Goal: Information Seeking & Learning: Learn about a topic

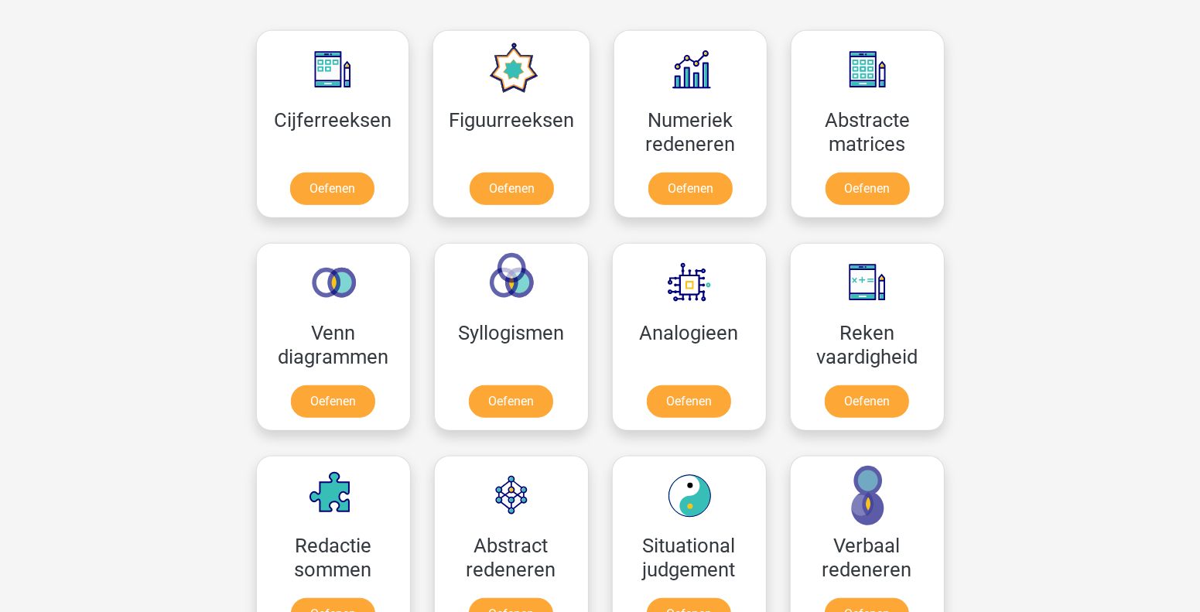
scroll to position [773, 0]
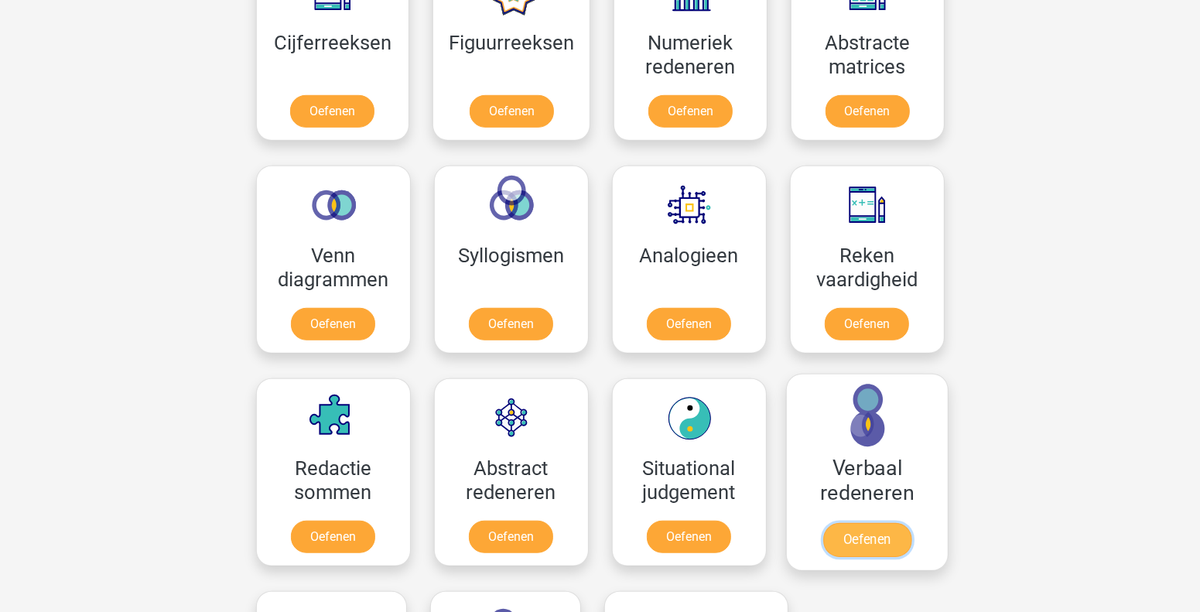
click at [857, 537] on link "Oefenen" at bounding box center [867, 540] width 88 height 34
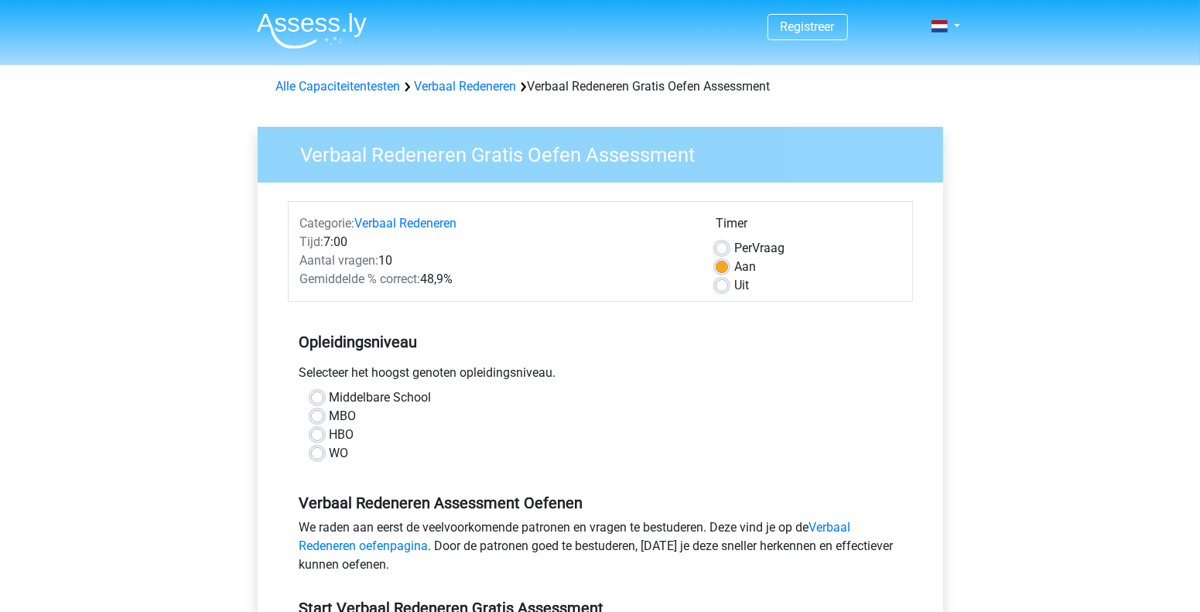
click at [734, 248] on label "Per Vraag" at bounding box center [759, 248] width 50 height 19
click at [719, 248] on input "Per Vraag" at bounding box center [722, 246] width 12 height 15
radio input "true"
click at [734, 265] on label "Aan" at bounding box center [745, 267] width 22 height 19
click at [721, 265] on input "Aan" at bounding box center [722, 265] width 12 height 15
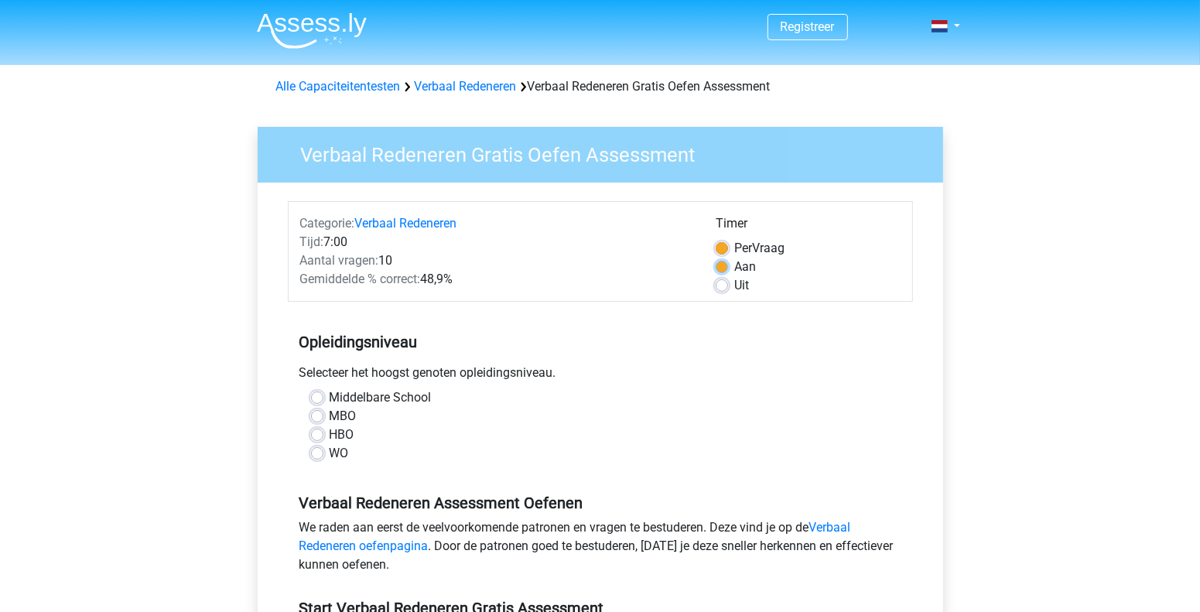
radio input "true"
drag, startPoint x: 316, startPoint y: 431, endPoint x: 624, endPoint y: 444, distance: 308.2
click at [330, 431] on label "HBO" at bounding box center [342, 435] width 25 height 19
click at [318, 431] on input "HBO" at bounding box center [317, 433] width 12 height 15
radio input "true"
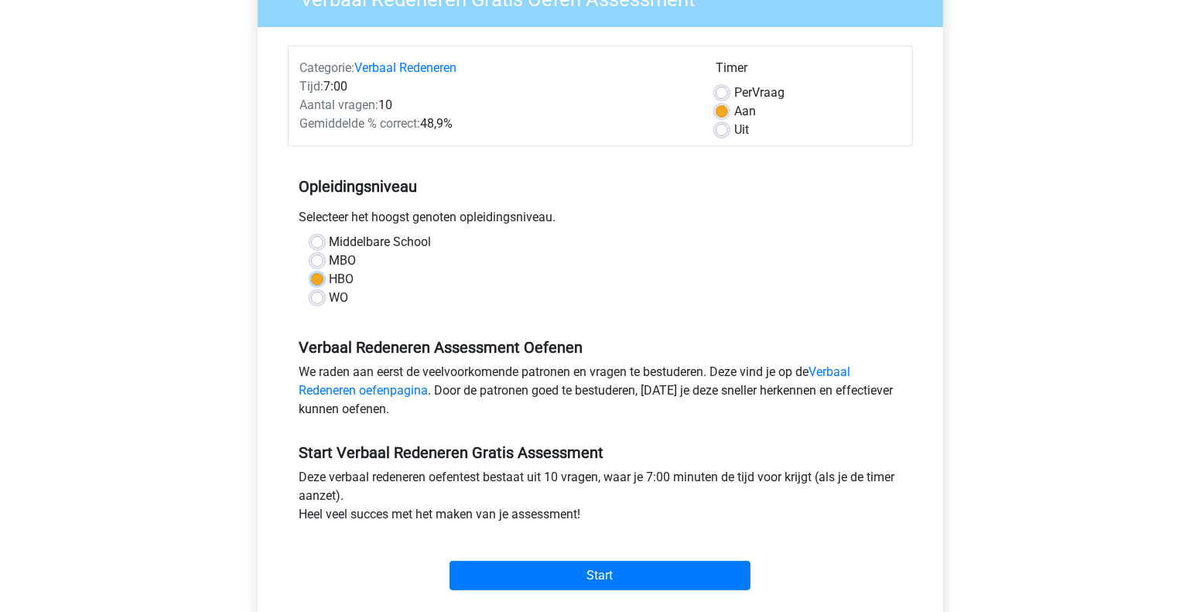
scroll to position [154, 0]
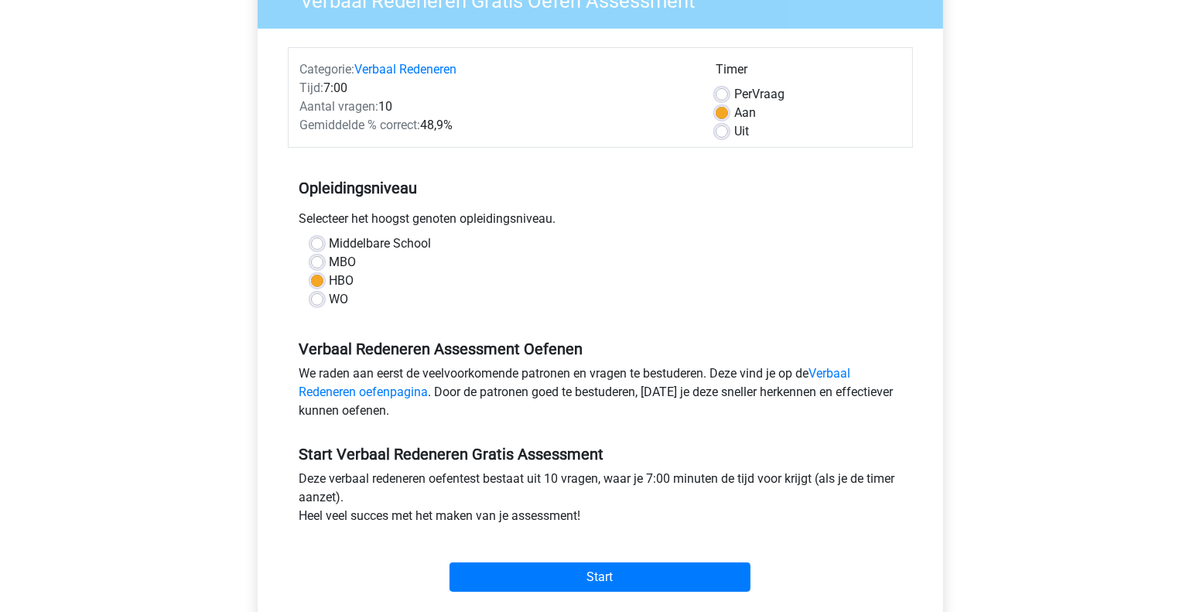
click at [330, 262] on label "MBO" at bounding box center [343, 262] width 27 height 19
click at [318, 262] on input "MBO" at bounding box center [317, 260] width 12 height 15
radio input "true"
click at [330, 280] on label "HBO" at bounding box center [342, 281] width 25 height 19
click at [316, 280] on input "HBO" at bounding box center [317, 279] width 12 height 15
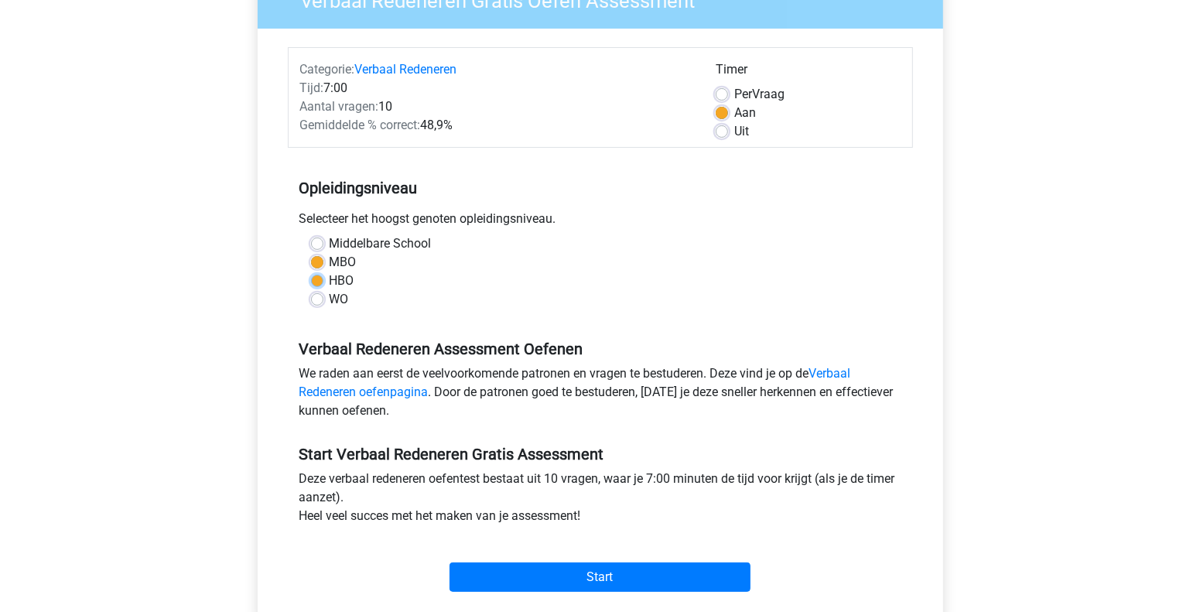
radio input "true"
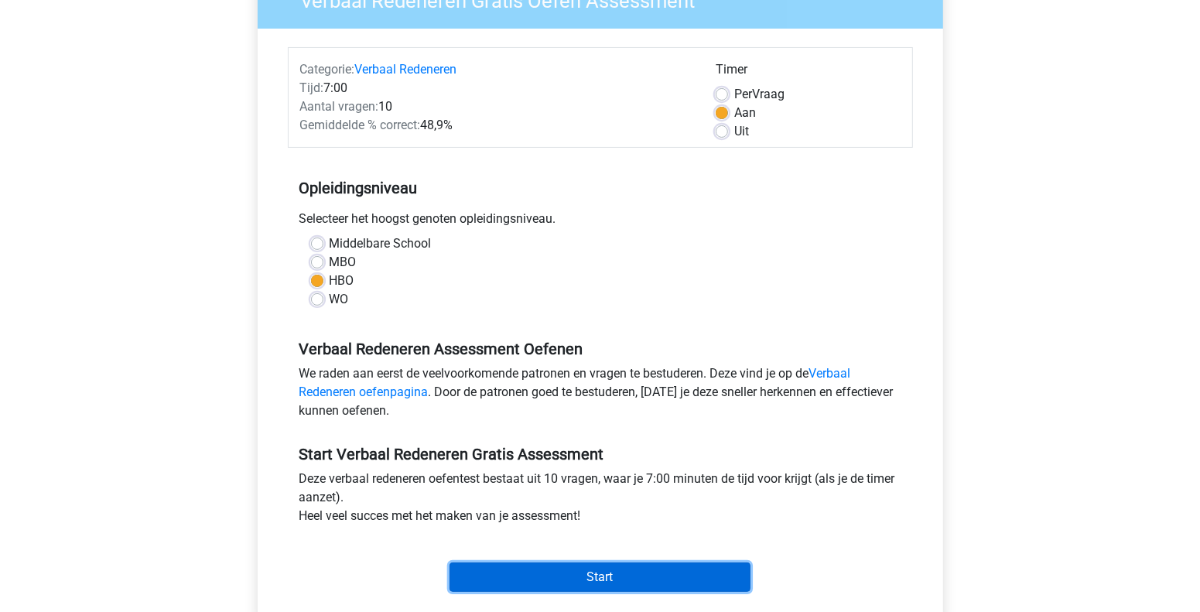
click at [599, 578] on input "Start" at bounding box center [600, 577] width 301 height 29
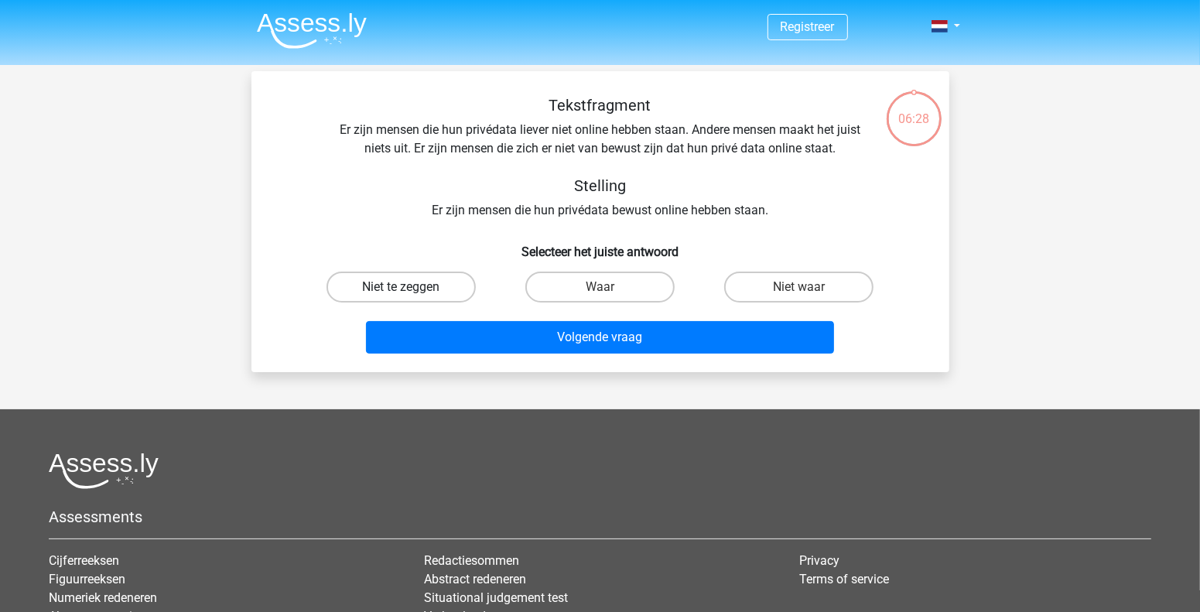
click at [447, 290] on label "Niet te zeggen" at bounding box center [401, 287] width 149 height 31
click at [411, 290] on input "Niet te zeggen" at bounding box center [406, 292] width 10 height 10
radio input "true"
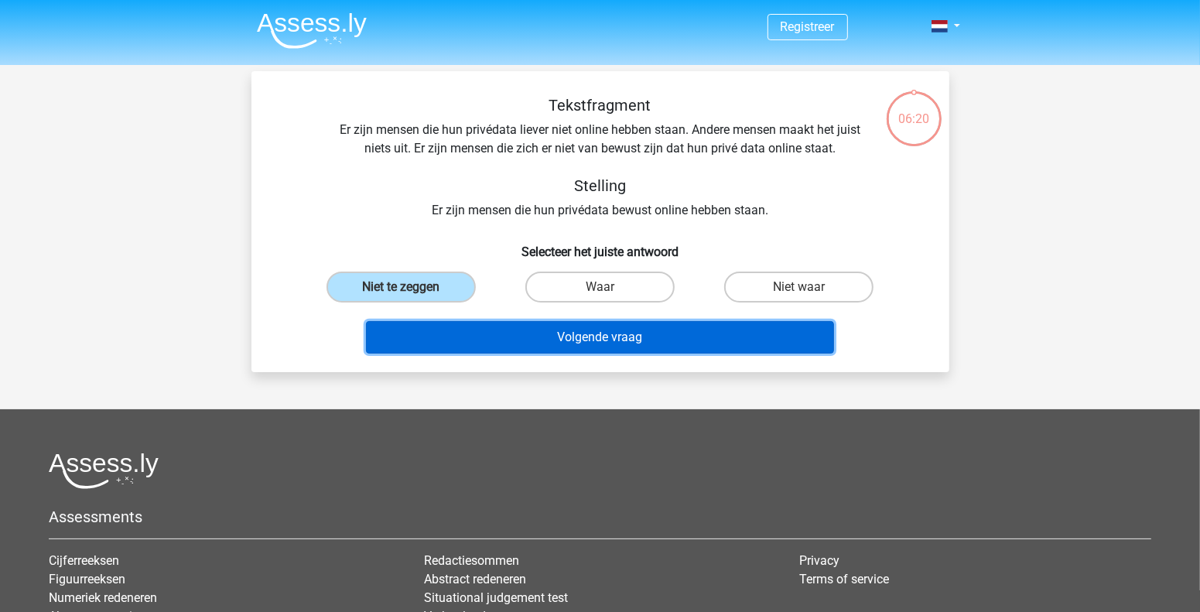
click at [510, 343] on button "Volgende vraag" at bounding box center [600, 337] width 468 height 32
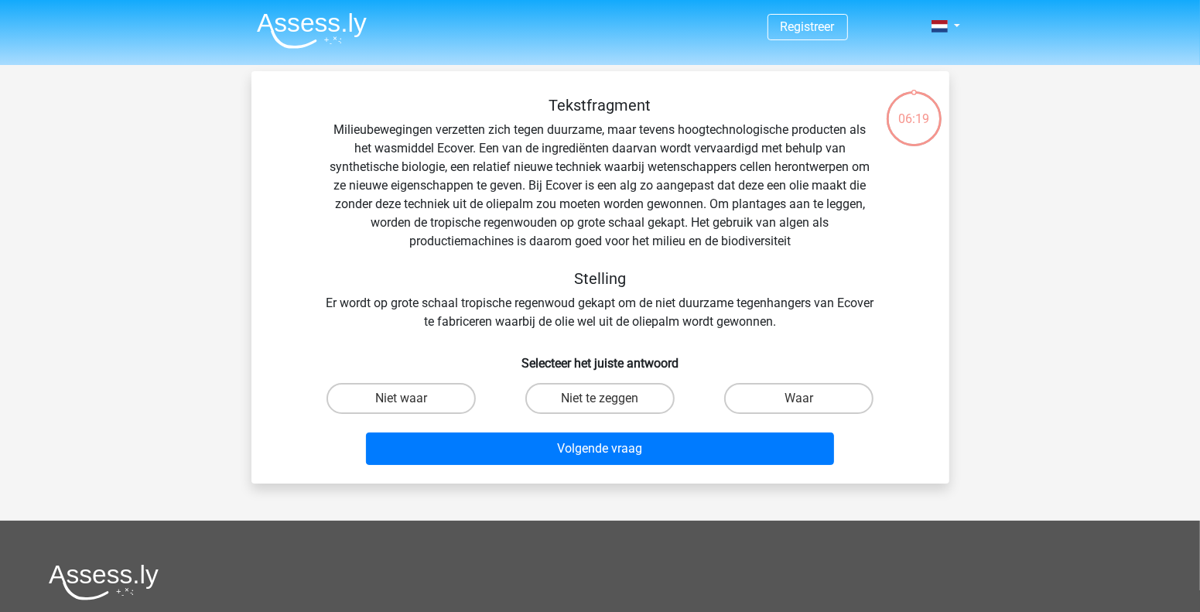
scroll to position [71, 0]
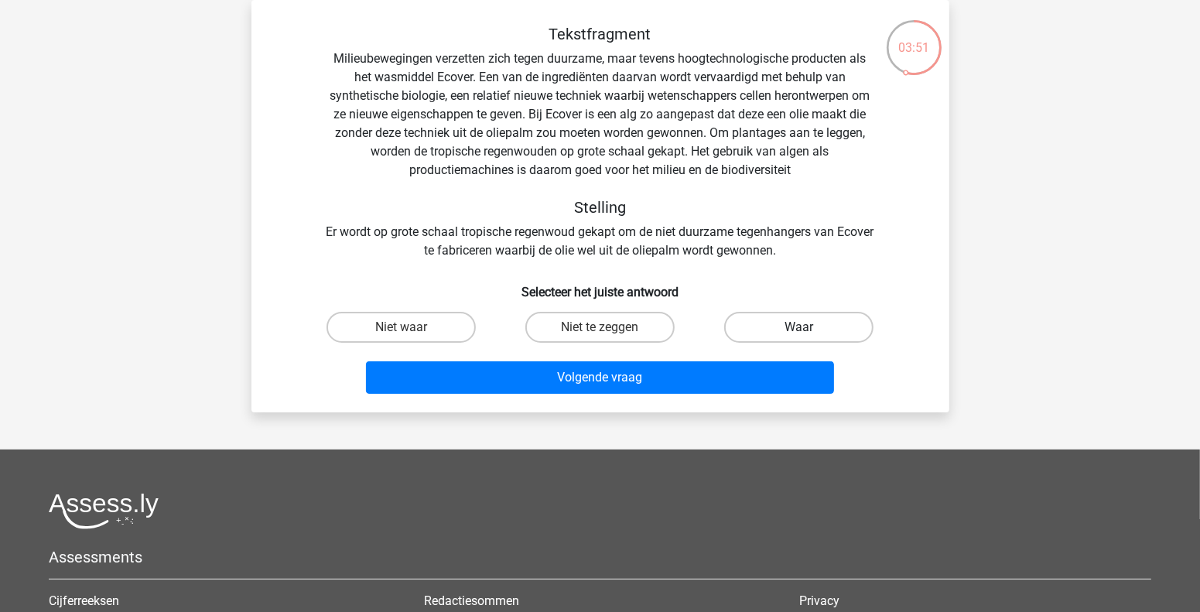
click at [823, 327] on label "Waar" at bounding box center [798, 327] width 149 height 31
click at [809, 327] on input "Waar" at bounding box center [804, 332] width 10 height 10
radio input "true"
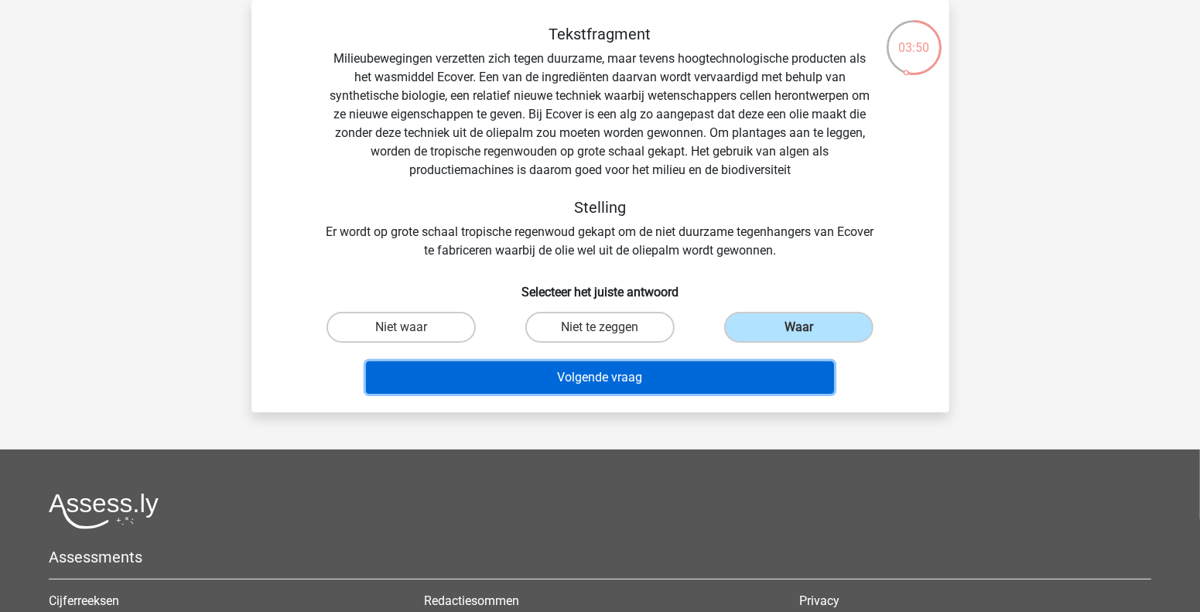
click at [615, 380] on button "Volgende vraag" at bounding box center [600, 377] width 468 height 32
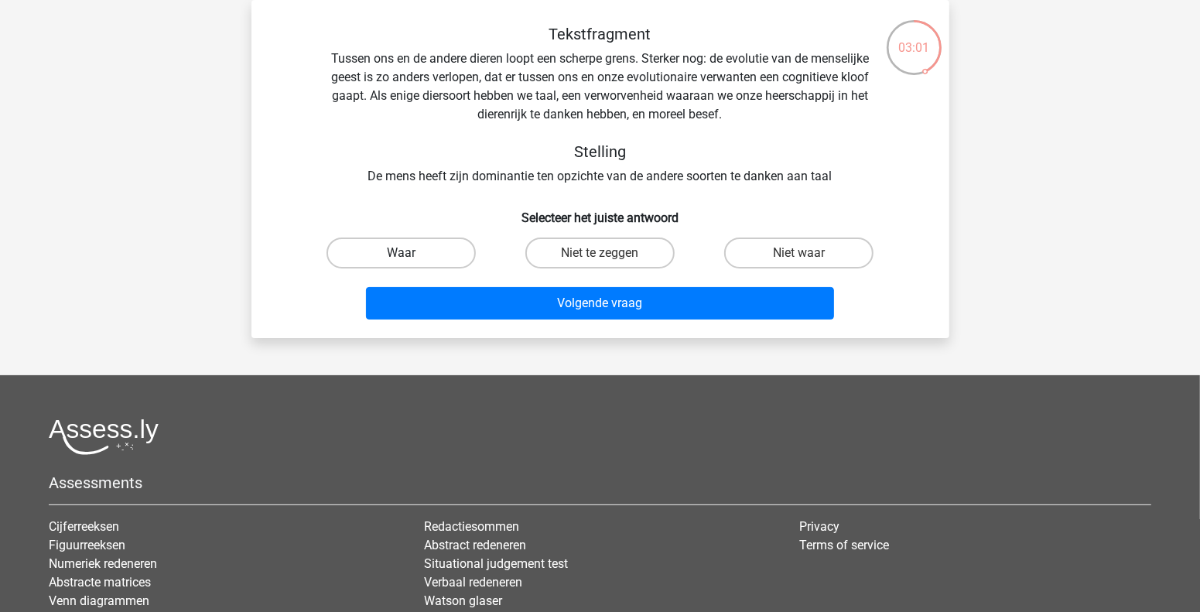
click at [388, 253] on label "Waar" at bounding box center [401, 253] width 149 height 31
click at [401, 253] on input "Waar" at bounding box center [406, 258] width 10 height 10
radio input "true"
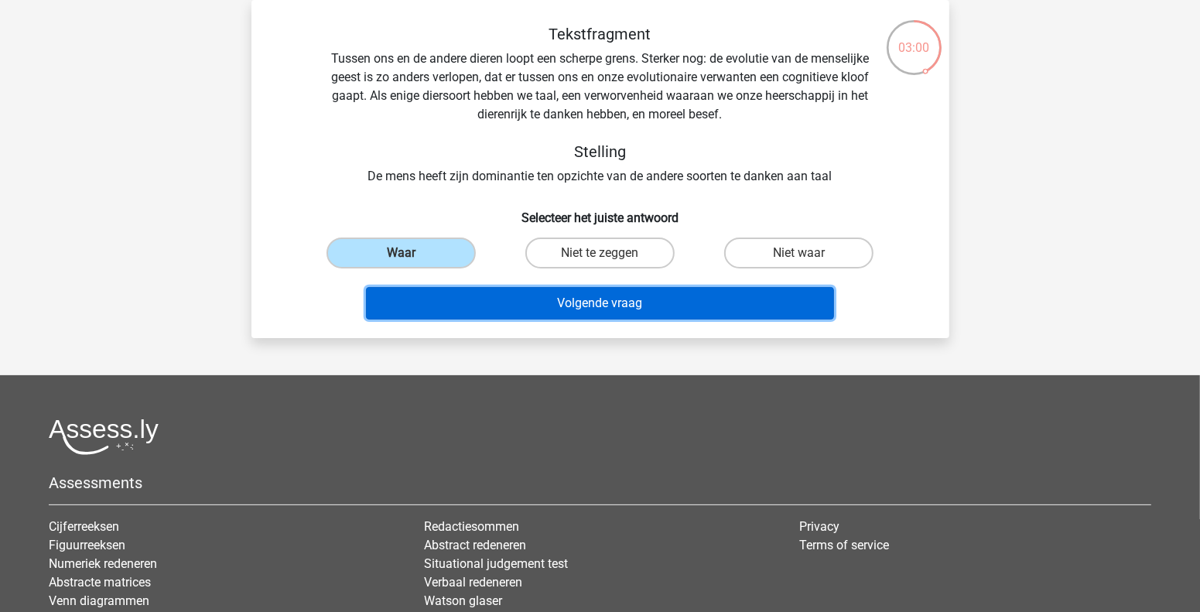
click at [524, 299] on button "Volgende vraag" at bounding box center [600, 303] width 468 height 32
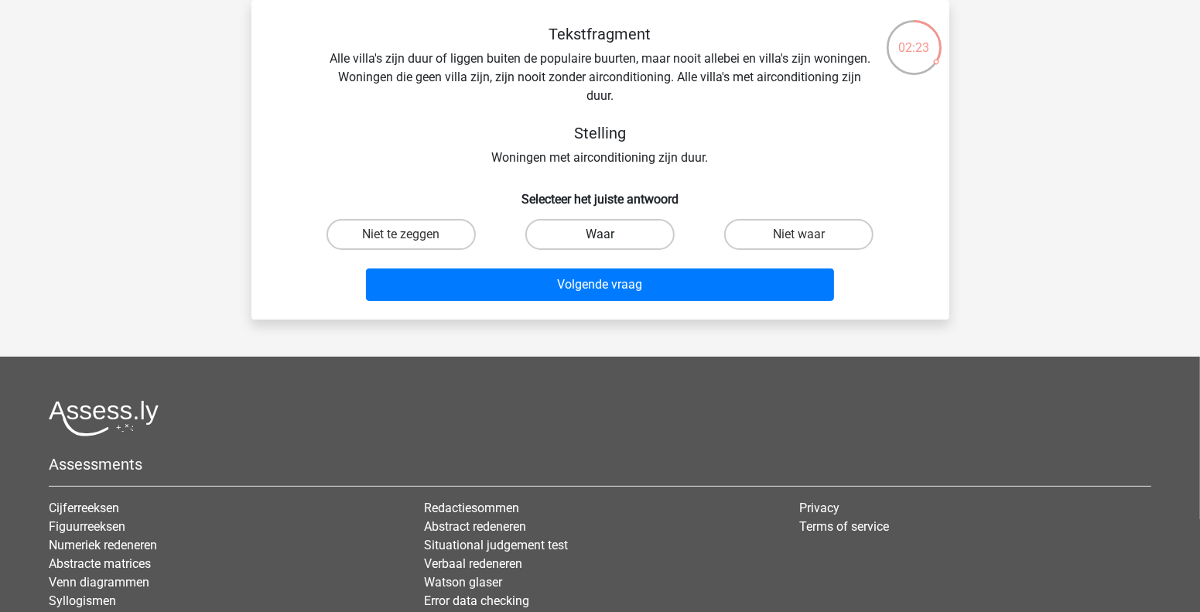
click at [593, 234] on label "Waar" at bounding box center [599, 234] width 149 height 31
click at [600, 234] on input "Waar" at bounding box center [605, 239] width 10 height 10
radio input "true"
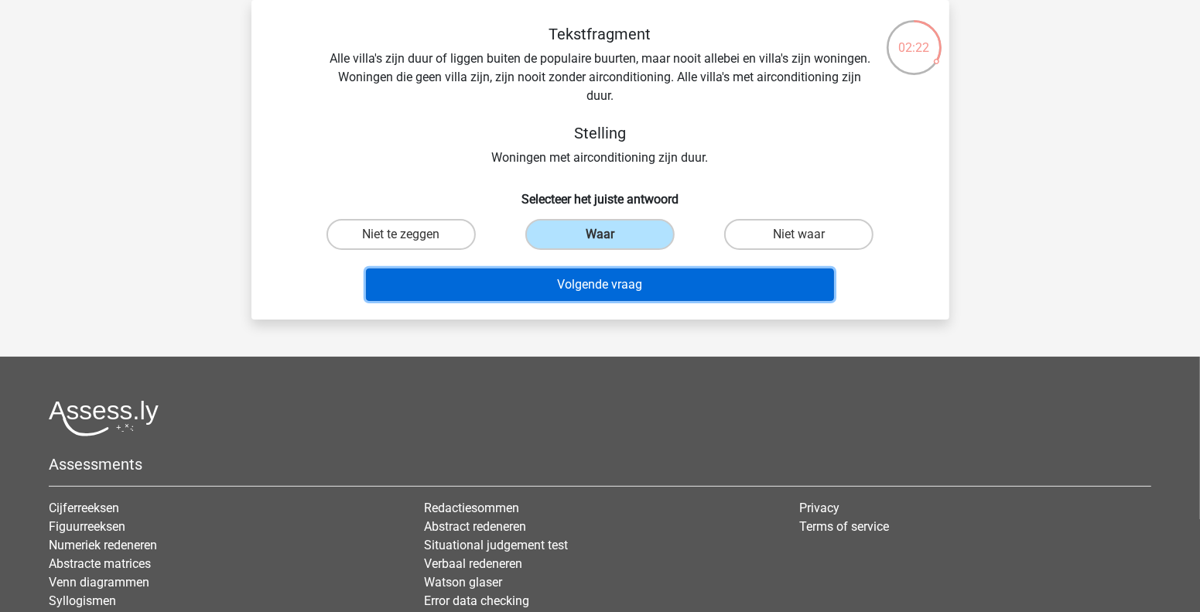
click at [574, 285] on button "Volgende vraag" at bounding box center [600, 285] width 468 height 32
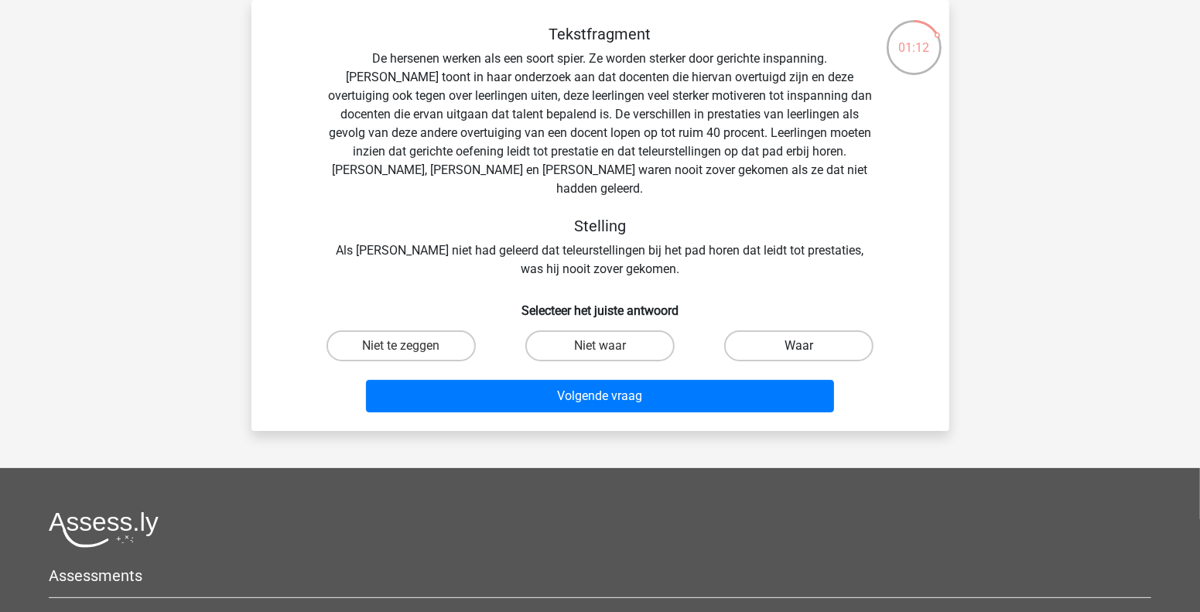
click at [748, 330] on label "Waar" at bounding box center [798, 345] width 149 height 31
click at [799, 346] on input "Waar" at bounding box center [804, 351] width 10 height 10
radio input "true"
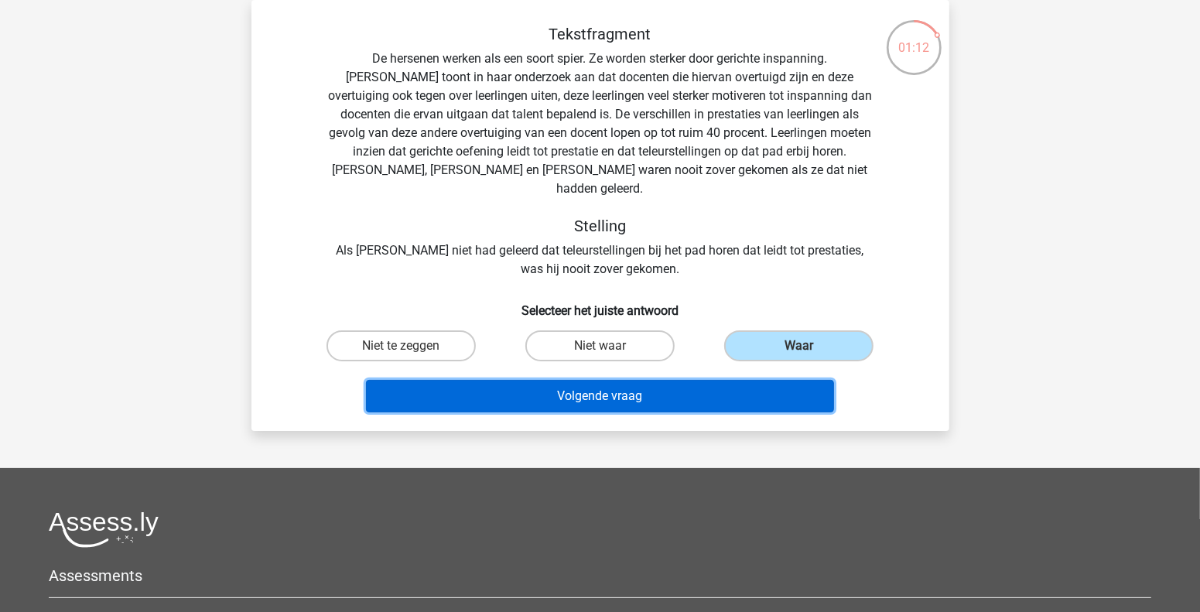
click at [621, 380] on button "Volgende vraag" at bounding box center [600, 396] width 468 height 32
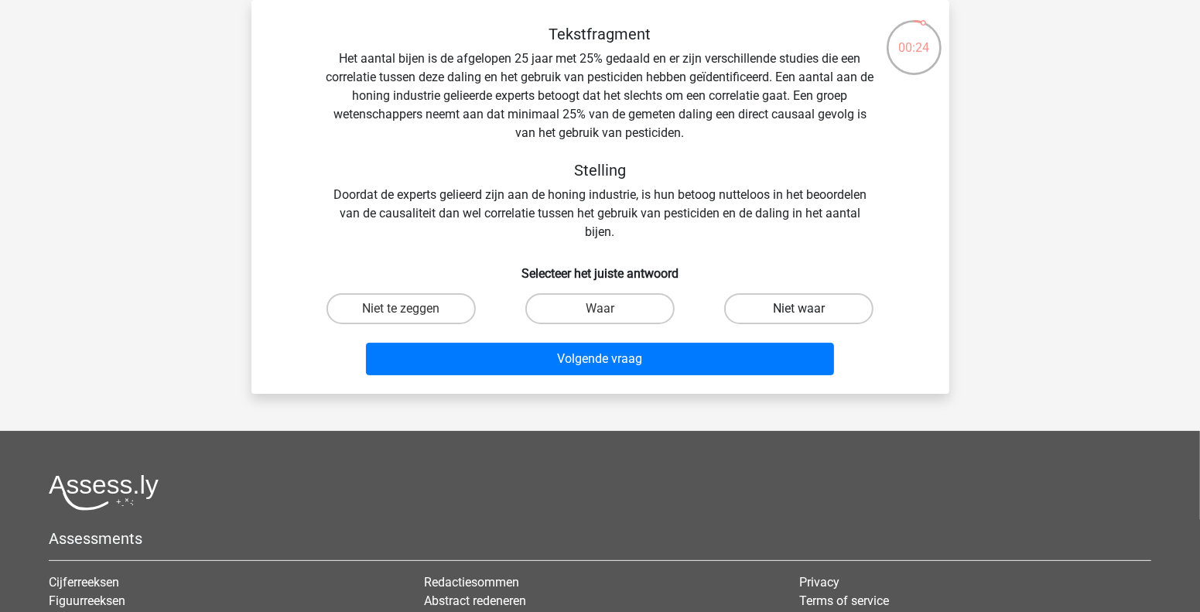
click at [798, 306] on label "Niet waar" at bounding box center [798, 308] width 149 height 31
click at [799, 309] on input "Niet waar" at bounding box center [804, 314] width 10 height 10
radio input "true"
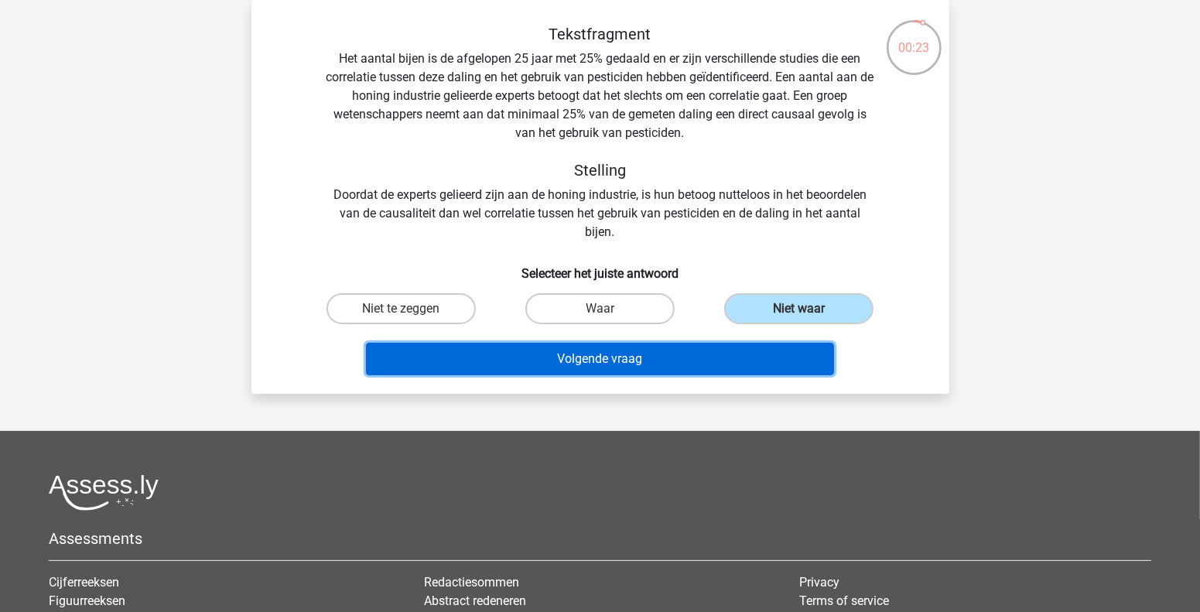
click at [607, 365] on button "Volgende vraag" at bounding box center [600, 359] width 468 height 32
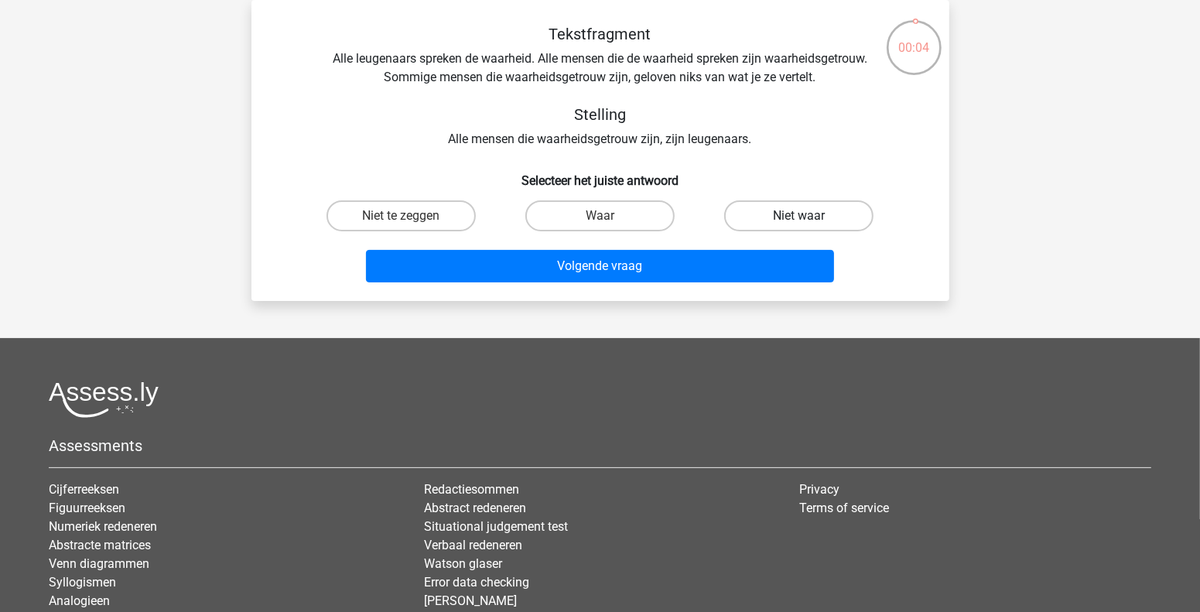
click at [796, 211] on label "Niet waar" at bounding box center [798, 215] width 149 height 31
click at [799, 216] on input "Niet waar" at bounding box center [804, 221] width 10 height 10
radio input "true"
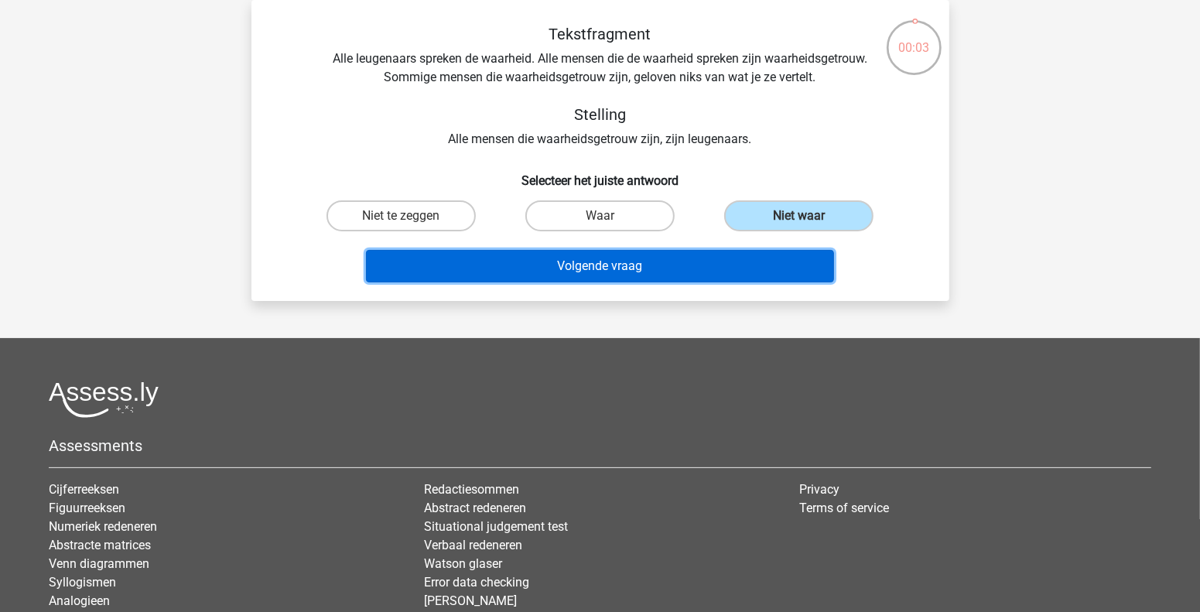
click at [692, 264] on button "Volgende vraag" at bounding box center [600, 266] width 468 height 32
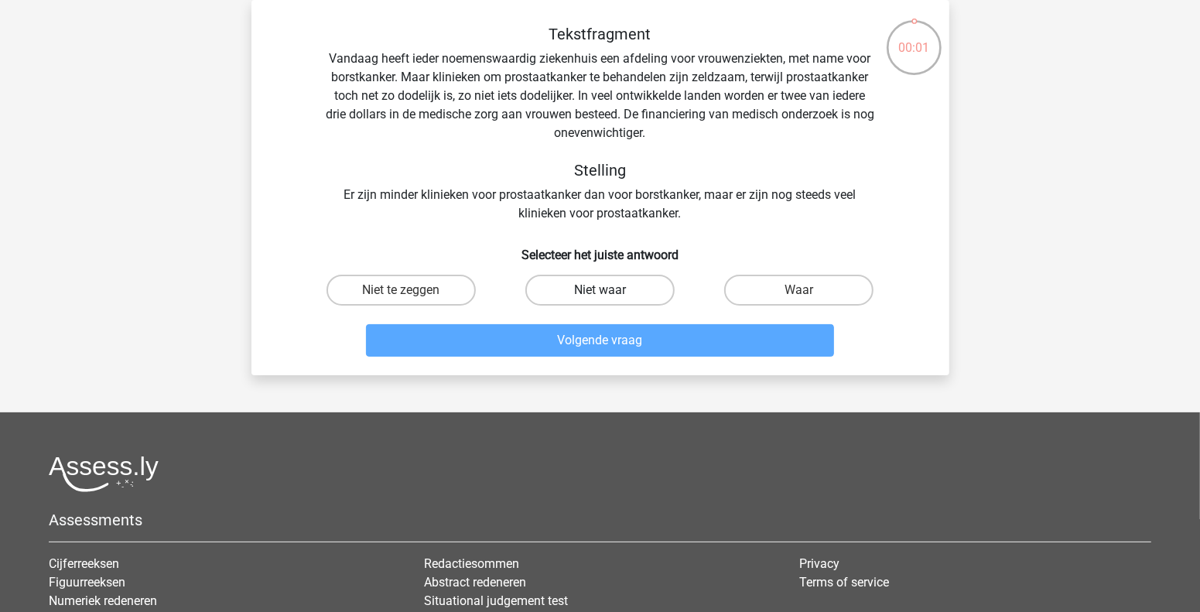
click at [628, 292] on label "Niet waar" at bounding box center [599, 290] width 149 height 31
click at [610, 292] on input "Niet waar" at bounding box center [605, 295] width 10 height 10
radio input "true"
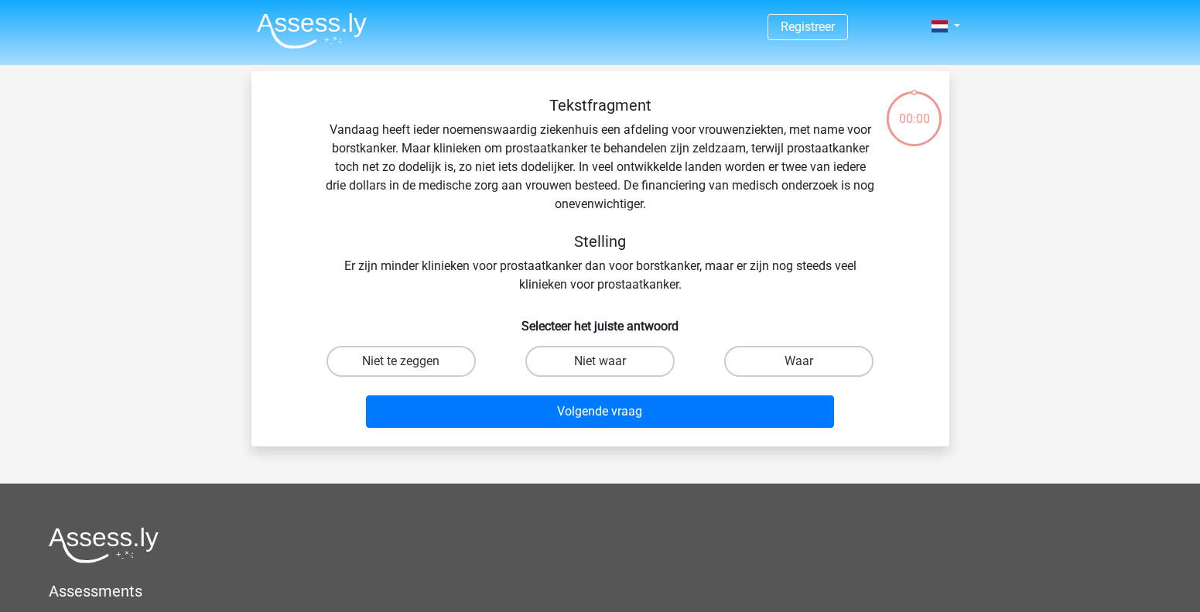
scroll to position [71, 0]
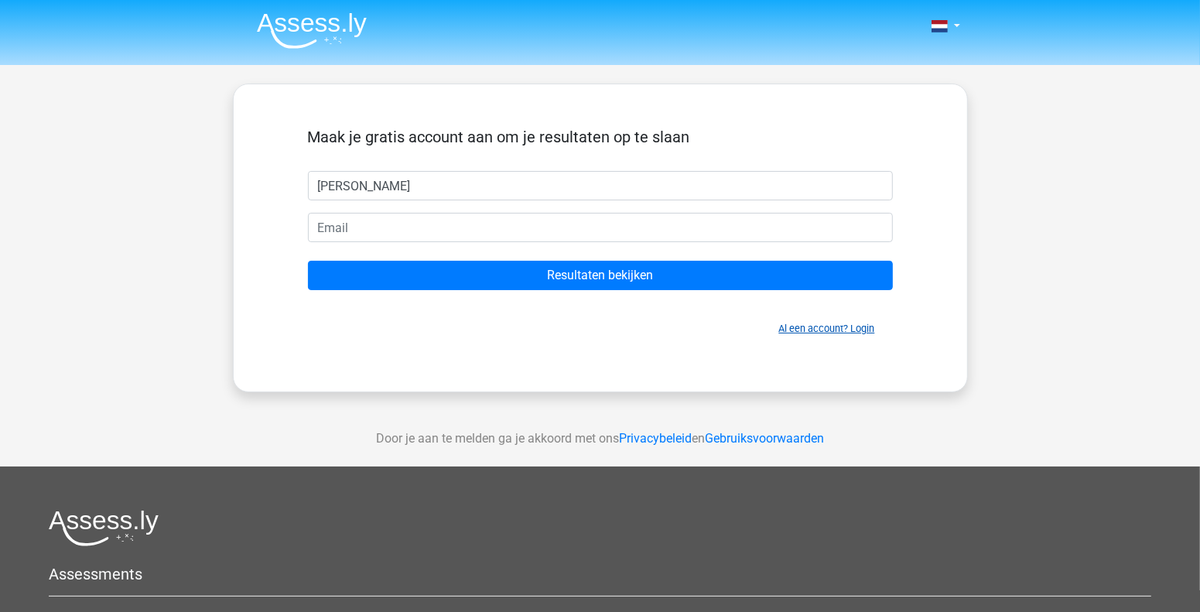
type input "[PERSON_NAME]"
click at [815, 328] on link "Al een account? Login" at bounding box center [827, 329] width 96 height 12
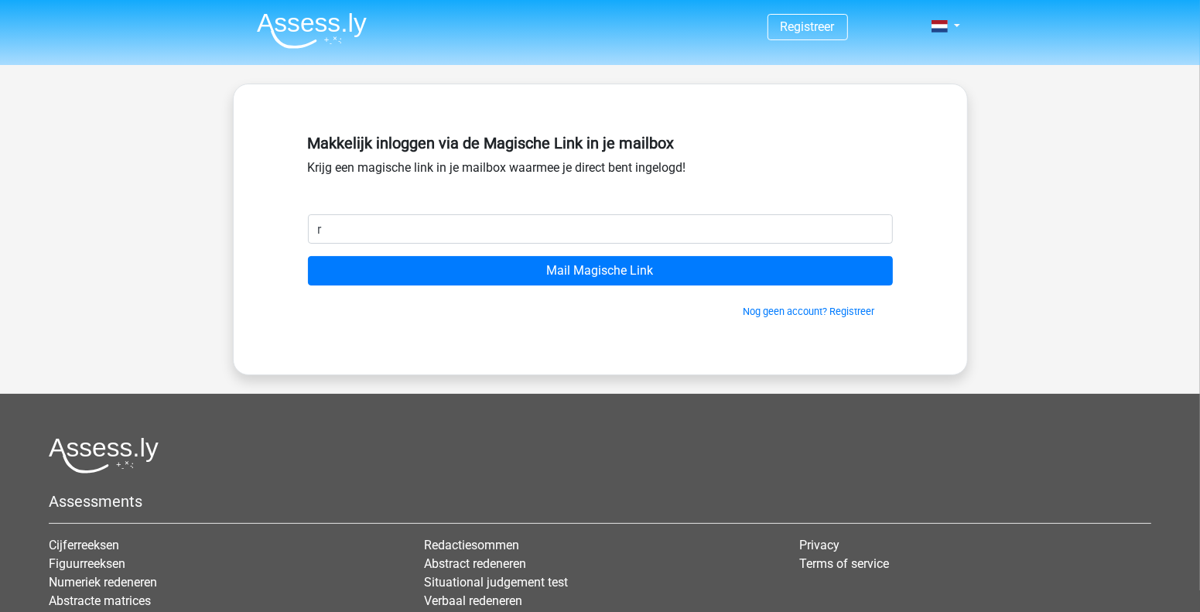
type input "[EMAIL_ADDRESS][DOMAIN_NAME]"
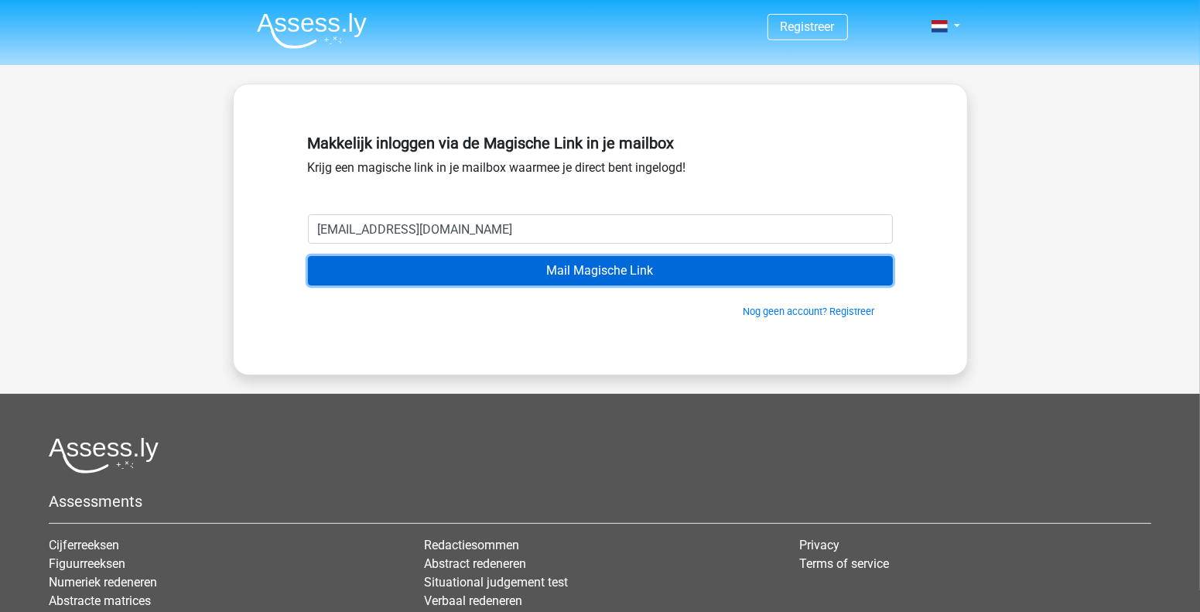
click at [646, 275] on input "Mail Magische Link" at bounding box center [600, 270] width 585 height 29
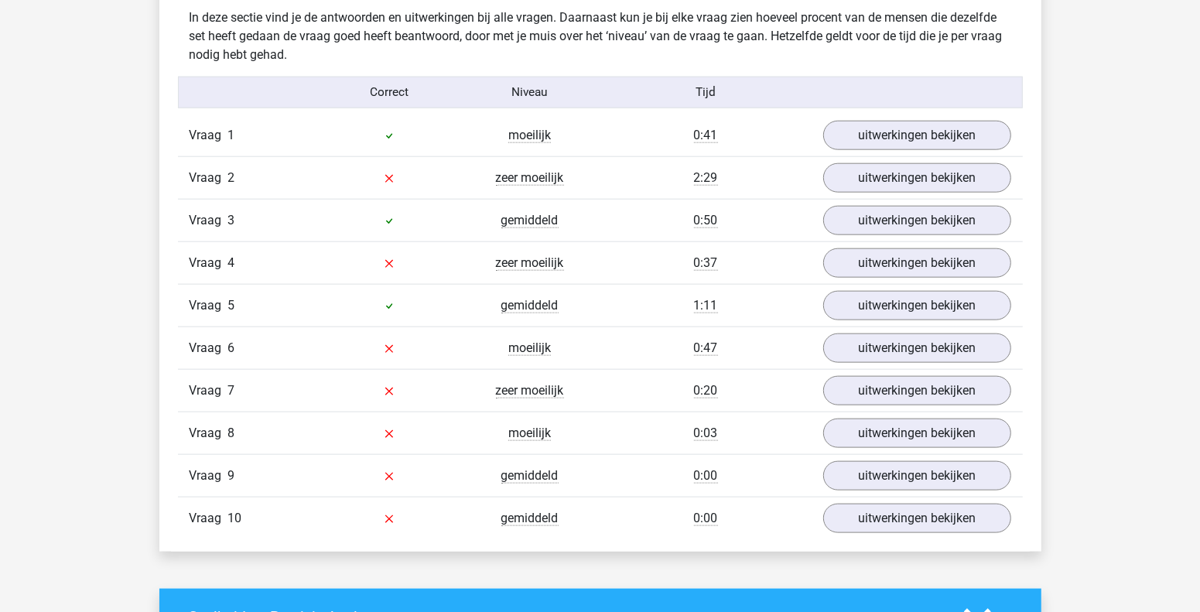
scroll to position [1315, 0]
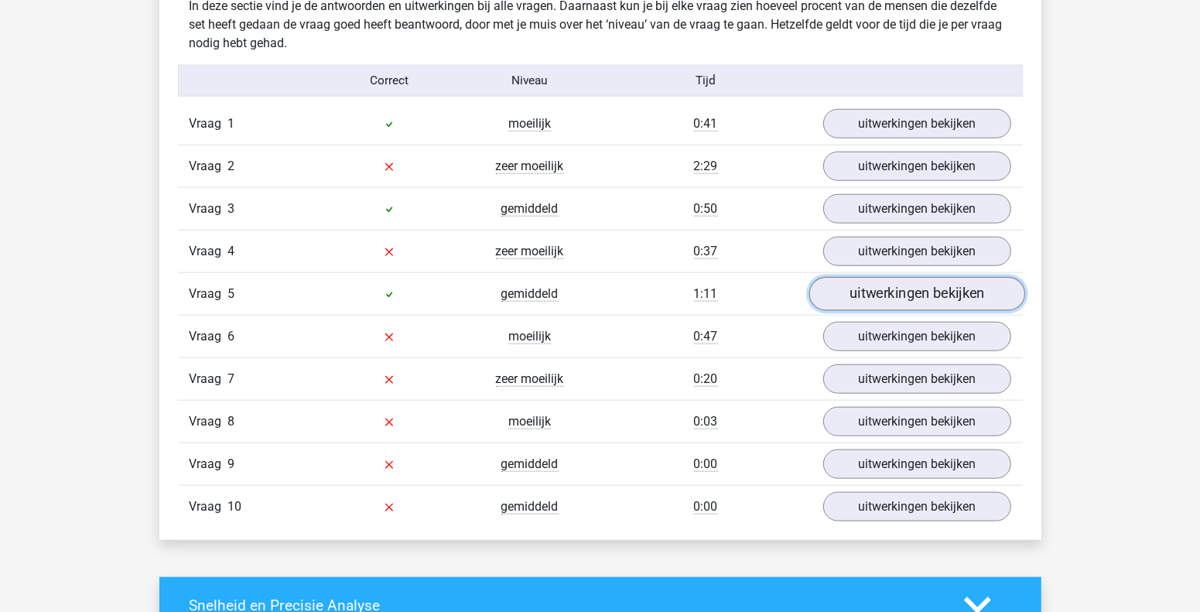
click at [853, 292] on link "uitwerkingen bekijken" at bounding box center [917, 294] width 216 height 34
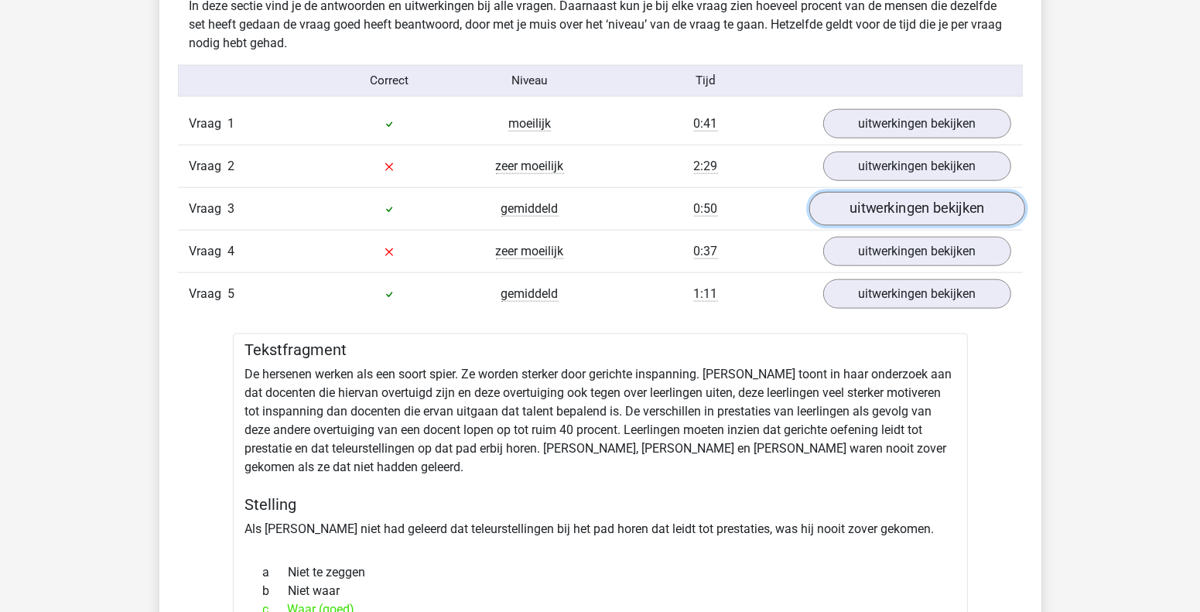
click at [859, 204] on link "uitwerkingen bekijken" at bounding box center [917, 209] width 216 height 34
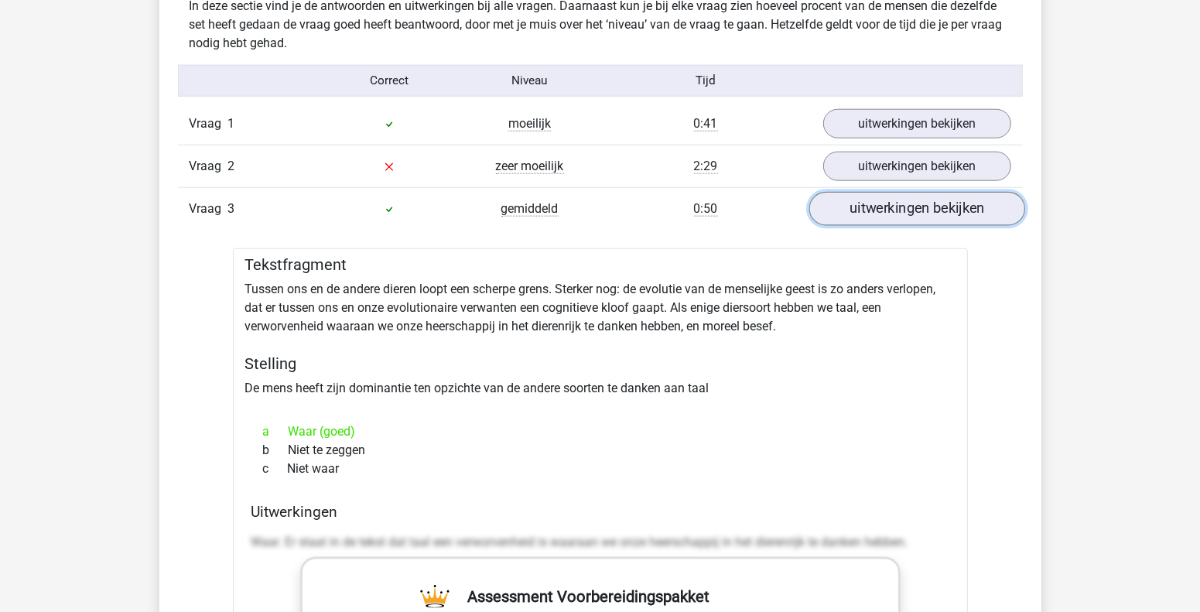
click at [859, 204] on link "uitwerkingen bekijken" at bounding box center [917, 209] width 216 height 34
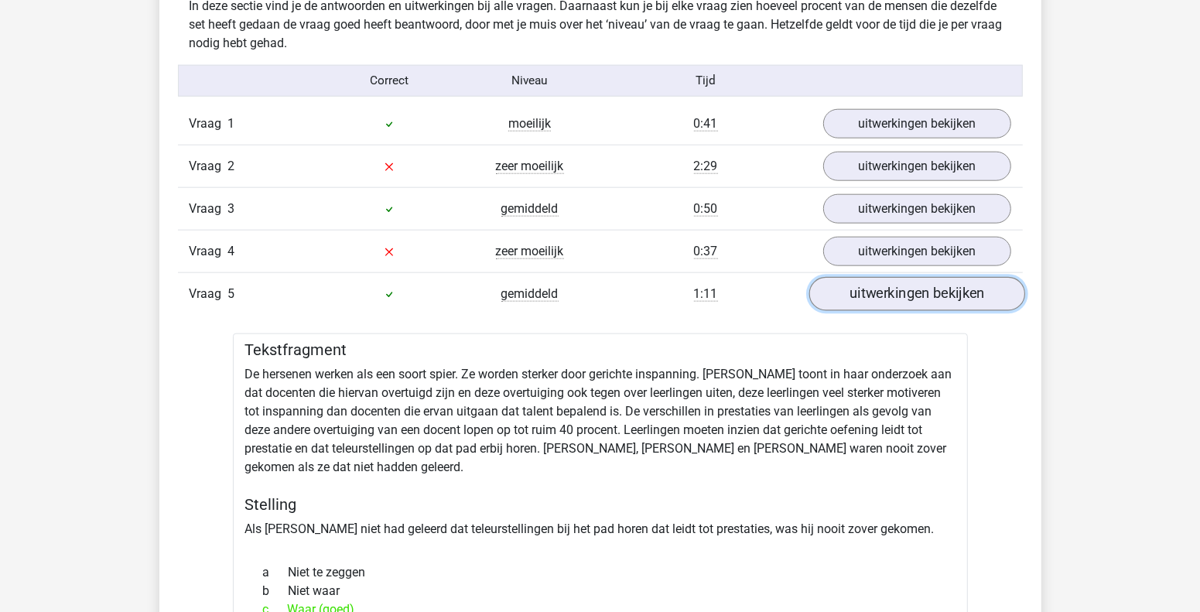
click at [873, 304] on link "uitwerkingen bekijken" at bounding box center [917, 294] width 216 height 34
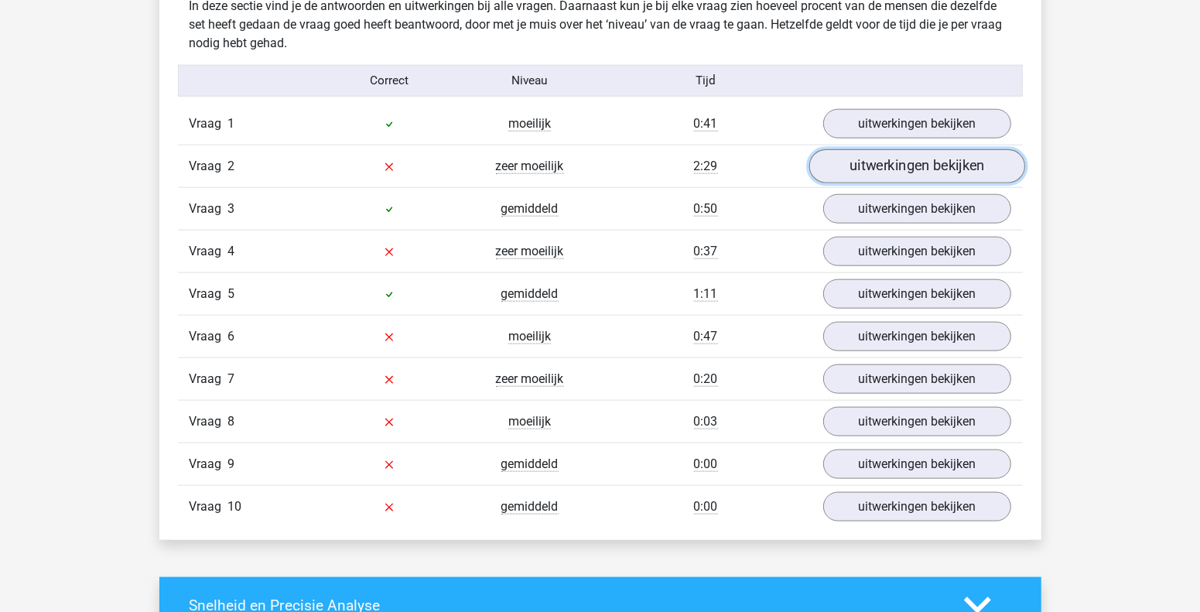
click at [868, 173] on link "uitwerkingen bekijken" at bounding box center [917, 166] width 216 height 34
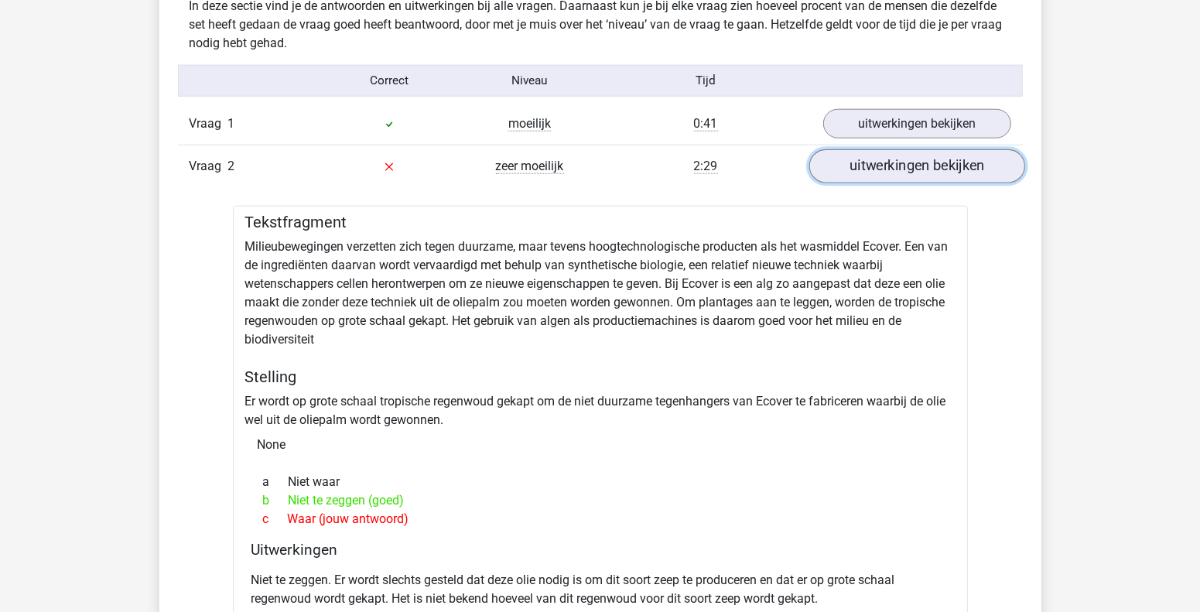
click at [890, 170] on link "uitwerkingen bekijken" at bounding box center [917, 166] width 216 height 34
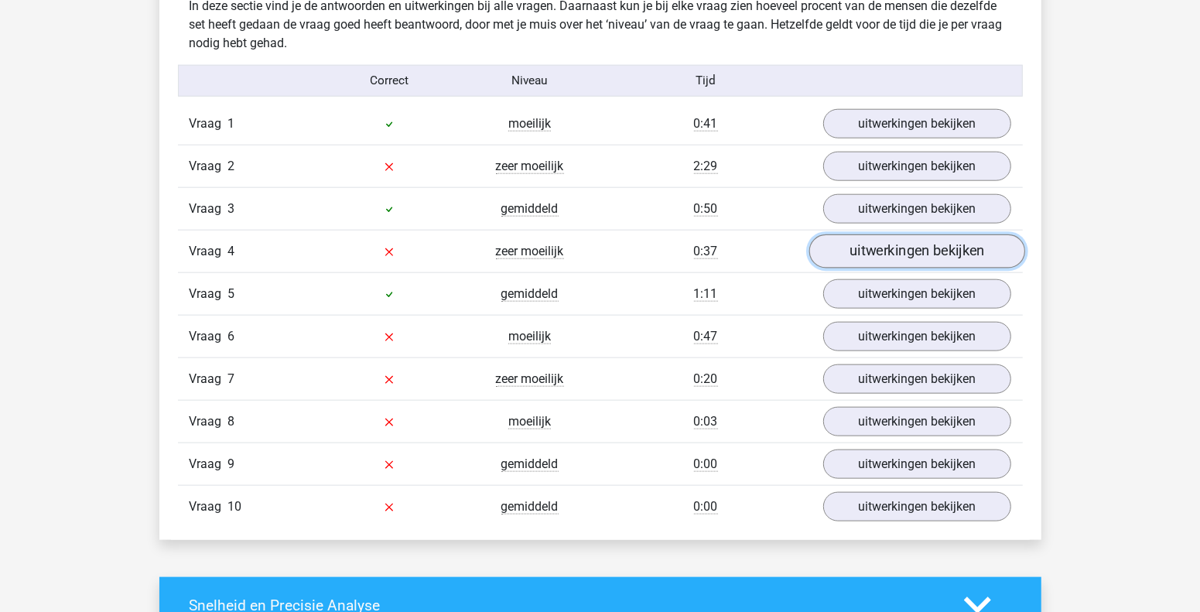
click at [897, 257] on link "uitwerkingen bekijken" at bounding box center [917, 251] width 216 height 34
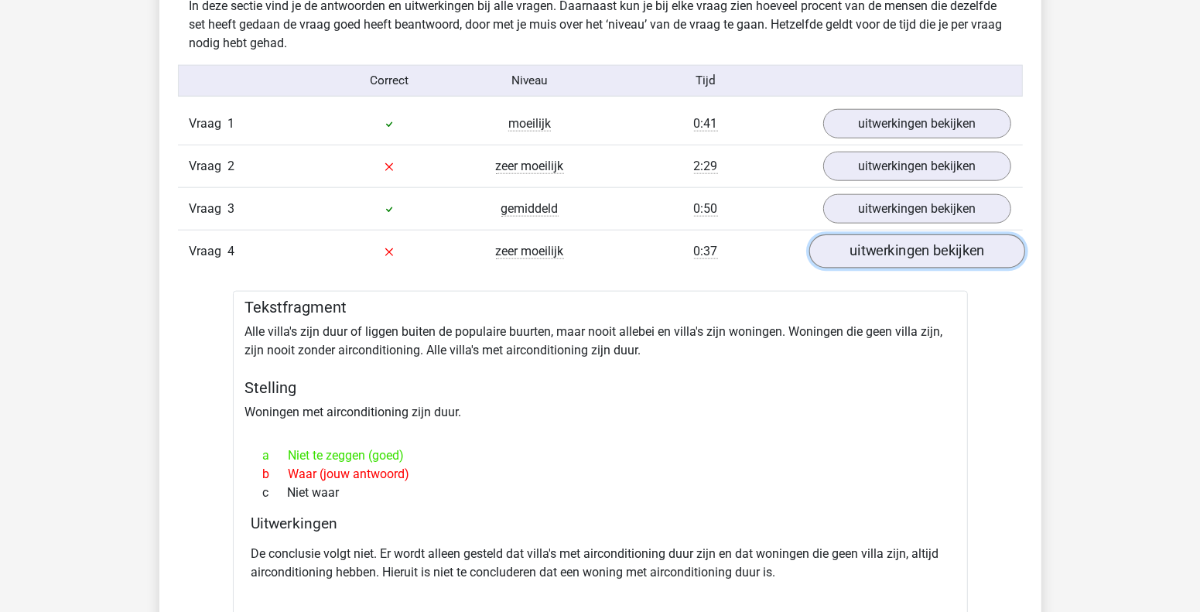
click at [898, 257] on link "uitwerkingen bekijken" at bounding box center [917, 251] width 216 height 34
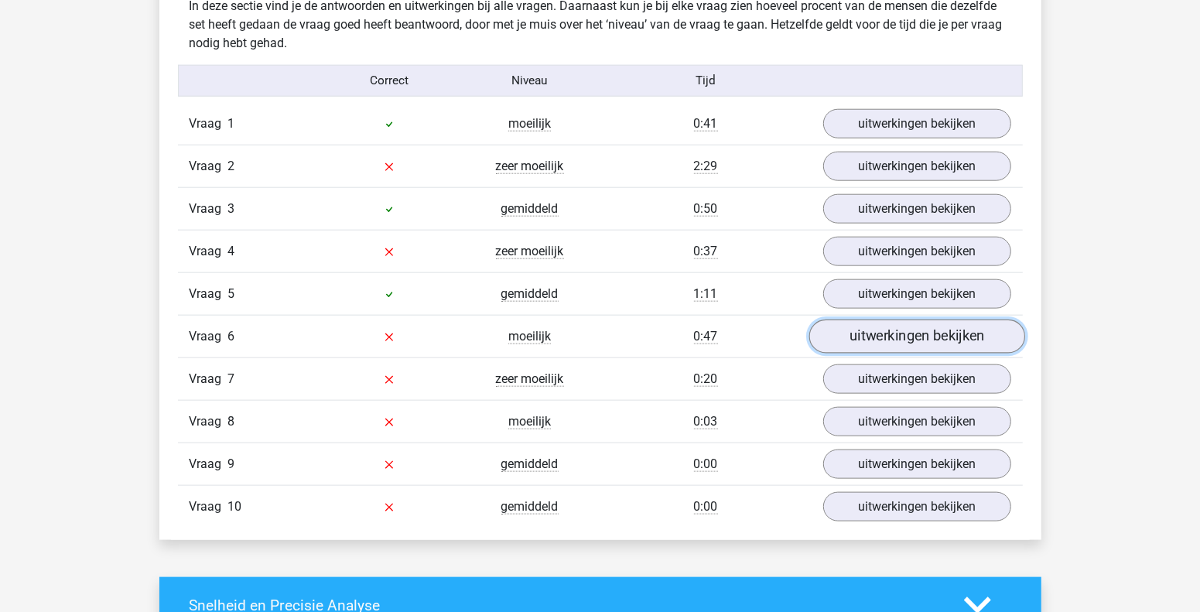
click at [898, 333] on link "uitwerkingen bekijken" at bounding box center [917, 337] width 216 height 34
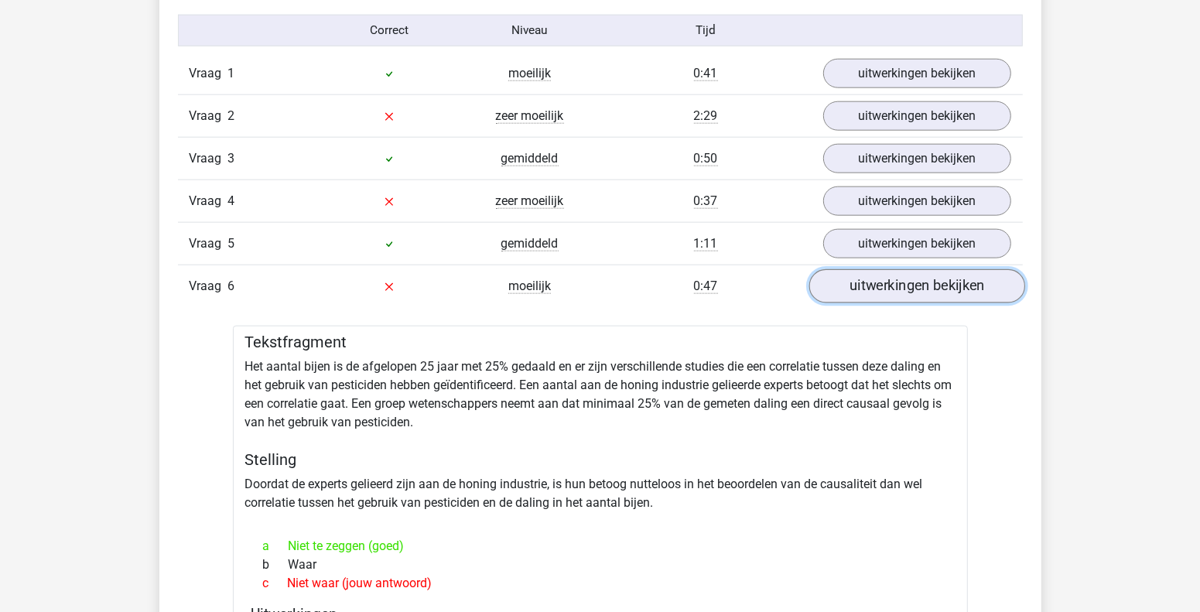
scroll to position [1392, 0]
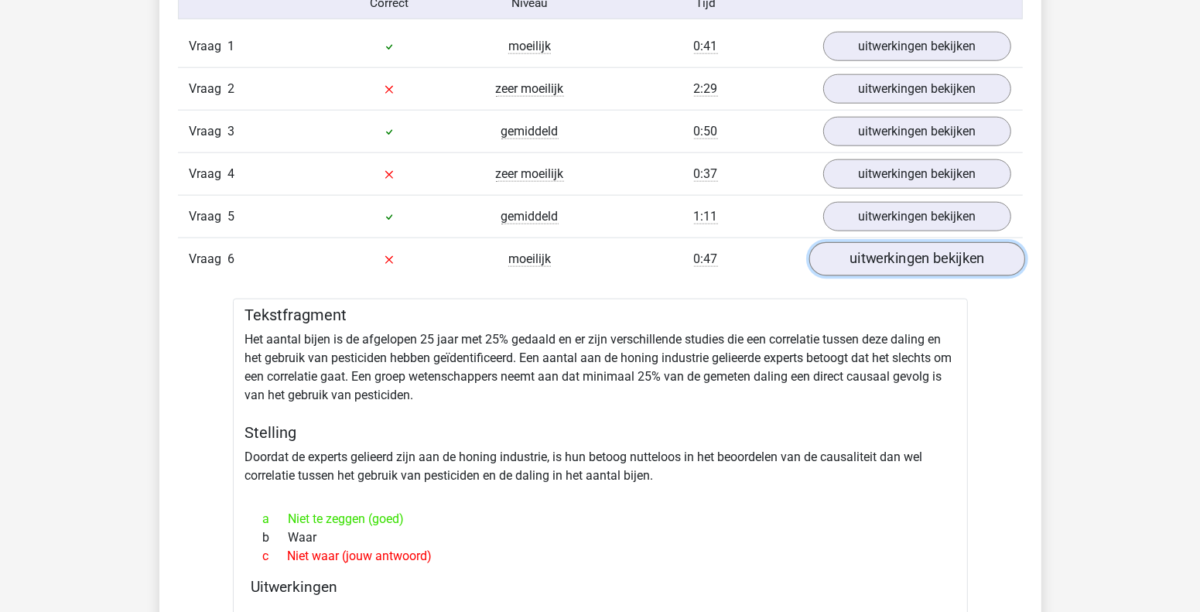
click at [887, 260] on link "uitwerkingen bekijken" at bounding box center [917, 259] width 216 height 34
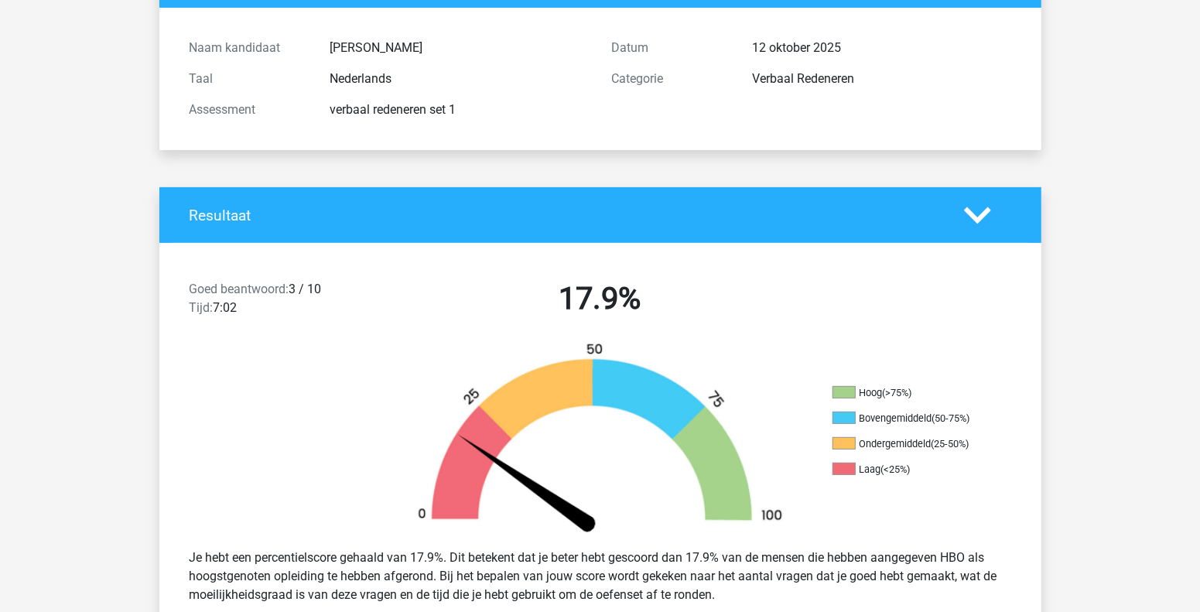
scroll to position [0, 0]
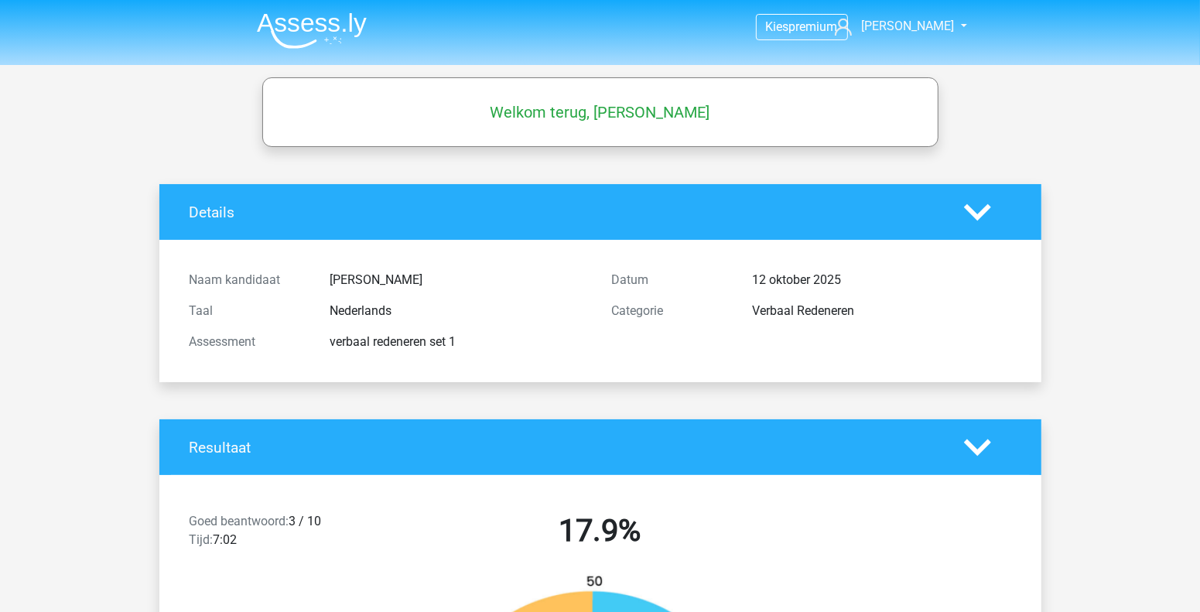
click at [351, 31] on img at bounding box center [312, 30] width 110 height 36
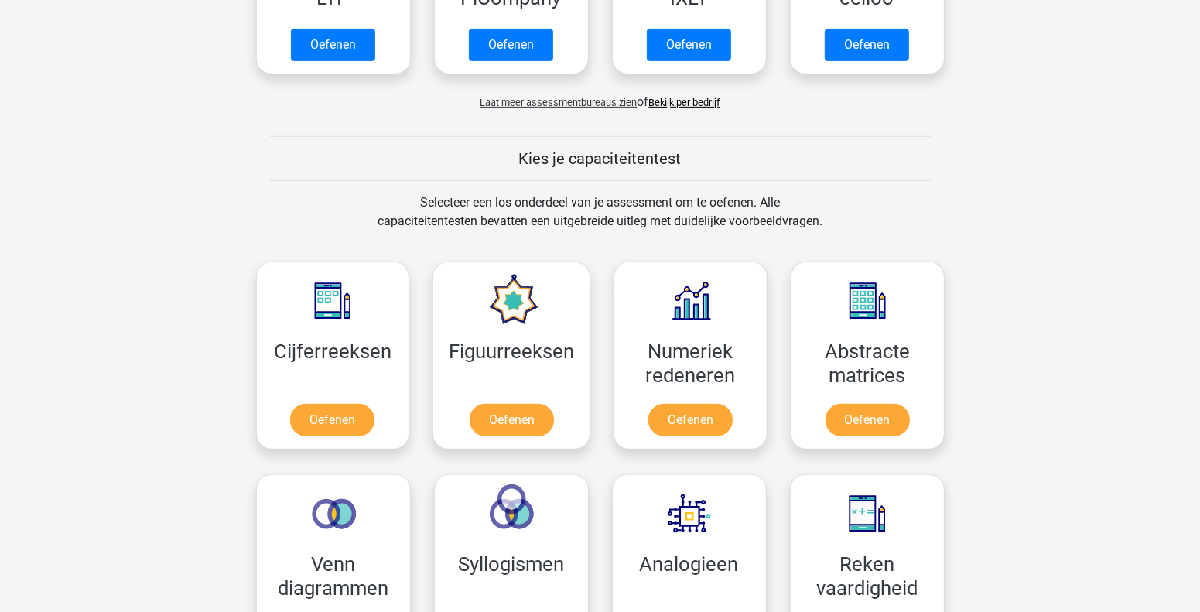
scroll to position [696, 0]
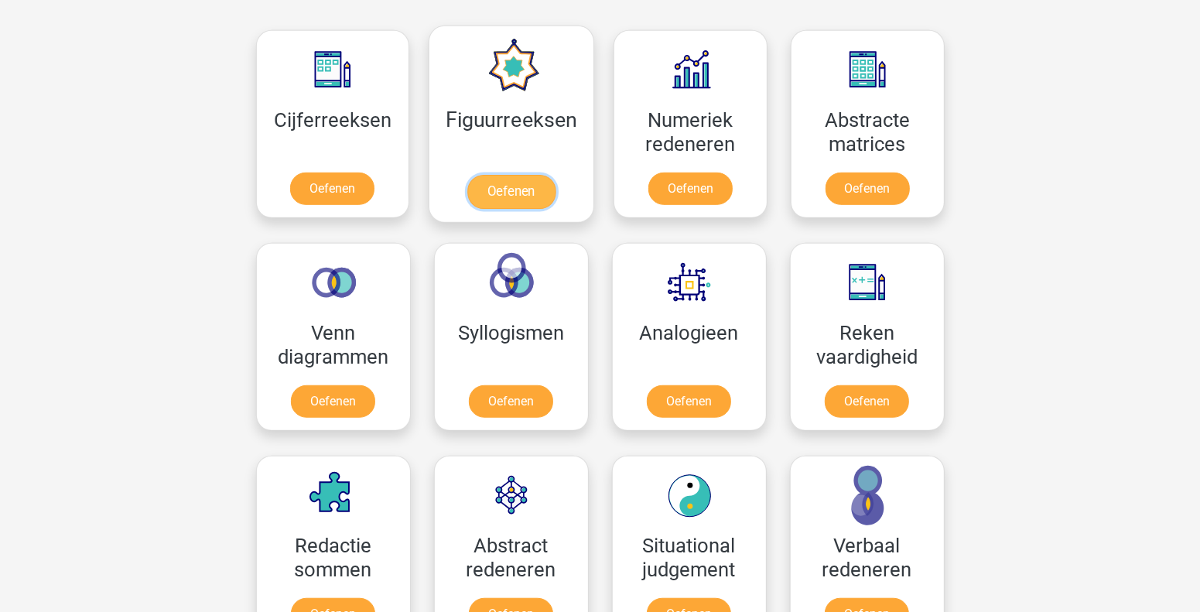
click at [553, 193] on link "Oefenen" at bounding box center [511, 192] width 88 height 34
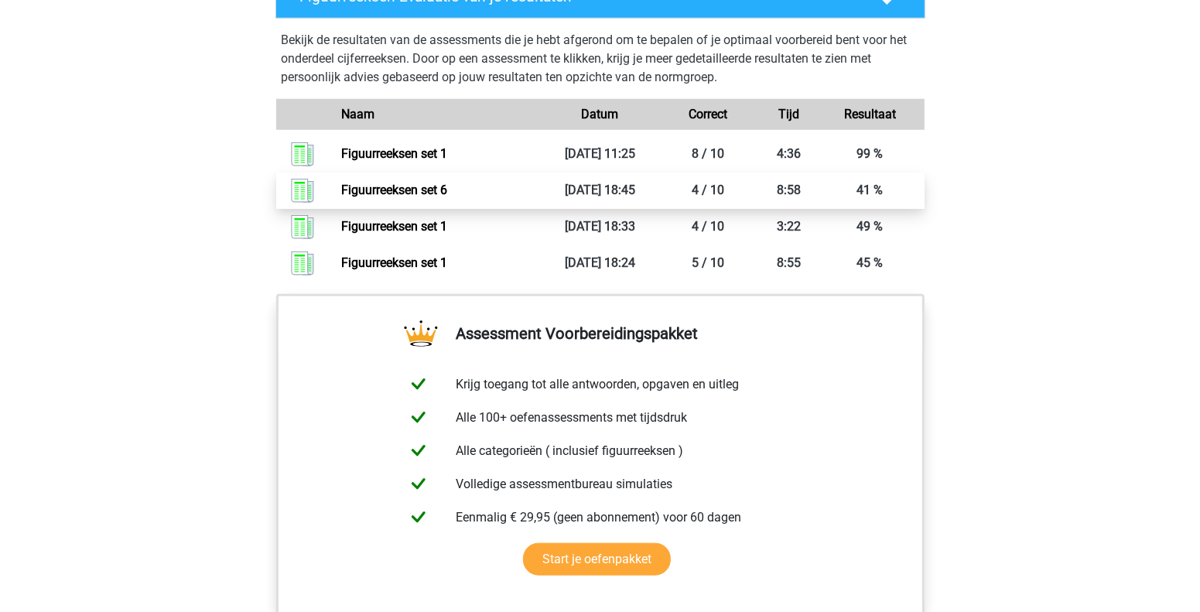
scroll to position [851, 0]
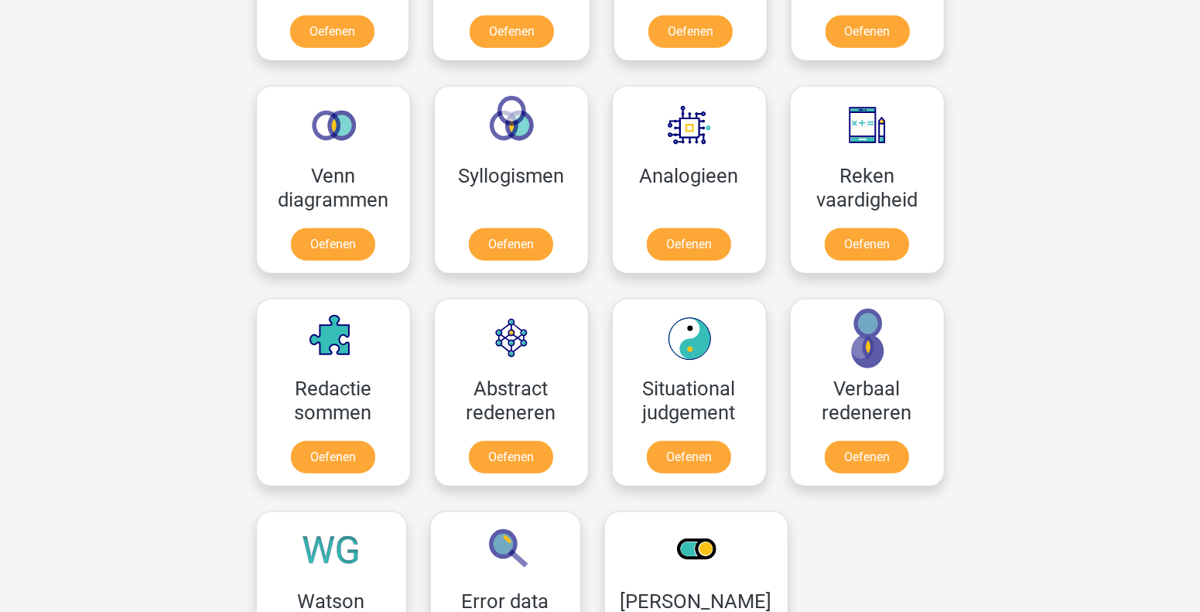
scroll to position [851, 0]
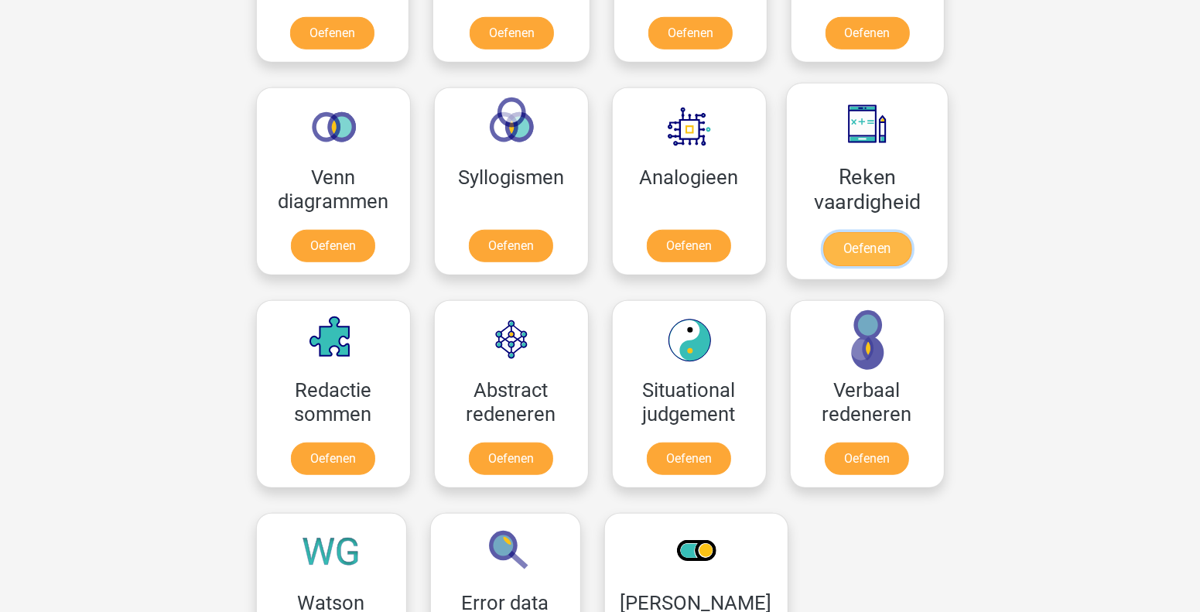
click at [864, 253] on link "Oefenen" at bounding box center [867, 249] width 88 height 34
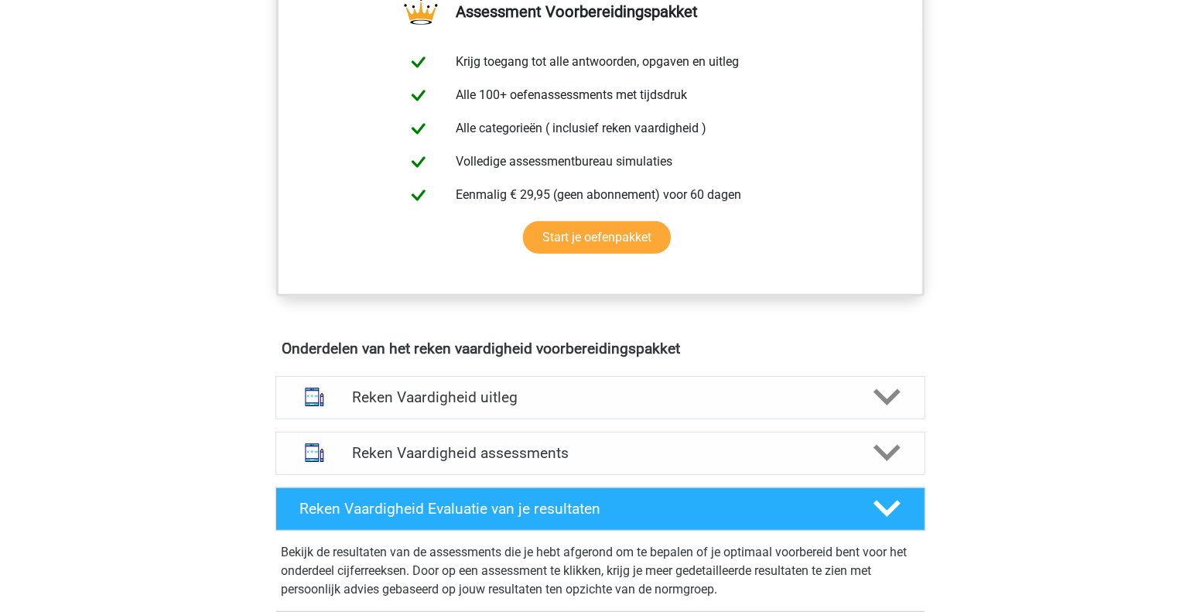
scroll to position [618, 0]
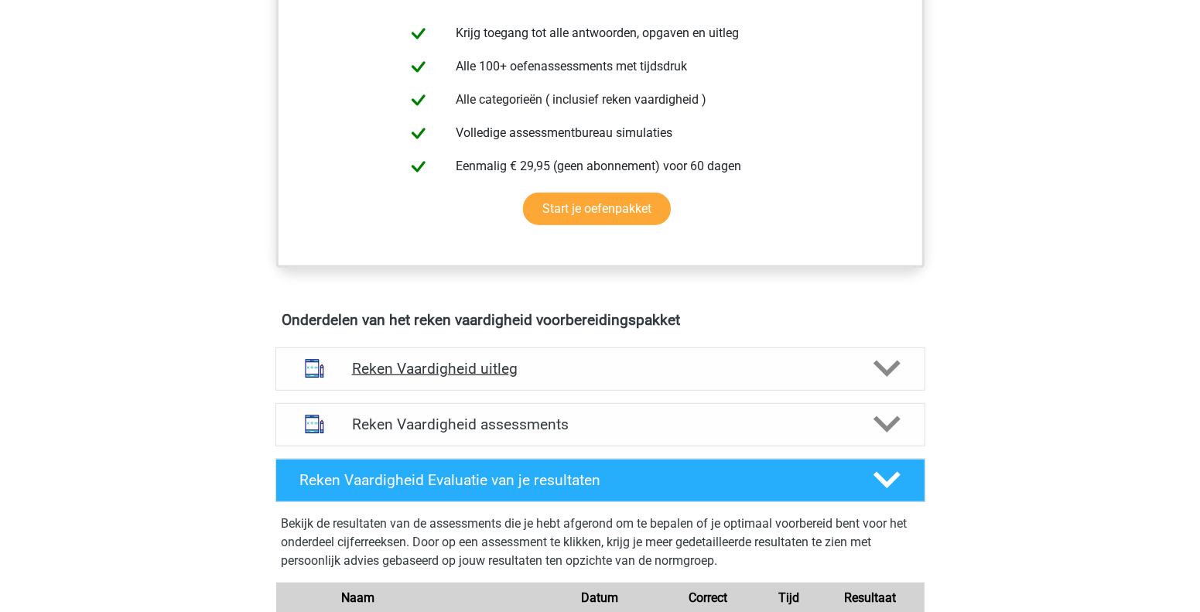
click at [886, 378] on icon at bounding box center [887, 368] width 27 height 27
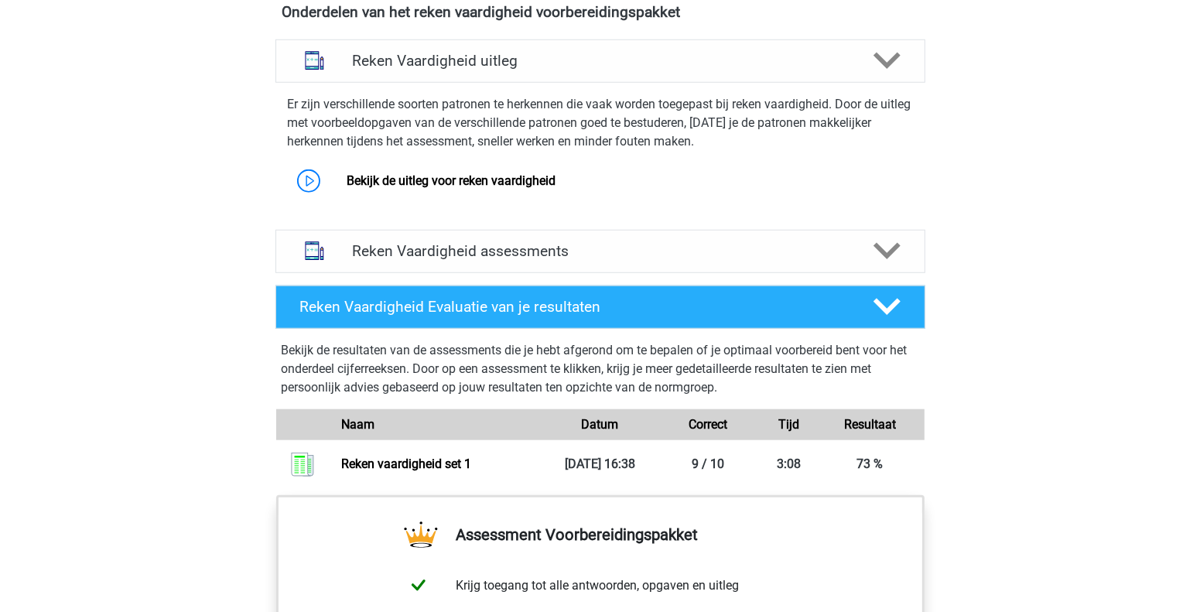
scroll to position [851, 0]
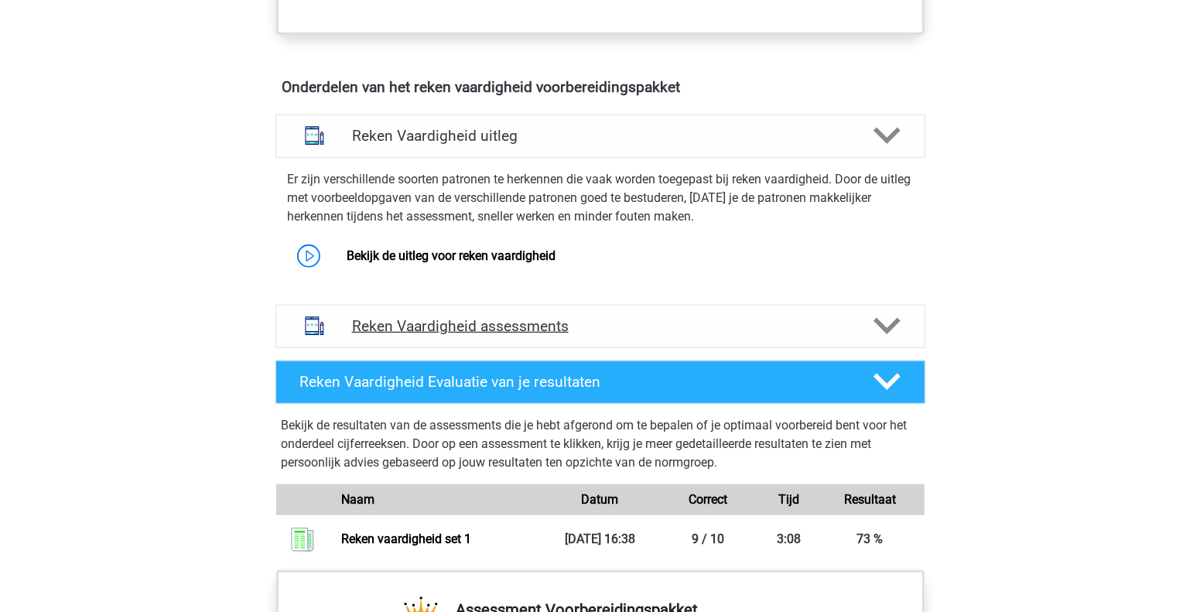
click at [886, 320] on icon at bounding box center [887, 326] width 27 height 27
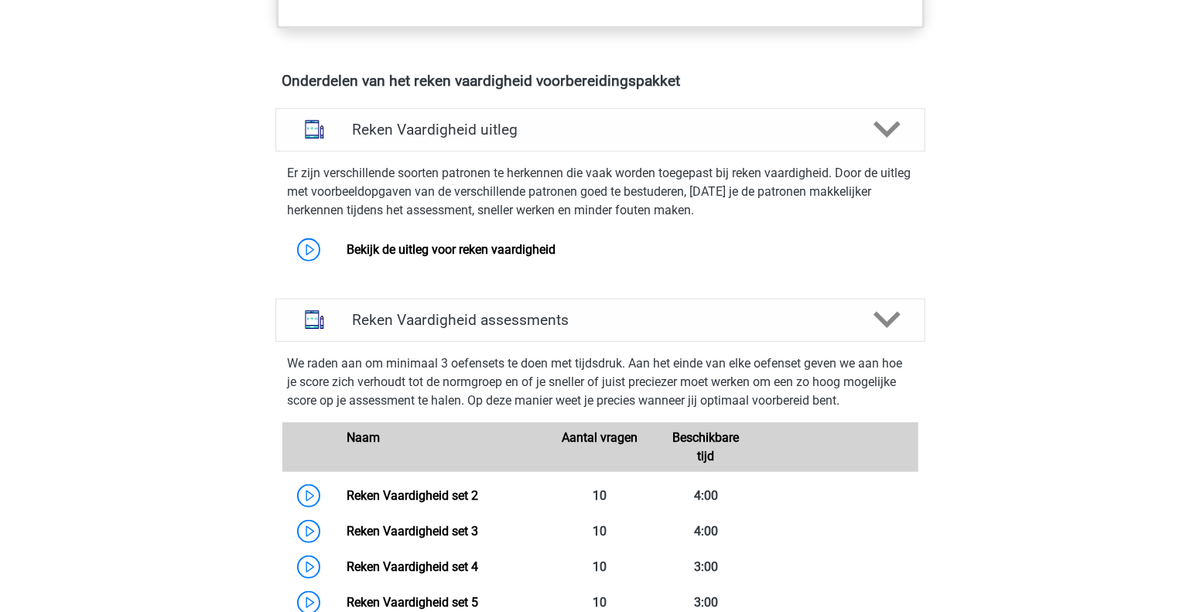
scroll to position [1005, 0]
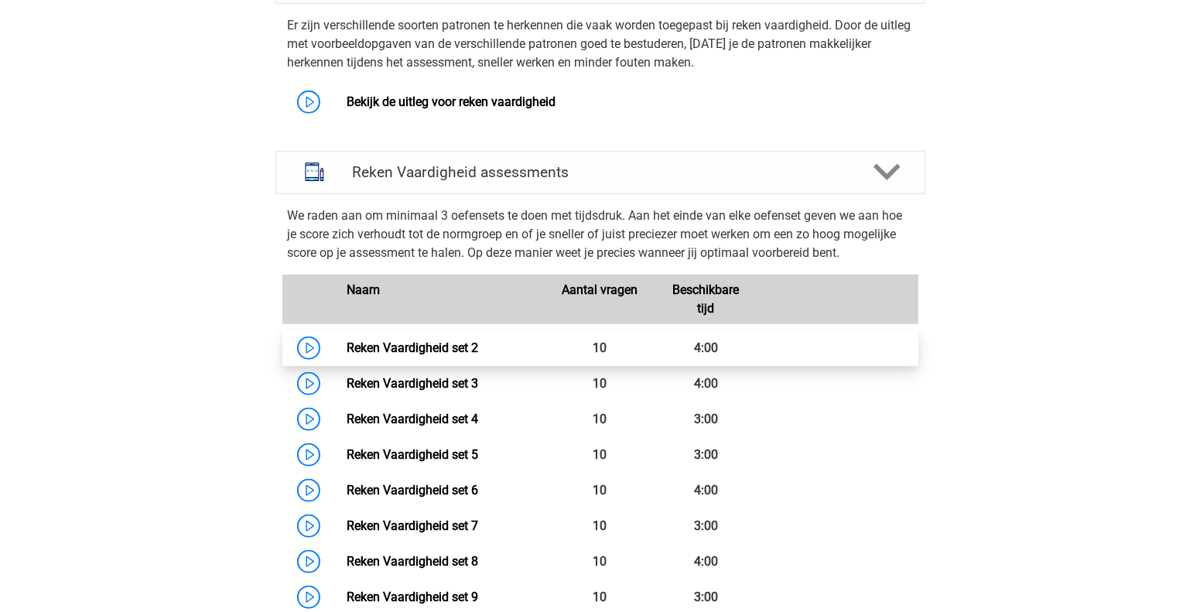
click at [359, 349] on link "Reken Vaardigheid set 2" at bounding box center [413, 347] width 132 height 15
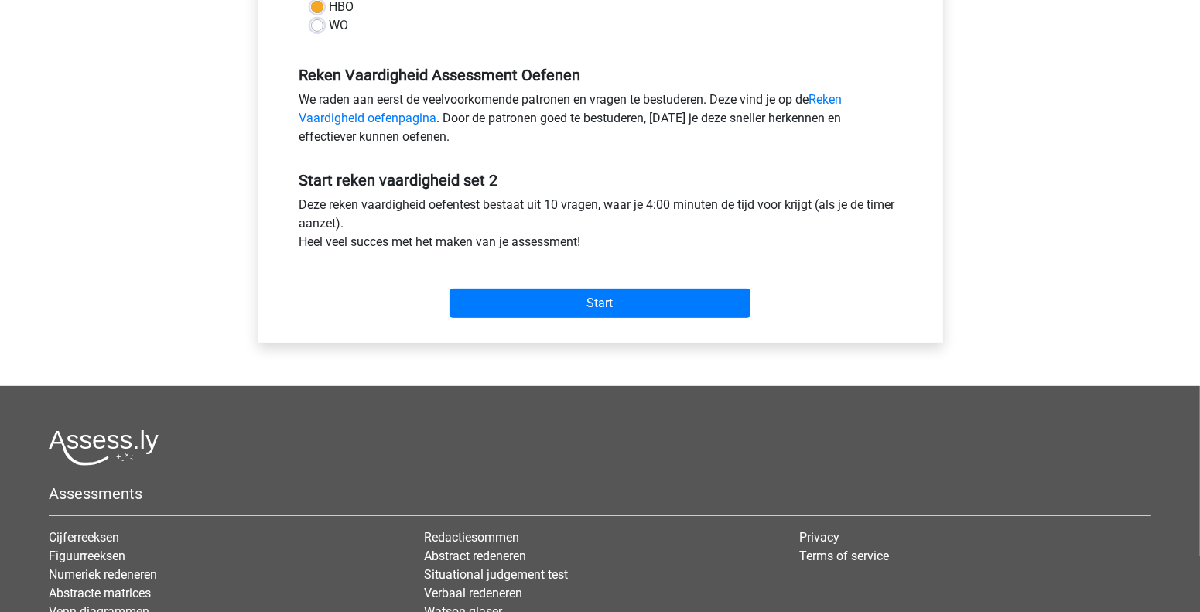
scroll to position [464, 0]
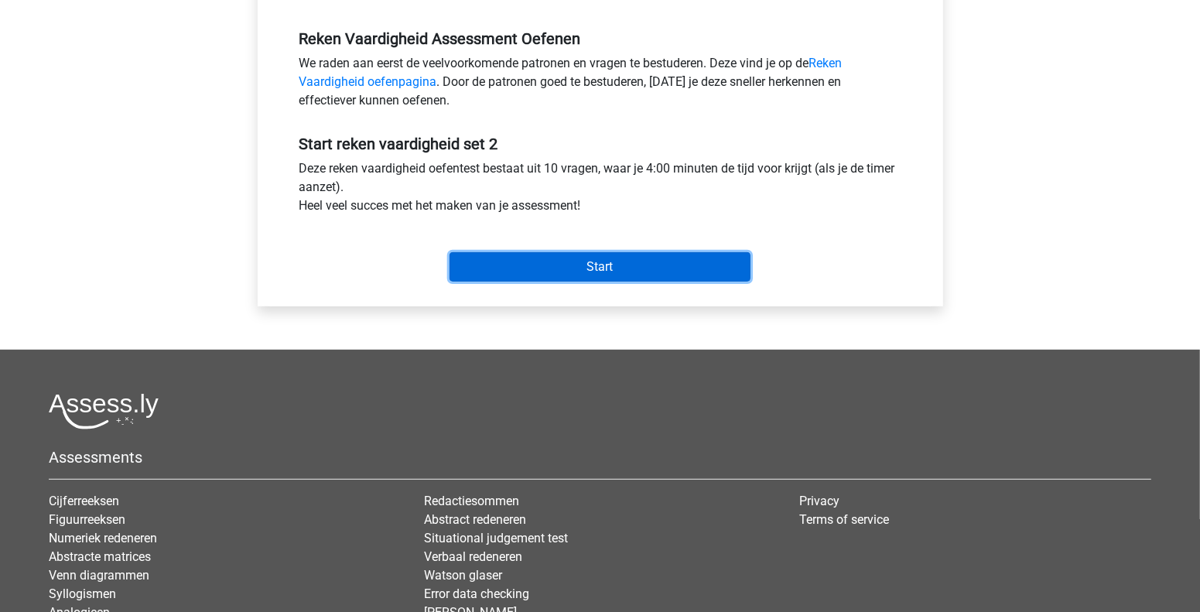
click at [573, 262] on input "Start" at bounding box center [600, 266] width 301 height 29
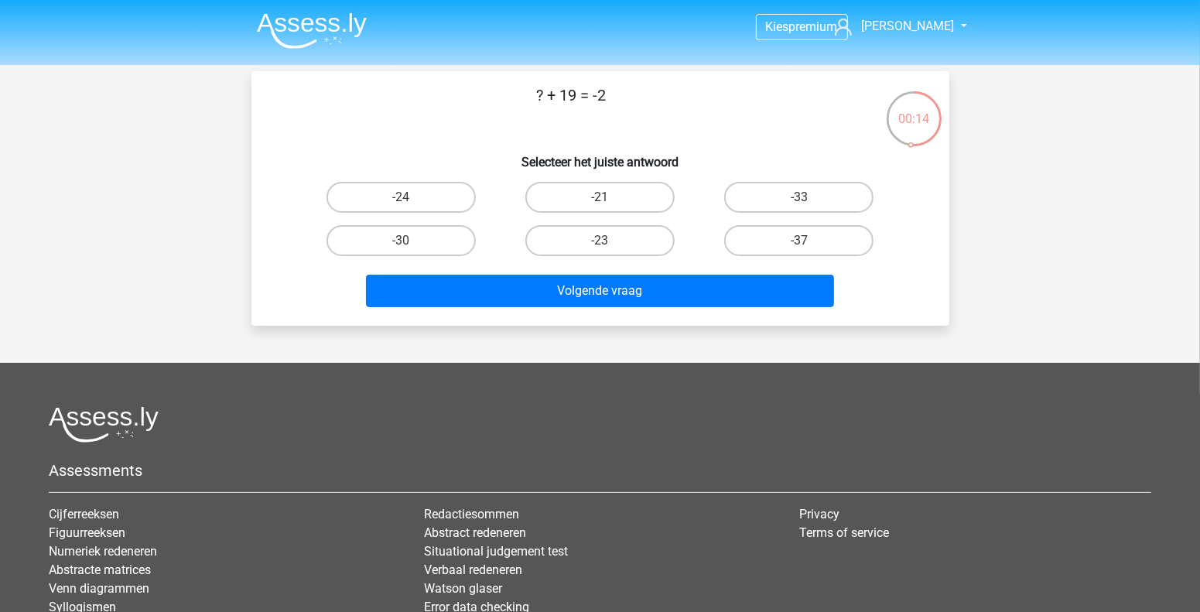
click at [601, 201] on input "-21" at bounding box center [605, 202] width 10 height 10
radio input "true"
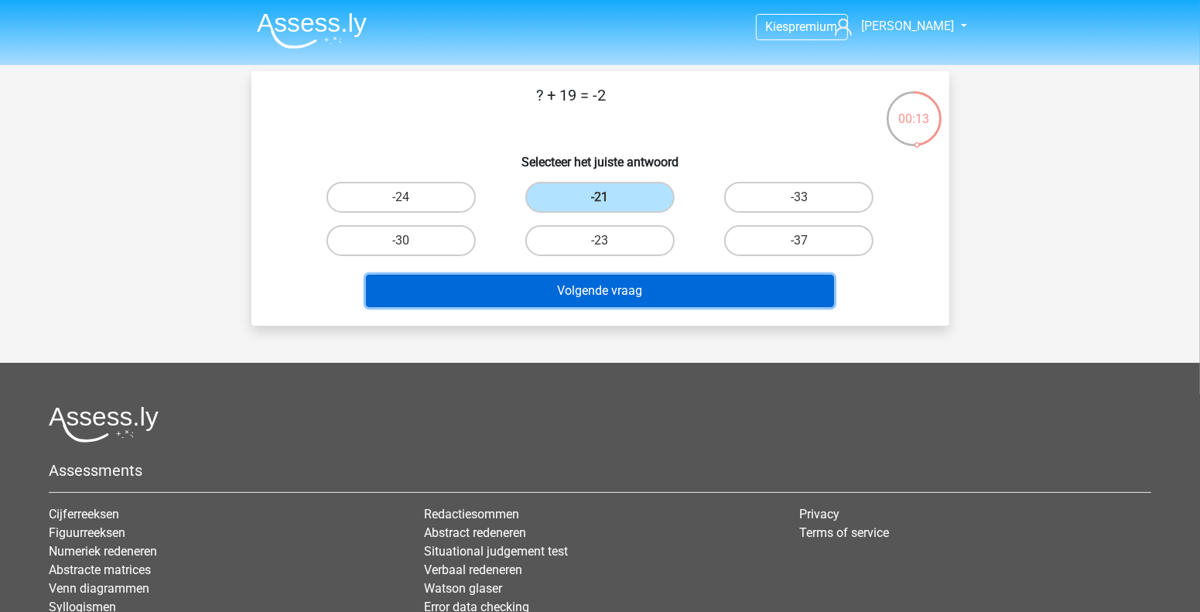
click at [622, 299] on button "Volgende vraag" at bounding box center [600, 291] width 468 height 32
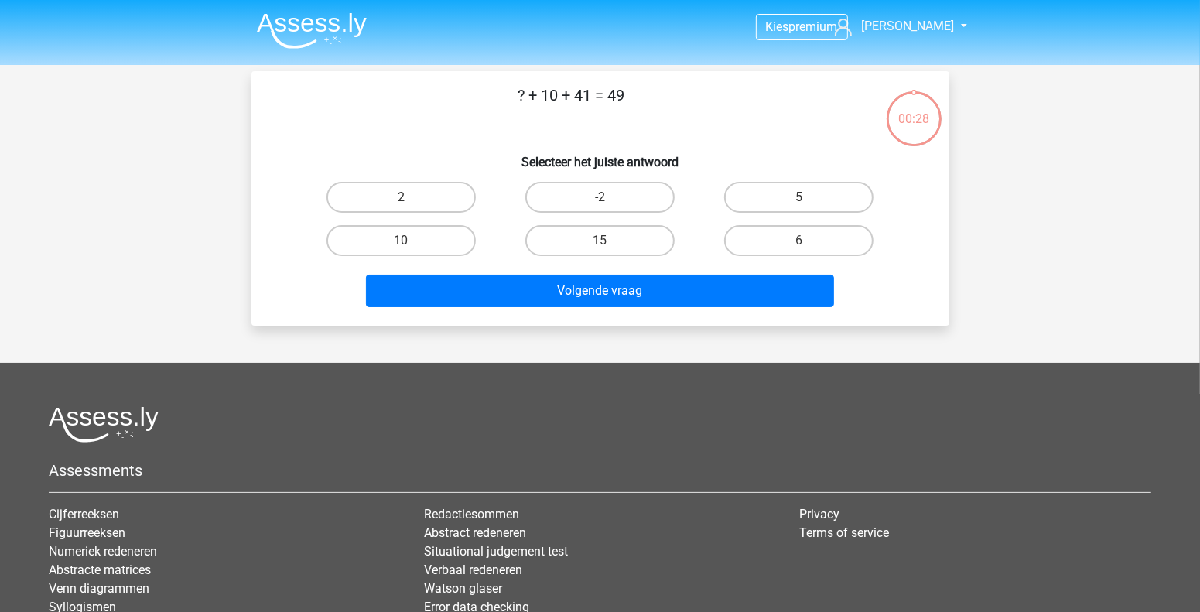
scroll to position [71, 0]
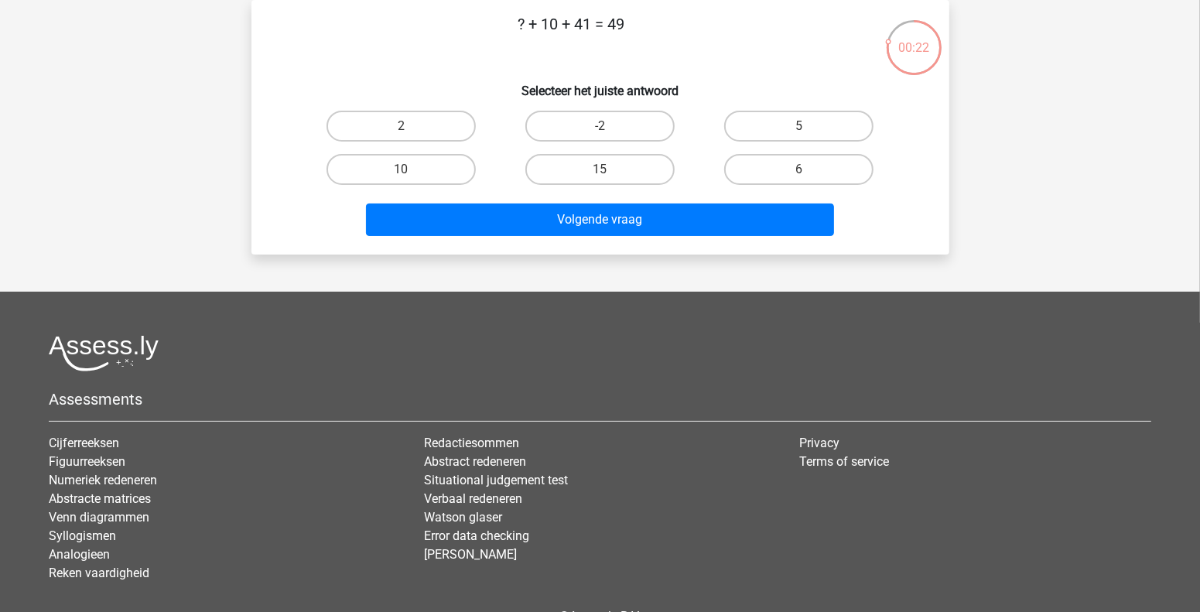
click at [604, 131] on input "-2" at bounding box center [605, 131] width 10 height 10
radio input "true"
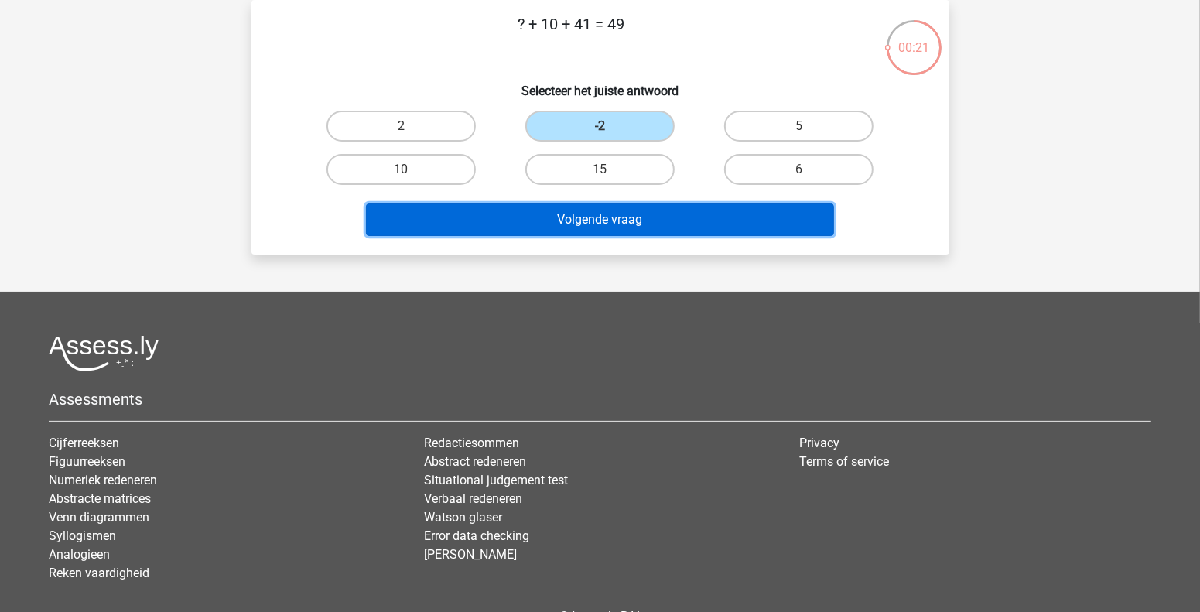
click at [607, 207] on button "Volgende vraag" at bounding box center [600, 220] width 468 height 32
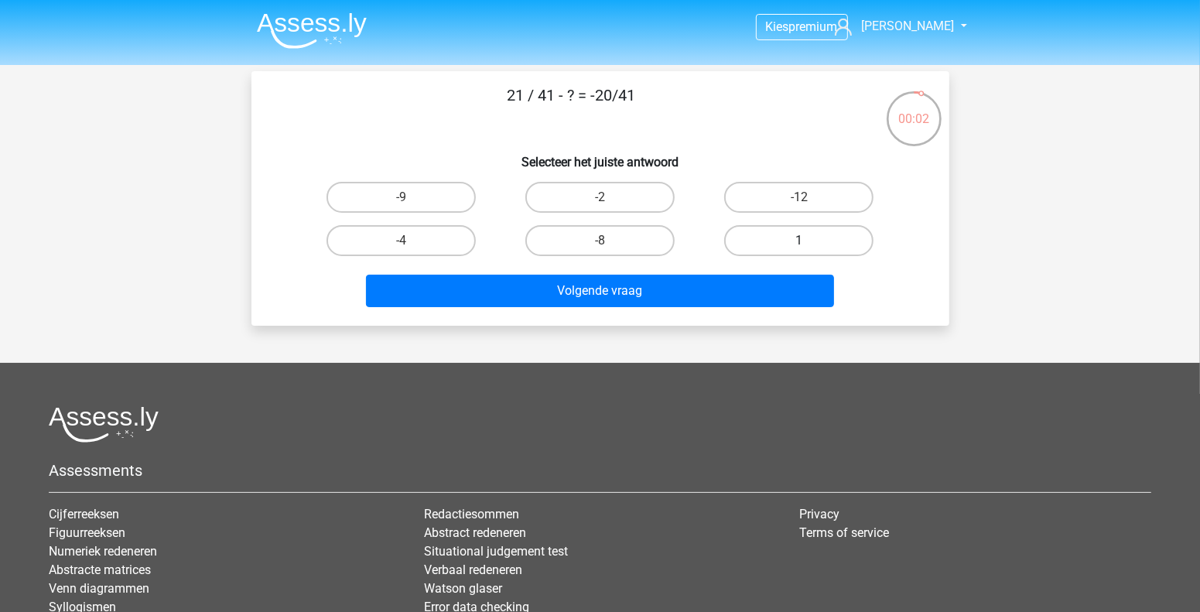
click at [797, 239] on label "1" at bounding box center [798, 240] width 149 height 31
click at [799, 241] on input "1" at bounding box center [804, 246] width 10 height 10
radio input "true"
click at [429, 203] on label "8" at bounding box center [401, 197] width 149 height 31
click at [411, 203] on input "8" at bounding box center [406, 202] width 10 height 10
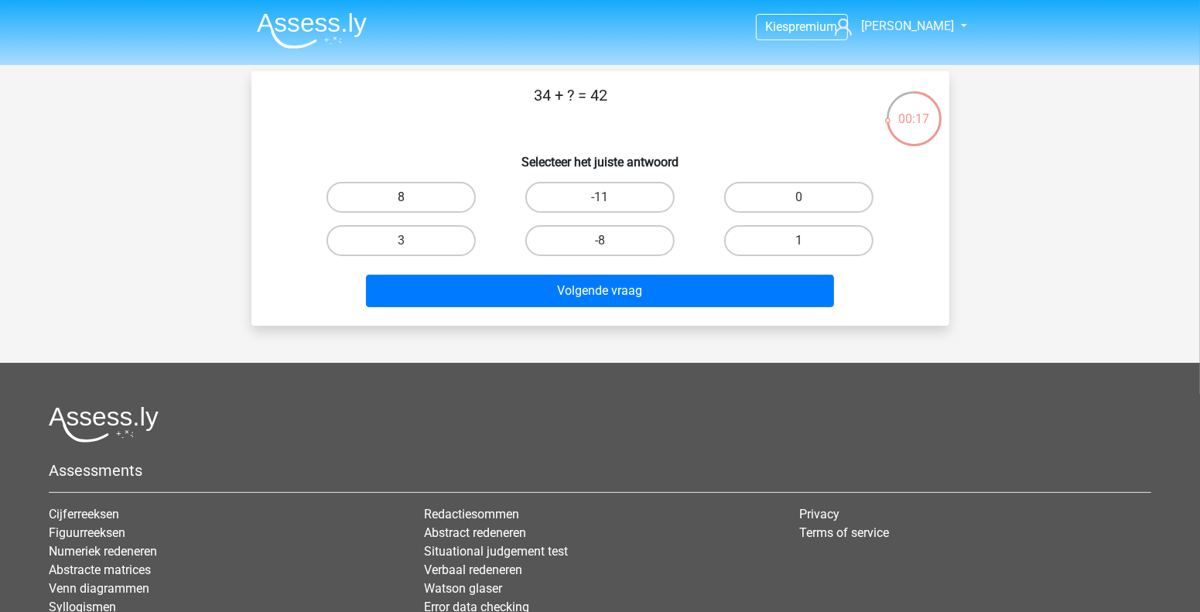
radio input "true"
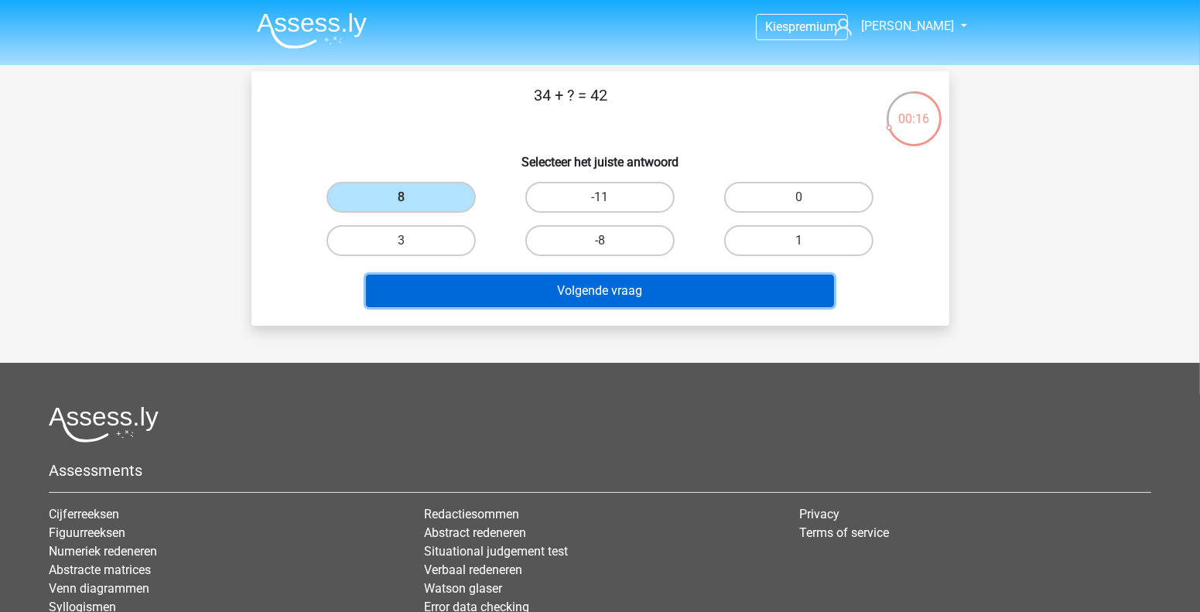
click at [530, 293] on button "Volgende vraag" at bounding box center [600, 291] width 468 height 32
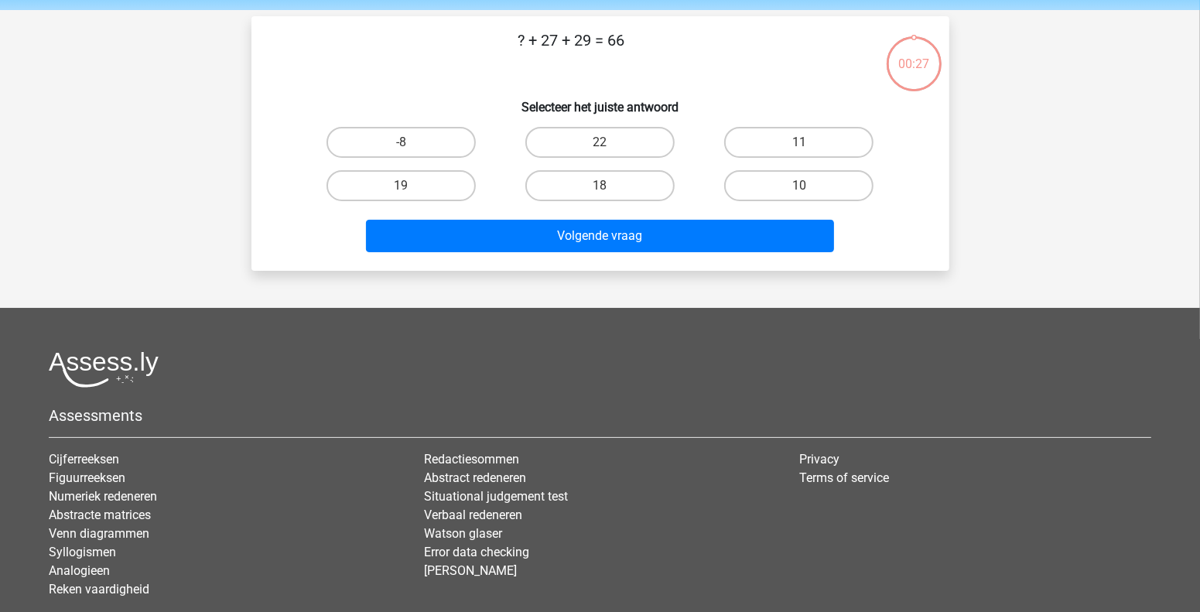
scroll to position [71, 0]
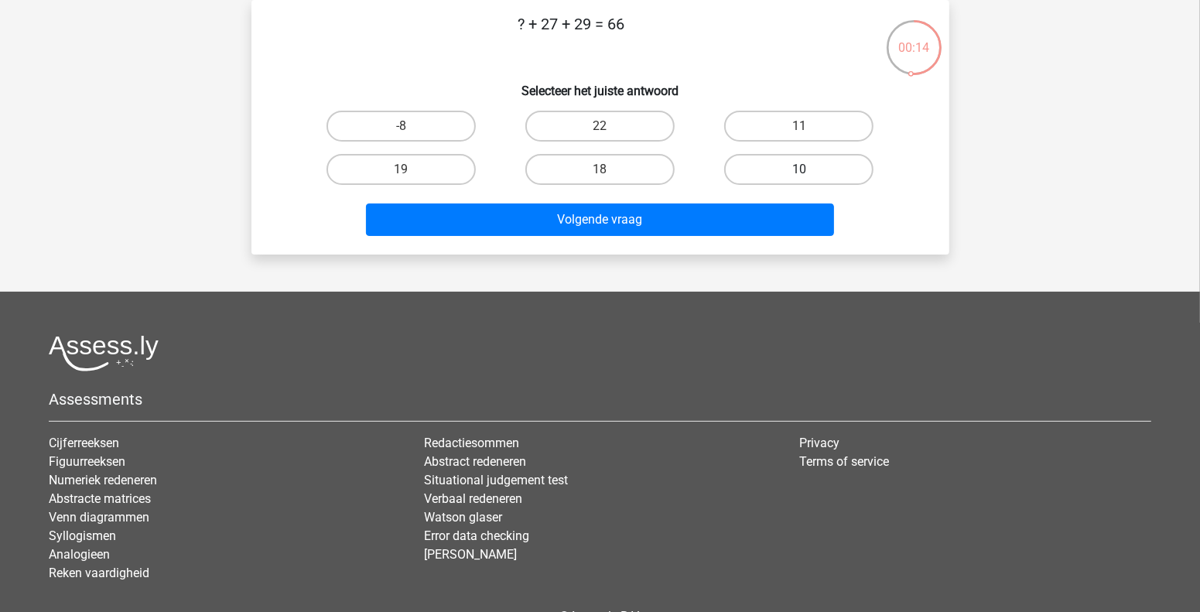
click at [819, 174] on label "10" at bounding box center [798, 169] width 149 height 31
click at [809, 174] on input "10" at bounding box center [804, 174] width 10 height 10
radio input "true"
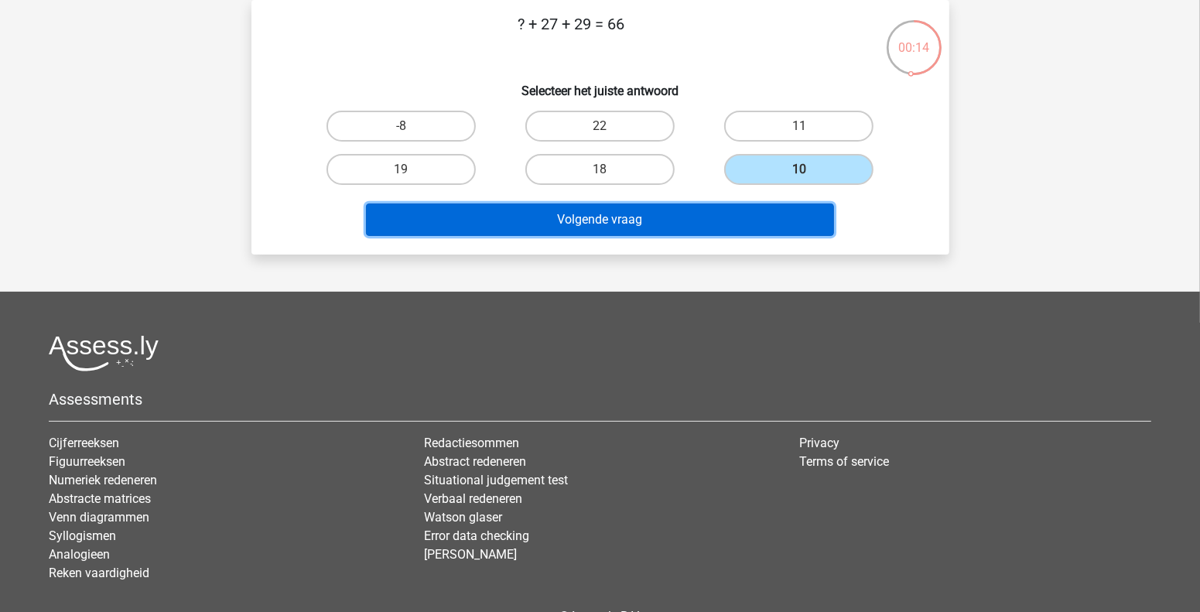
click at [661, 211] on button "Volgende vraag" at bounding box center [600, 220] width 468 height 32
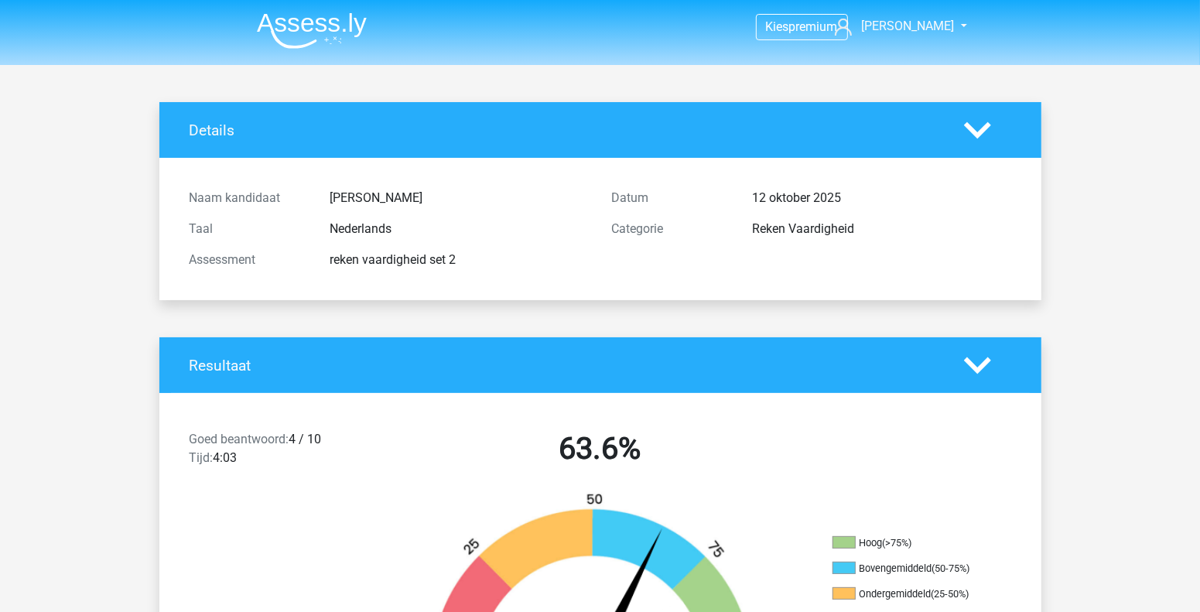
click at [310, 44] on img at bounding box center [312, 30] width 110 height 36
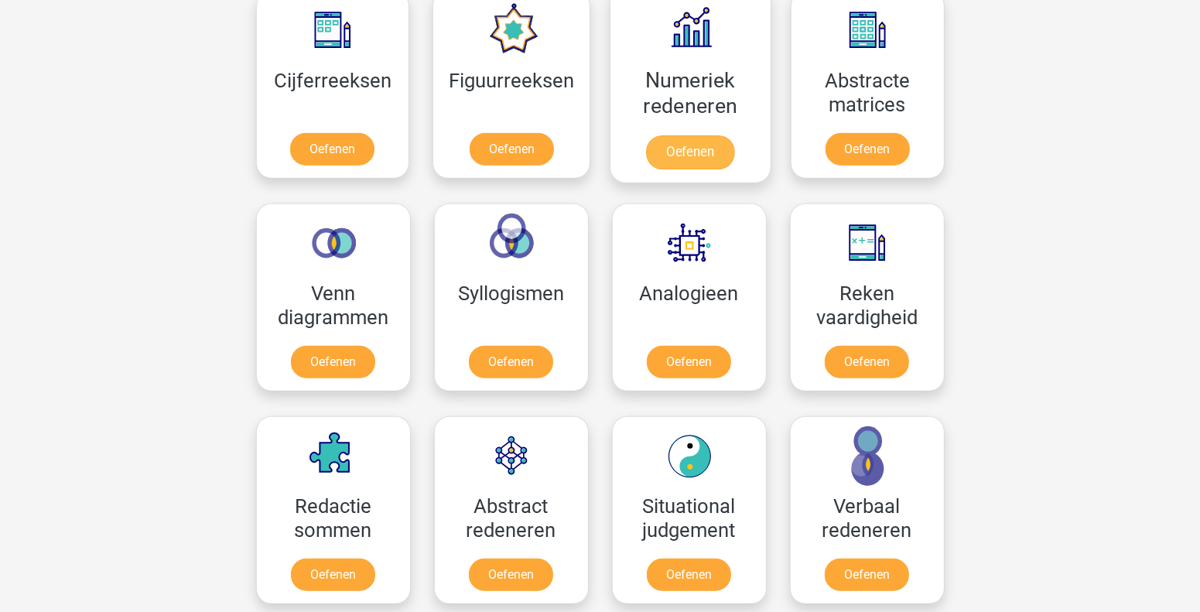
scroll to position [773, 0]
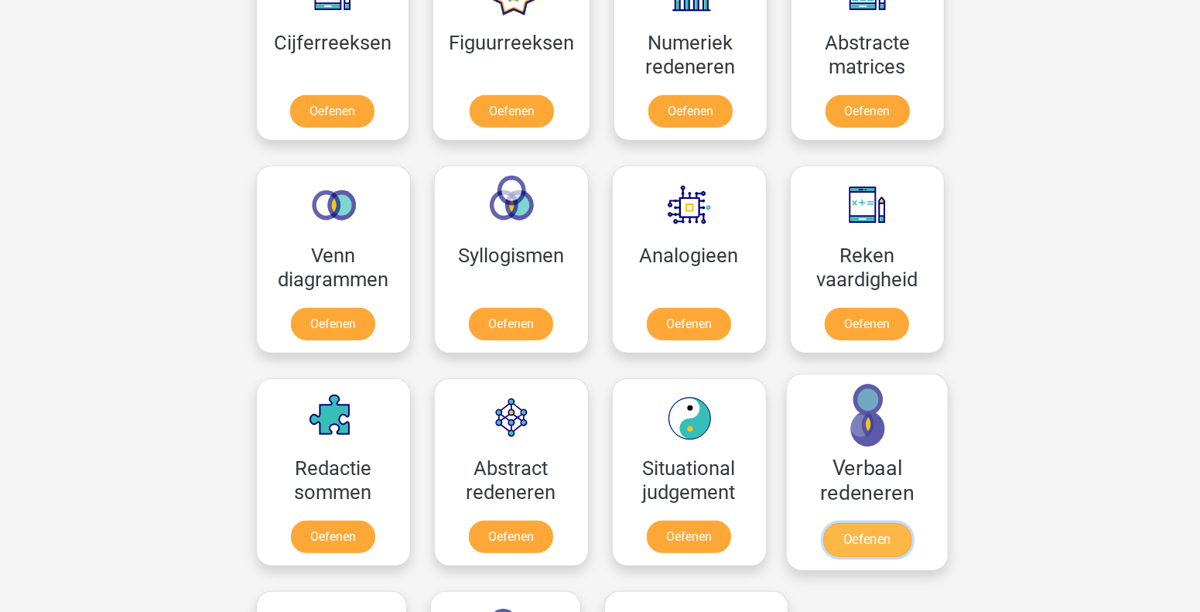
click at [868, 523] on link "Oefenen" at bounding box center [867, 540] width 88 height 34
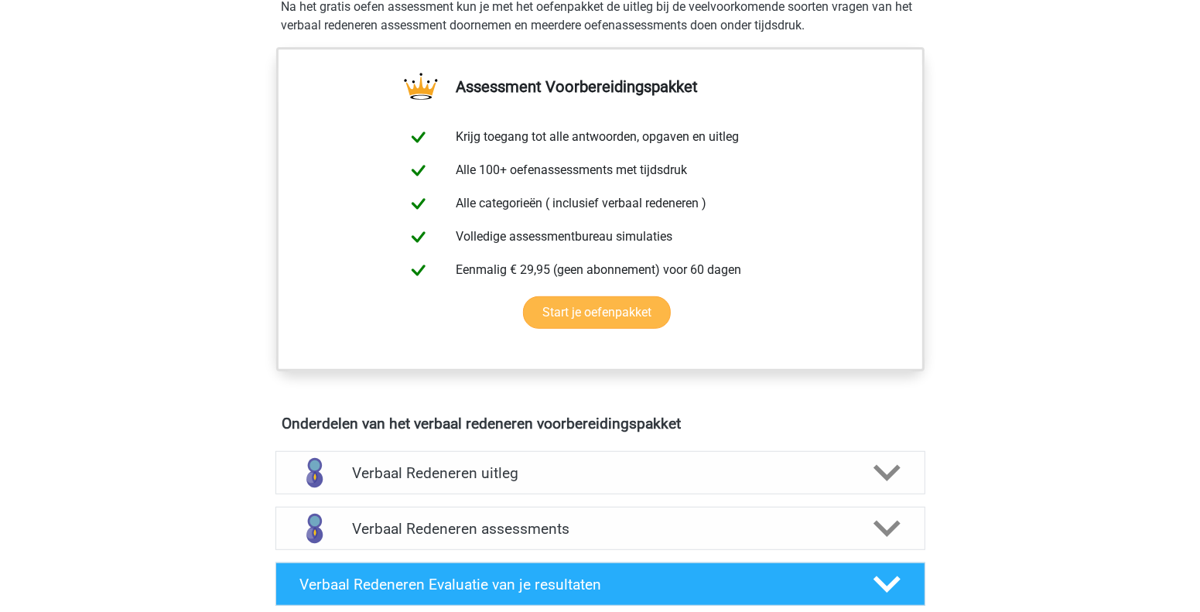
scroll to position [618, 0]
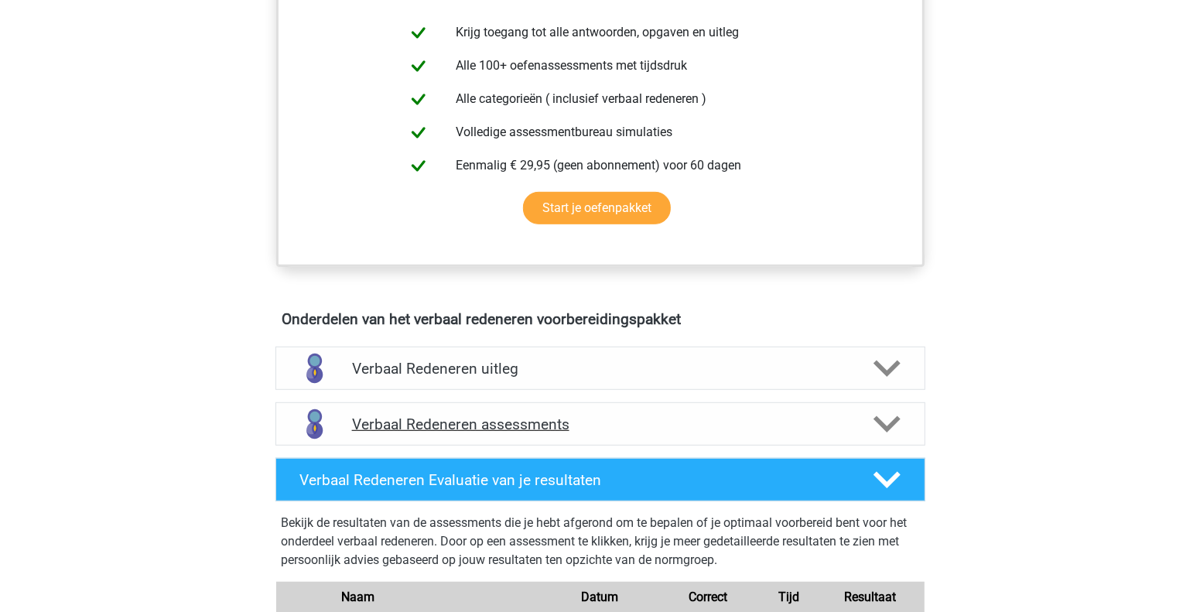
click at [854, 426] on div "Verbaal Redeneren assessments" at bounding box center [600, 425] width 520 height 18
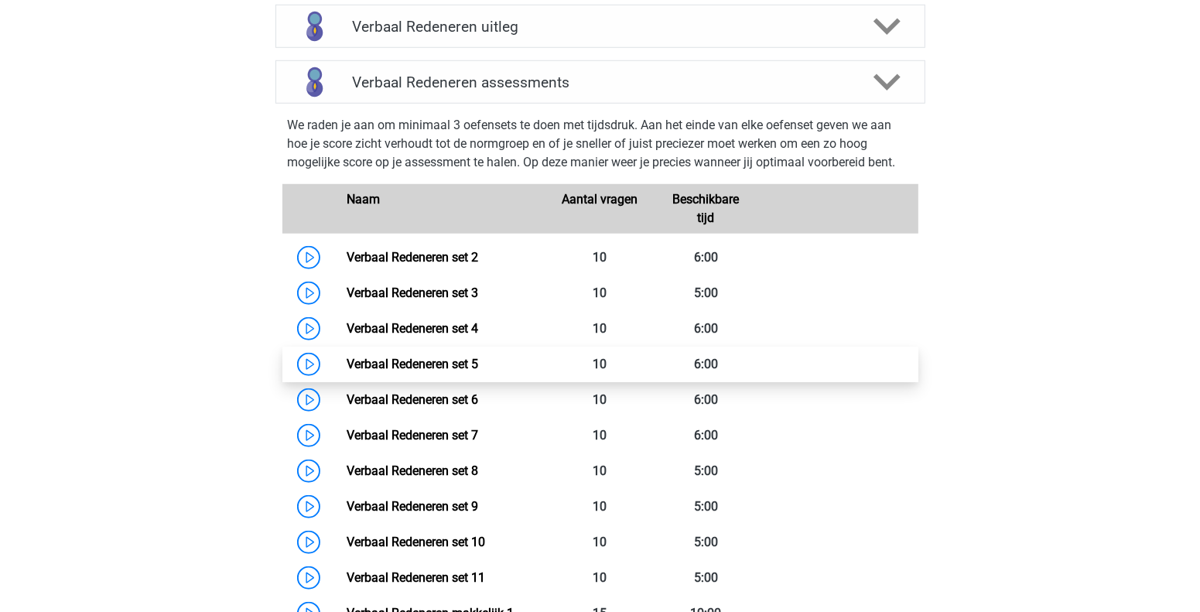
scroll to position [1005, 0]
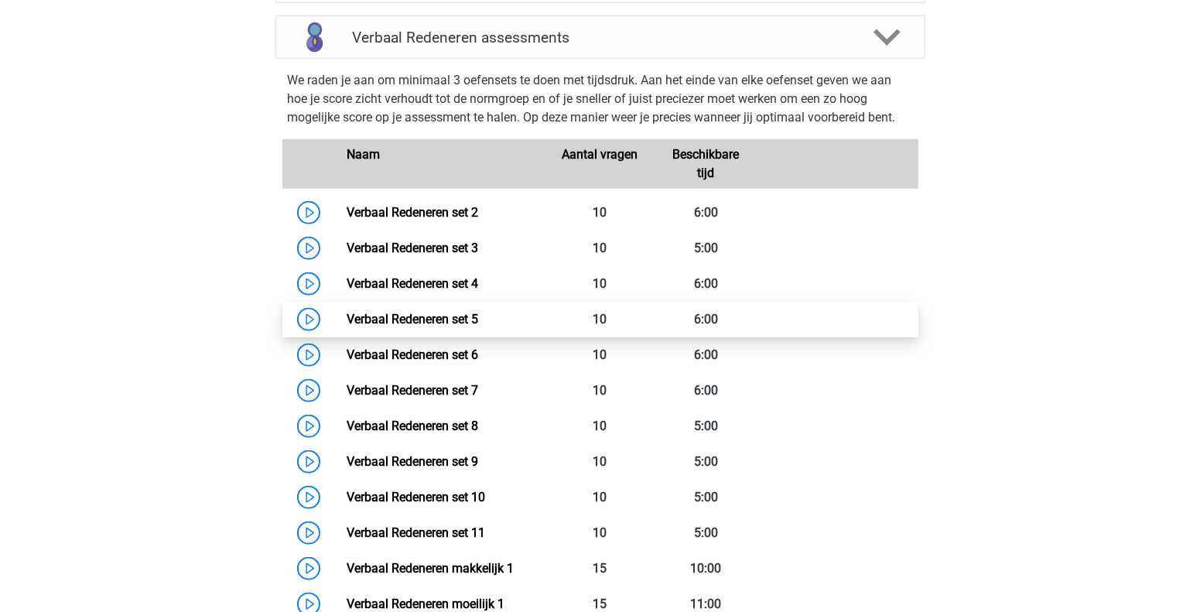
click at [433, 323] on link "Verbaal Redeneren set 5" at bounding box center [413, 319] width 132 height 15
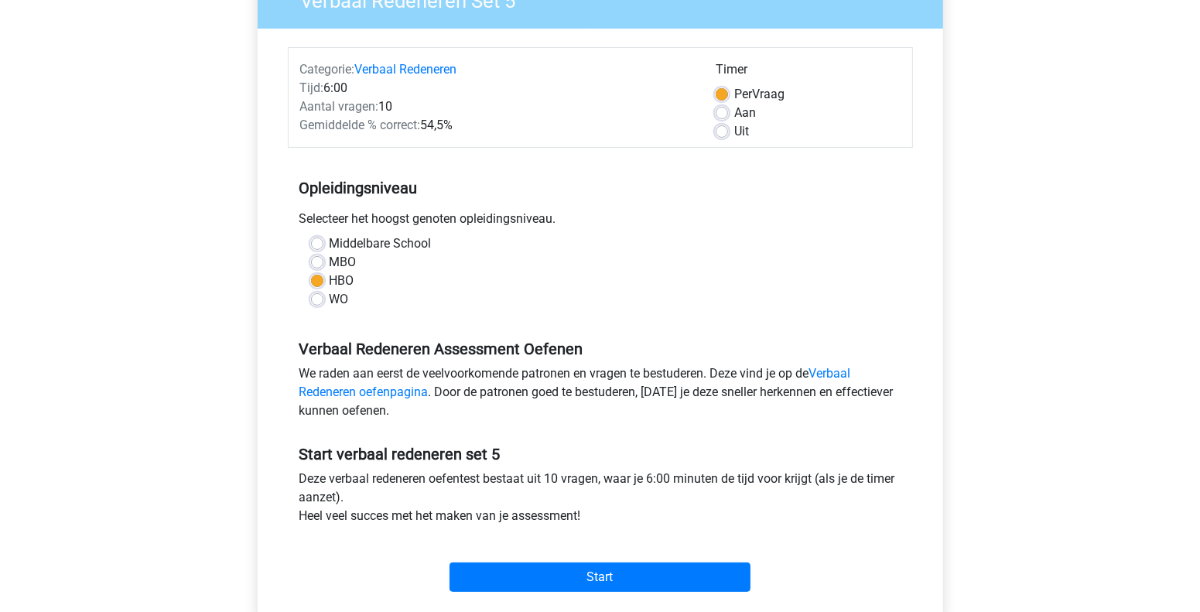
scroll to position [309, 0]
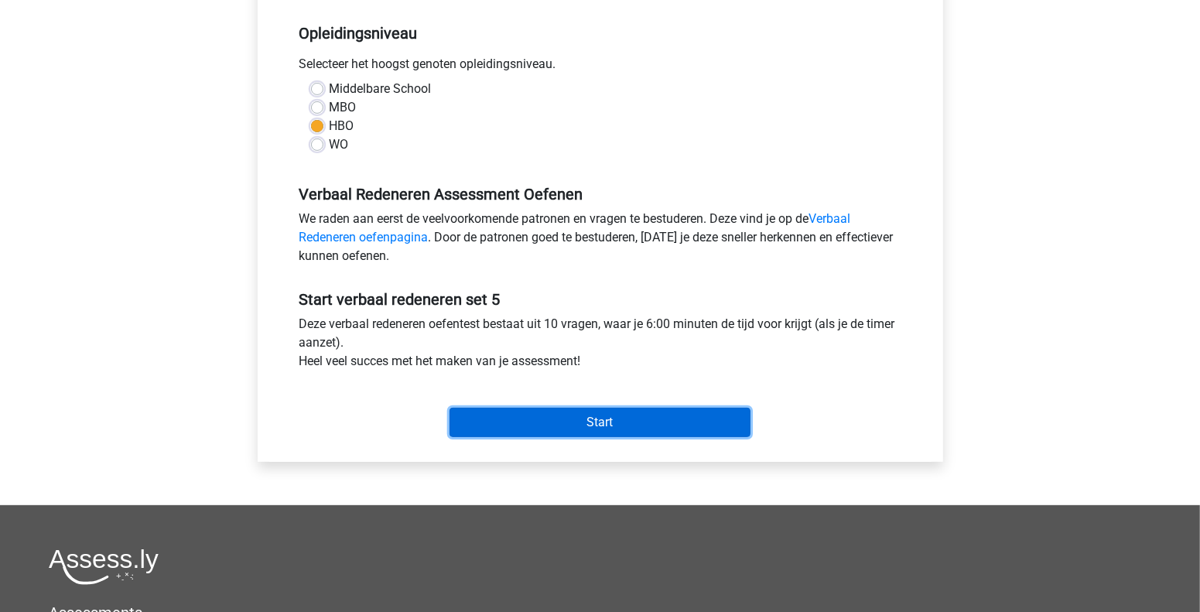
click at [609, 430] on input "Start" at bounding box center [600, 422] width 301 height 29
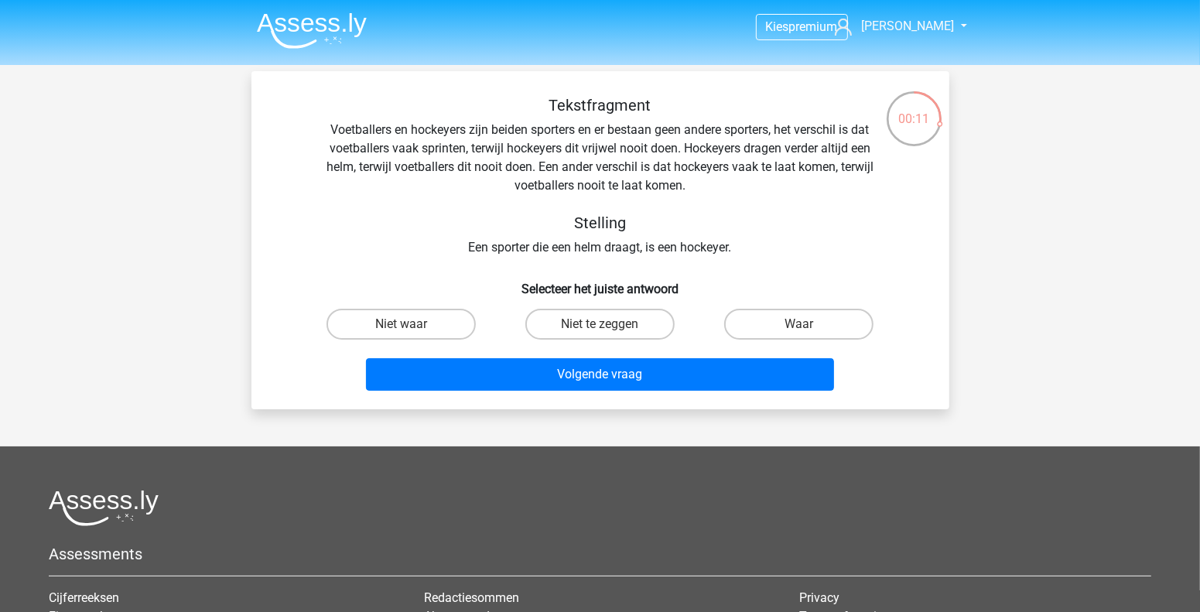
click at [801, 329] on input "Waar" at bounding box center [804, 329] width 10 height 10
radio input "true"
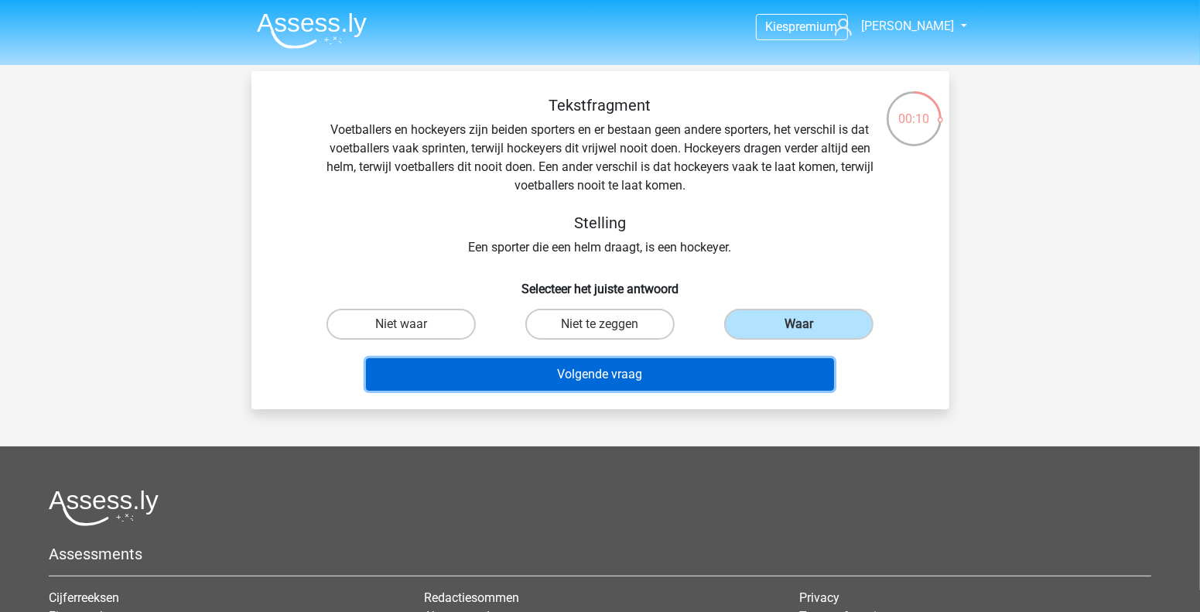
drag, startPoint x: 594, startPoint y: 381, endPoint x: 751, endPoint y: 362, distance: 157.5
click at [595, 381] on button "Volgende vraag" at bounding box center [600, 374] width 468 height 32
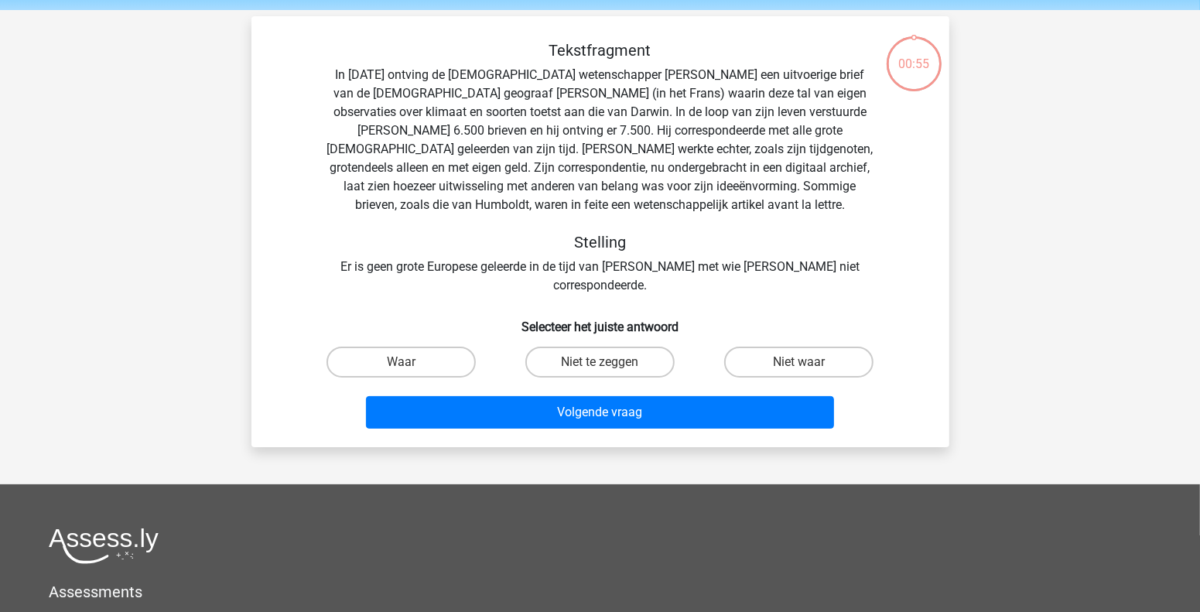
scroll to position [71, 0]
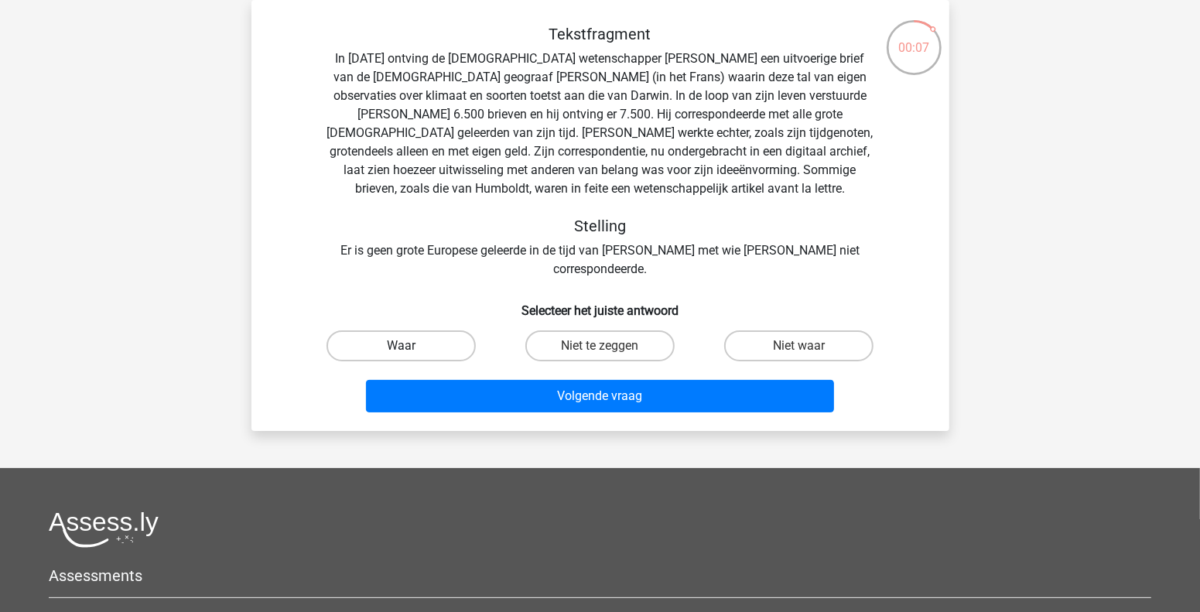
click at [447, 330] on label "Waar" at bounding box center [401, 345] width 149 height 31
click at [411, 346] on input "Waar" at bounding box center [406, 351] width 10 height 10
radio input "true"
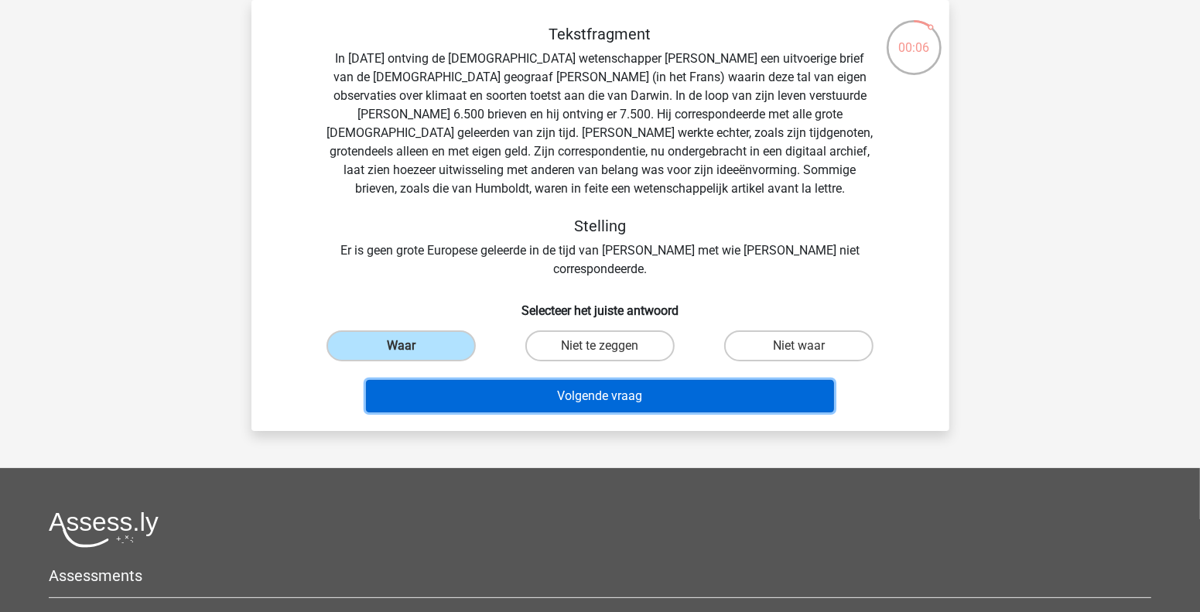
click at [496, 380] on button "Volgende vraag" at bounding box center [600, 396] width 468 height 32
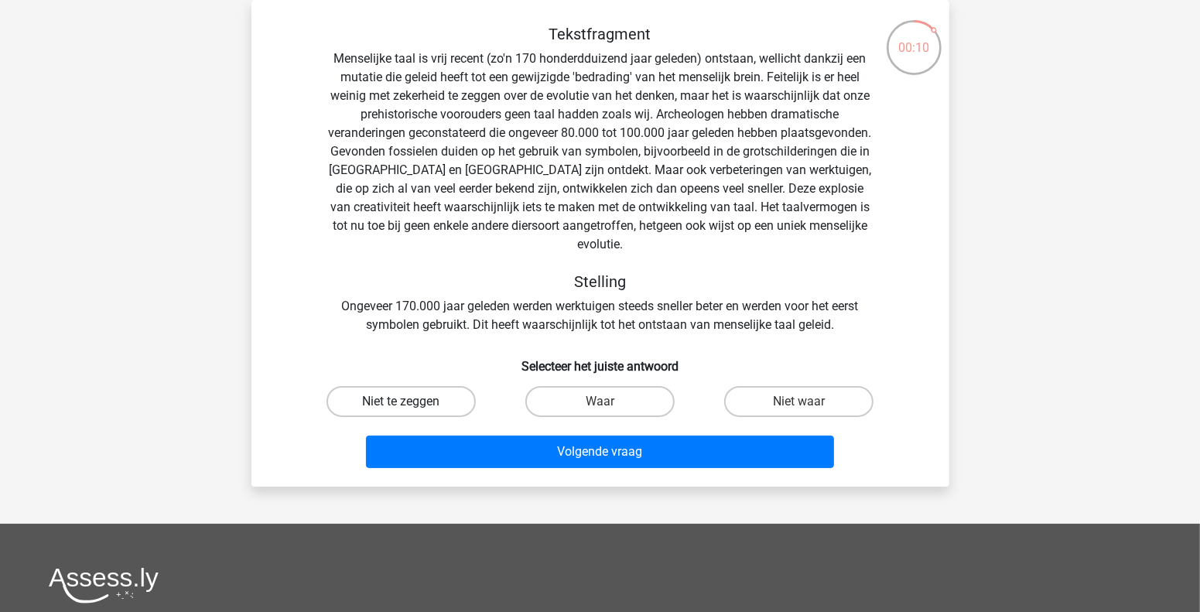
click at [438, 386] on label "Niet te zeggen" at bounding box center [401, 401] width 149 height 31
click at [411, 402] on input "Niet te zeggen" at bounding box center [406, 407] width 10 height 10
radio input "true"
click at [491, 450] on div "Volgende vraag" at bounding box center [600, 455] width 597 height 39
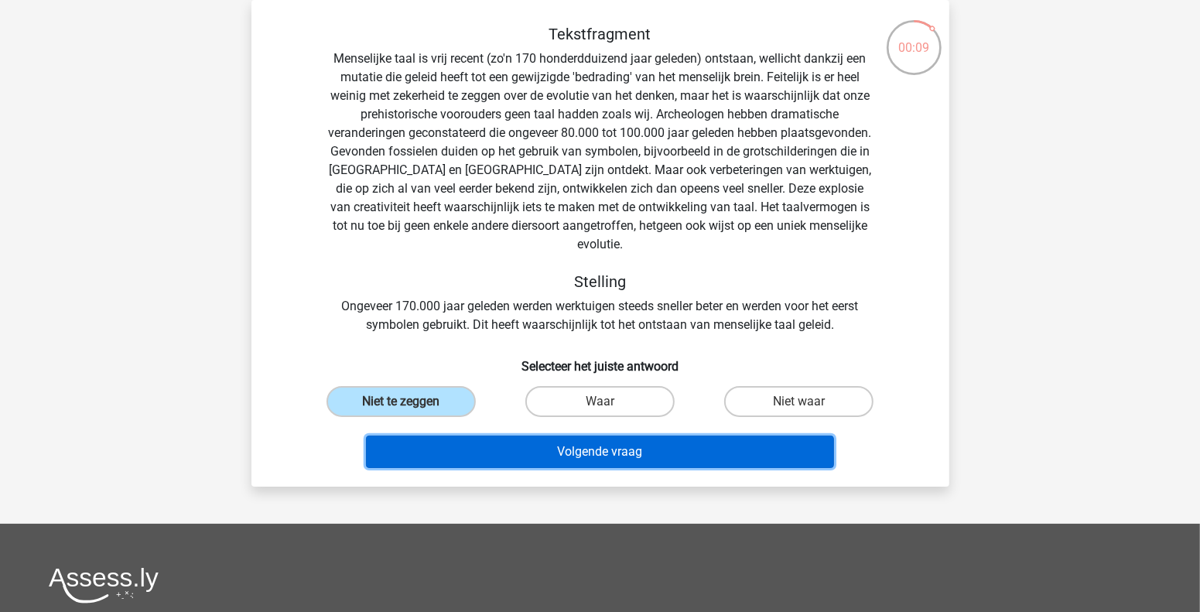
click at [536, 436] on button "Volgende vraag" at bounding box center [600, 452] width 468 height 32
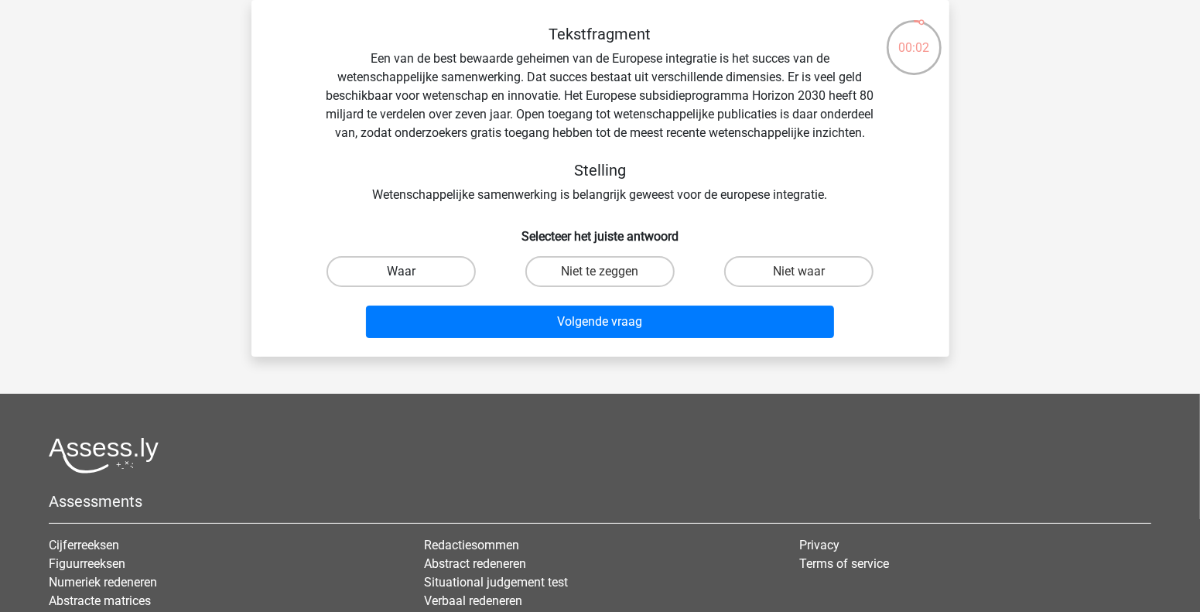
click at [382, 287] on label "Waar" at bounding box center [401, 271] width 149 height 31
click at [401, 282] on input "Waar" at bounding box center [406, 277] width 10 height 10
radio input "true"
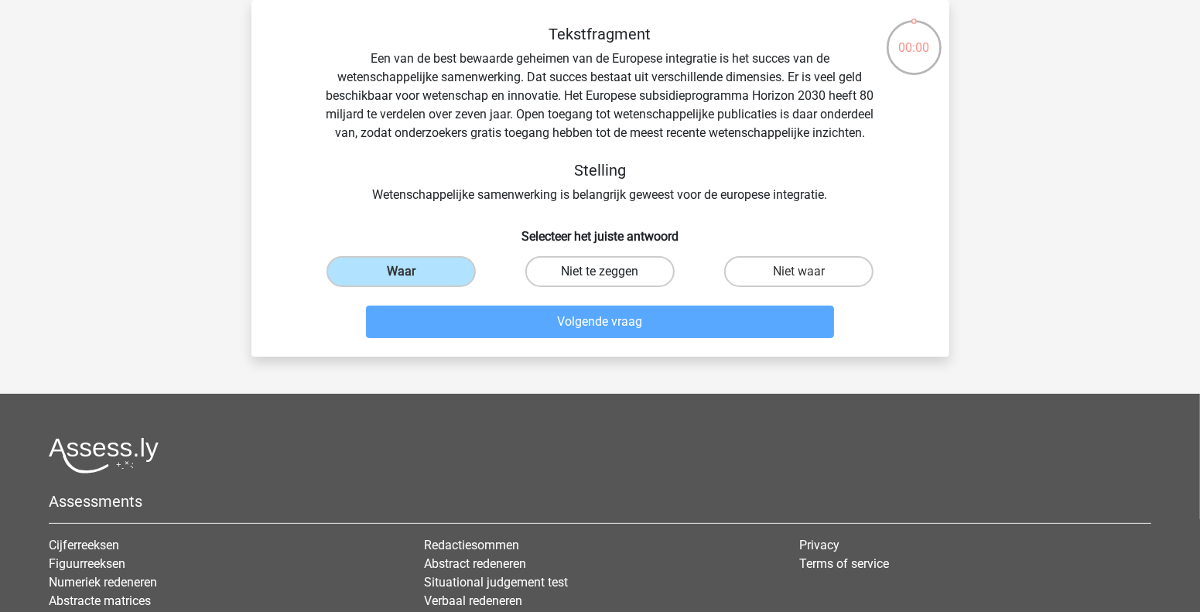
click at [559, 287] on label "Niet te zeggen" at bounding box center [599, 271] width 149 height 31
click at [600, 282] on input "Niet te zeggen" at bounding box center [605, 277] width 10 height 10
radio input "true"
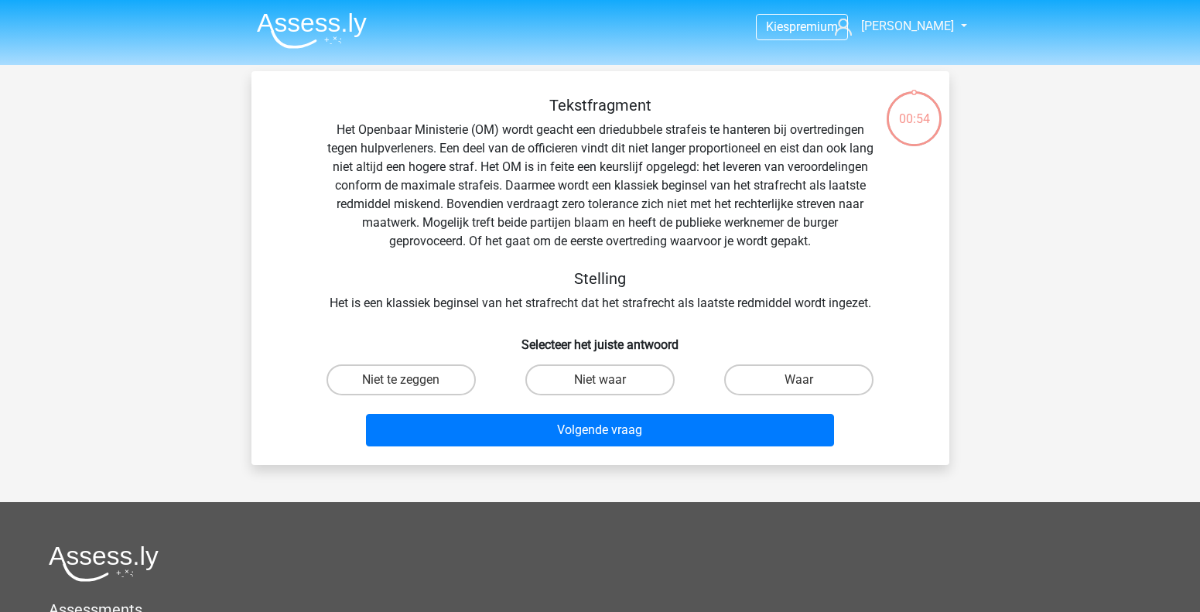
scroll to position [71, 0]
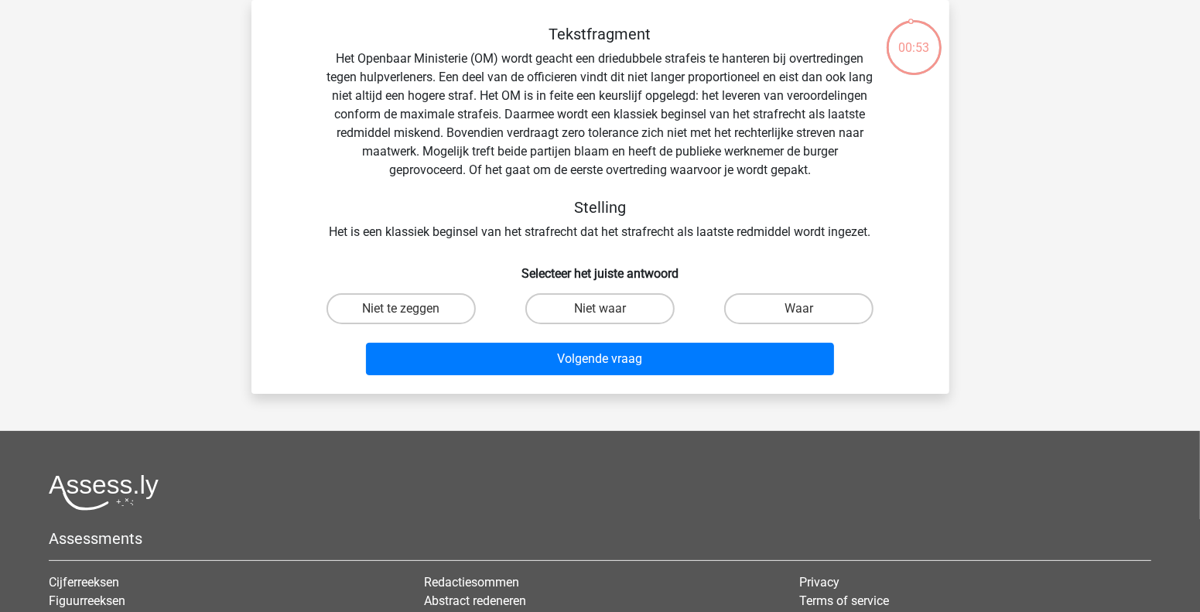
click at [452, 262] on h6 "Selecteer het juiste antwoord" at bounding box center [600, 267] width 648 height 27
click at [787, 314] on label "Waar" at bounding box center [798, 308] width 149 height 31
click at [799, 314] on input "Waar" at bounding box center [804, 314] width 10 height 10
radio input "true"
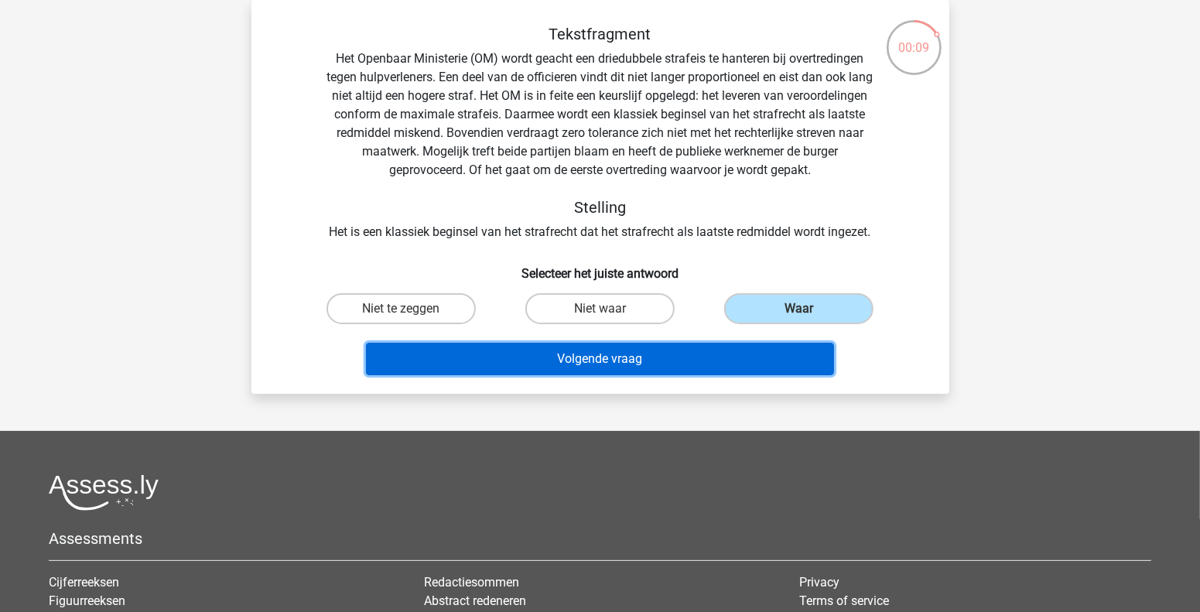
click at [590, 361] on button "Volgende vraag" at bounding box center [600, 359] width 468 height 32
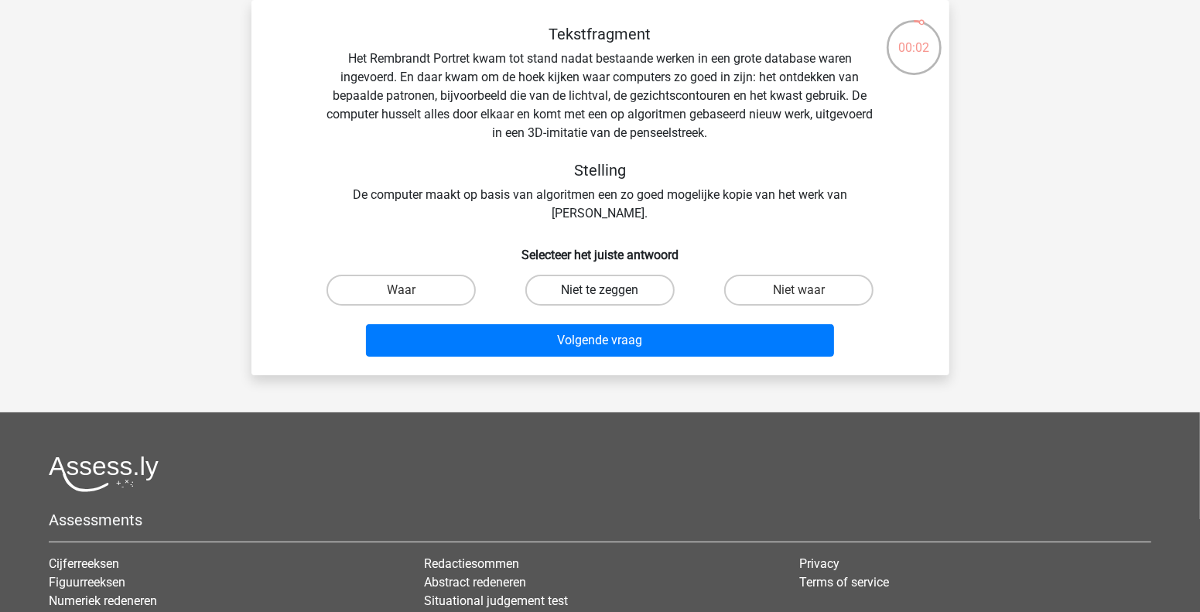
click at [573, 286] on label "Niet te zeggen" at bounding box center [599, 290] width 149 height 31
click at [600, 290] on input "Niet te zeggen" at bounding box center [605, 295] width 10 height 10
radio input "true"
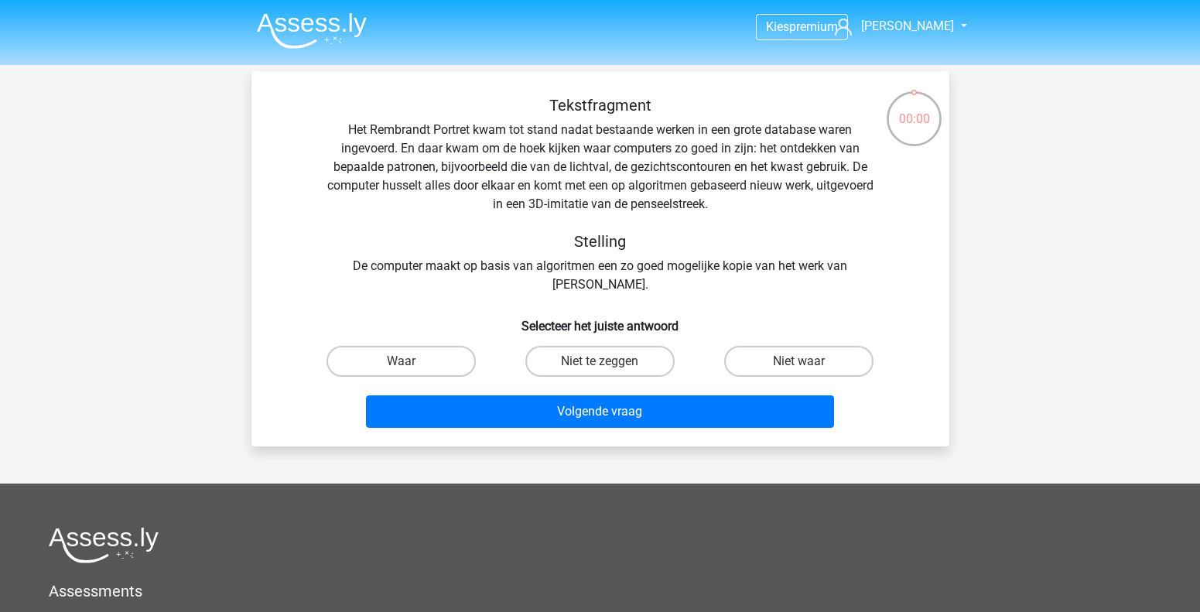
scroll to position [71, 0]
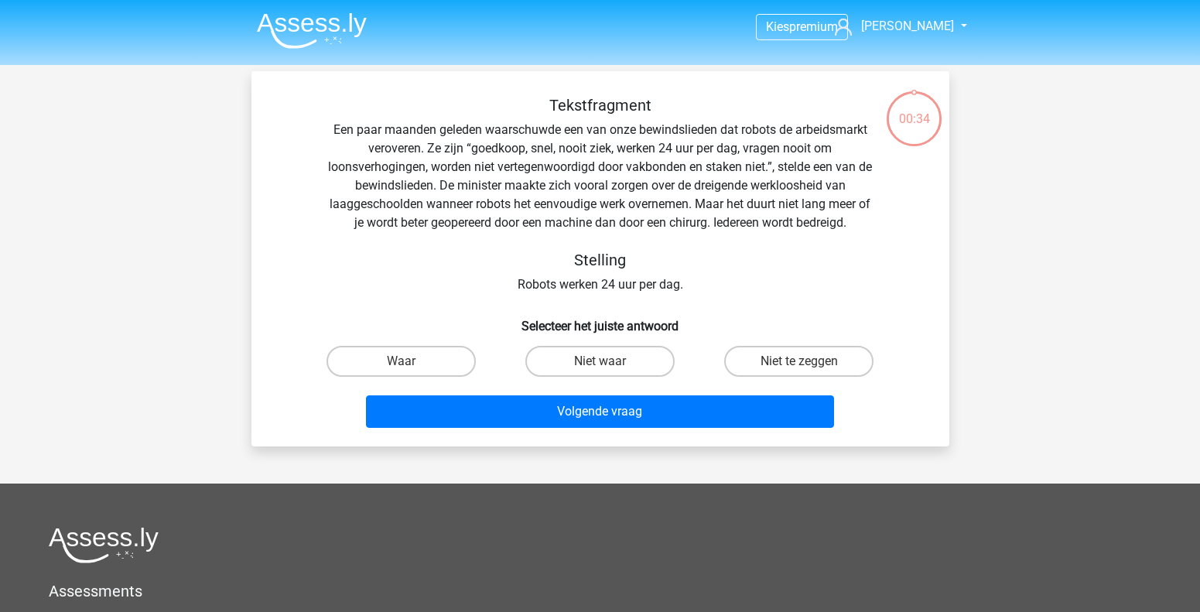
scroll to position [71, 0]
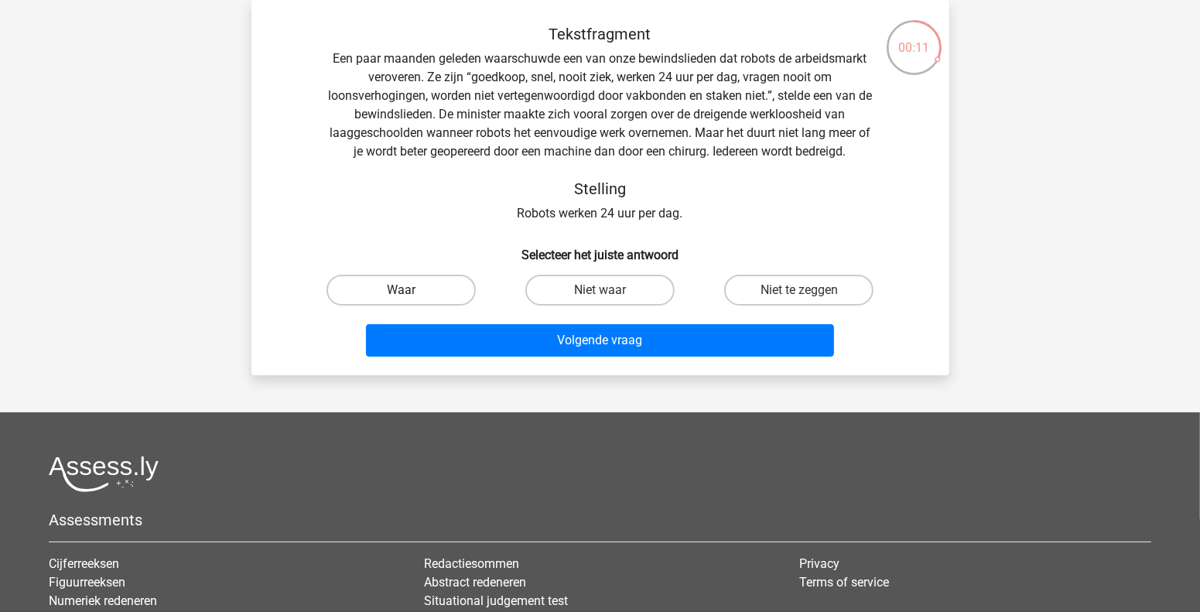
click at [426, 292] on label "Waar" at bounding box center [401, 290] width 149 height 31
click at [411, 292] on input "Waar" at bounding box center [406, 295] width 10 height 10
radio input "true"
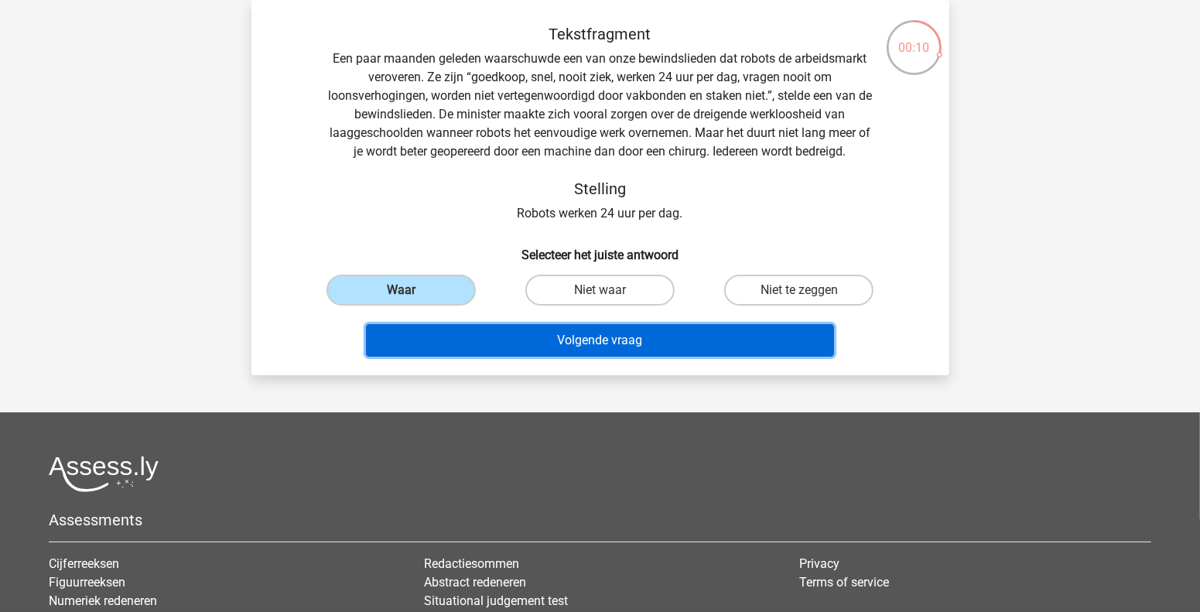
click at [530, 337] on button "Volgende vraag" at bounding box center [600, 340] width 468 height 32
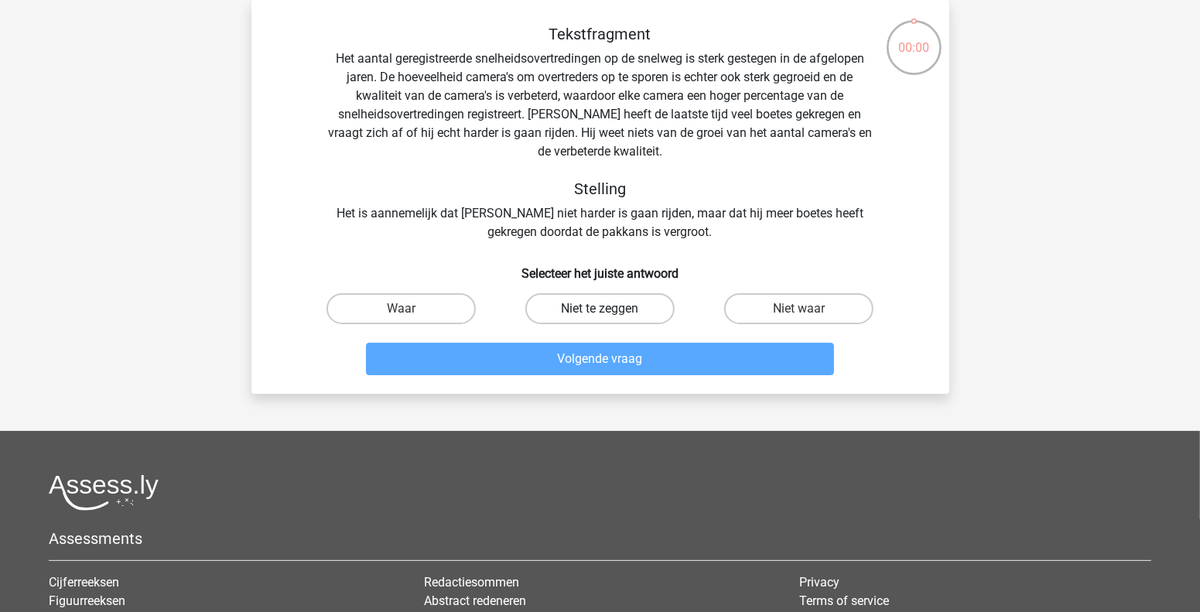
click at [593, 308] on label "Niet te zeggen" at bounding box center [599, 308] width 149 height 31
click at [600, 309] on input "Niet te zeggen" at bounding box center [605, 314] width 10 height 10
radio input "true"
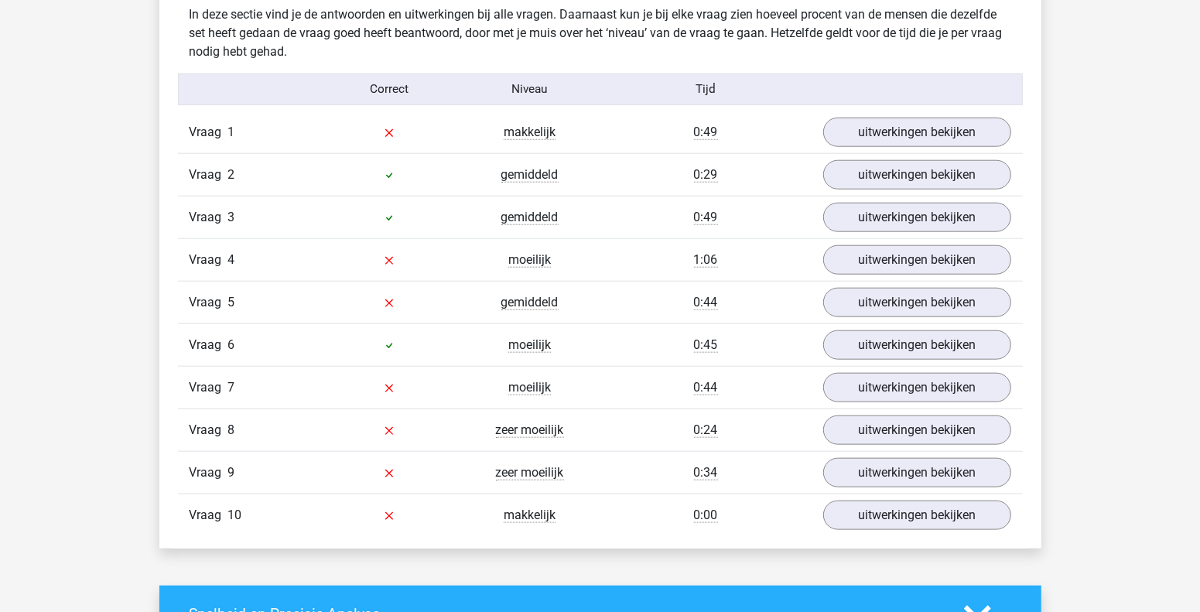
scroll to position [1237, 0]
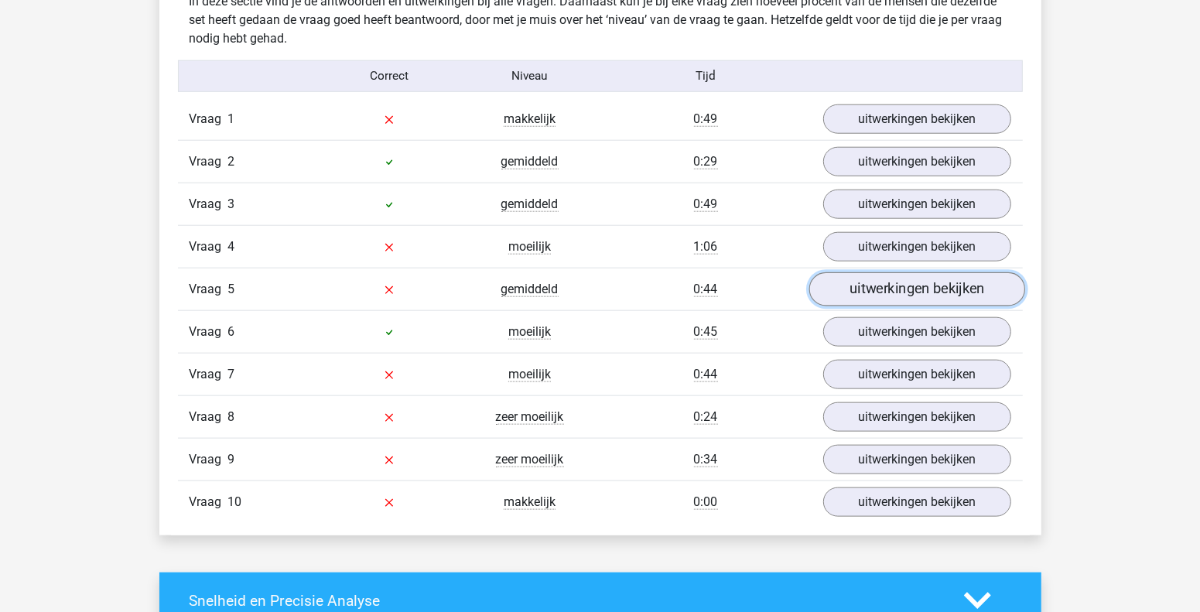
click at [909, 295] on link "uitwerkingen bekijken" at bounding box center [917, 289] width 216 height 34
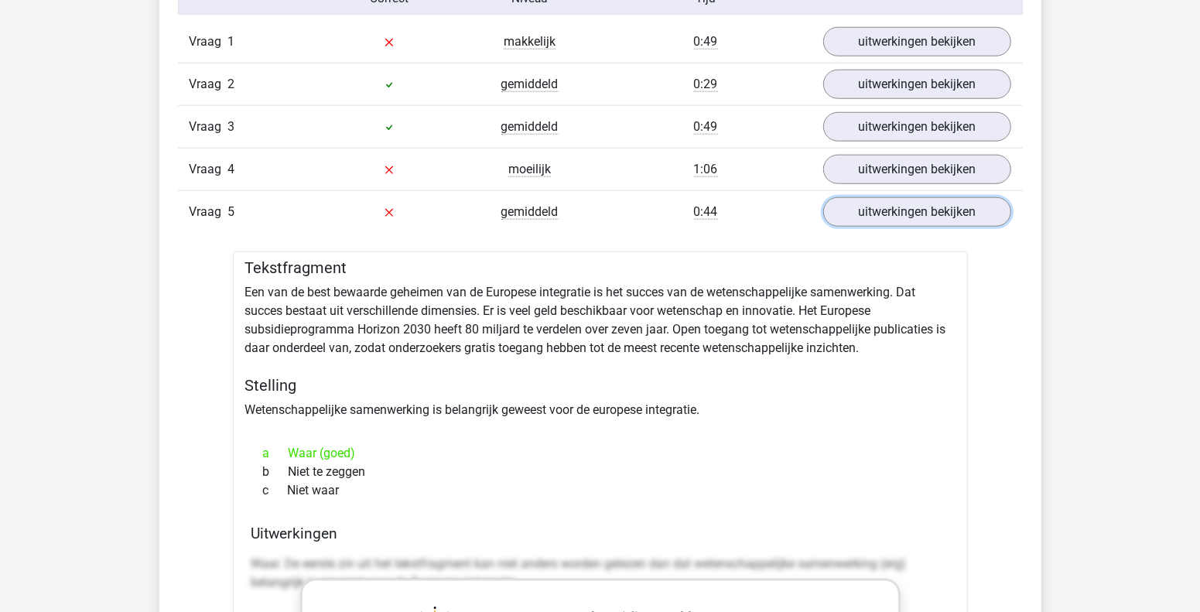
scroll to position [1392, 0]
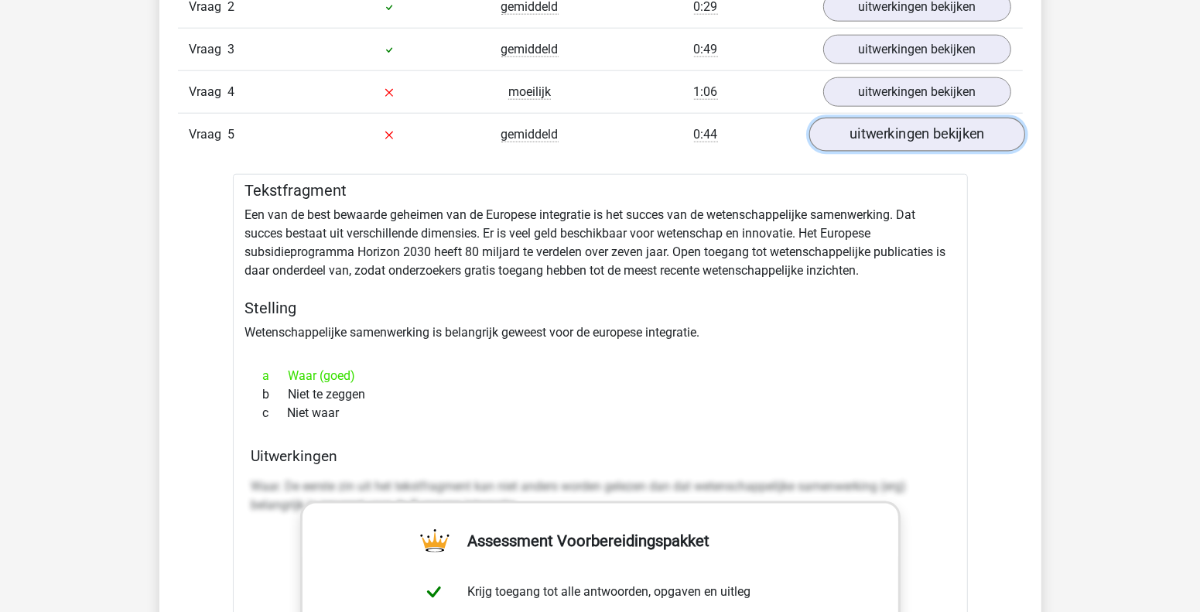
click at [878, 139] on link "uitwerkingen bekijken" at bounding box center [917, 135] width 216 height 34
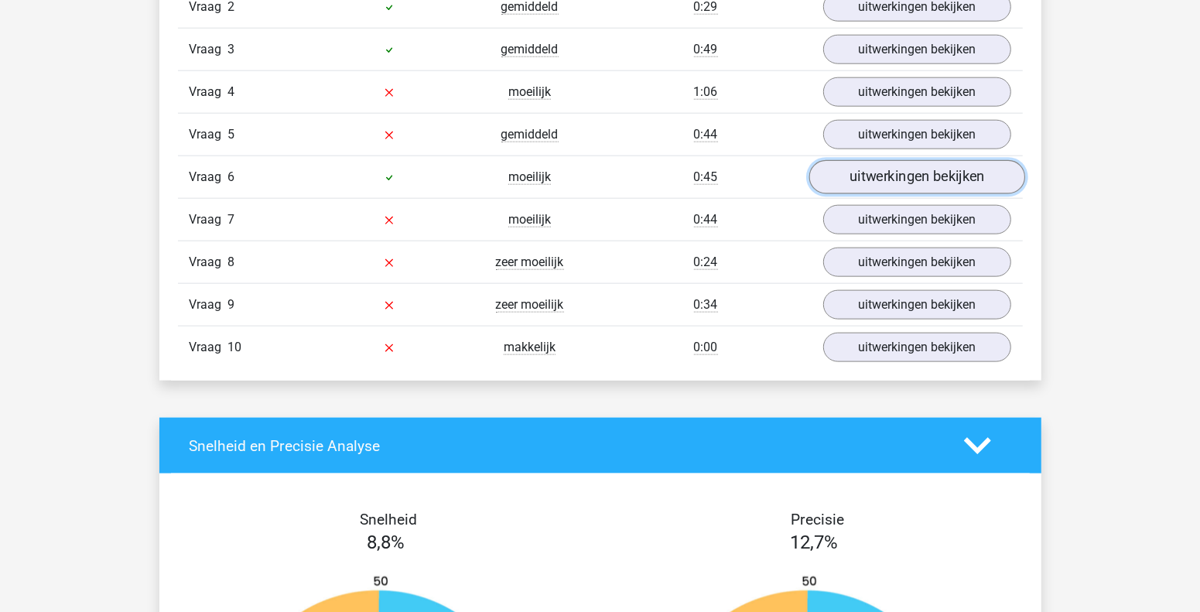
click at [868, 175] on link "uitwerkingen bekijken" at bounding box center [917, 177] width 216 height 34
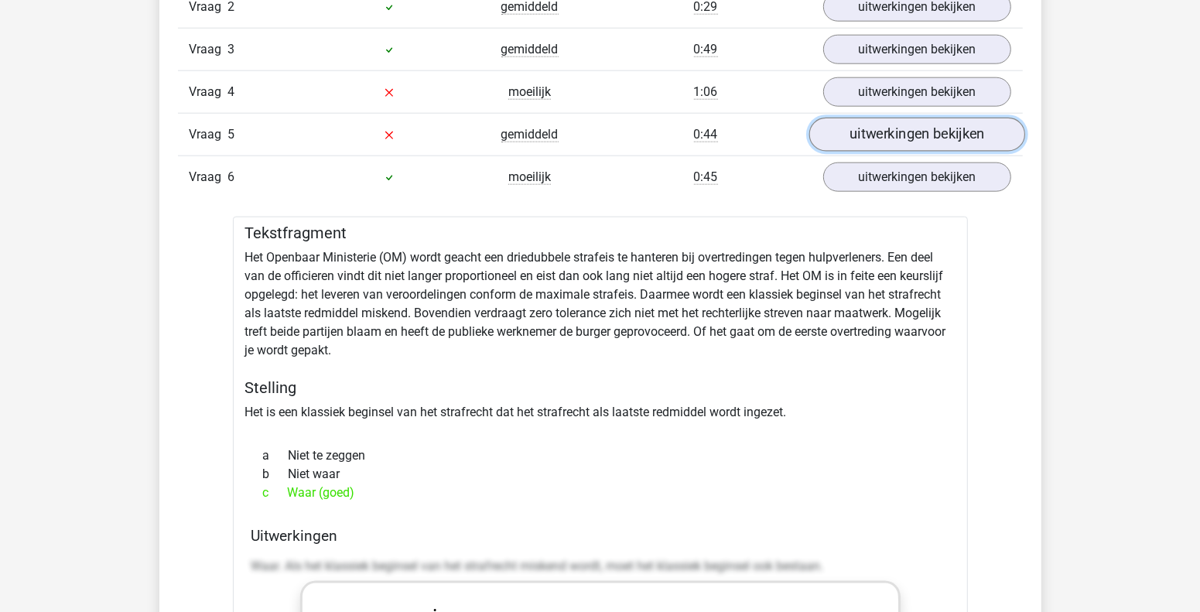
click at [871, 141] on link "uitwerkingen bekijken" at bounding box center [917, 135] width 216 height 34
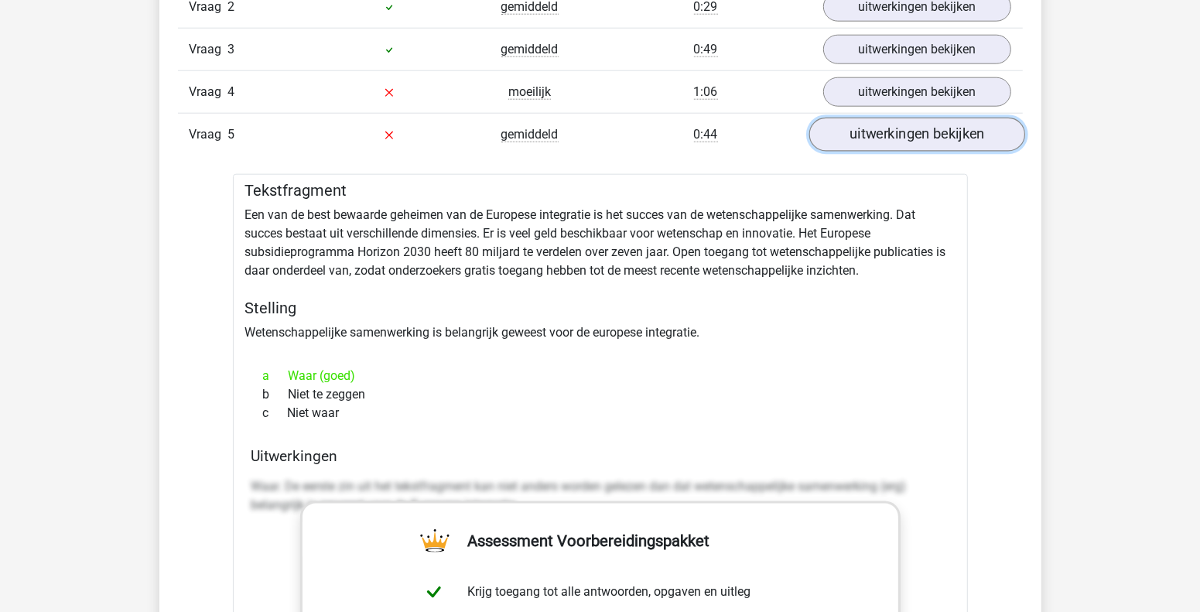
click at [884, 140] on link "uitwerkingen bekijken" at bounding box center [917, 135] width 216 height 34
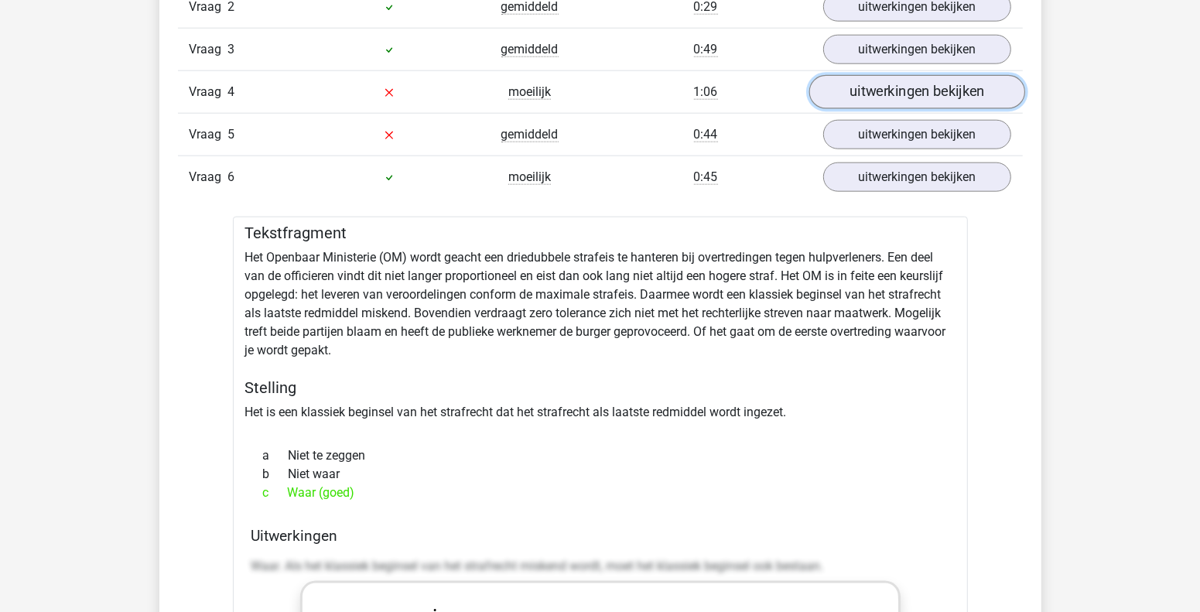
click at [888, 91] on link "uitwerkingen bekijken" at bounding box center [917, 92] width 216 height 34
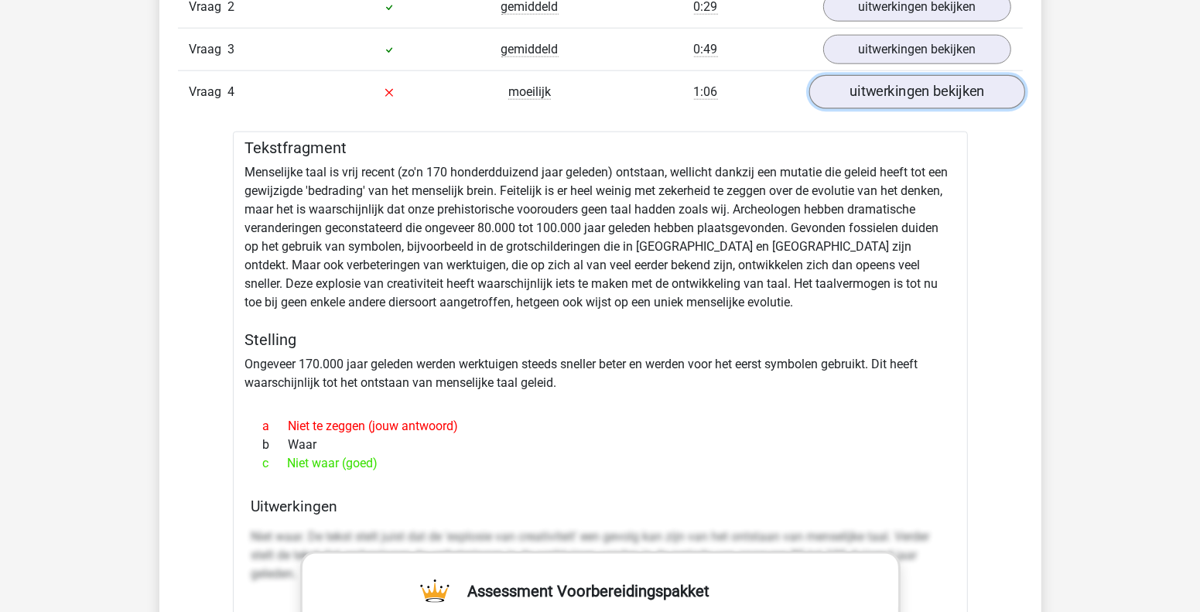
click at [888, 91] on link "uitwerkingen bekijken" at bounding box center [917, 92] width 216 height 34
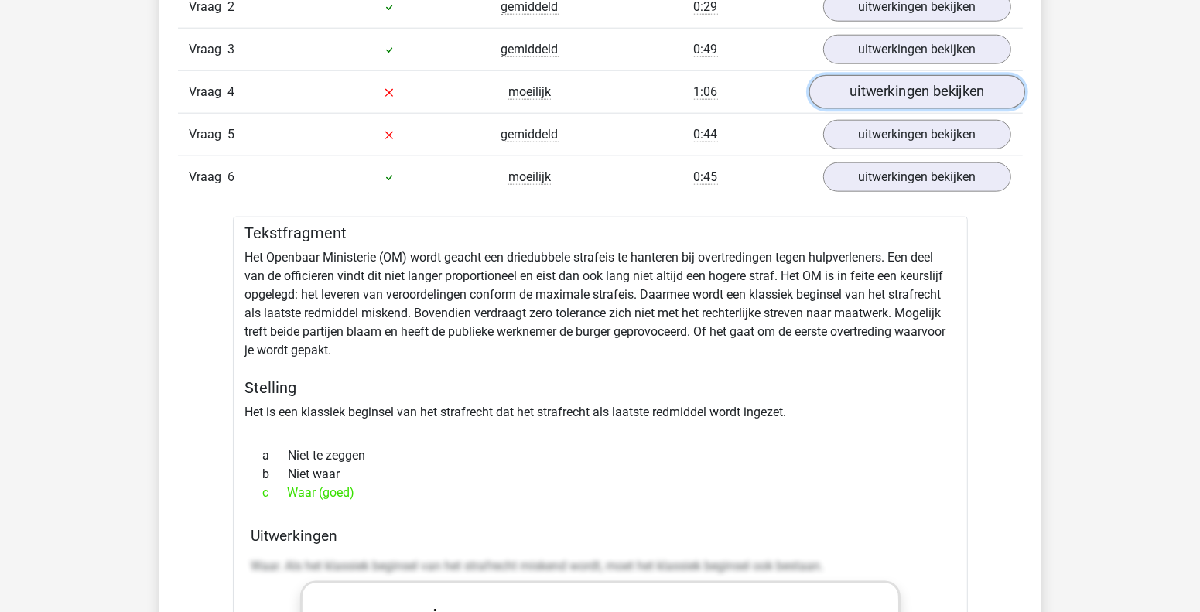
click at [888, 91] on link "uitwerkingen bekijken" at bounding box center [917, 92] width 216 height 34
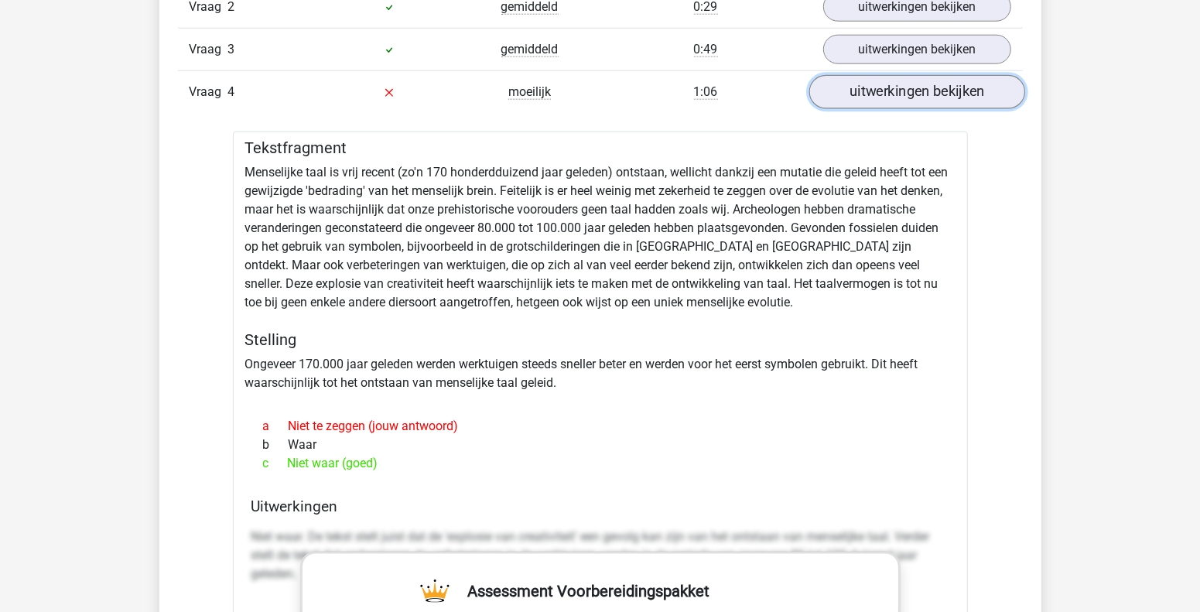
click at [866, 91] on link "uitwerkingen bekijken" at bounding box center [917, 92] width 216 height 34
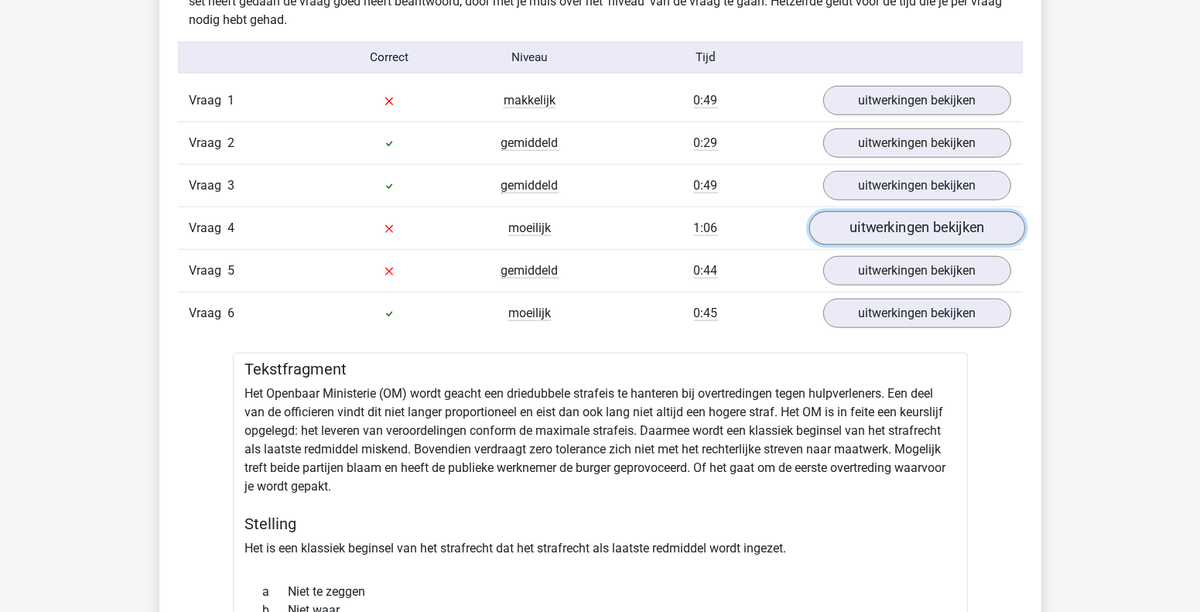
scroll to position [1237, 0]
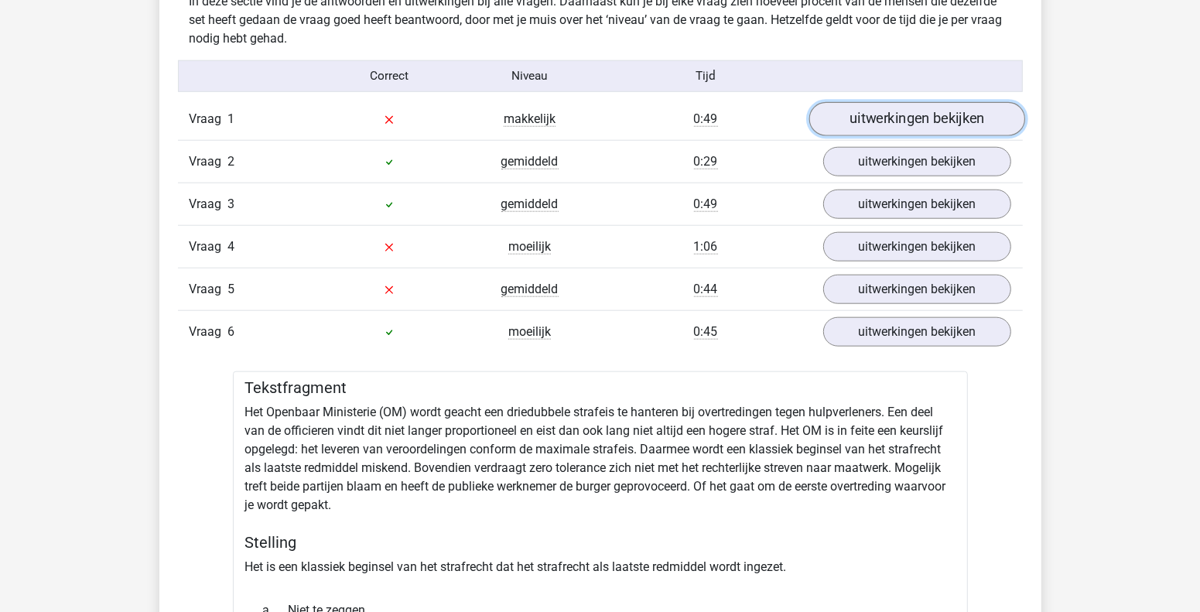
click at [876, 114] on link "uitwerkingen bekijken" at bounding box center [917, 119] width 216 height 34
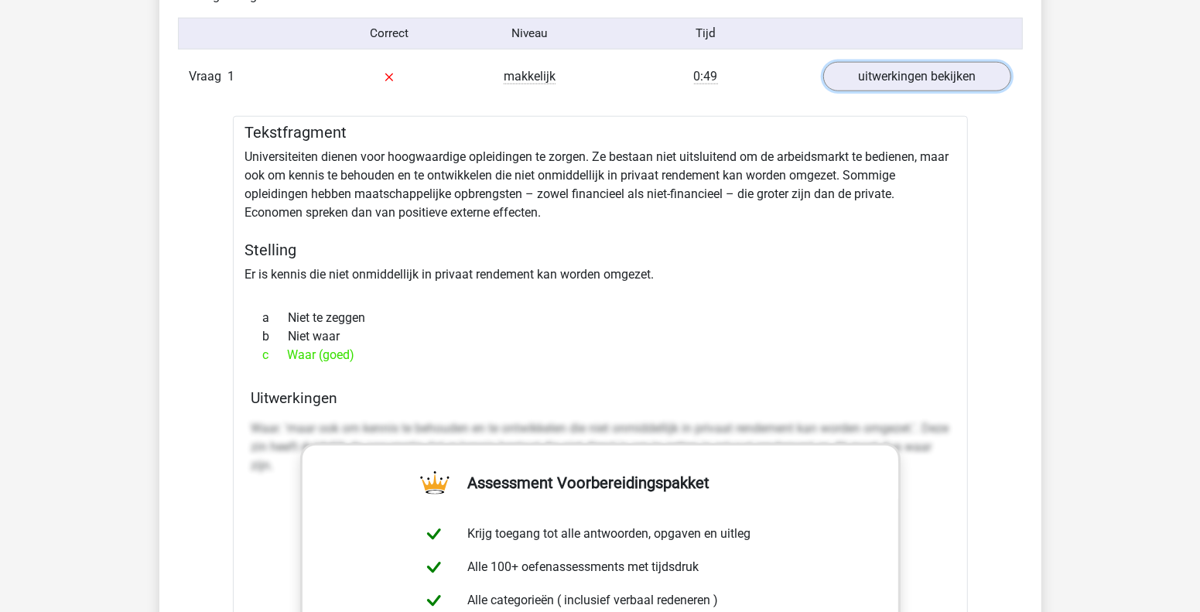
scroll to position [1315, 0]
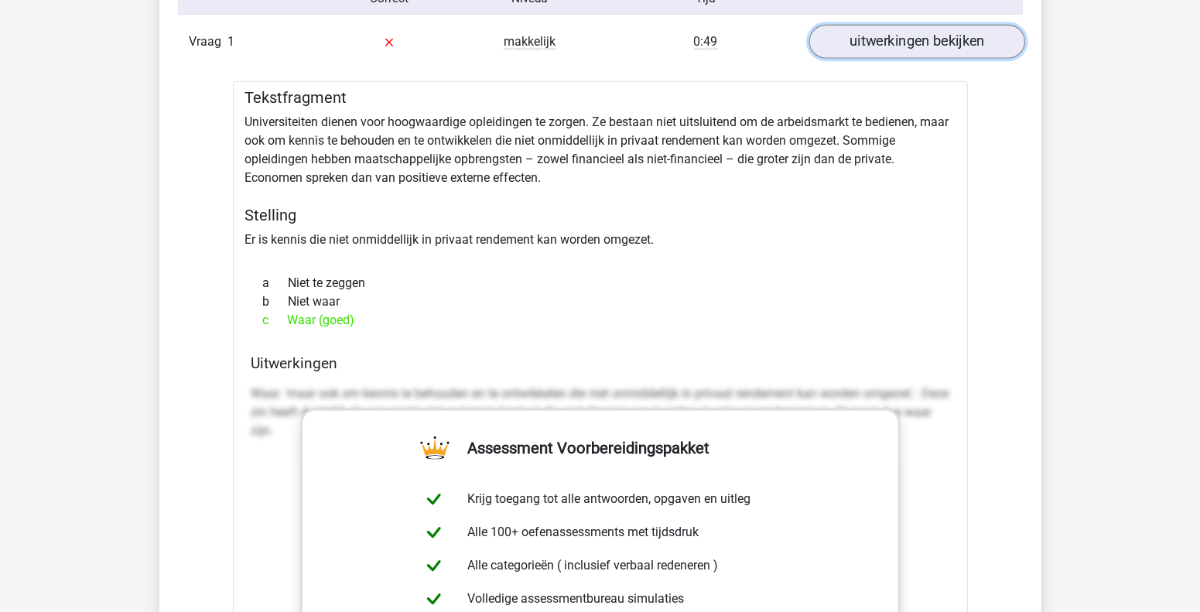
click at [884, 50] on link "uitwerkingen bekijken" at bounding box center [917, 42] width 216 height 34
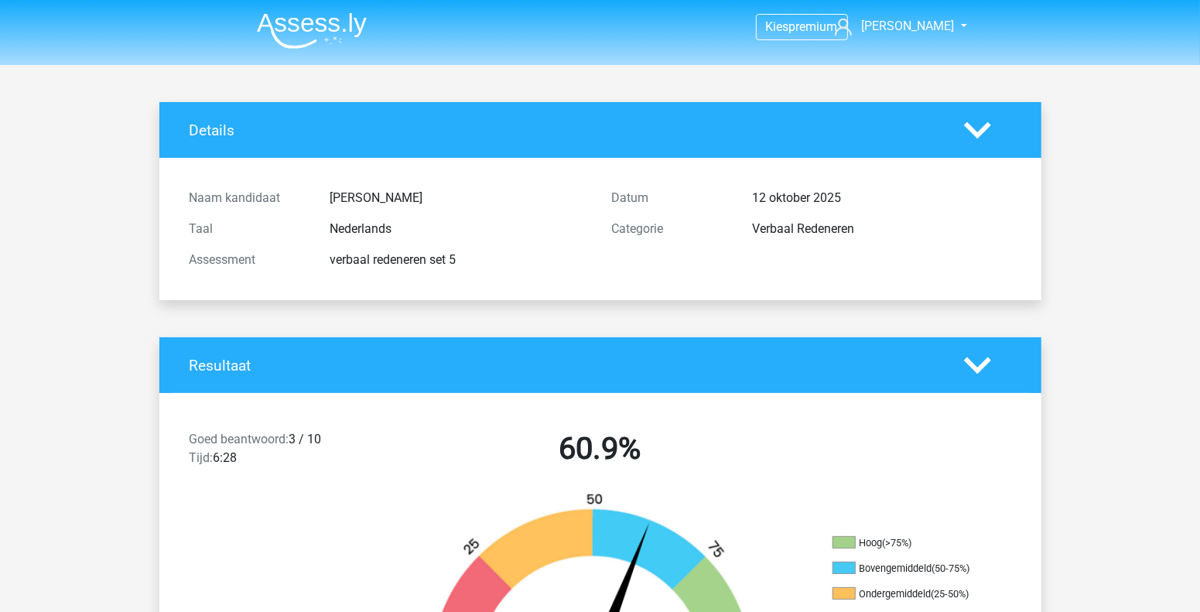
scroll to position [0, 0]
click at [267, 15] on img at bounding box center [312, 30] width 110 height 36
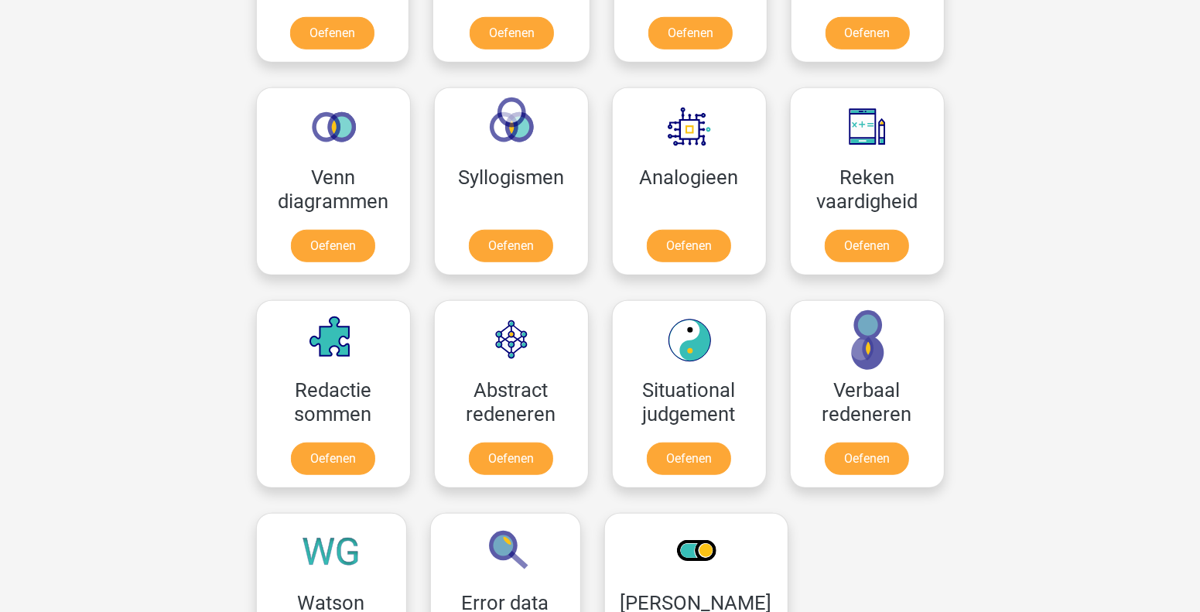
scroll to position [929, 0]
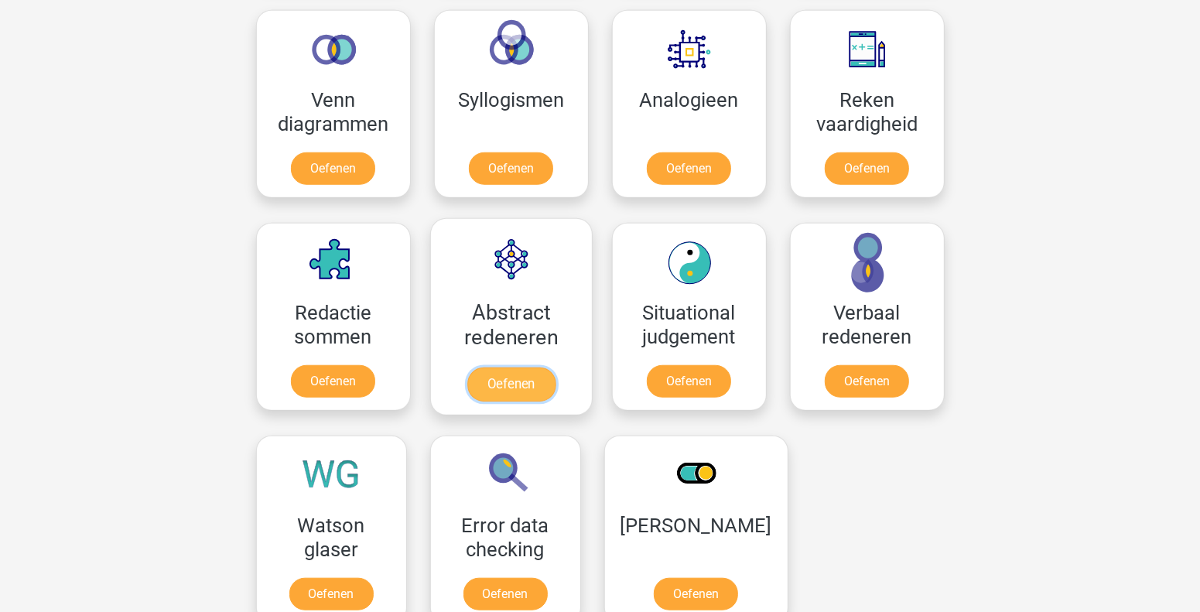
click at [515, 384] on link "Oefenen" at bounding box center [511, 385] width 88 height 34
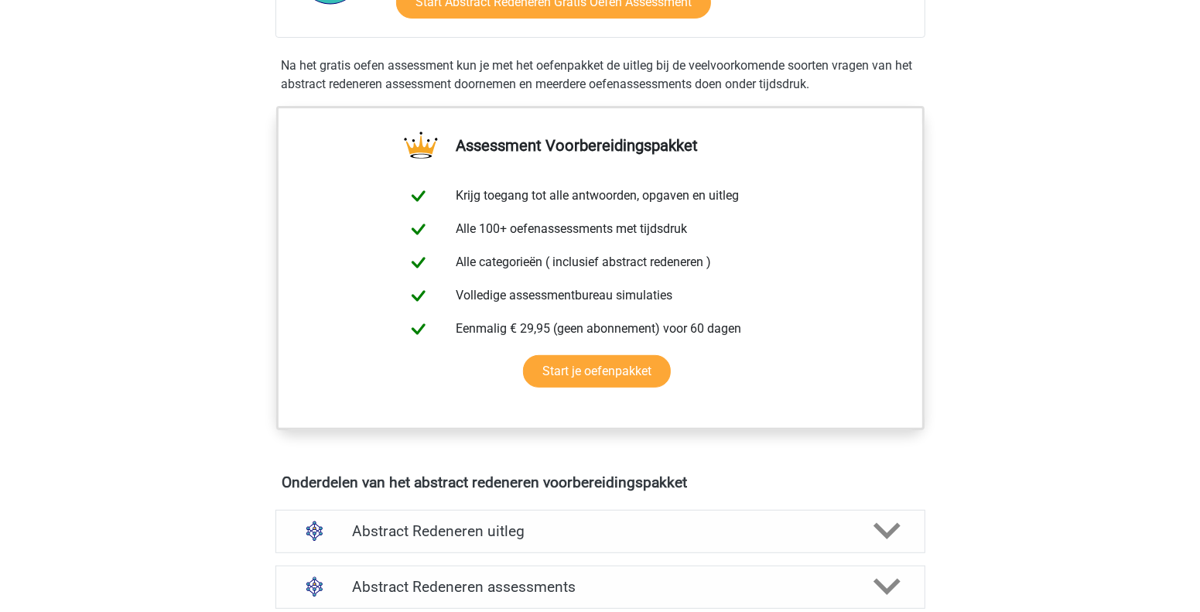
scroll to position [696, 0]
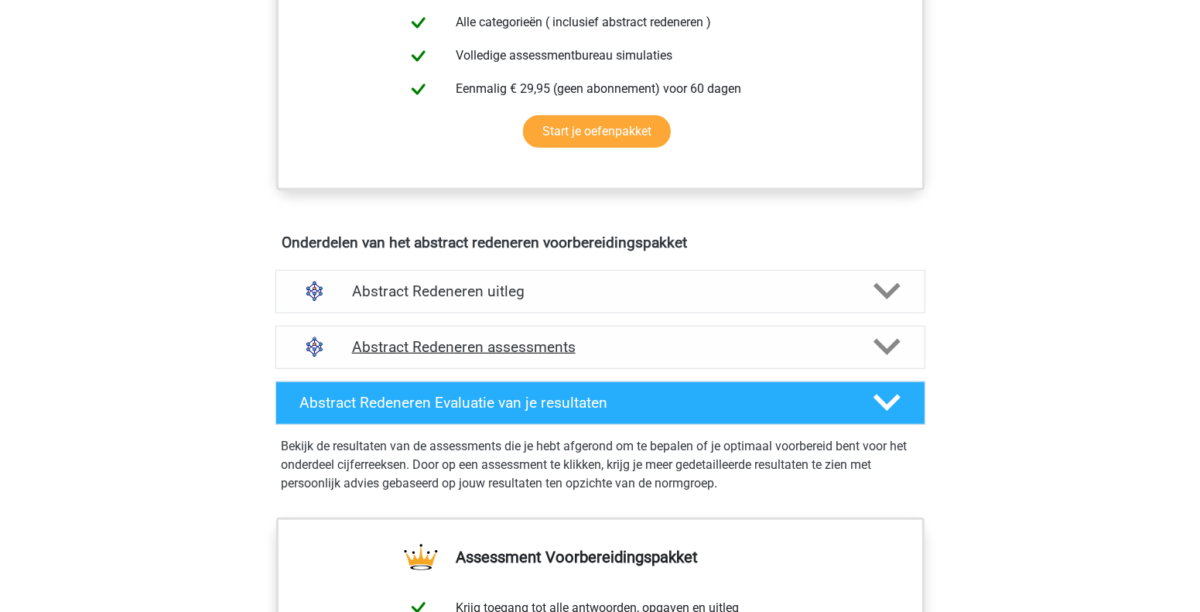
click at [877, 336] on icon at bounding box center [887, 347] width 27 height 27
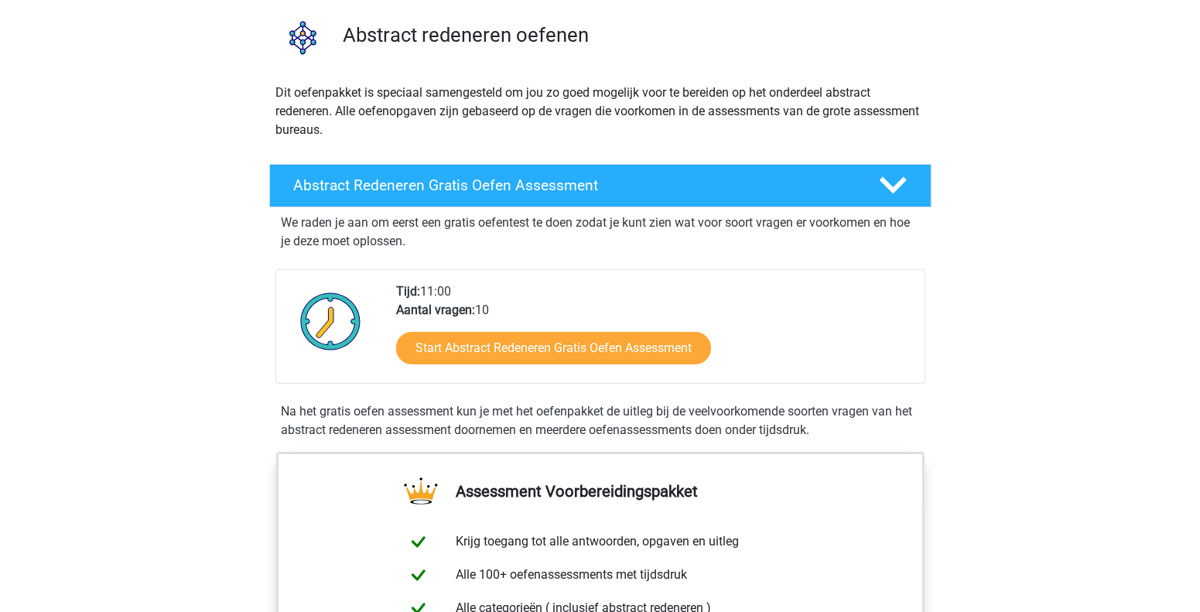
scroll to position [77, 0]
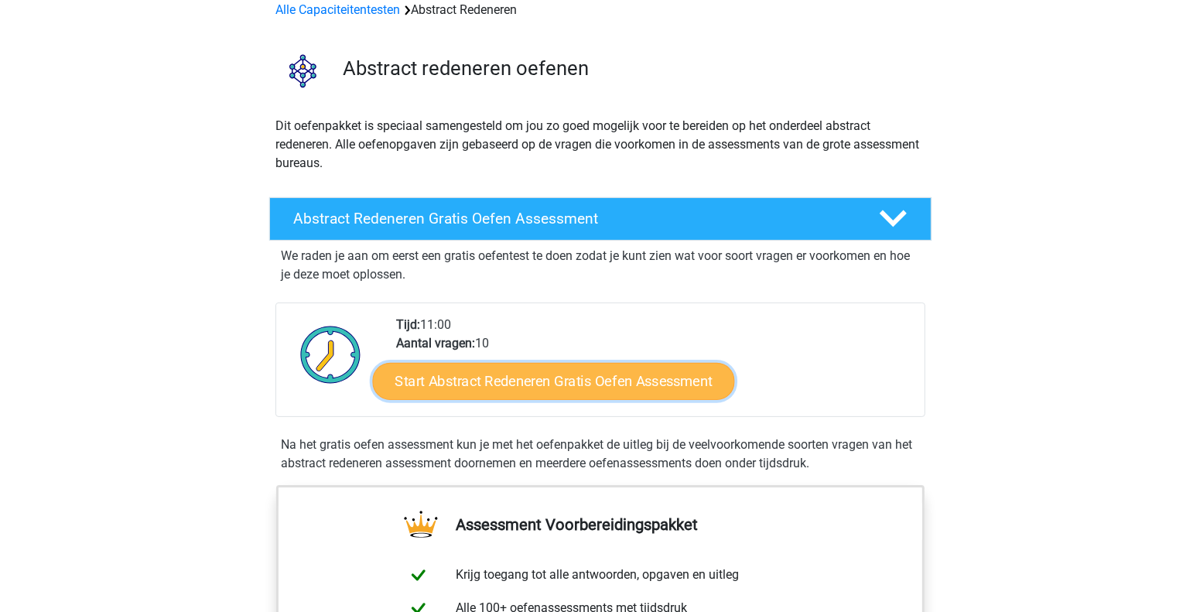
click at [648, 390] on link "Start Abstract Redeneren Gratis Oefen Assessment" at bounding box center [553, 380] width 362 height 37
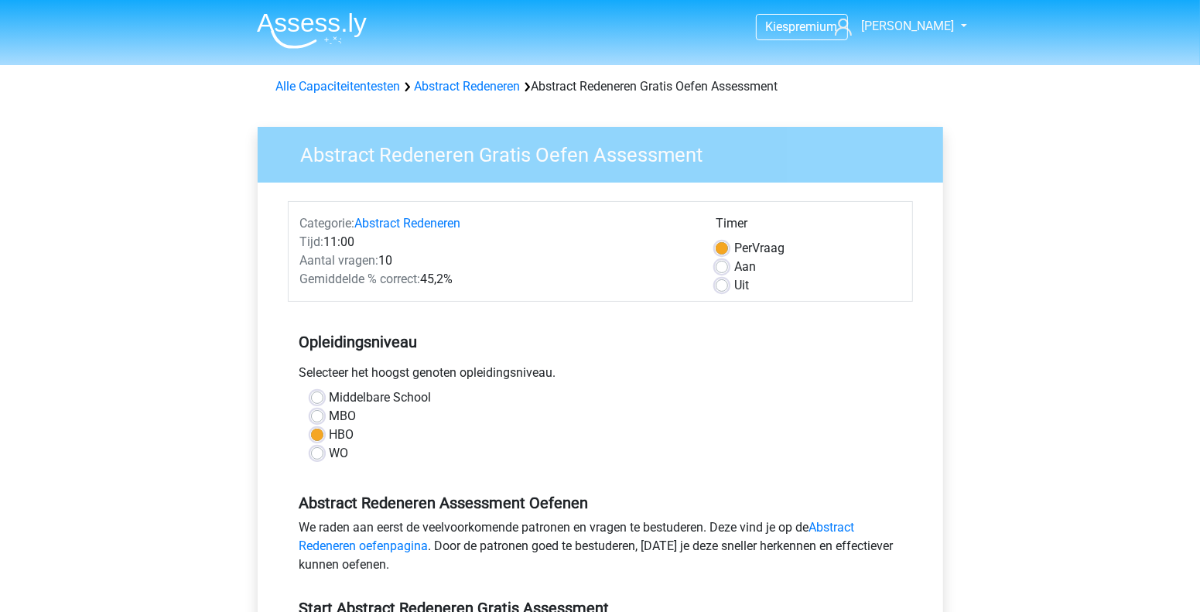
click at [734, 267] on label "Aan" at bounding box center [745, 267] width 22 height 19
click at [723, 267] on input "Aan" at bounding box center [722, 265] width 12 height 15
radio input "true"
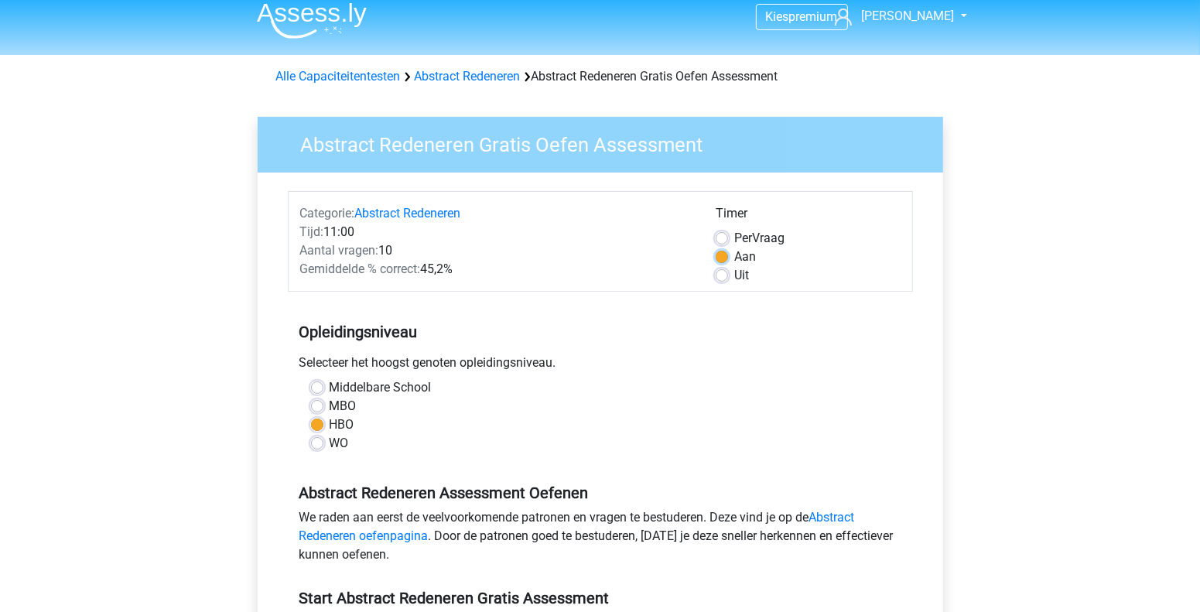
scroll to position [386, 0]
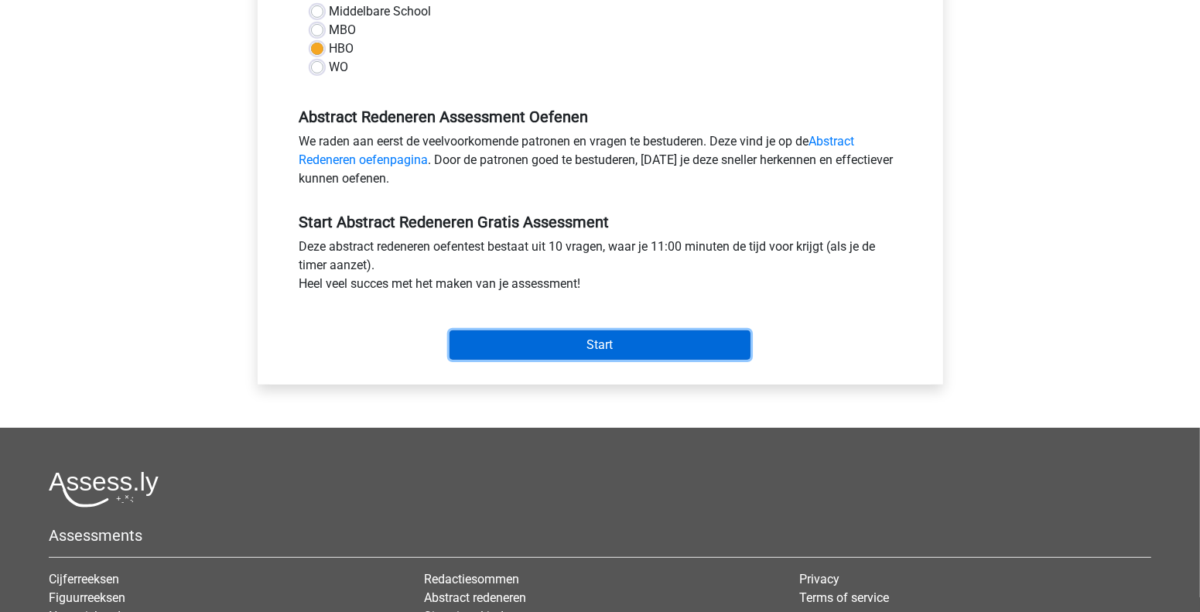
click at [575, 342] on input "Start" at bounding box center [600, 344] width 301 height 29
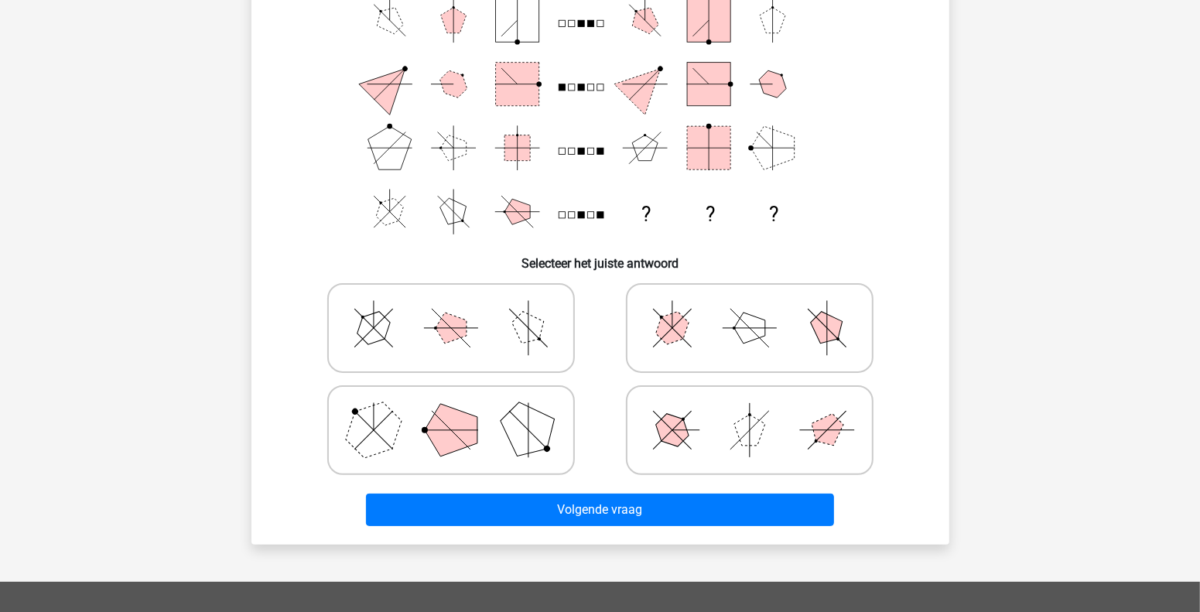
scroll to position [77, 0]
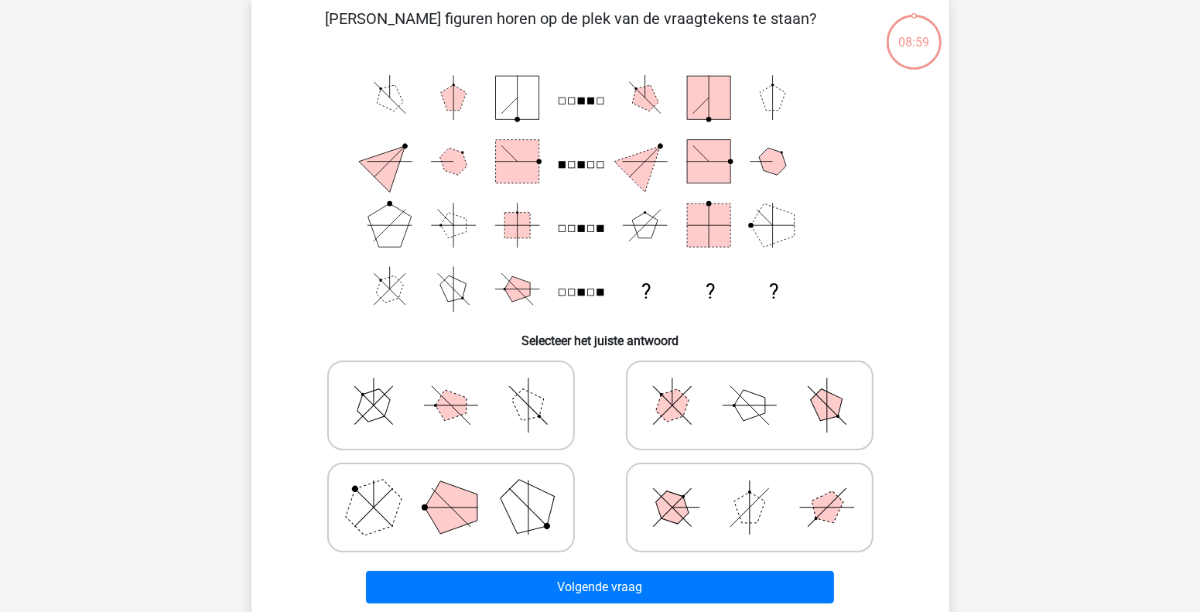
click at [738, 401] on polygon at bounding box center [749, 405] width 31 height 31
click at [750, 386] on input "radio" at bounding box center [755, 381] width 10 height 10
radio input "true"
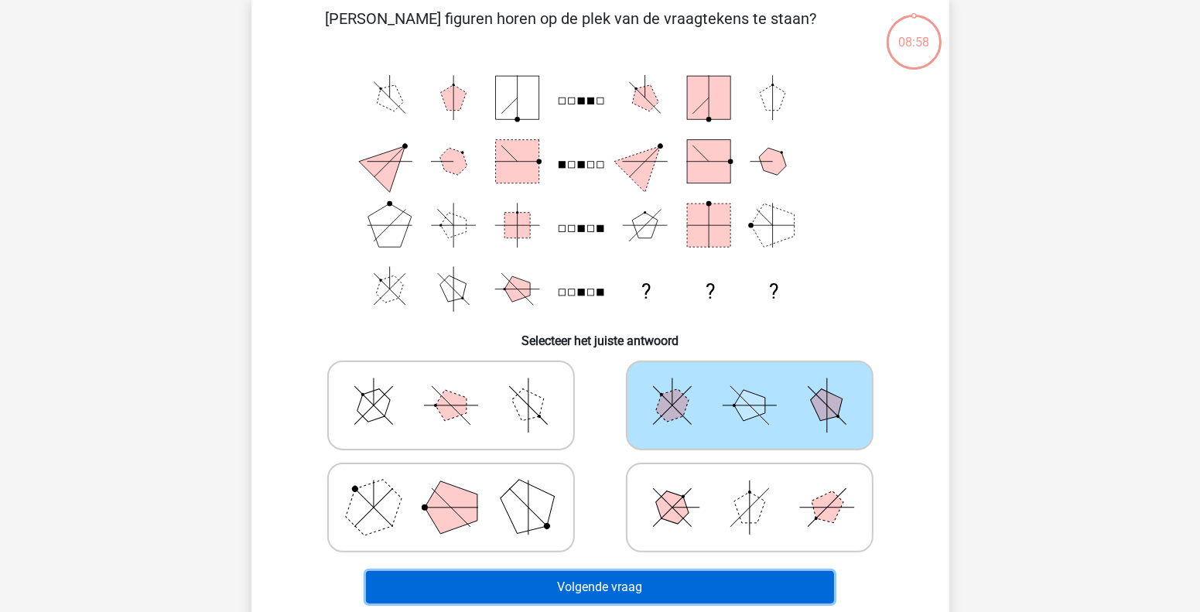
click at [693, 573] on button "Volgende vraag" at bounding box center [600, 587] width 468 height 32
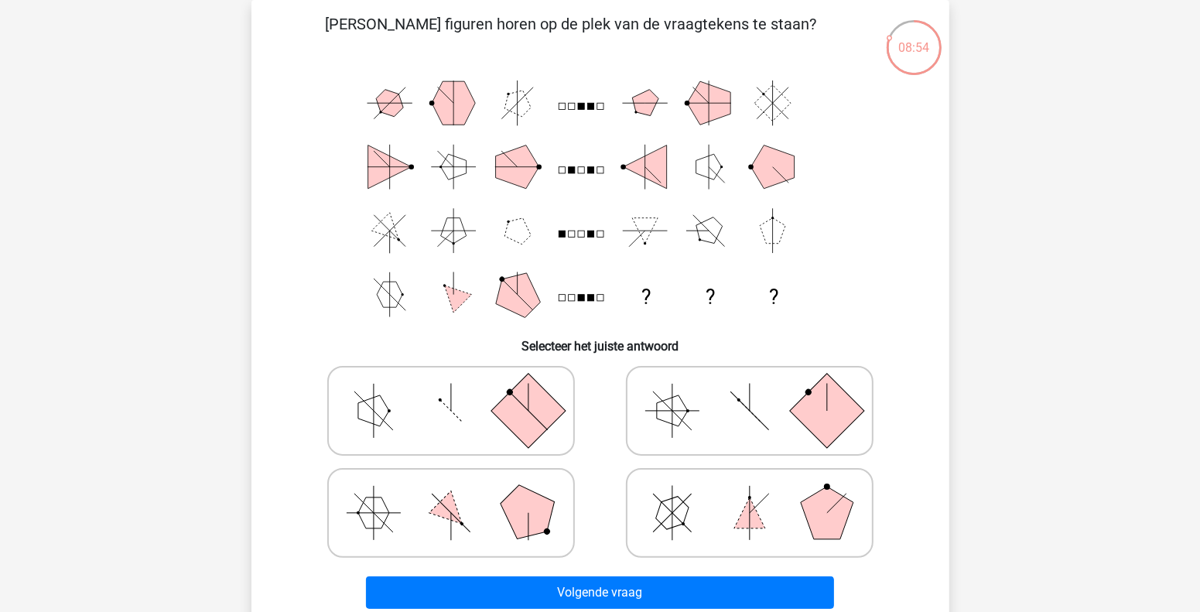
scroll to position [149, 0]
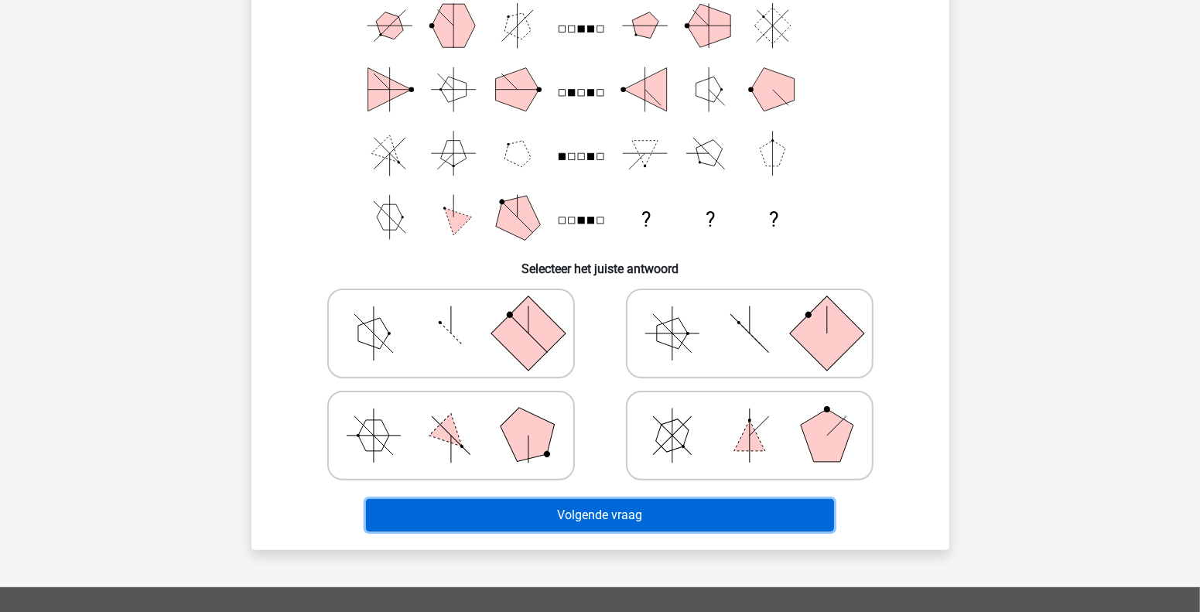
click at [641, 518] on button "Volgende vraag" at bounding box center [600, 515] width 468 height 32
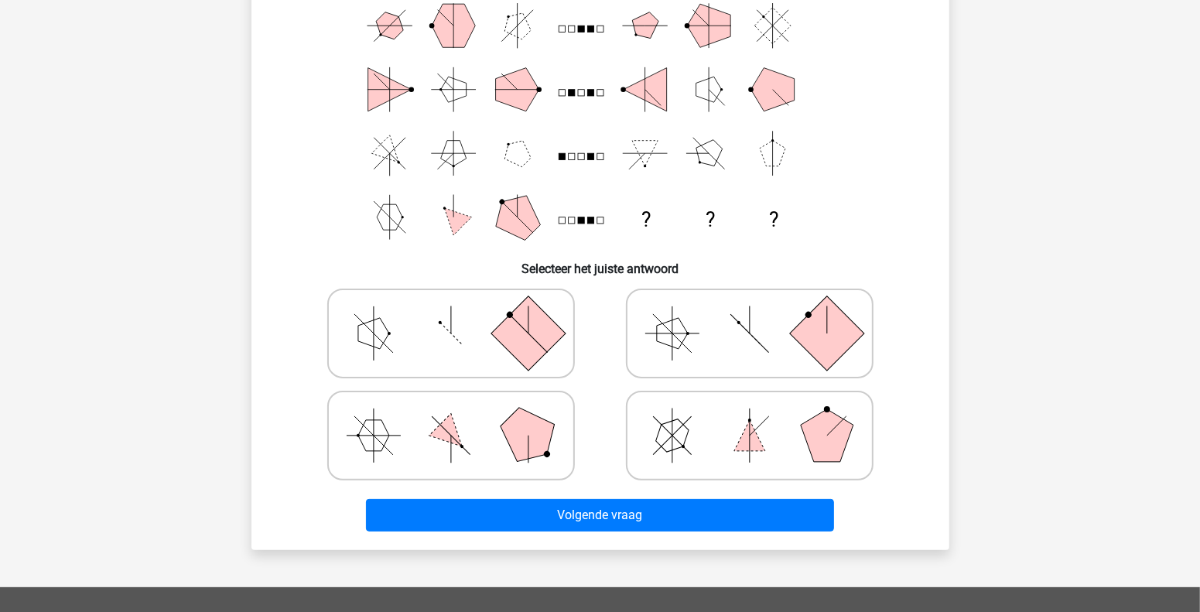
click at [912, 200] on div "? ? ?" at bounding box center [600, 121] width 648 height 255
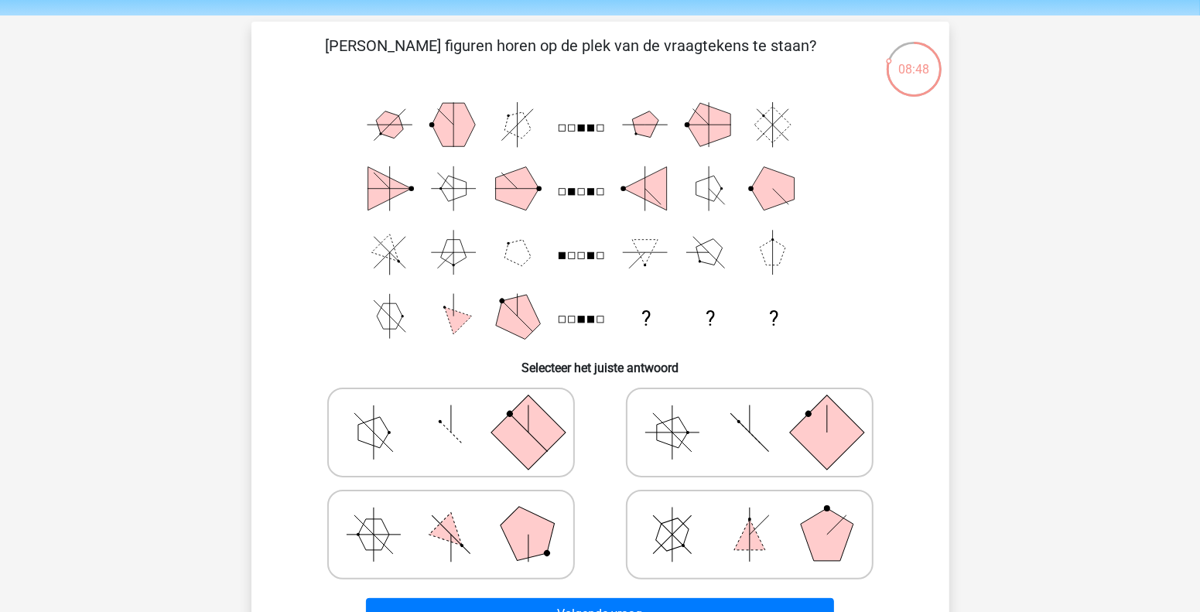
scroll to position [77, 0]
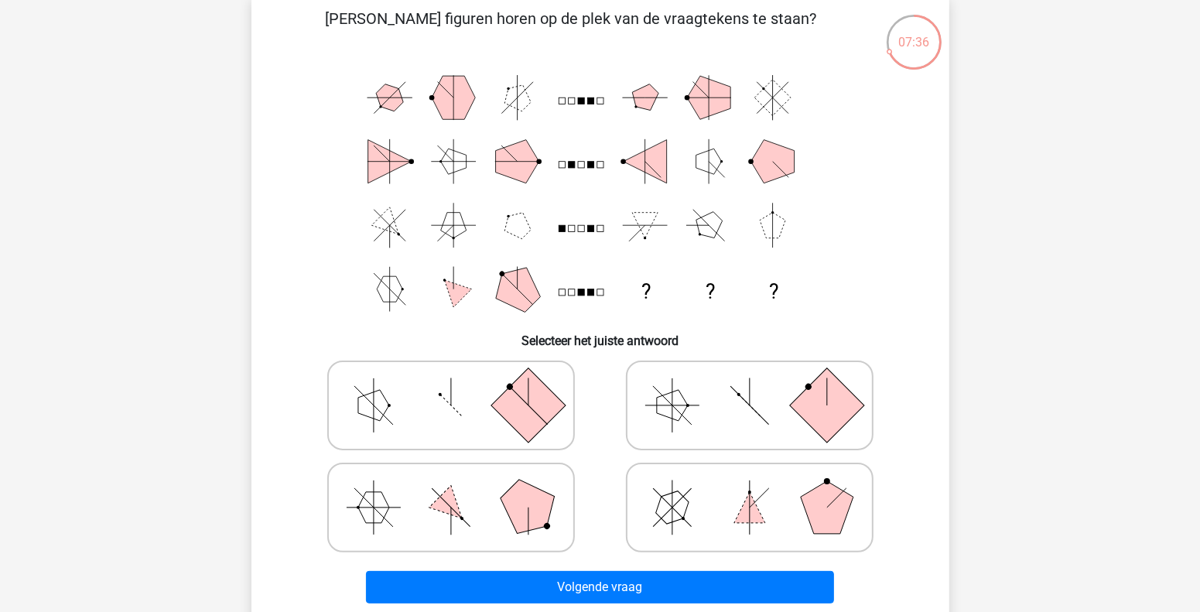
click at [831, 525] on polygon at bounding box center [827, 507] width 53 height 53
click at [760, 488] on input "radio" at bounding box center [755, 483] width 10 height 10
radio input "true"
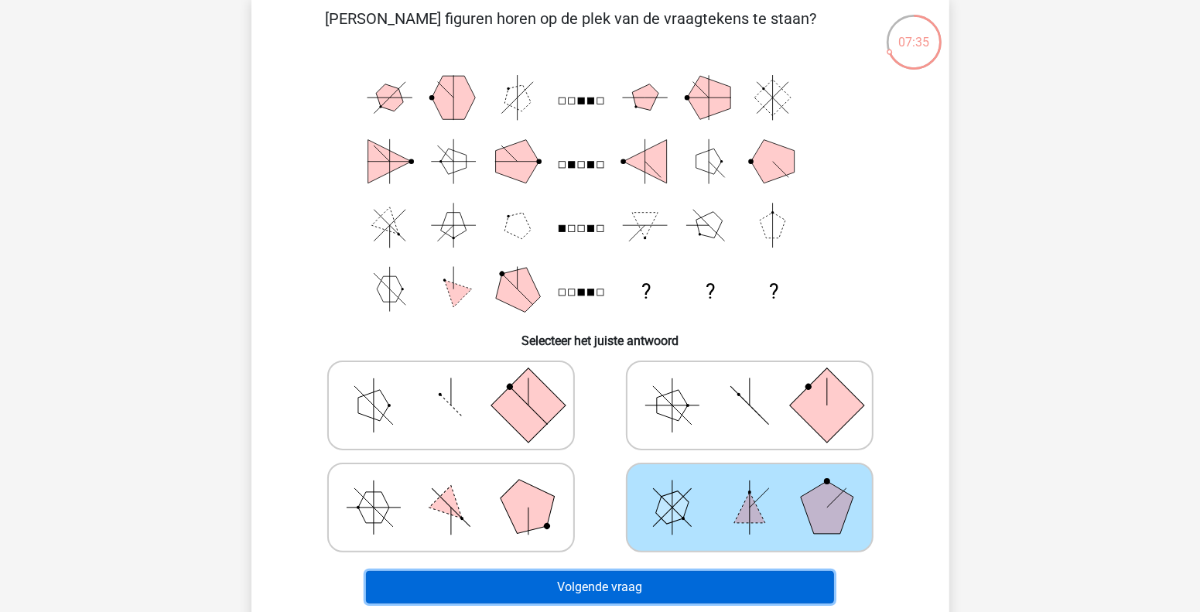
click at [740, 586] on button "Volgende vraag" at bounding box center [600, 587] width 468 height 32
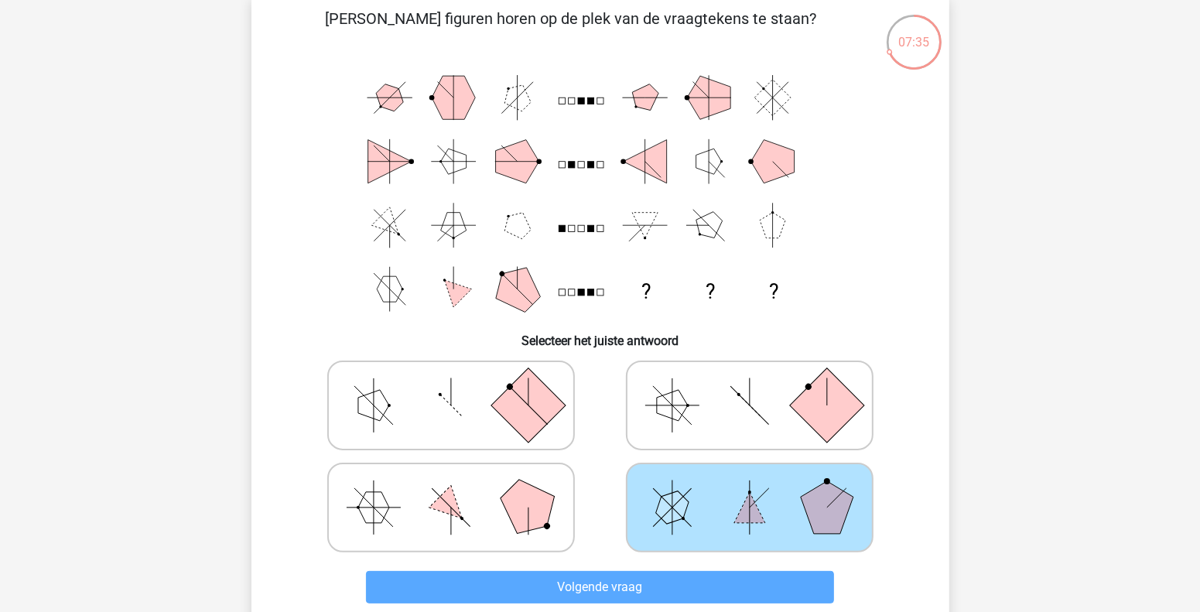
scroll to position [71, 0]
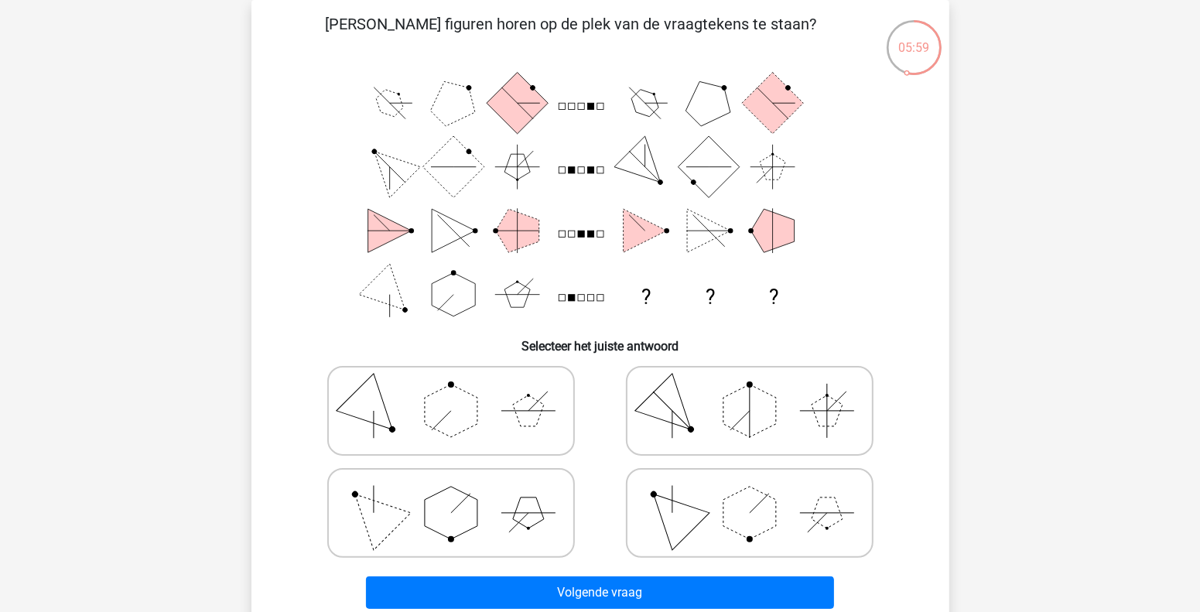
click at [657, 416] on polygon at bounding box center [672, 411] width 74 height 74
click at [750, 392] on input "radio" at bounding box center [755, 386] width 10 height 10
radio input "true"
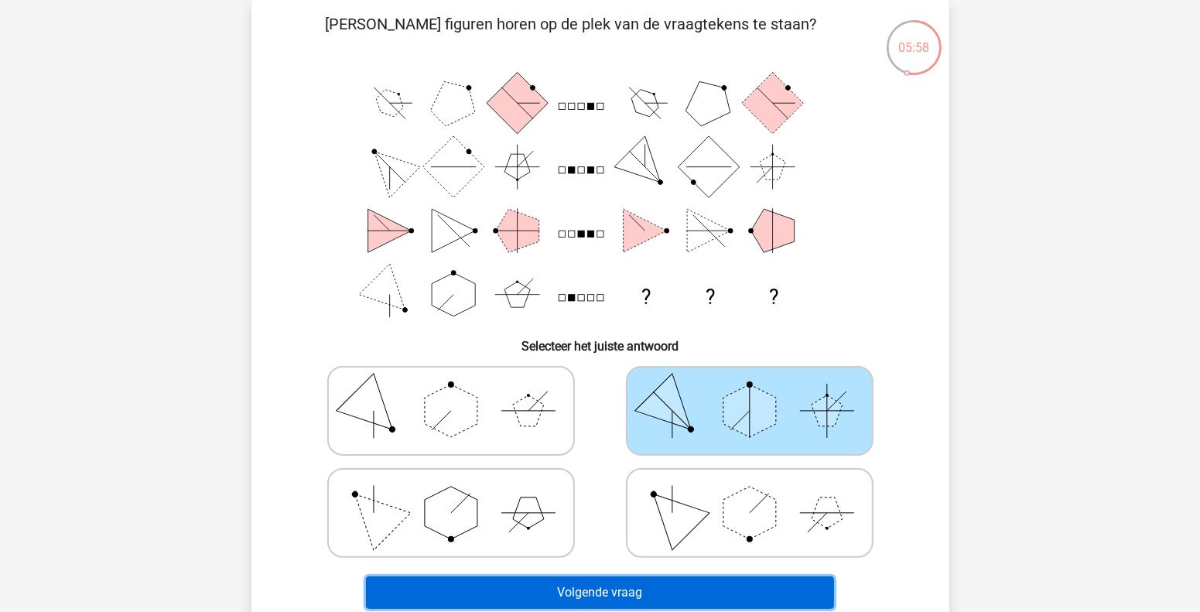
click at [661, 590] on button "Volgende vraag" at bounding box center [600, 592] width 468 height 32
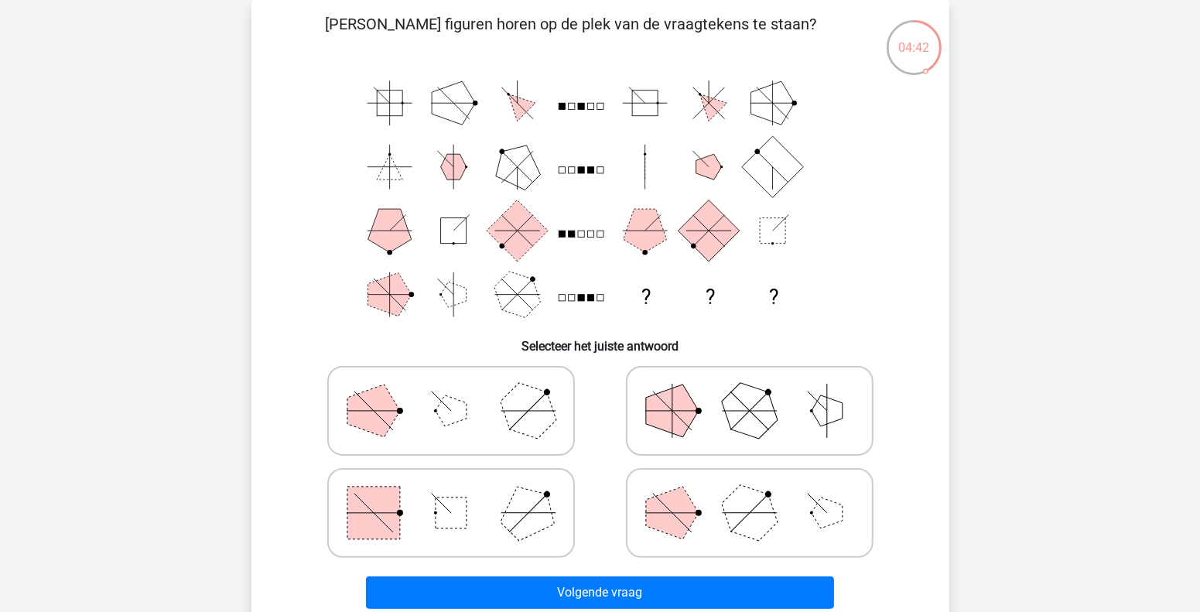
click at [444, 492] on icon at bounding box center [451, 512] width 232 height 77
click at [451, 492] on input "radio" at bounding box center [456, 489] width 10 height 10
radio input "true"
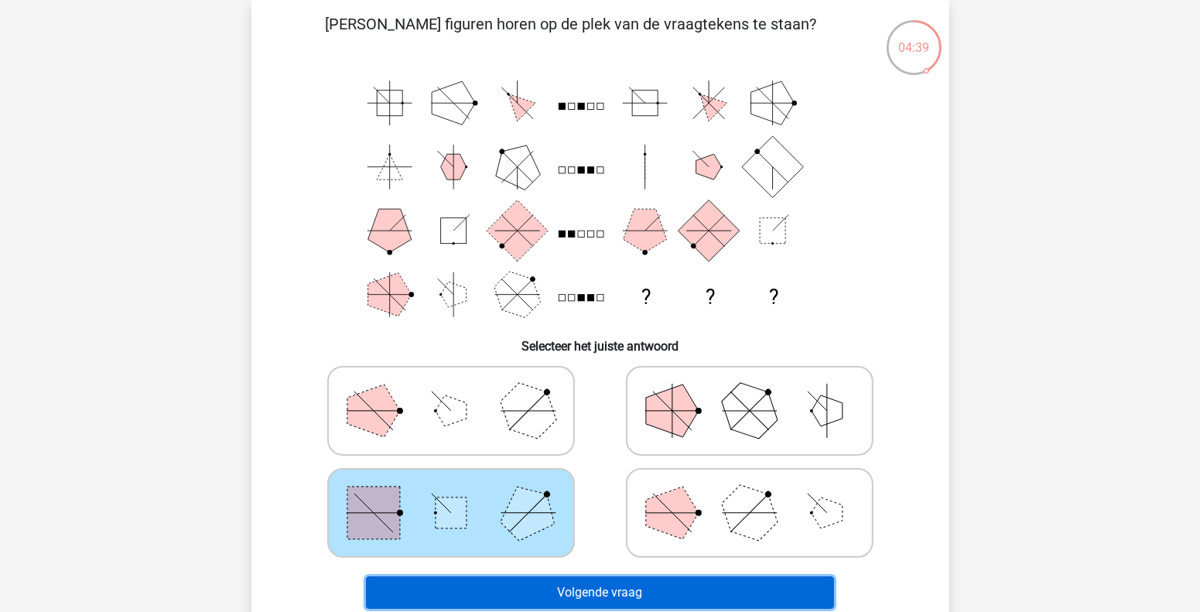
click at [552, 593] on button "Volgende vraag" at bounding box center [600, 592] width 468 height 32
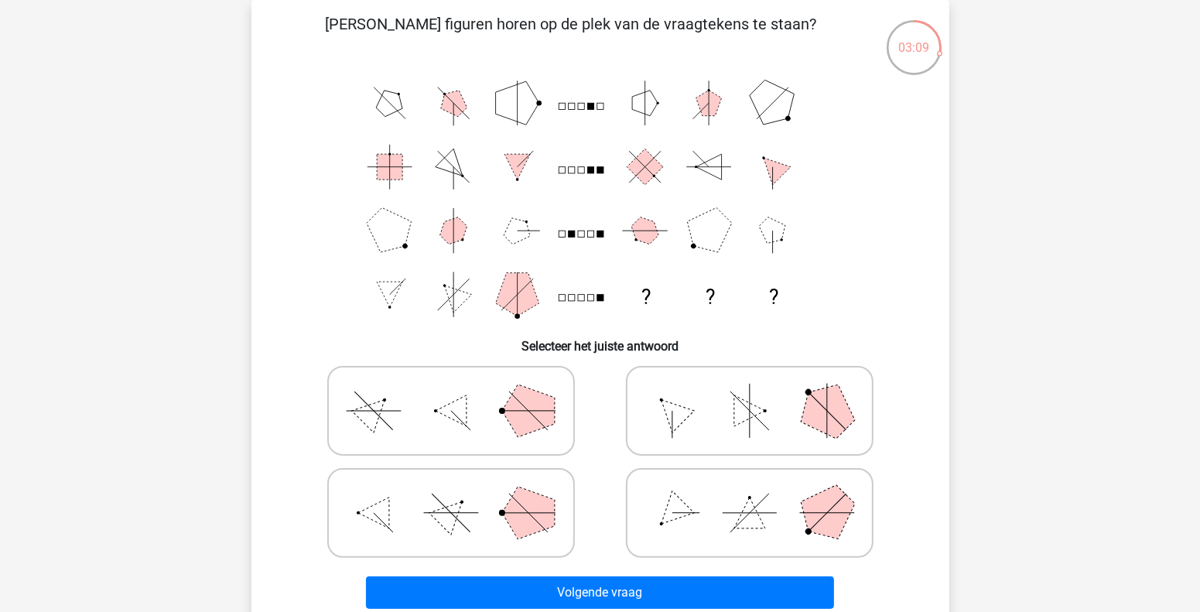
click at [402, 431] on icon at bounding box center [451, 410] width 232 height 77
click at [451, 392] on input "radio" at bounding box center [456, 386] width 10 height 10
radio input "true"
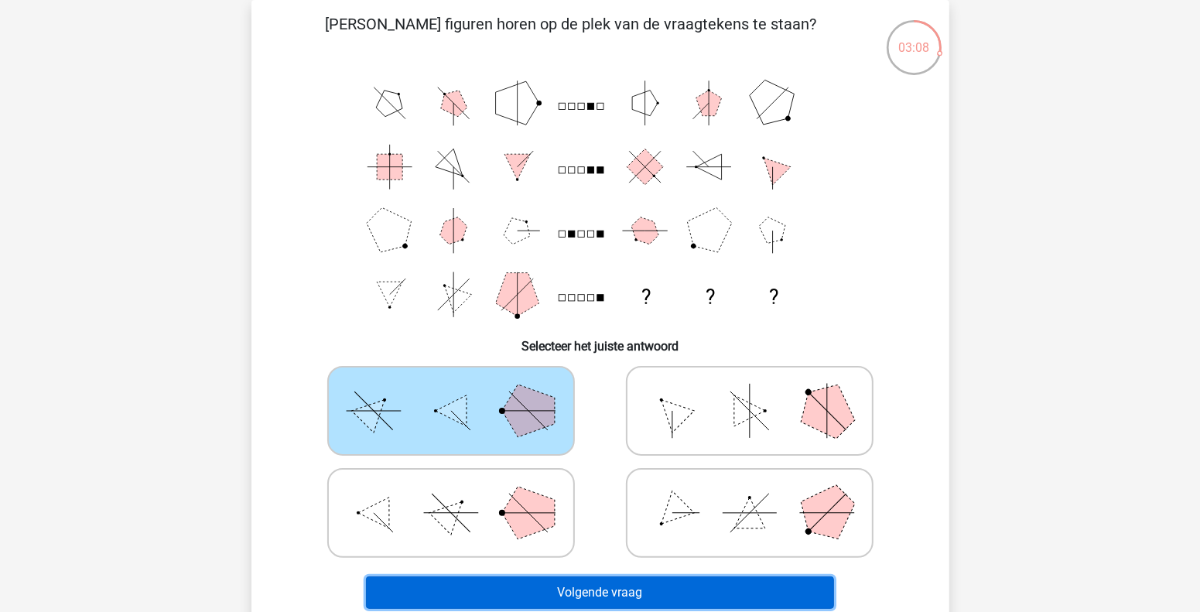
click at [534, 585] on button "Volgende vraag" at bounding box center [600, 592] width 468 height 32
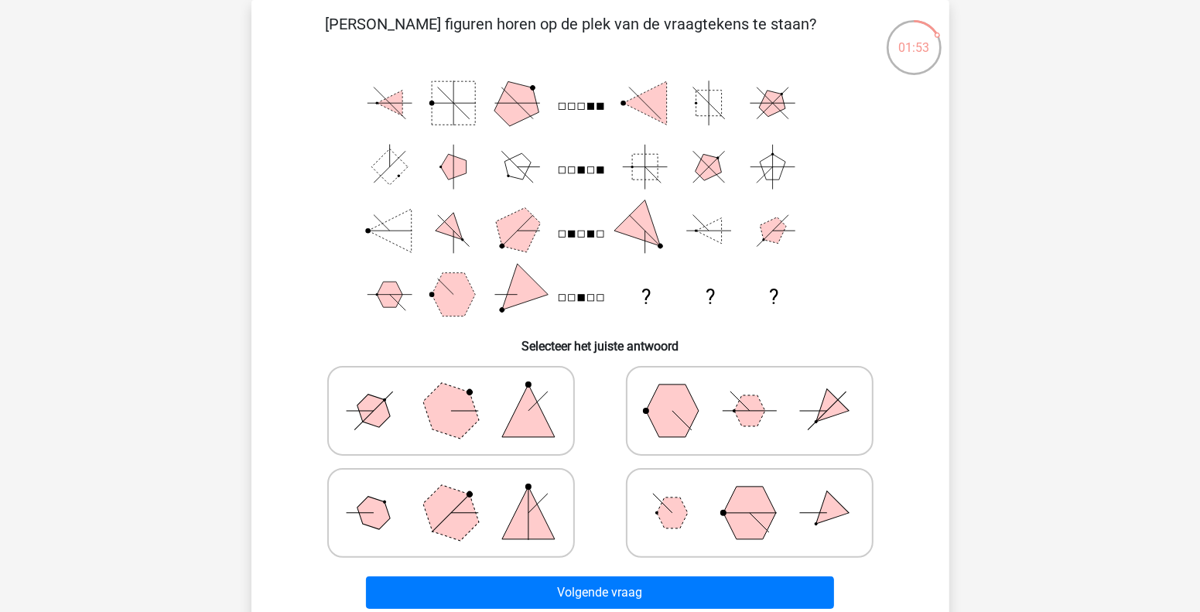
click at [388, 427] on icon at bounding box center [451, 410] width 232 height 77
click at [451, 392] on input "radio" at bounding box center [456, 386] width 10 height 10
radio input "true"
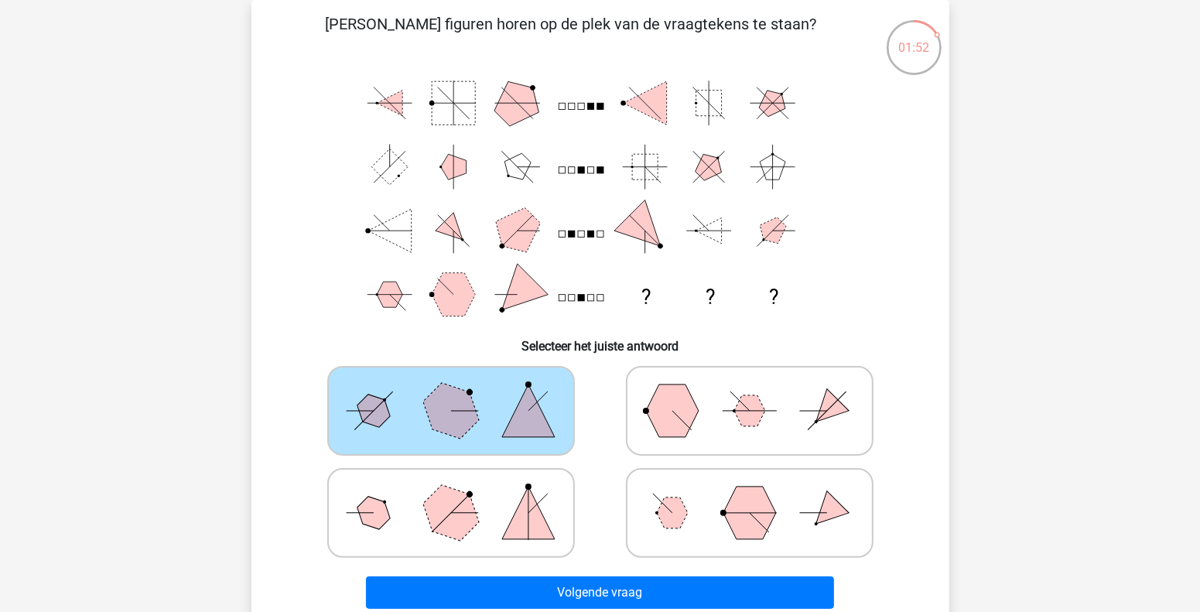
click at [549, 572] on div "Volgende vraag" at bounding box center [600, 589] width 648 height 51
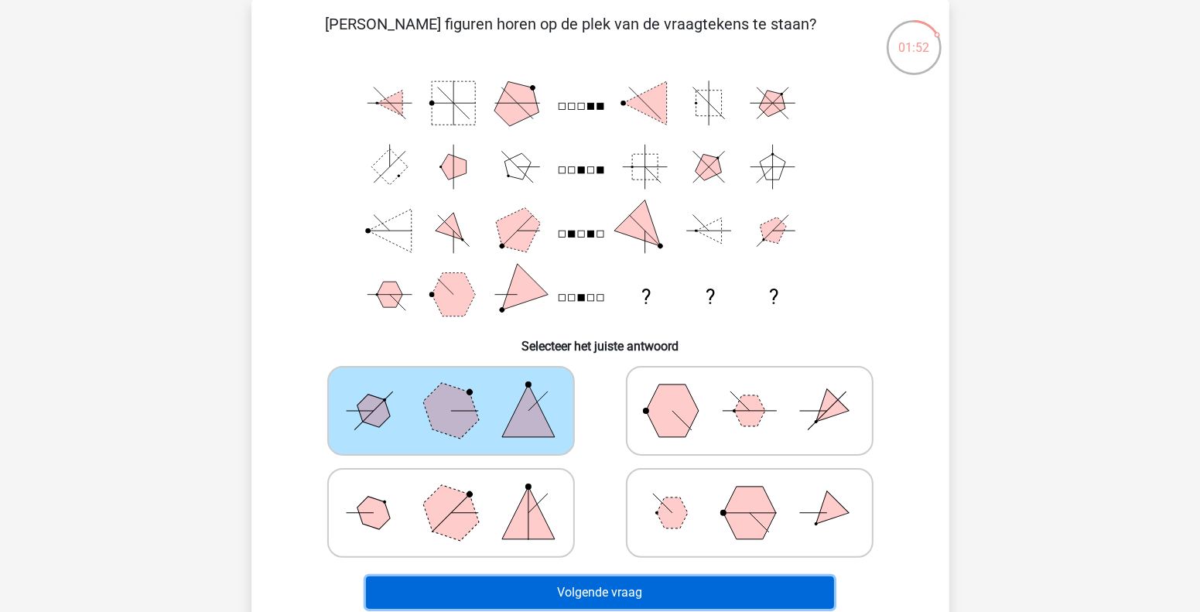
click at [572, 590] on button "Volgende vraag" at bounding box center [600, 592] width 468 height 32
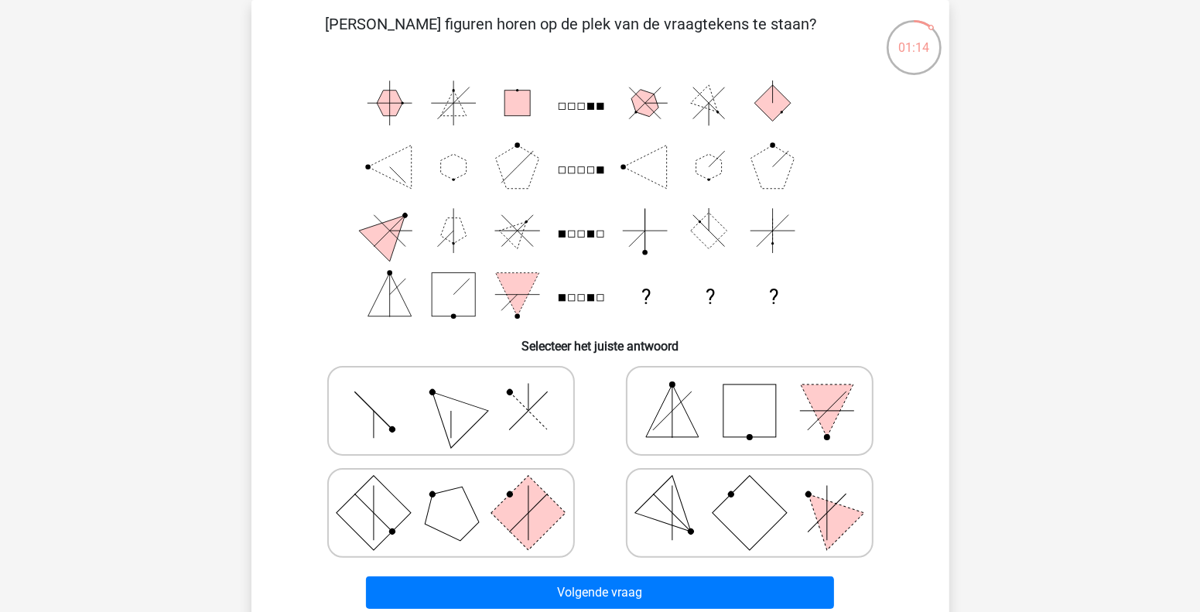
click at [392, 424] on icon at bounding box center [451, 410] width 232 height 77
click at [451, 392] on input "radio" at bounding box center [456, 386] width 10 height 10
radio input "true"
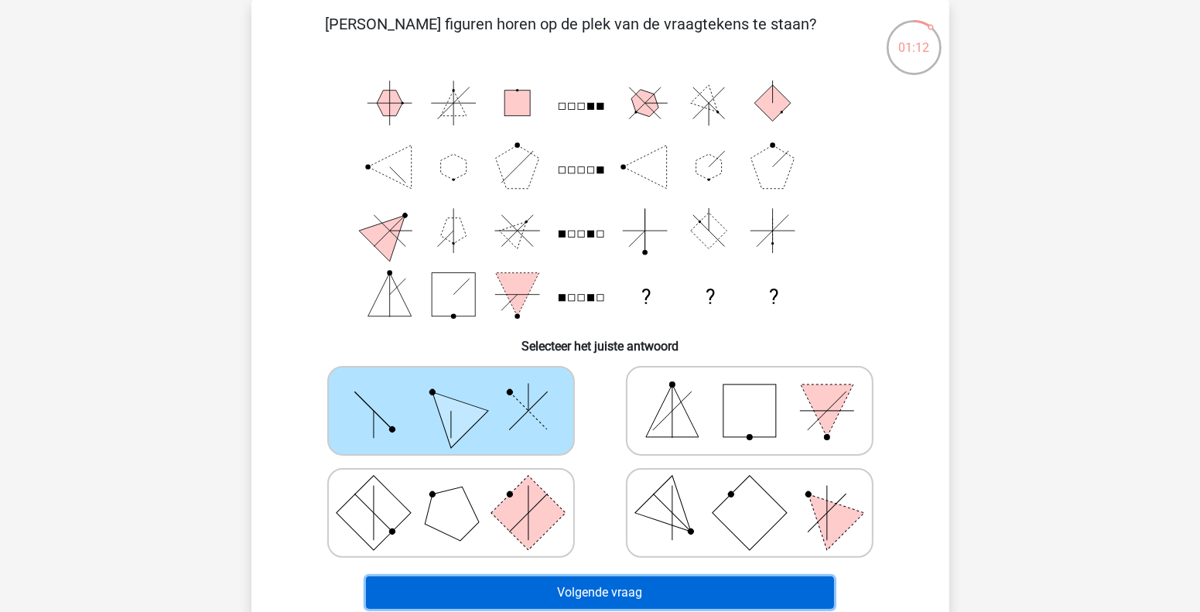
click at [598, 598] on button "Volgende vraag" at bounding box center [600, 592] width 468 height 32
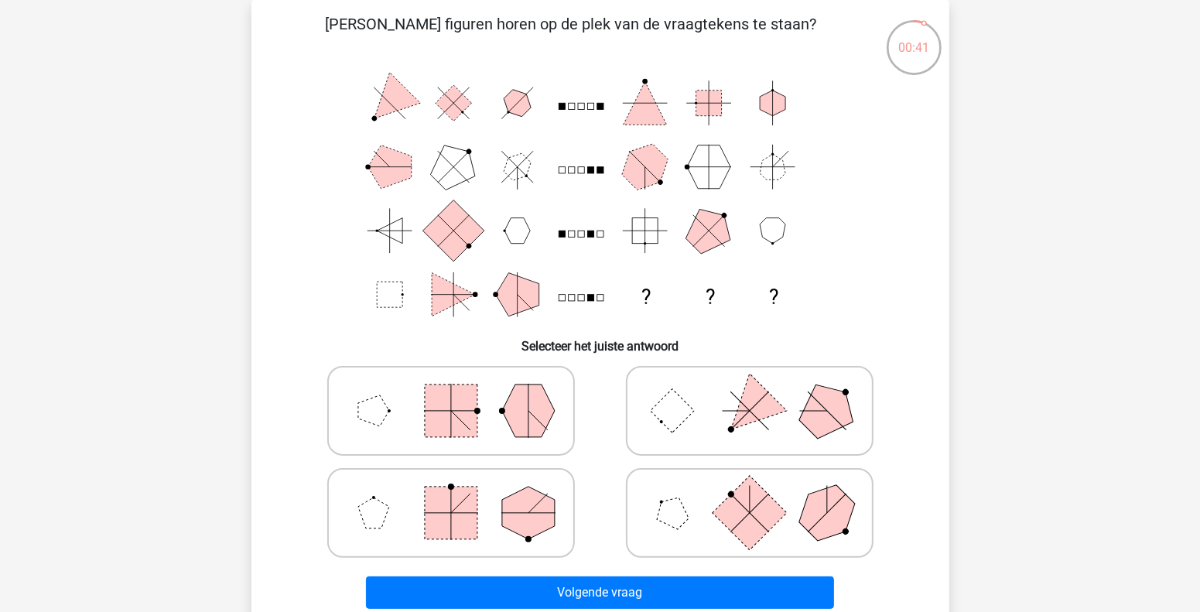
click at [375, 432] on icon at bounding box center [451, 410] width 232 height 77
click at [451, 392] on input "radio" at bounding box center [456, 386] width 10 height 10
radio input "true"
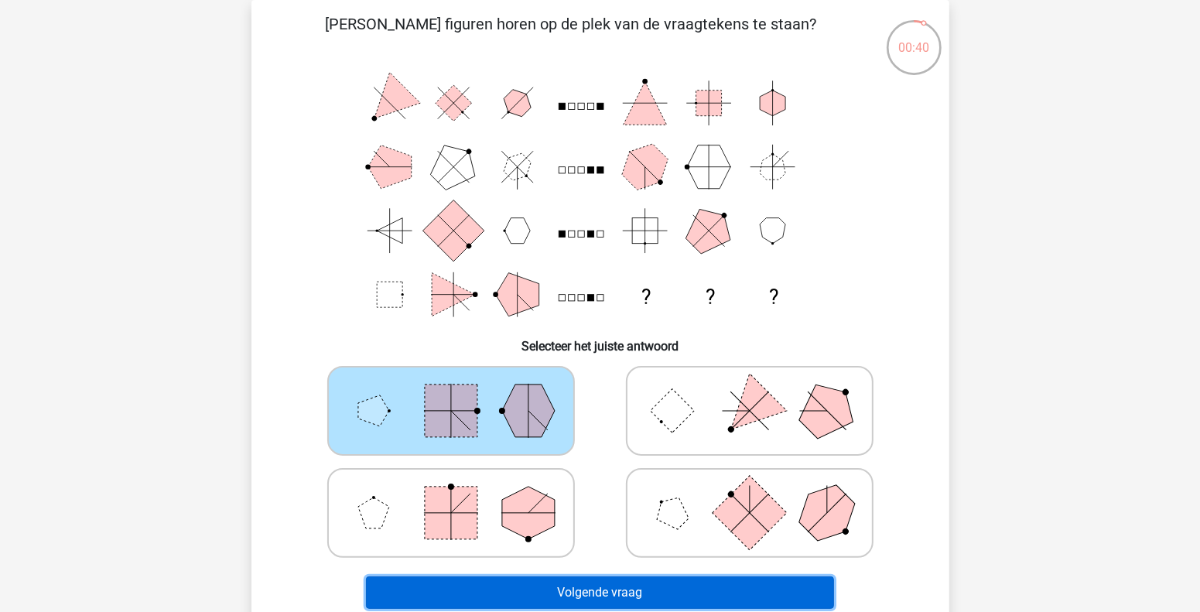
click at [603, 601] on button "Volgende vraag" at bounding box center [600, 592] width 468 height 32
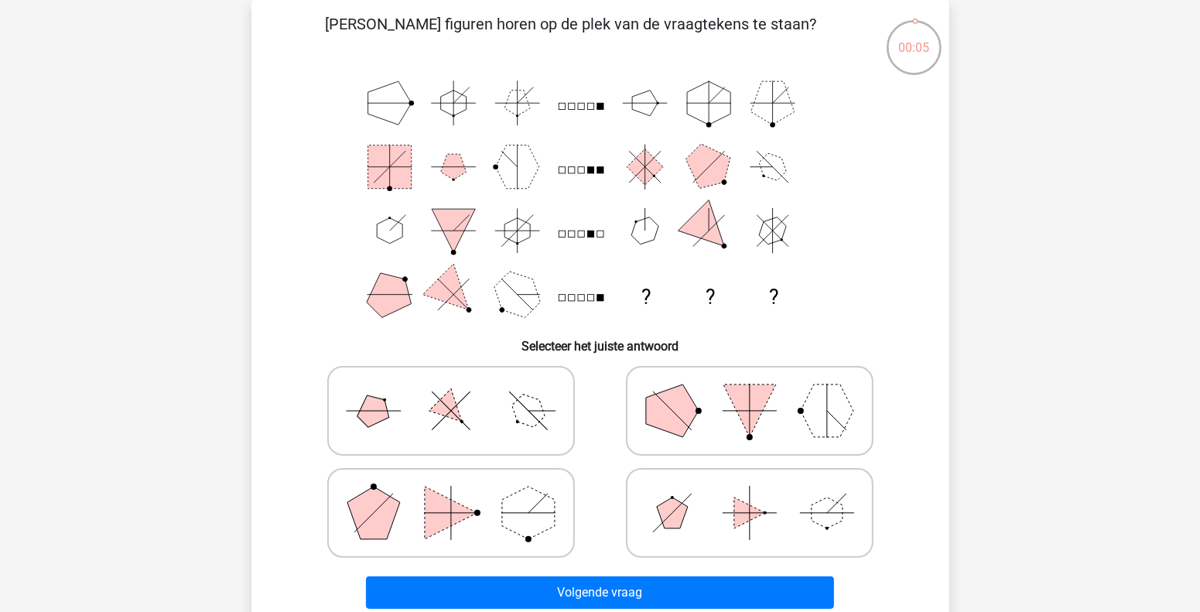
click at [655, 484] on icon at bounding box center [750, 512] width 232 height 77
click at [750, 484] on input "radio" at bounding box center [755, 489] width 10 height 10
radio input "true"
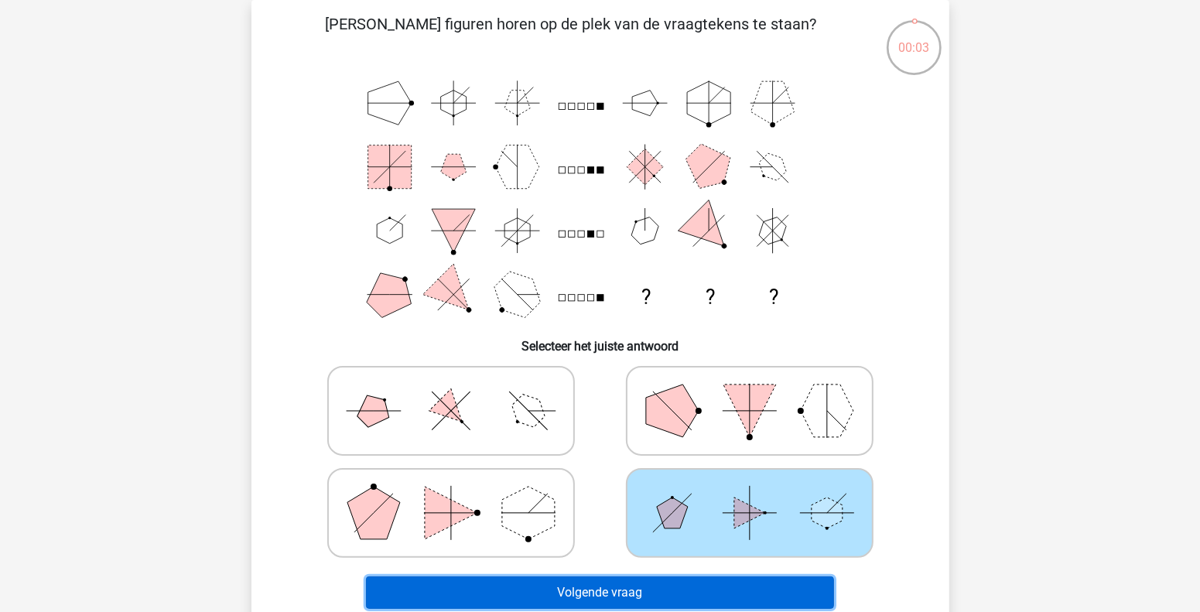
click at [703, 593] on button "Volgende vraag" at bounding box center [600, 592] width 468 height 32
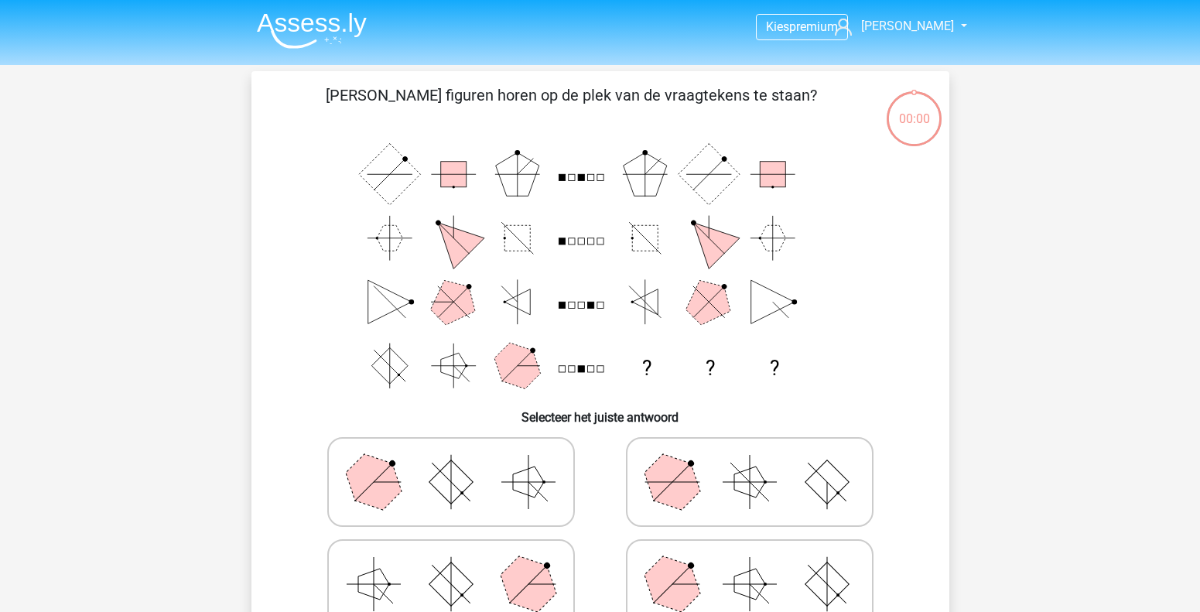
scroll to position [71, 0]
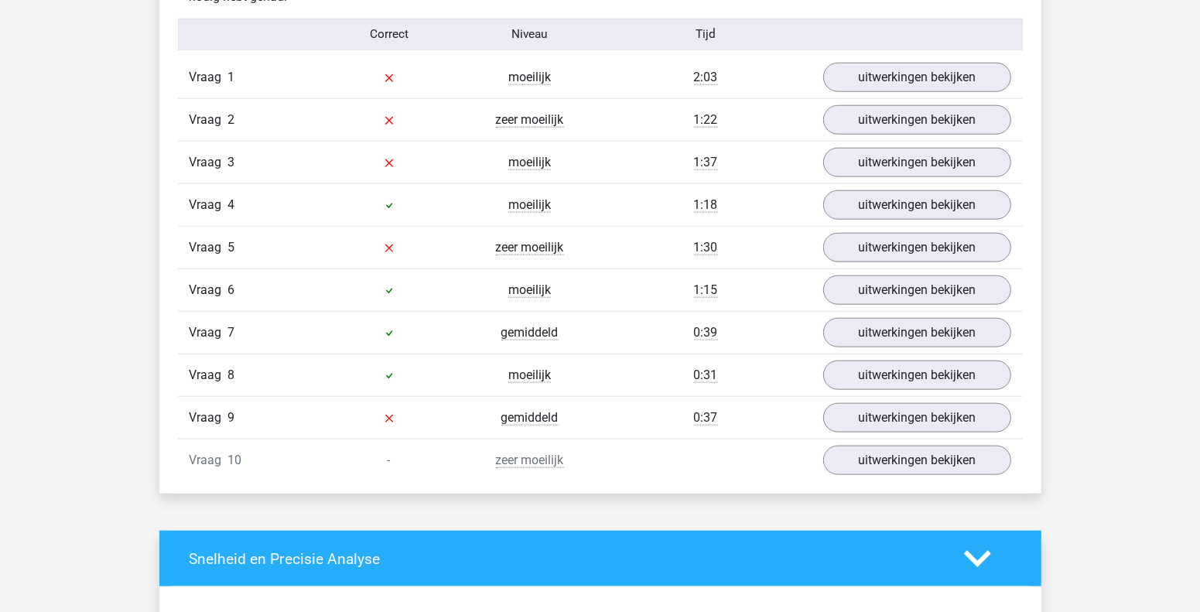
scroll to position [1315, 0]
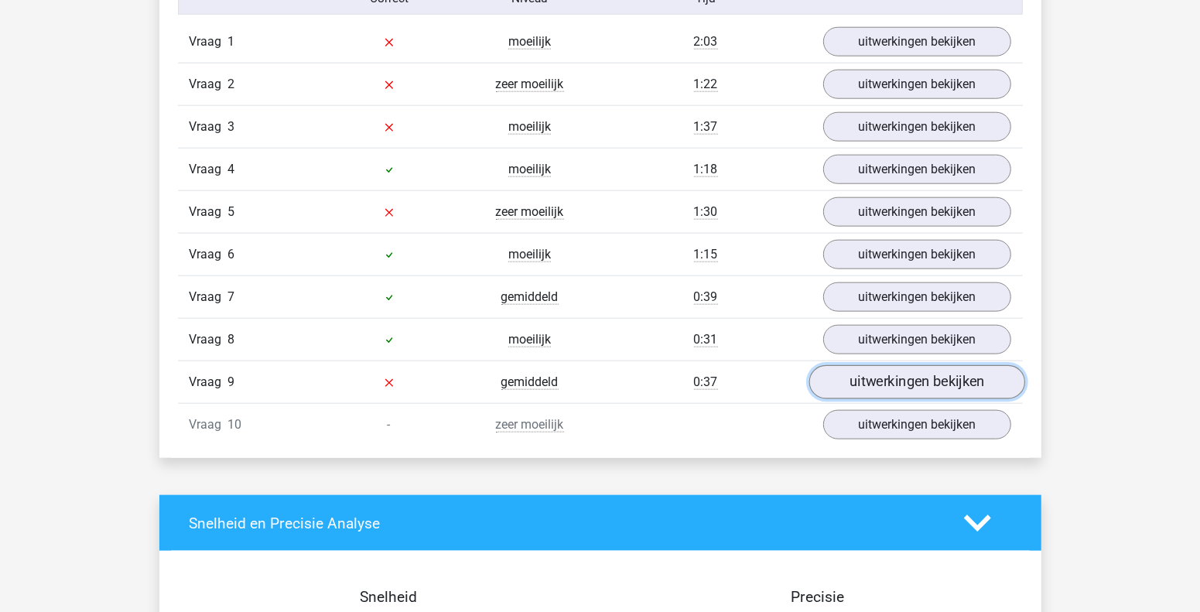
click at [948, 377] on link "uitwerkingen bekijken" at bounding box center [917, 382] width 216 height 34
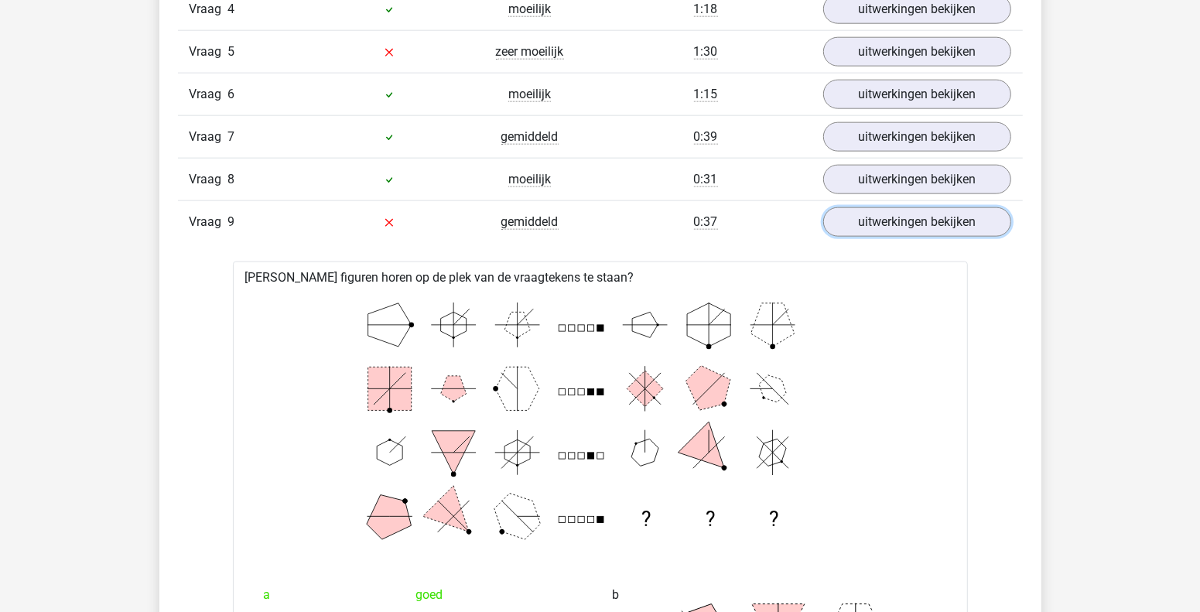
scroll to position [1469, 0]
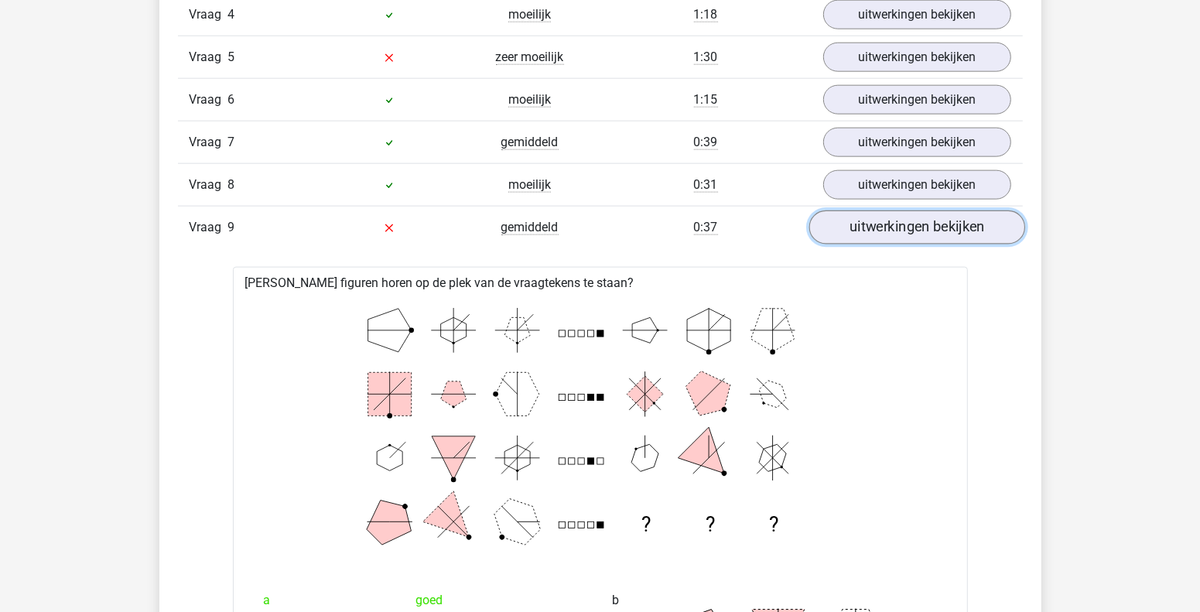
click at [913, 215] on link "uitwerkingen bekijken" at bounding box center [917, 227] width 216 height 34
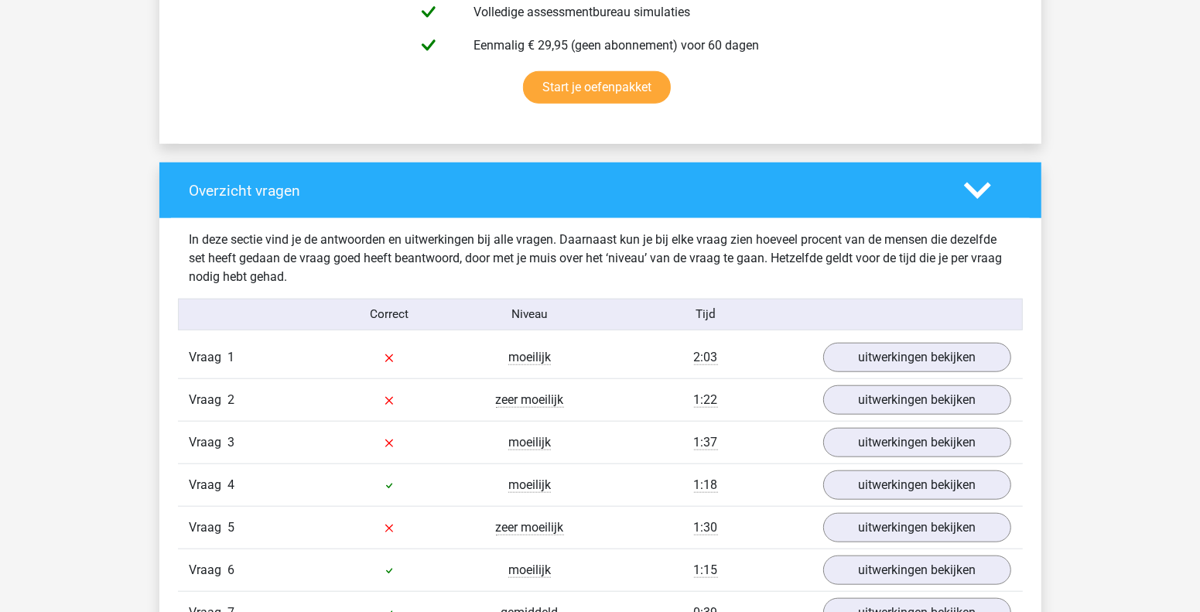
scroll to position [767, 0]
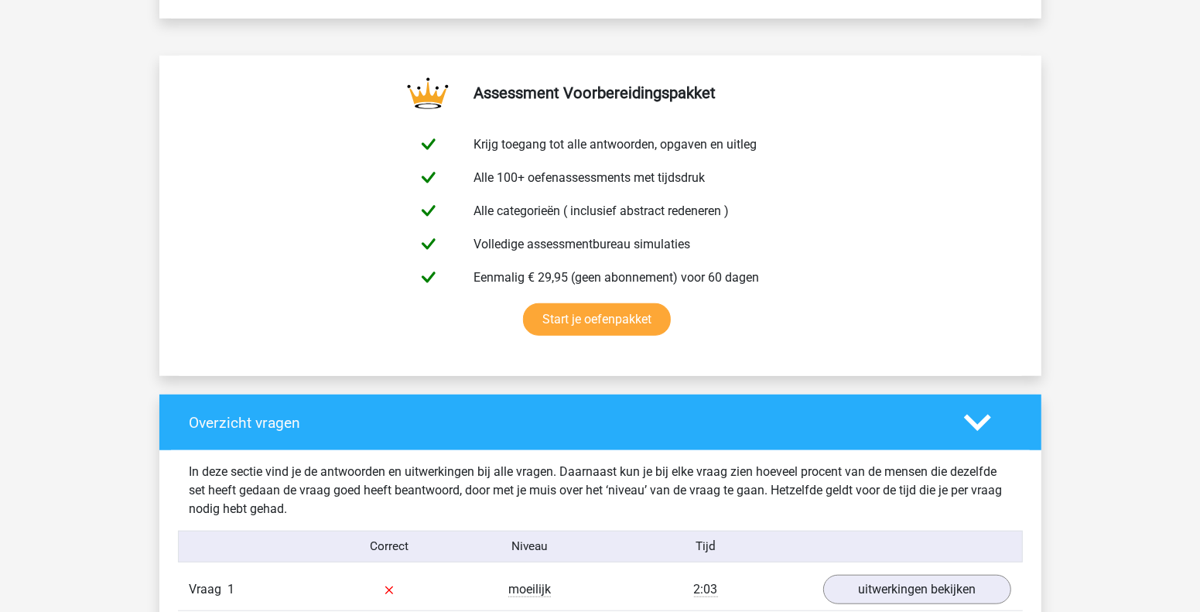
click at [970, 426] on icon at bounding box center [977, 422] width 27 height 27
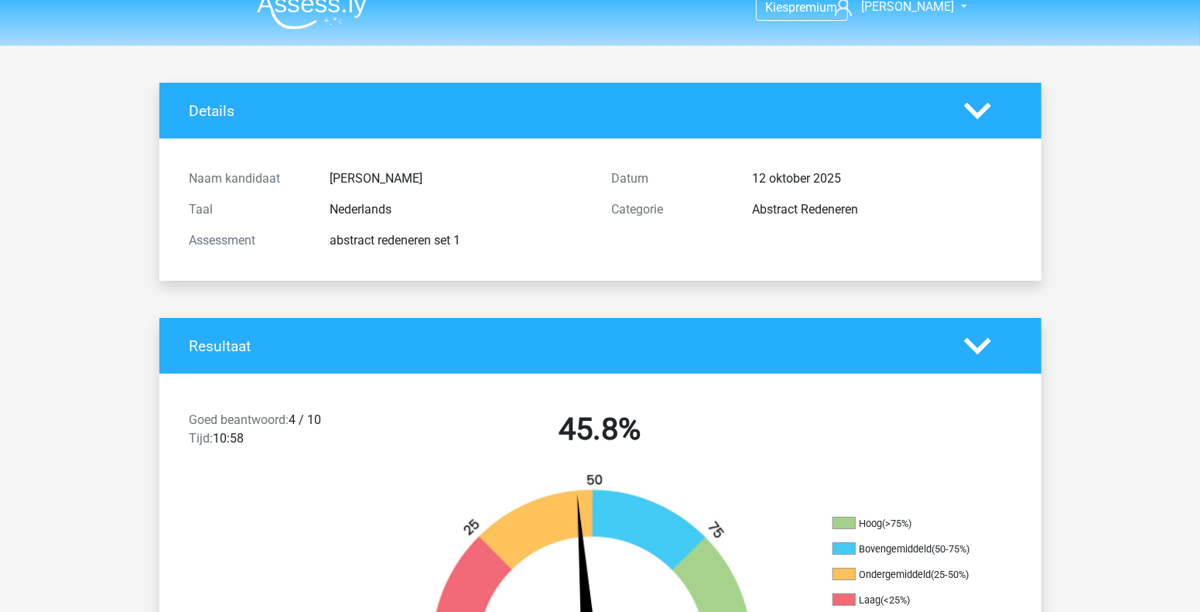
scroll to position [0, 0]
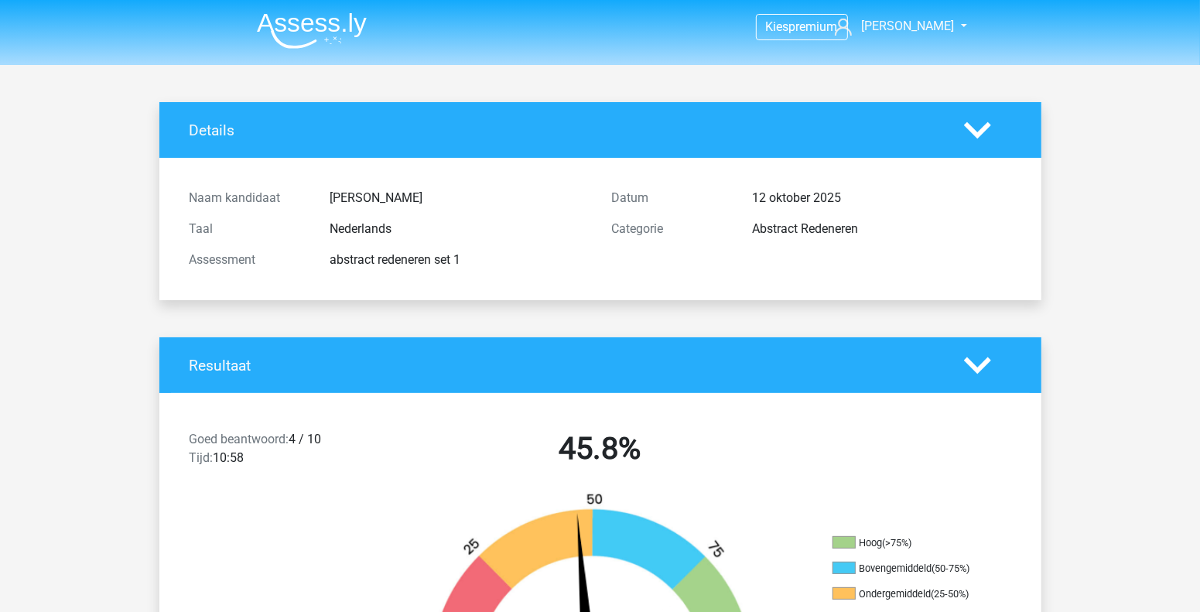
click at [304, 39] on img at bounding box center [312, 30] width 110 height 36
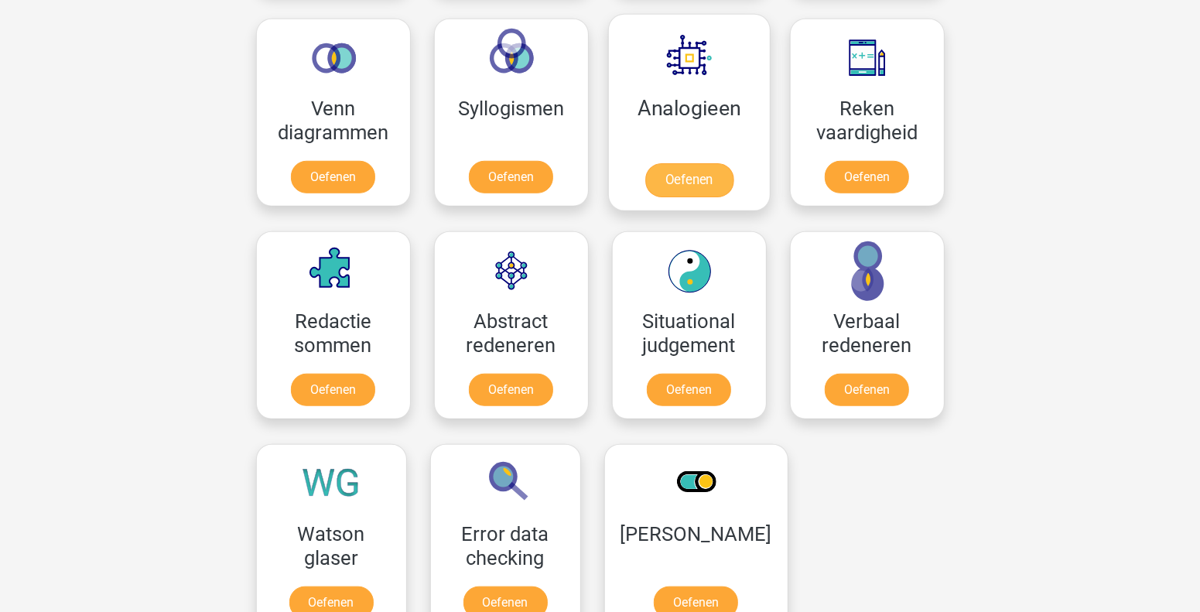
scroll to position [1005, 0]
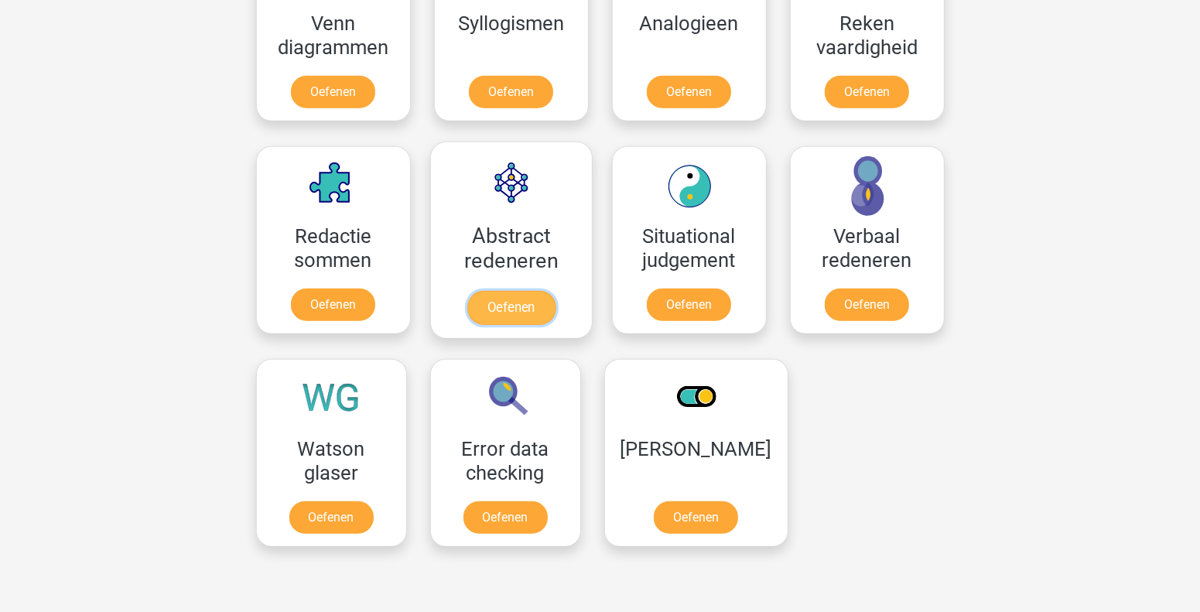
click at [534, 313] on link "Oefenen" at bounding box center [511, 308] width 88 height 34
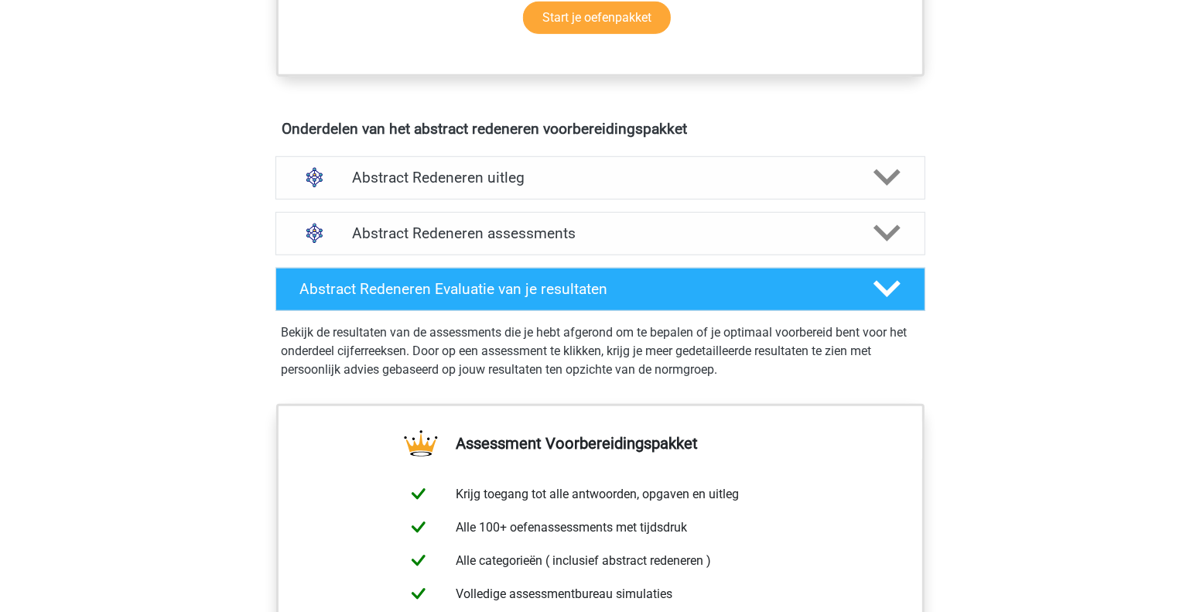
scroll to position [773, 0]
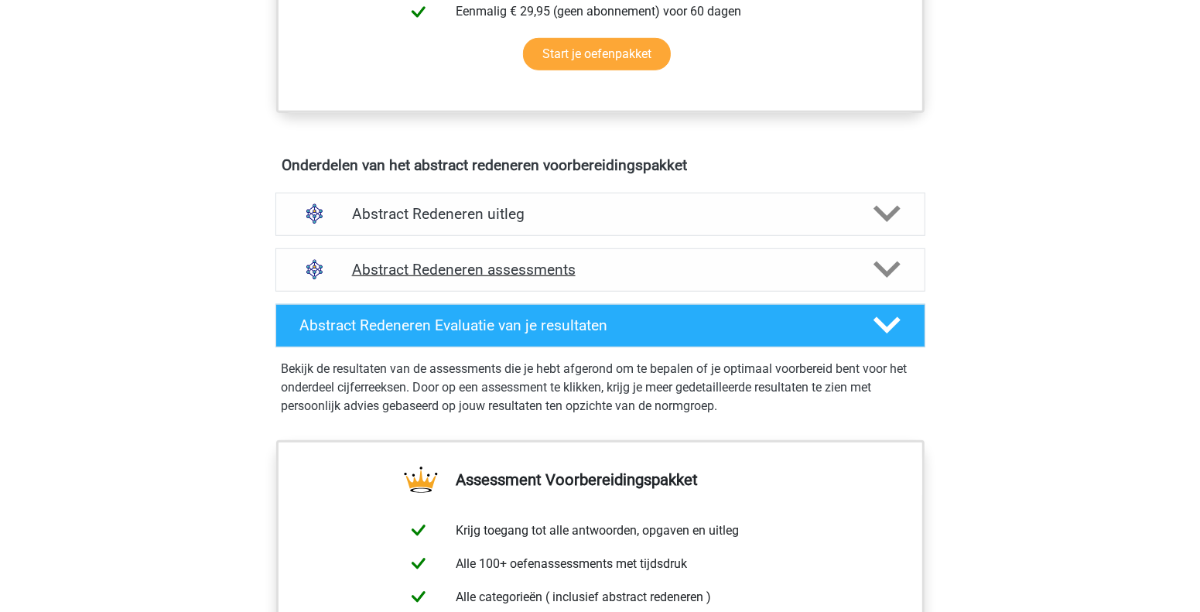
click at [890, 271] on polygon at bounding box center [887, 270] width 27 height 17
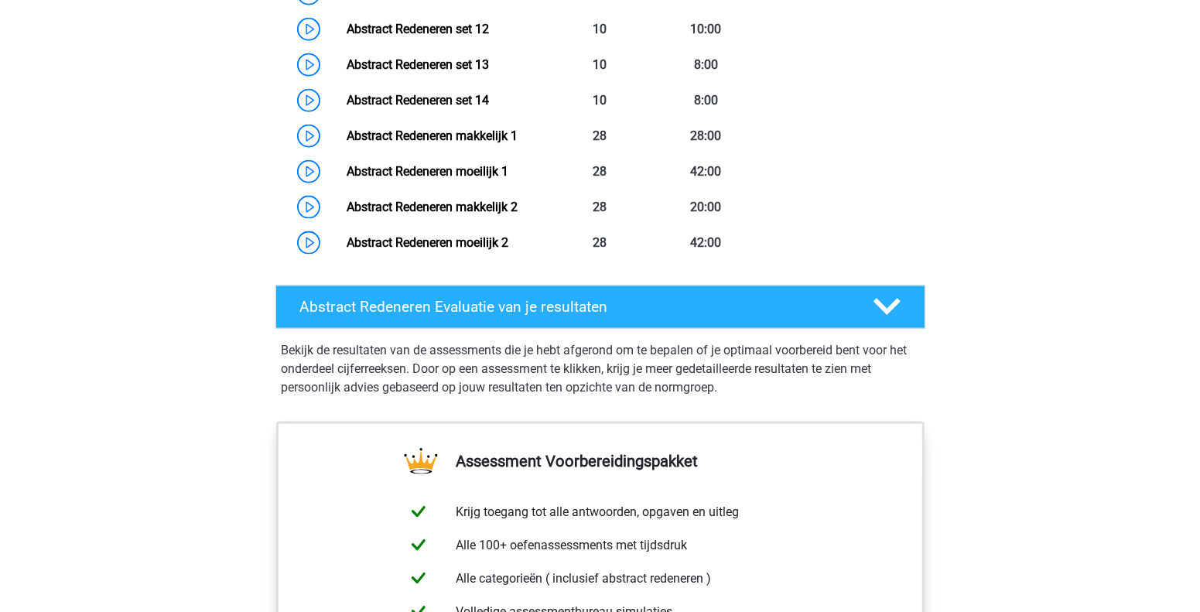
scroll to position [1547, 0]
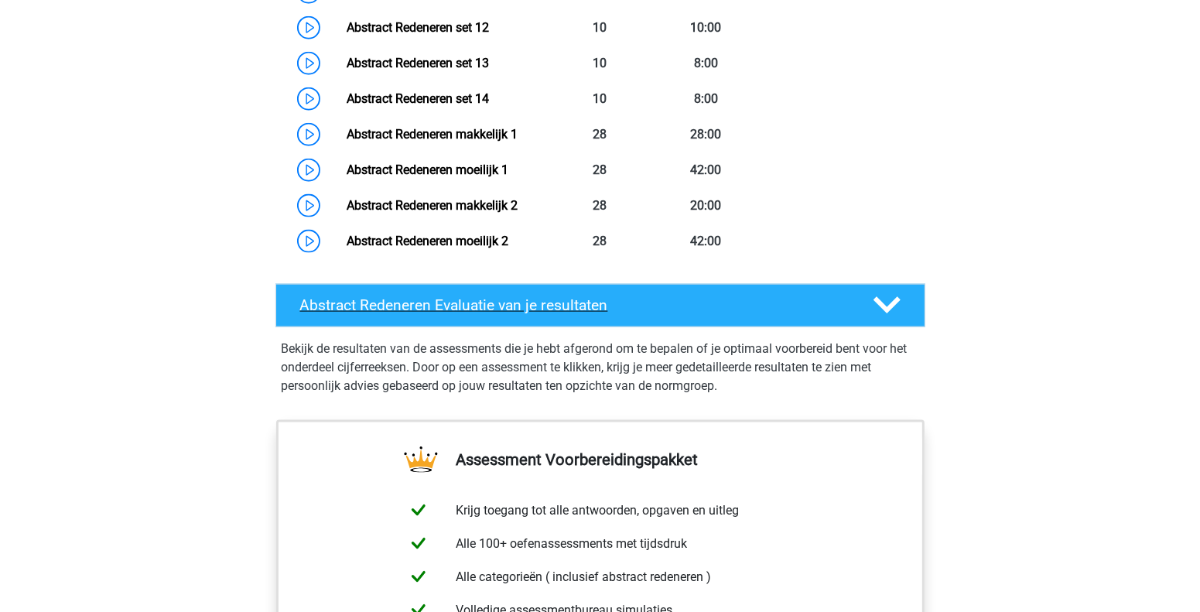
click at [891, 306] on polygon at bounding box center [887, 305] width 27 height 17
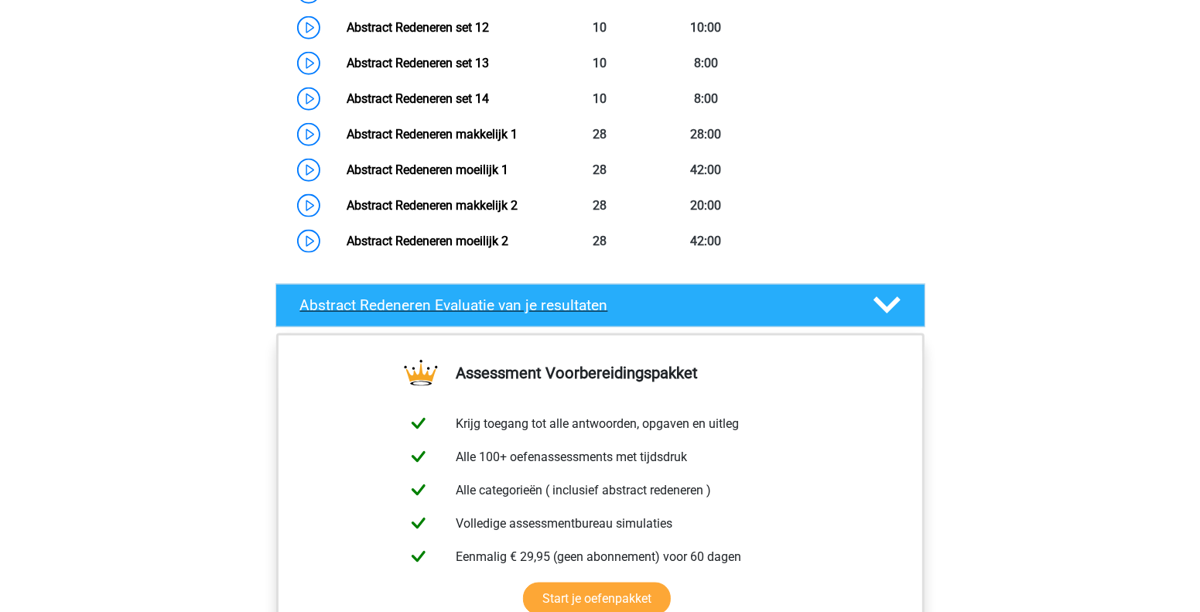
click at [891, 306] on polygon at bounding box center [887, 305] width 27 height 17
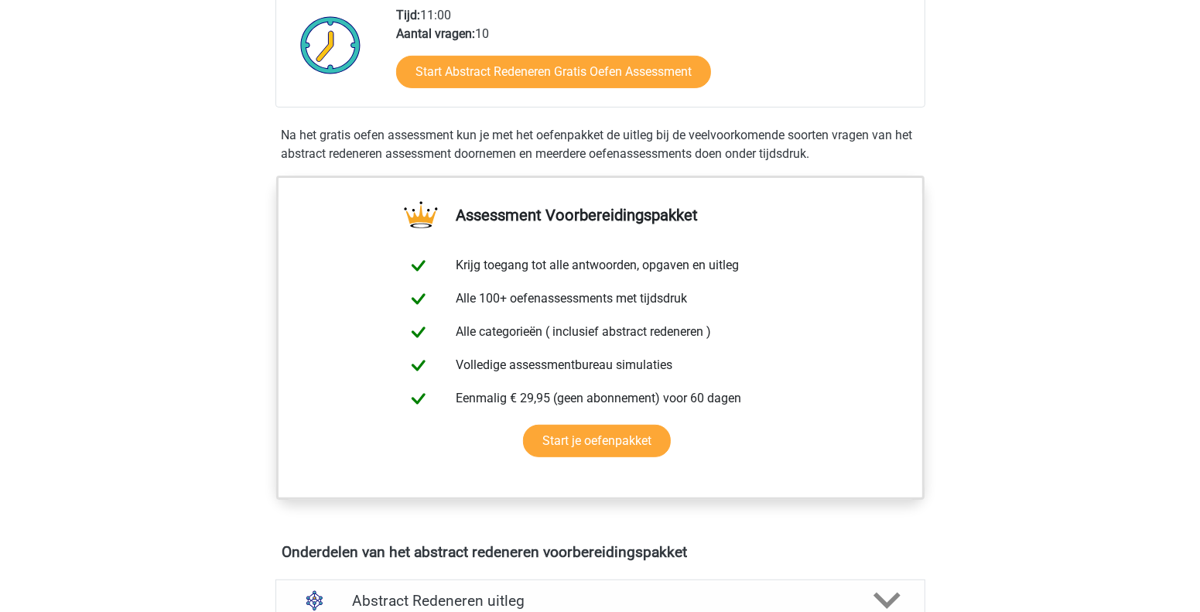
scroll to position [0, 0]
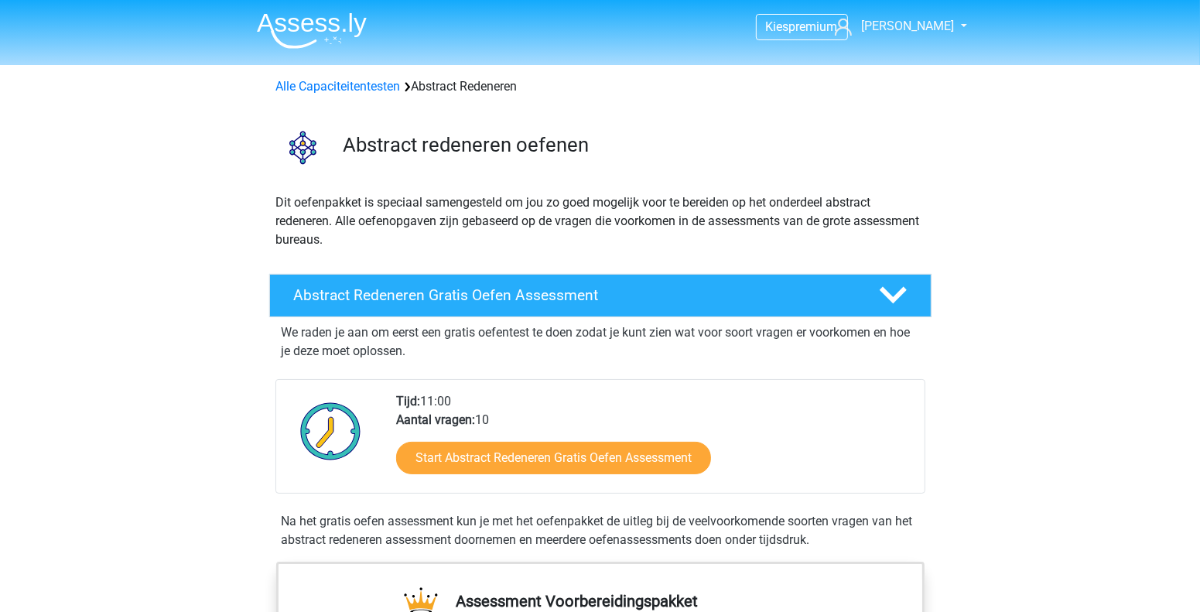
click at [299, 36] on img at bounding box center [312, 30] width 110 height 36
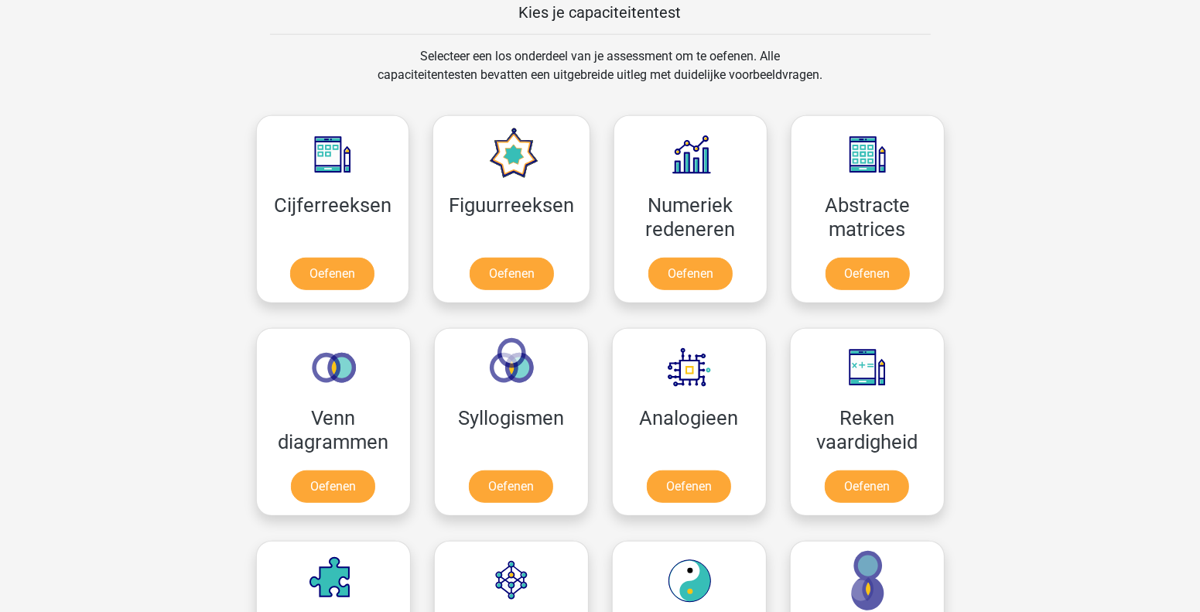
scroll to position [618, 0]
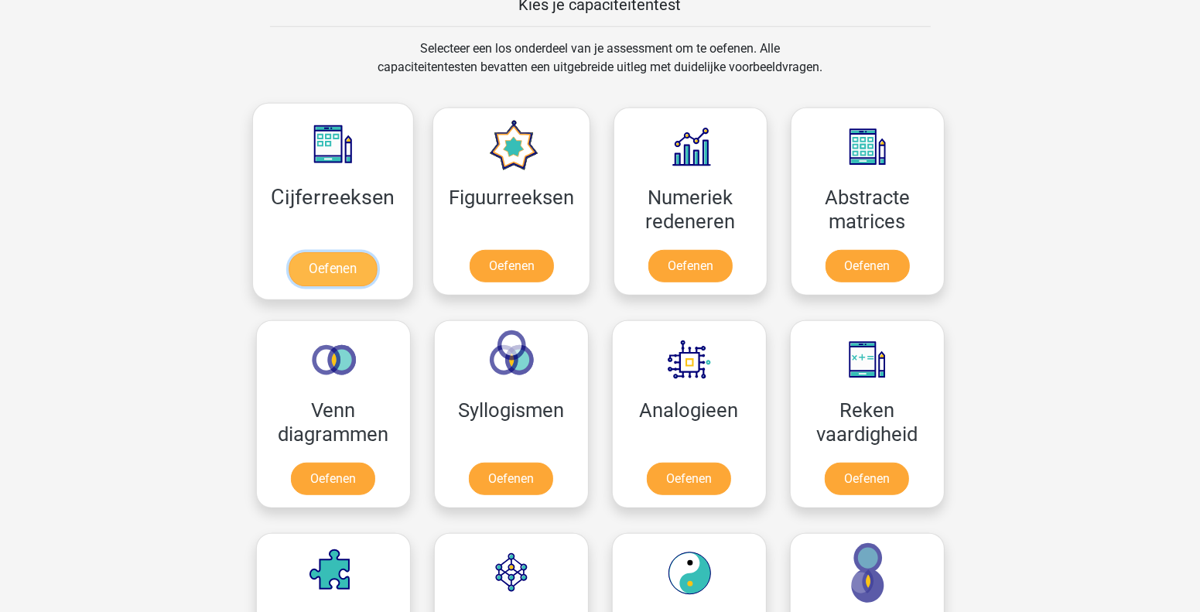
click at [336, 269] on link "Oefenen" at bounding box center [333, 269] width 88 height 34
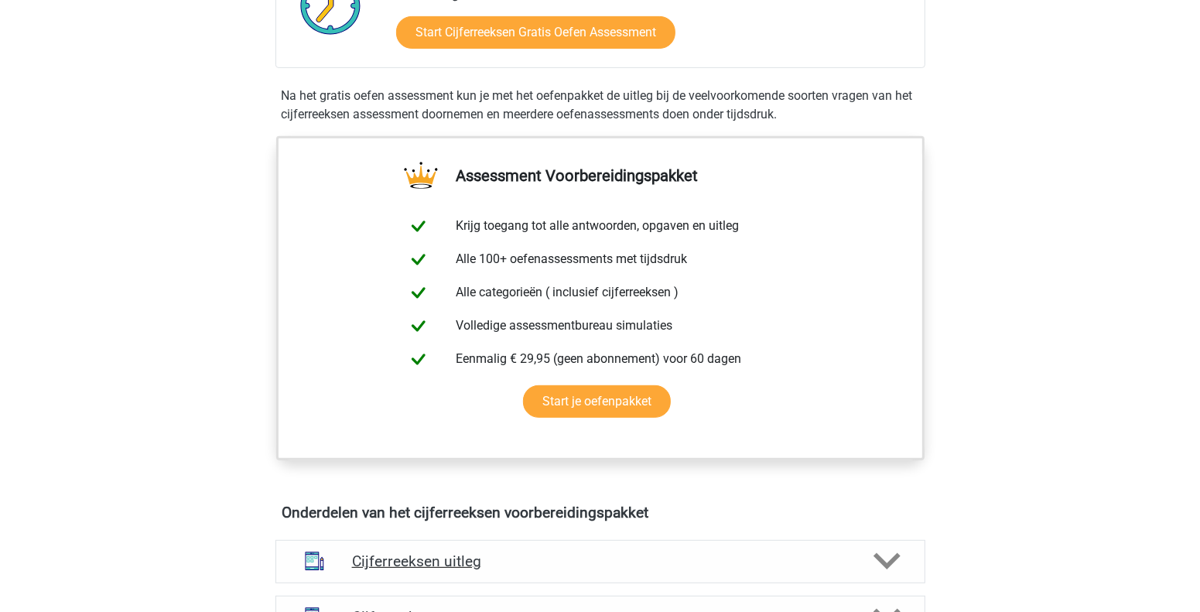
scroll to position [232, 0]
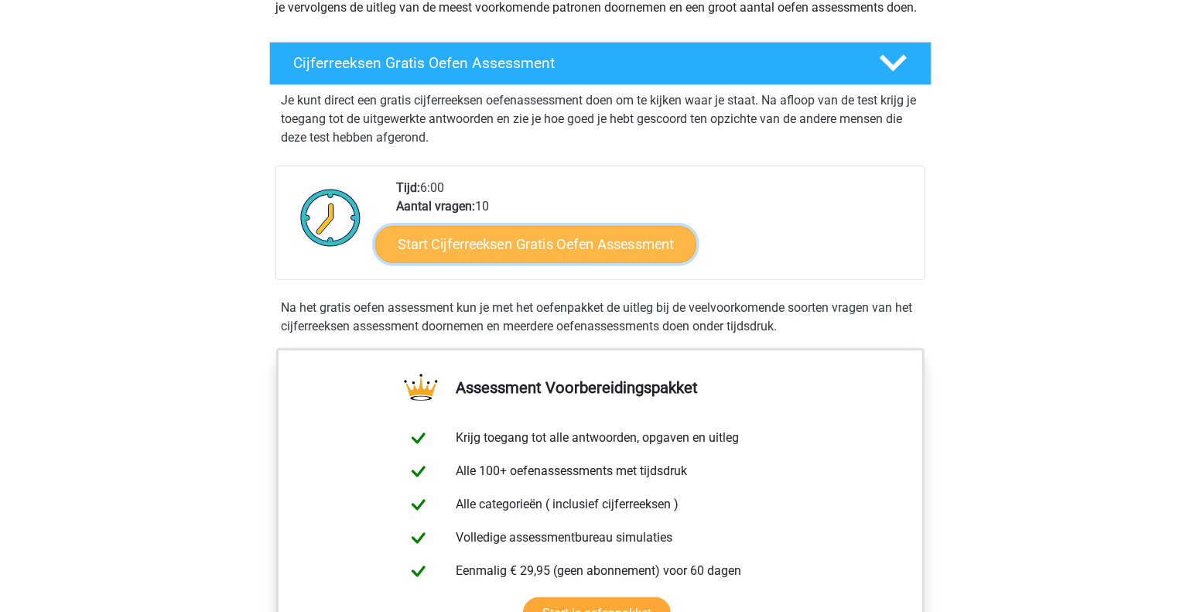
click at [559, 262] on link "Start Cijferreeksen Gratis Oefen Assessment" at bounding box center [535, 243] width 321 height 37
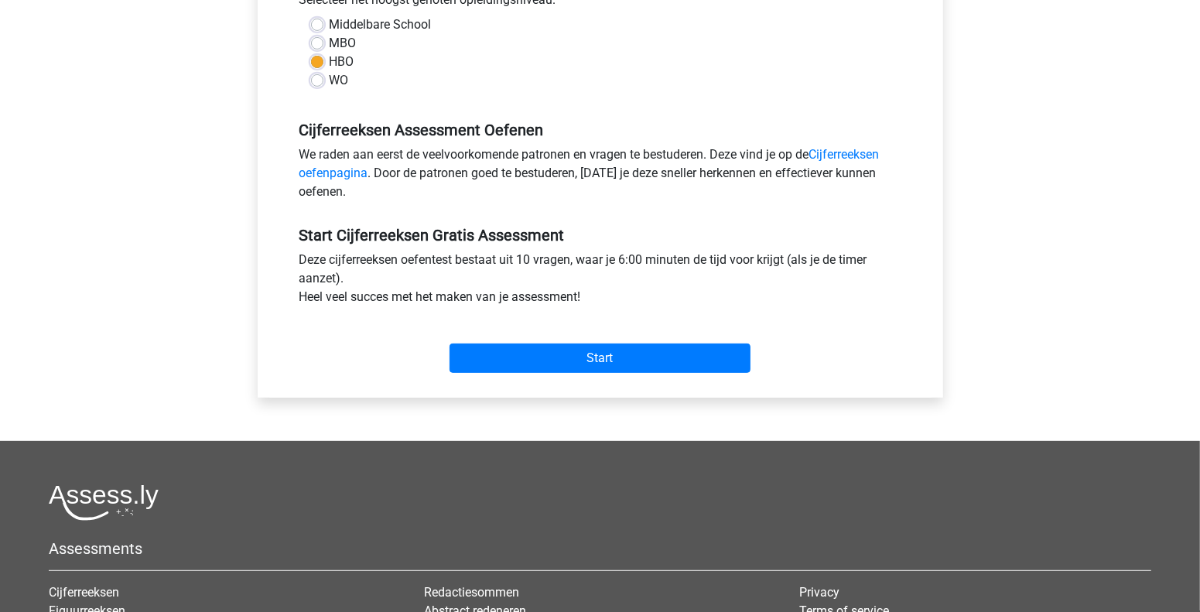
scroll to position [386, 0]
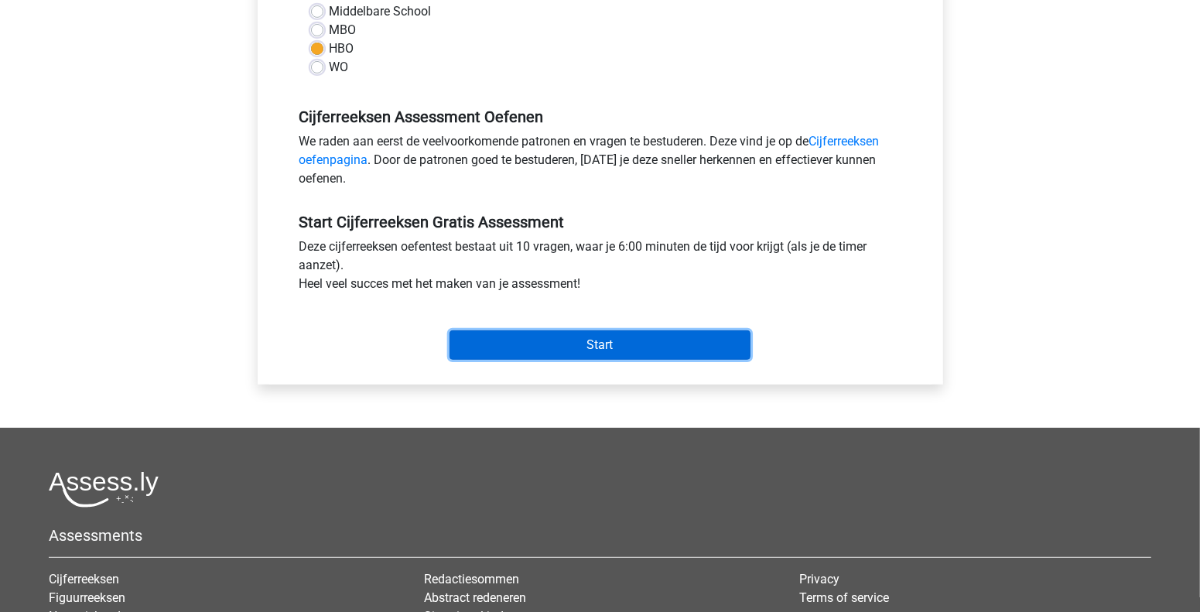
click at [628, 341] on input "Start" at bounding box center [600, 344] width 301 height 29
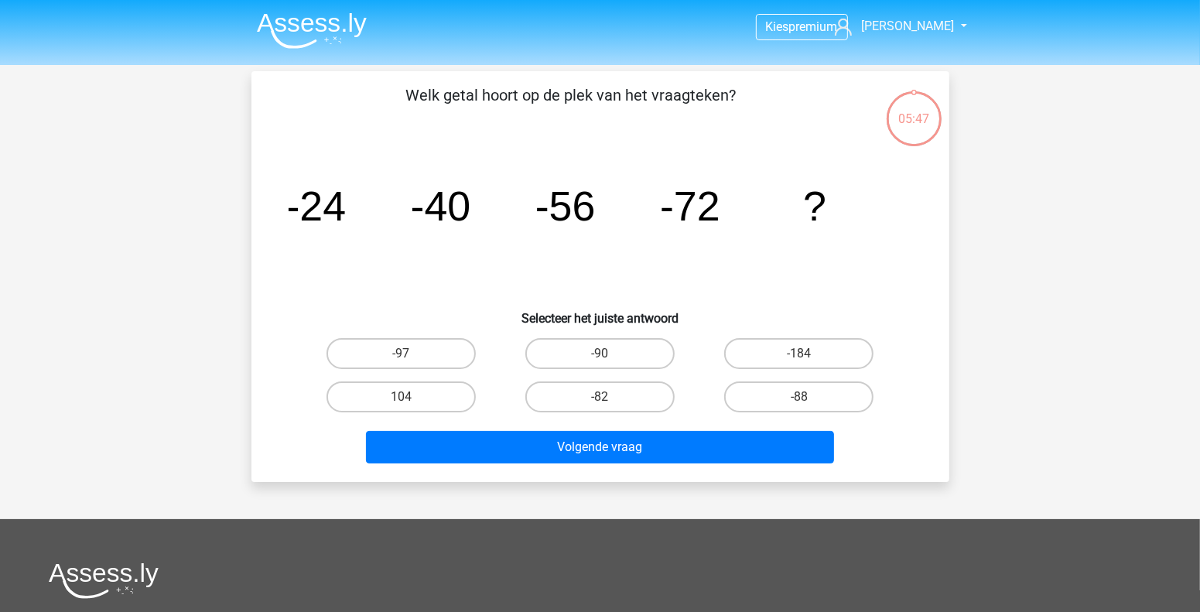
click at [282, 28] on img at bounding box center [312, 30] width 110 height 36
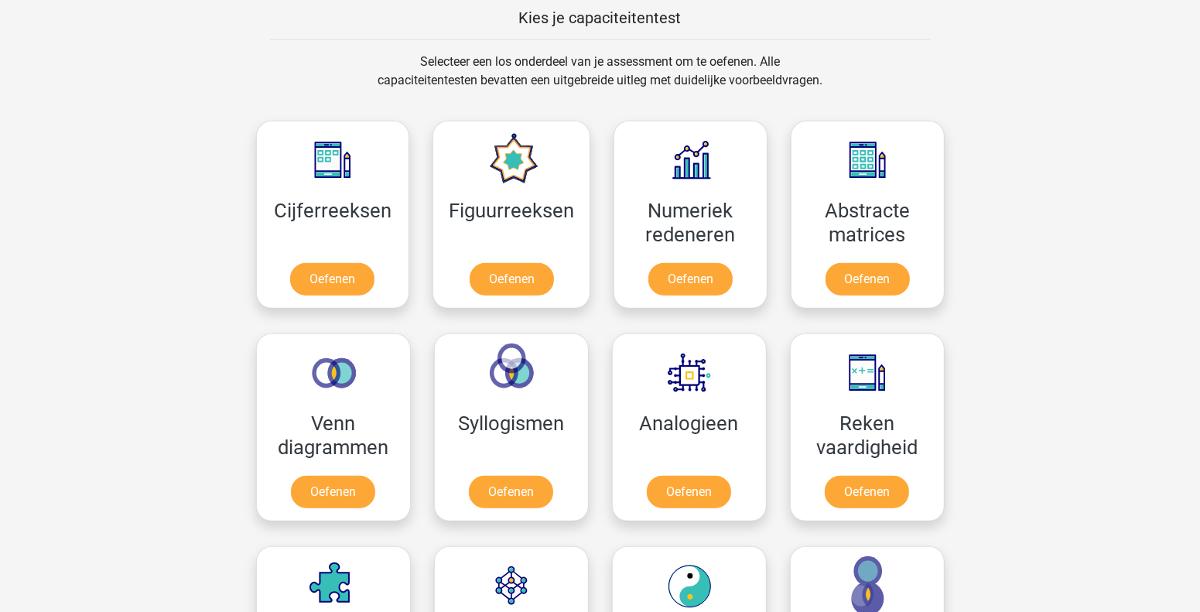
scroll to position [696, 0]
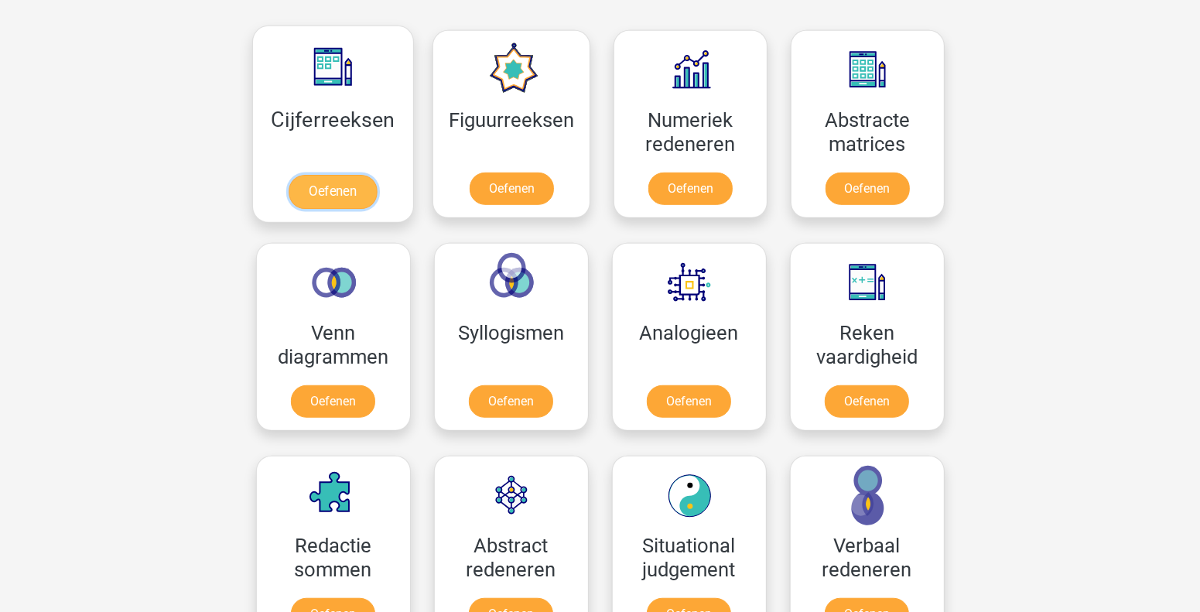
click at [351, 193] on link "Oefenen" at bounding box center [333, 192] width 88 height 34
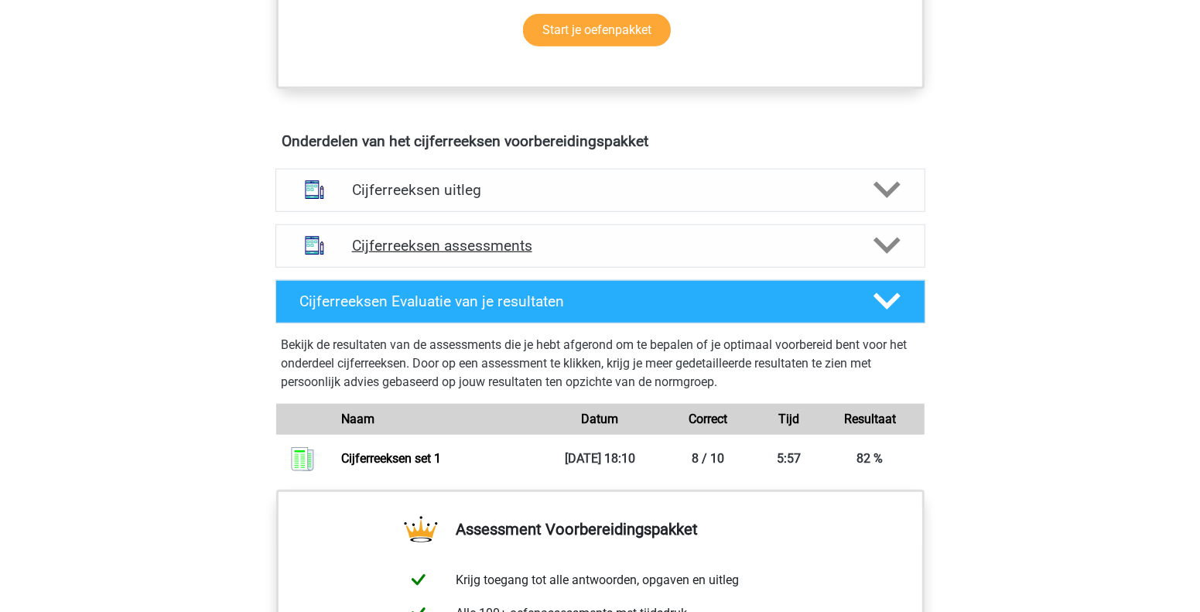
scroll to position [773, 0]
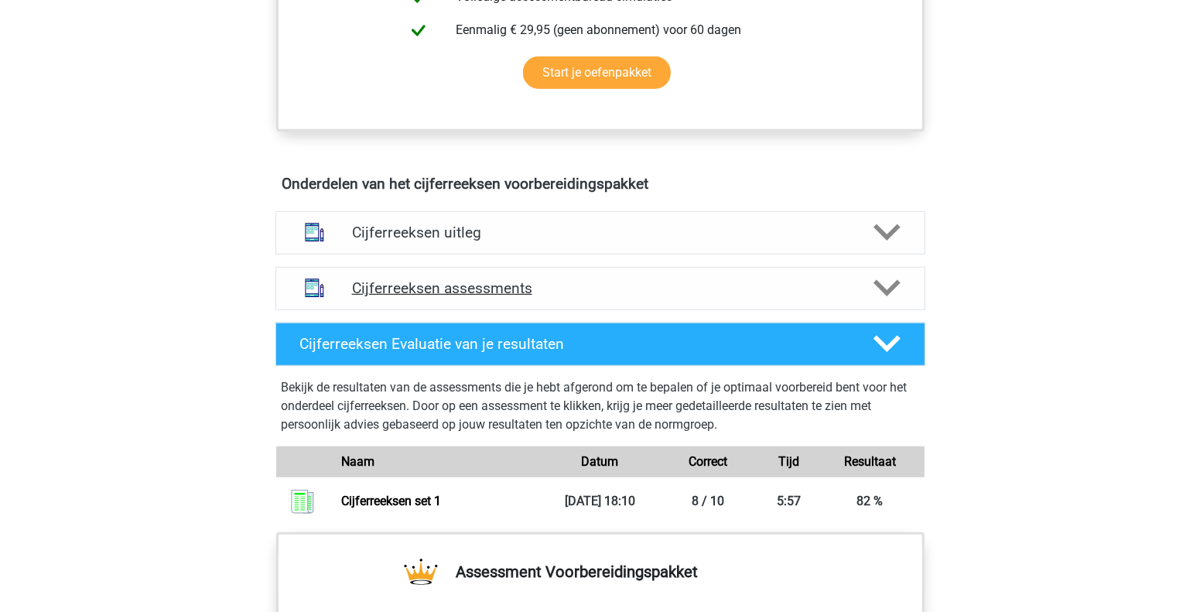
click at [678, 297] on h4 "Cijferreeksen assessments" at bounding box center [600, 288] width 497 height 18
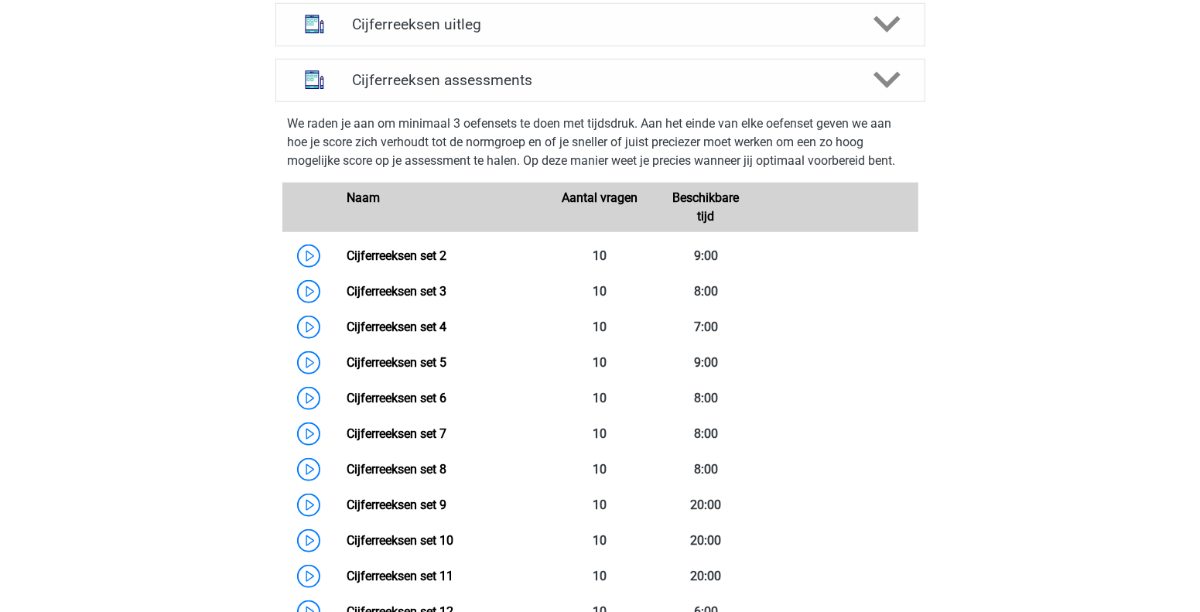
scroll to position [929, 0]
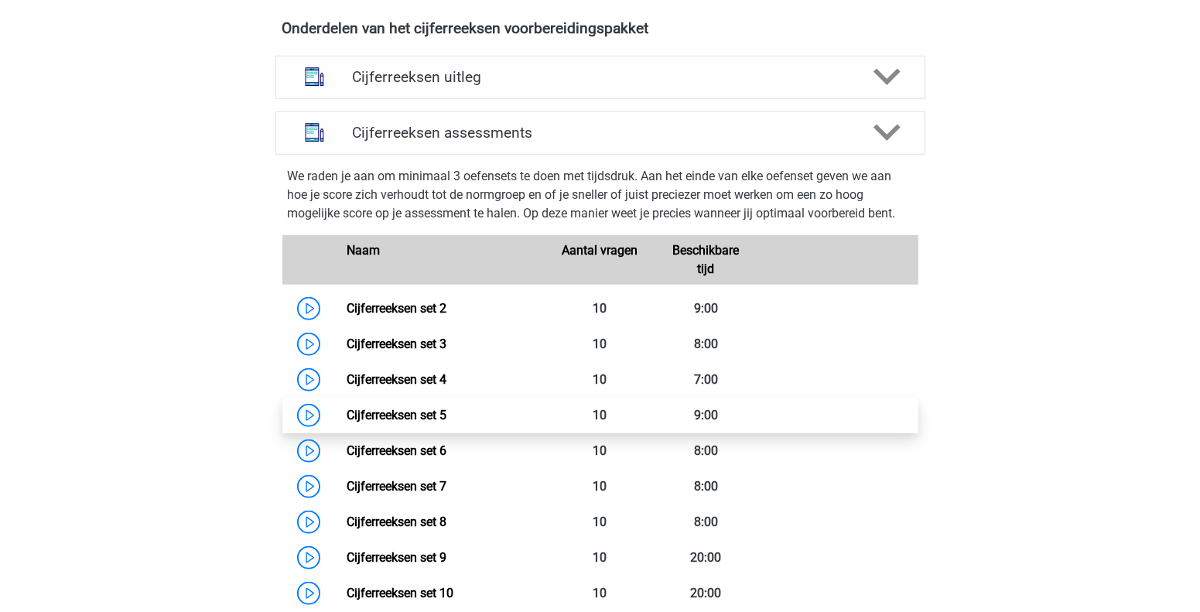
click at [408, 422] on link "Cijferreeksen set 5" at bounding box center [397, 415] width 100 height 15
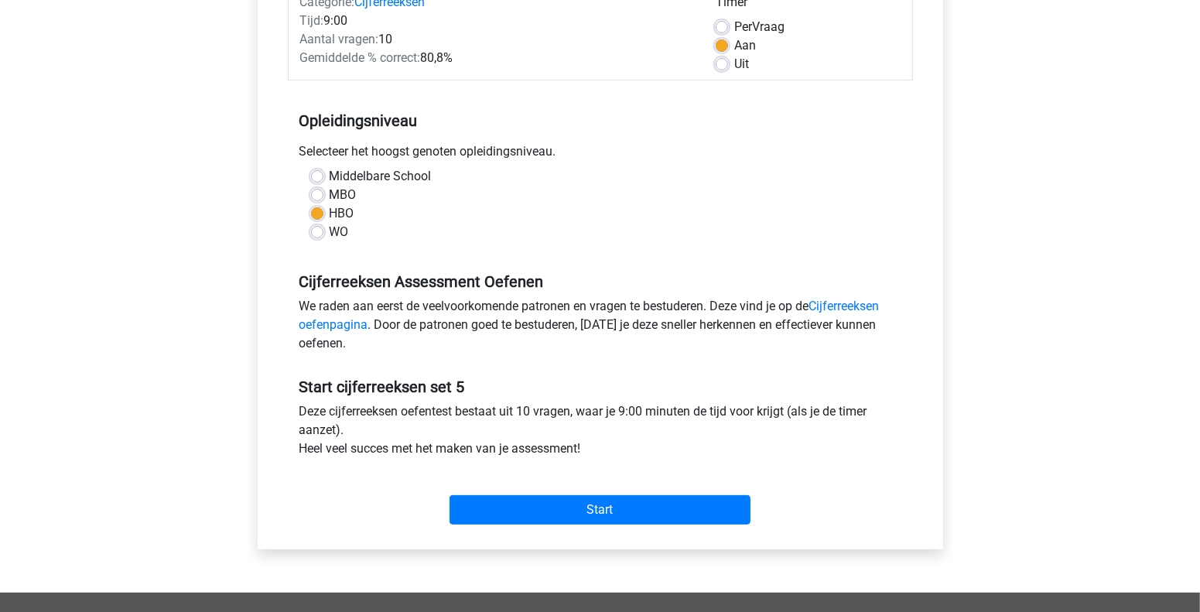
scroll to position [232, 0]
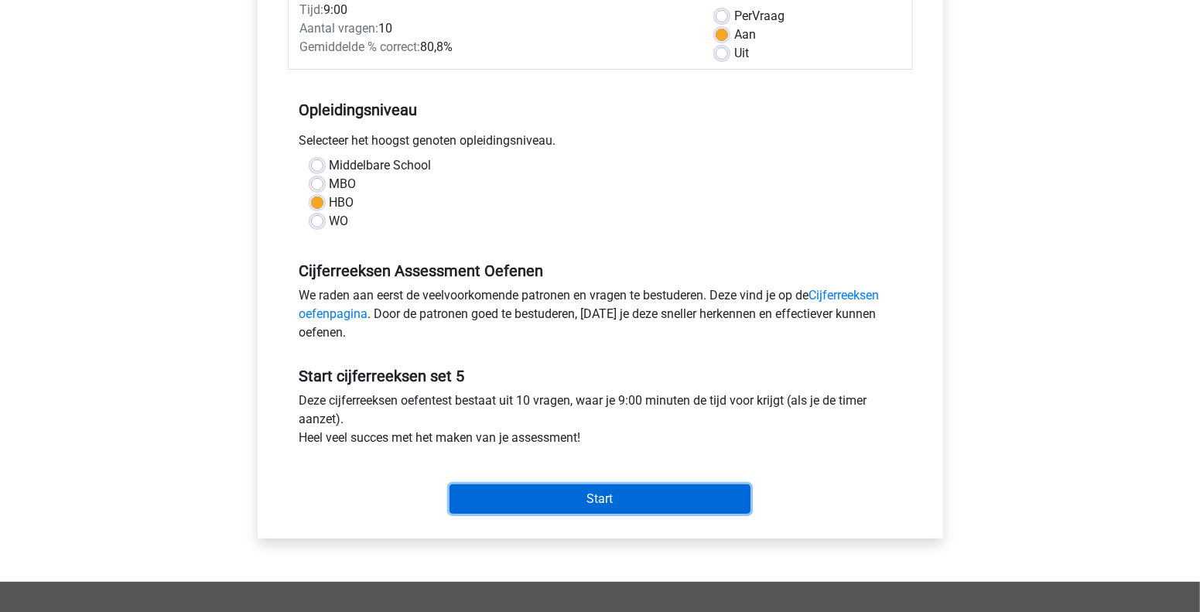
click at [589, 498] on input "Start" at bounding box center [600, 498] width 301 height 29
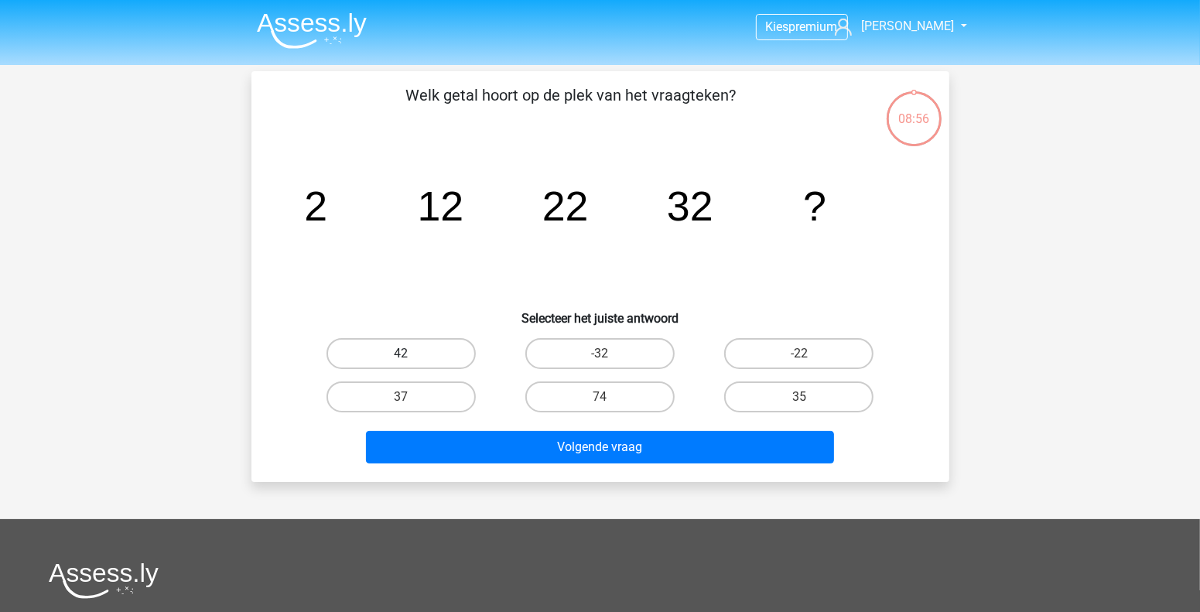
click at [424, 358] on label "42" at bounding box center [401, 353] width 149 height 31
click at [411, 358] on input "42" at bounding box center [406, 359] width 10 height 10
radio input "true"
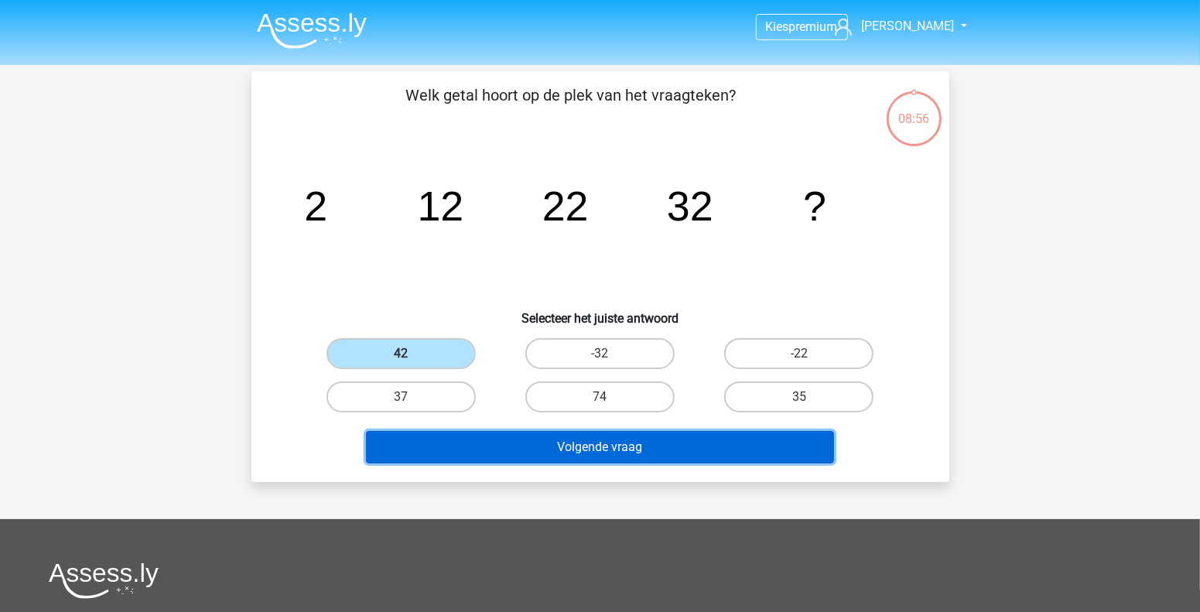
click at [494, 451] on button "Volgende vraag" at bounding box center [600, 447] width 468 height 32
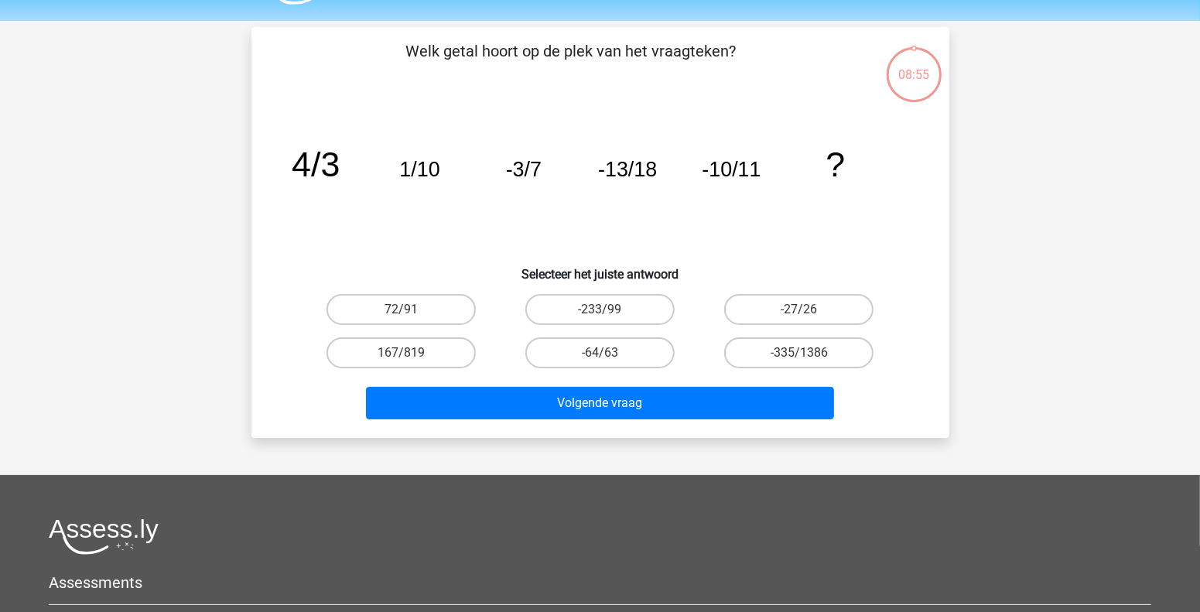
scroll to position [71, 0]
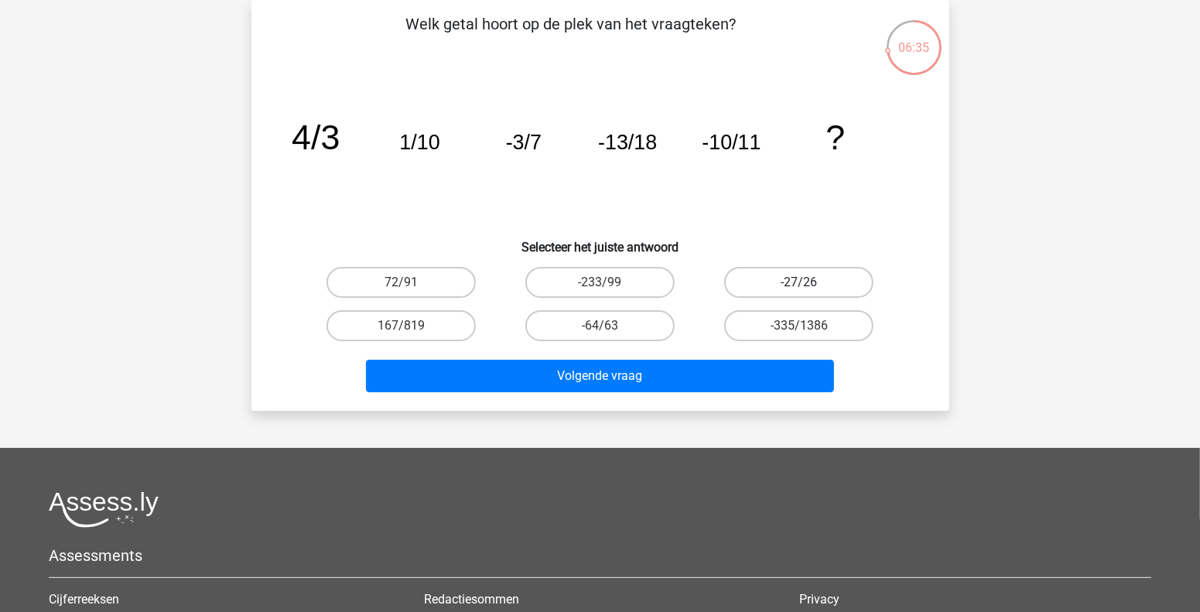
click at [768, 282] on label "-27/26" at bounding box center [798, 282] width 149 height 31
click at [799, 282] on input "-27/26" at bounding box center [804, 287] width 10 height 10
radio input "true"
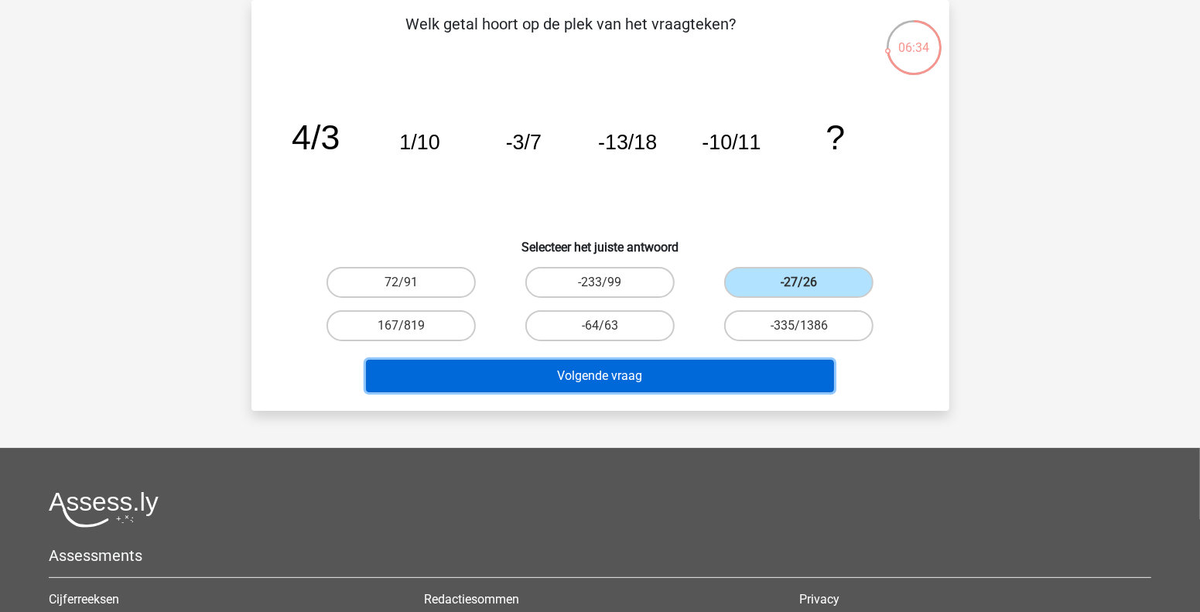
click at [655, 361] on button "Volgende vraag" at bounding box center [600, 376] width 468 height 32
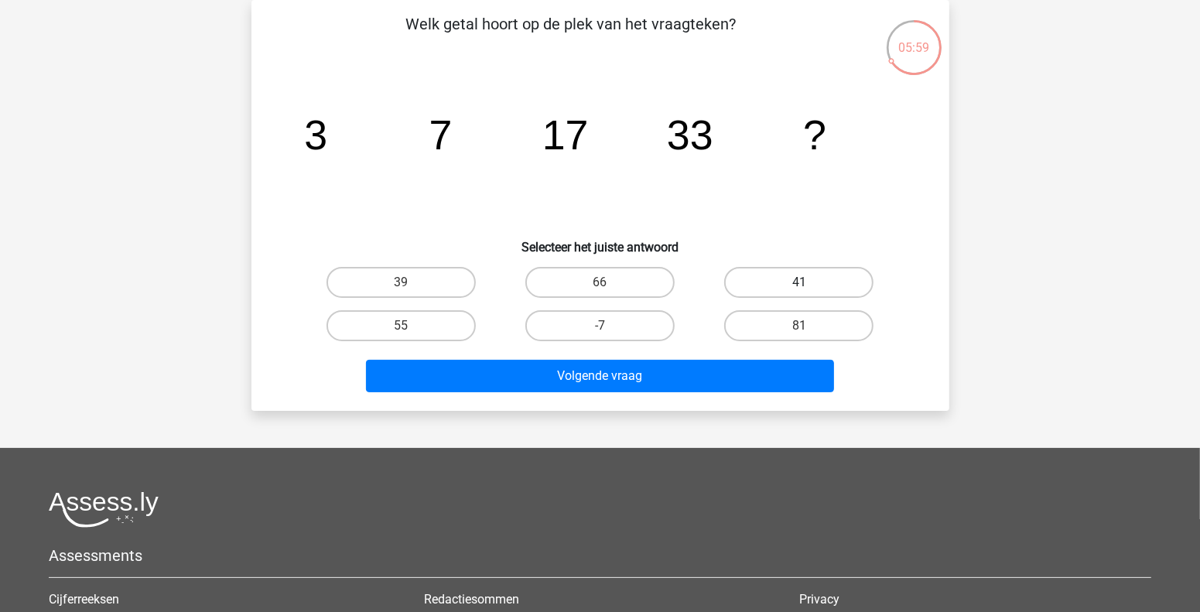
click at [778, 290] on label "41" at bounding box center [798, 282] width 149 height 31
click at [799, 290] on input "41" at bounding box center [804, 287] width 10 height 10
radio input "true"
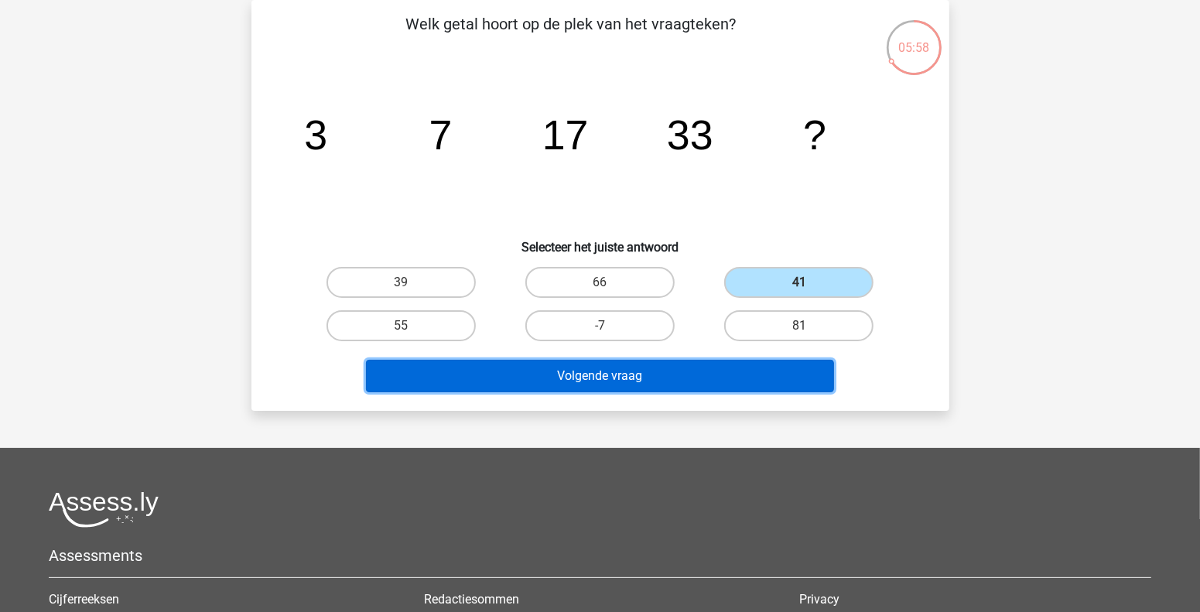
click at [703, 382] on button "Volgende vraag" at bounding box center [600, 376] width 468 height 32
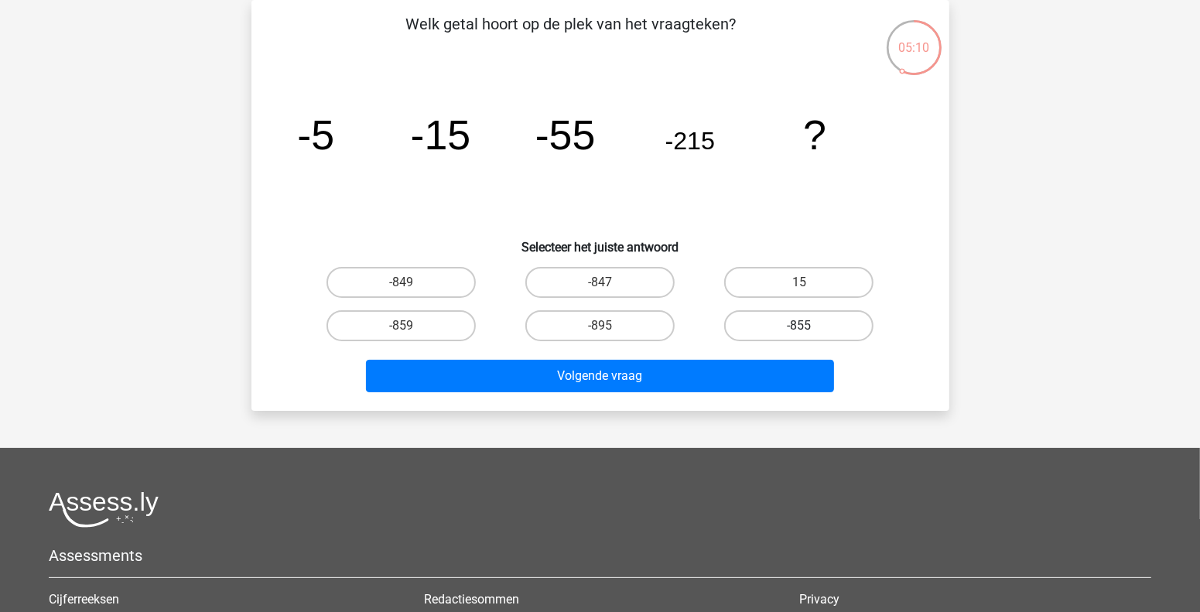
click at [782, 332] on label "-855" at bounding box center [798, 325] width 149 height 31
click at [799, 332] on input "-855" at bounding box center [804, 331] width 10 height 10
radio input "true"
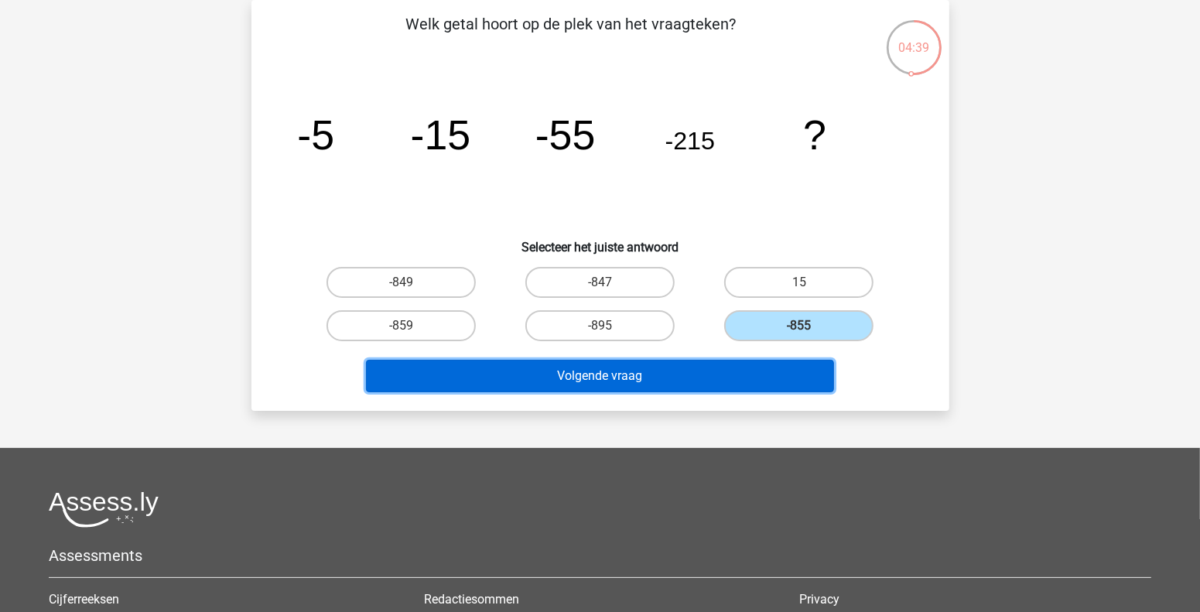
click at [522, 368] on button "Volgende vraag" at bounding box center [600, 376] width 468 height 32
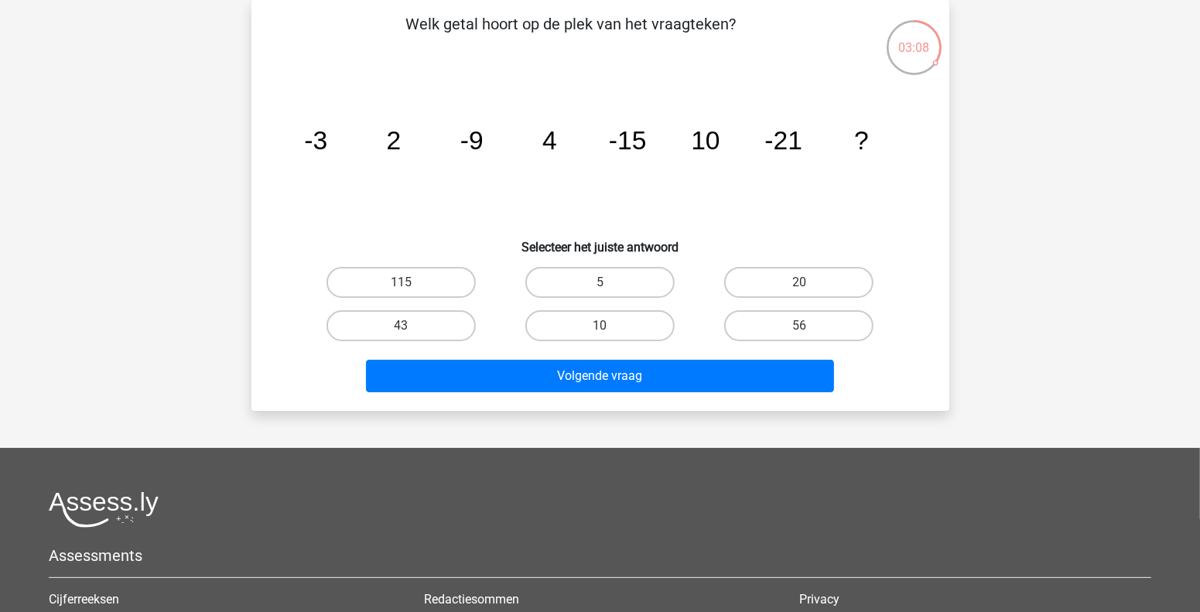
click at [600, 332] on input "10" at bounding box center [605, 331] width 10 height 10
radio input "true"
click at [773, 286] on label "20" at bounding box center [798, 282] width 149 height 31
click at [799, 286] on input "20" at bounding box center [804, 287] width 10 height 10
radio input "true"
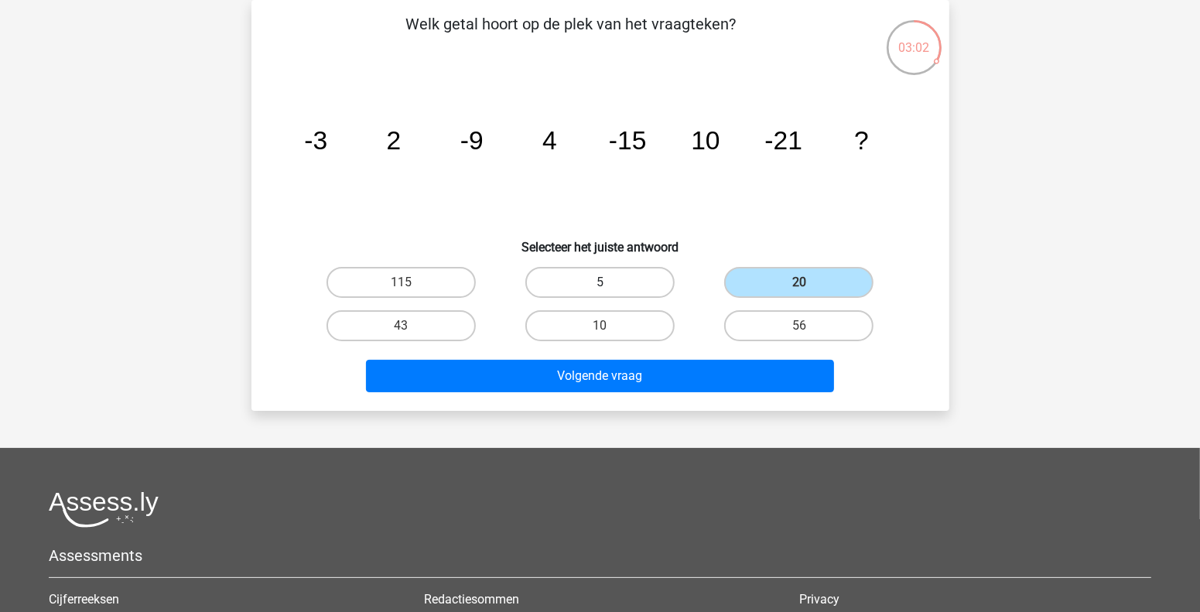
click at [563, 286] on label "5" at bounding box center [599, 282] width 149 height 31
click at [600, 286] on input "5" at bounding box center [605, 287] width 10 height 10
radio input "true"
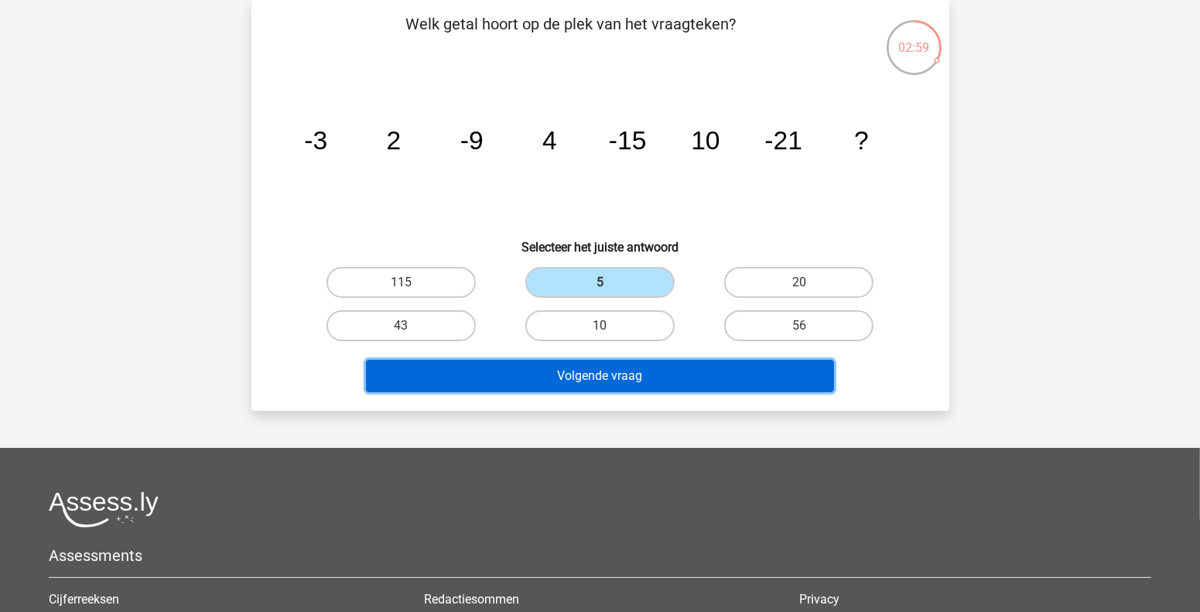
click at [683, 377] on button "Volgende vraag" at bounding box center [600, 376] width 468 height 32
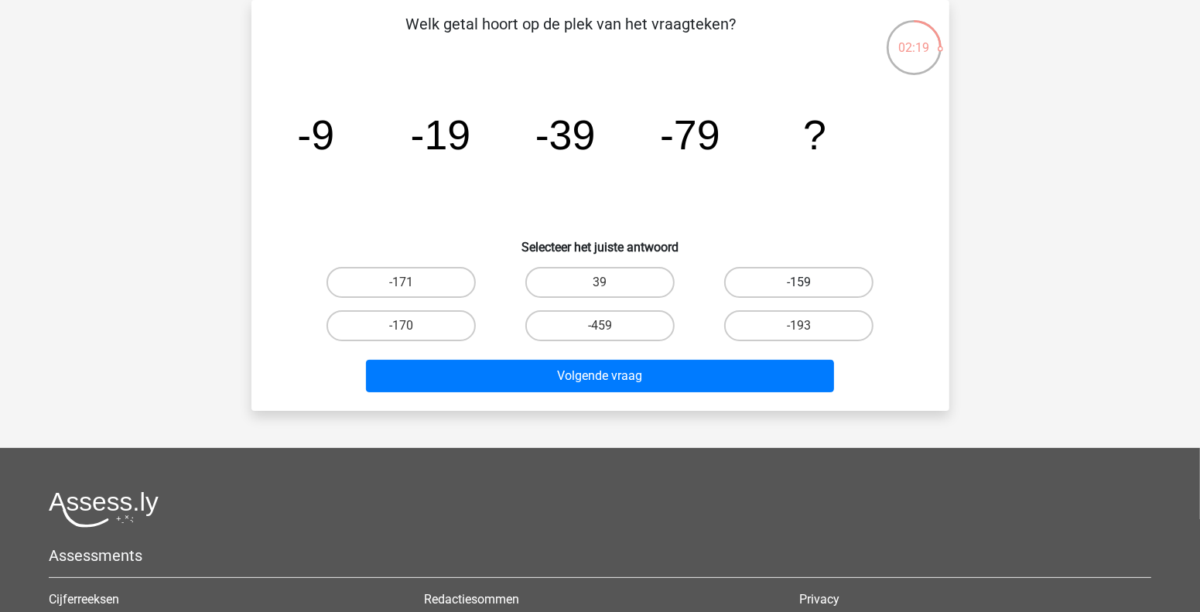
click at [781, 281] on label "-159" at bounding box center [798, 282] width 149 height 31
click at [799, 282] on input "-159" at bounding box center [804, 287] width 10 height 10
radio input "true"
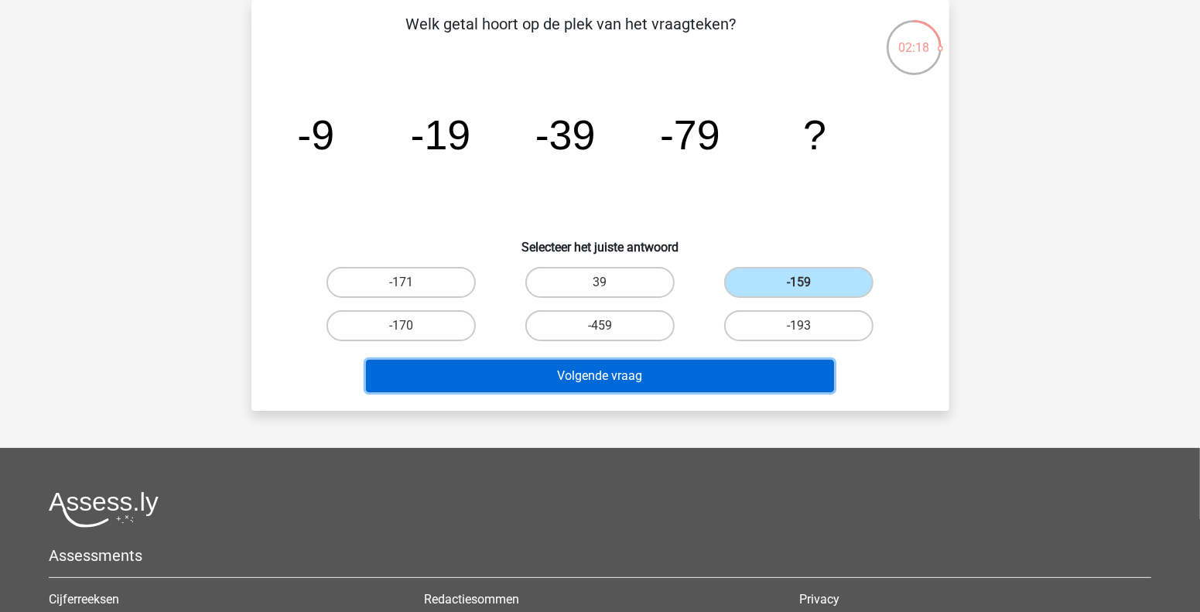
click at [722, 376] on button "Volgende vraag" at bounding box center [600, 376] width 468 height 32
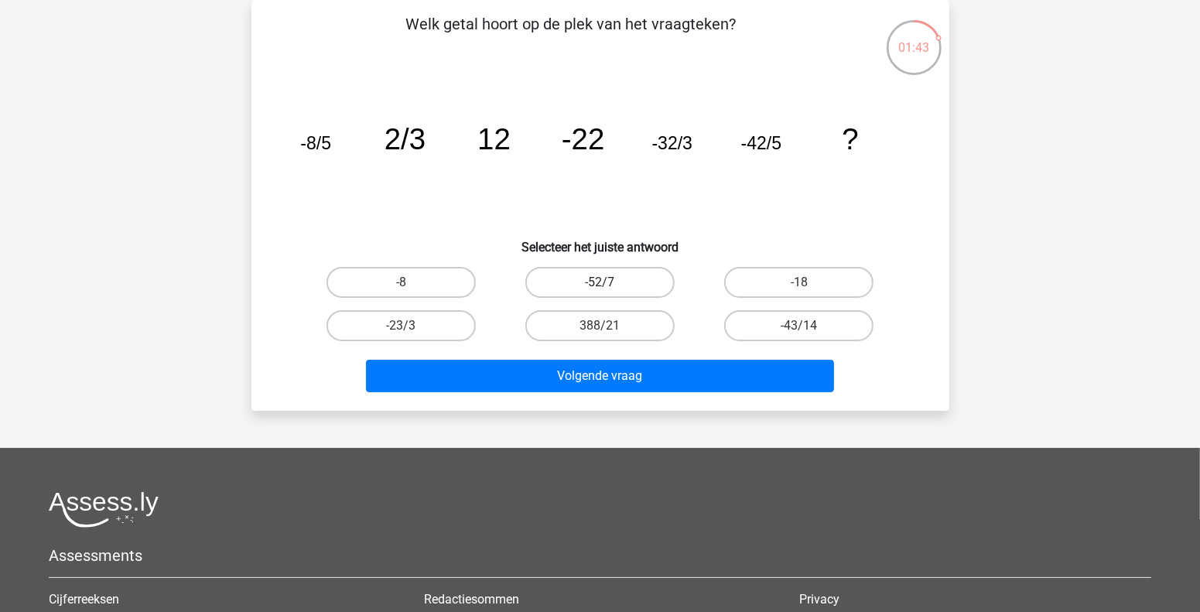
click at [575, 287] on label "-52/7" at bounding box center [599, 282] width 149 height 31
click at [600, 287] on input "-52/7" at bounding box center [605, 287] width 10 height 10
radio input "true"
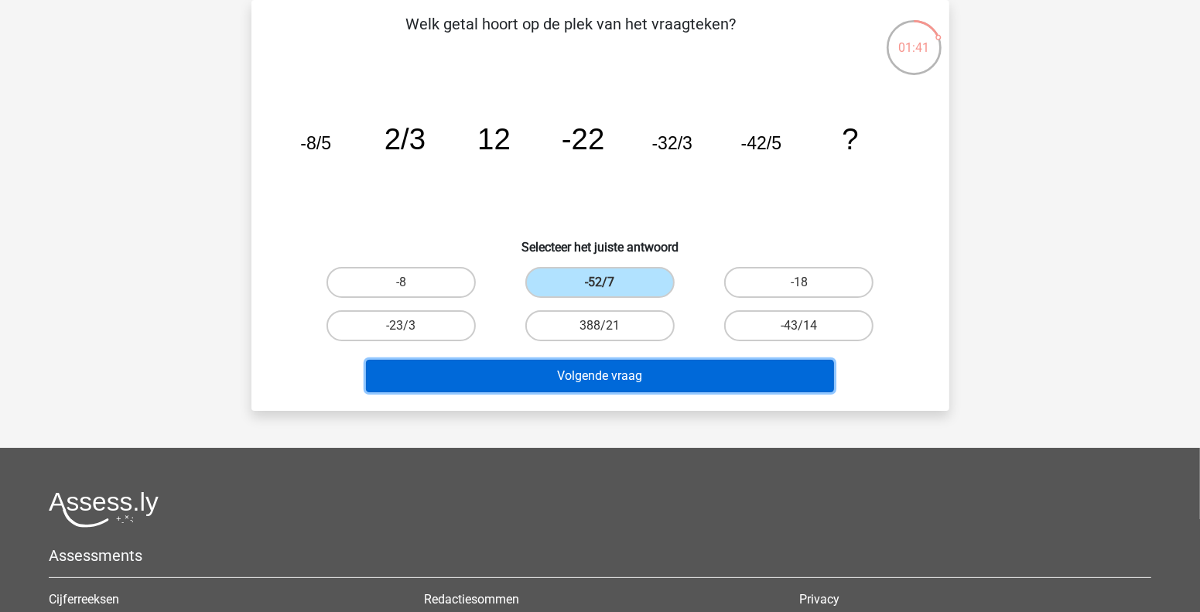
click at [591, 382] on button "Volgende vraag" at bounding box center [600, 376] width 468 height 32
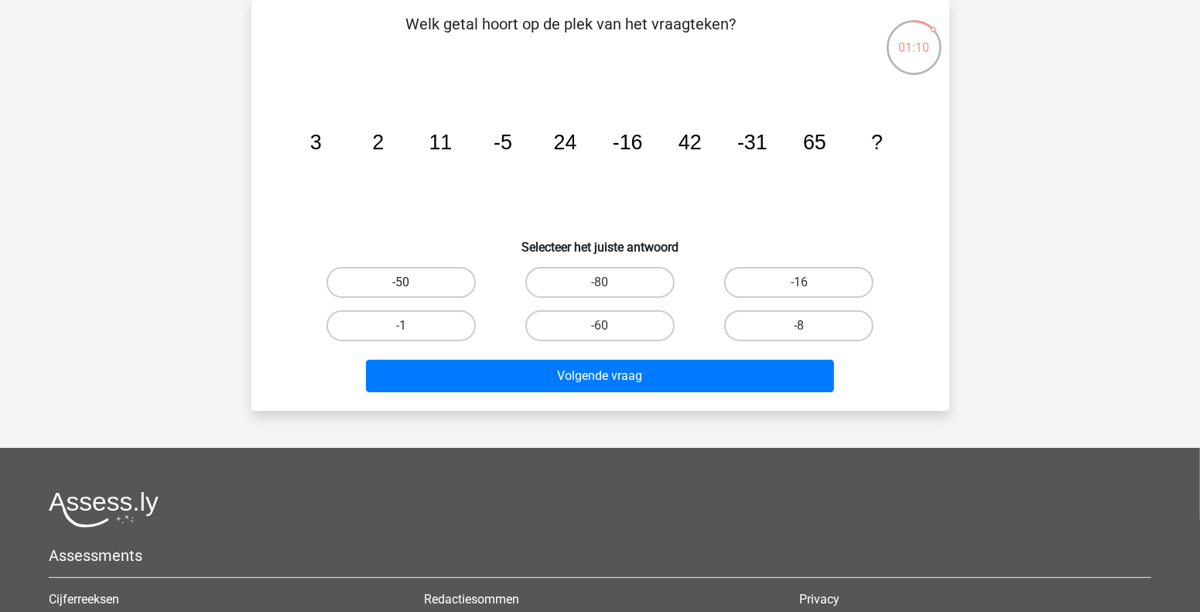
click at [417, 280] on label "-50" at bounding box center [401, 282] width 149 height 31
click at [411, 282] on input "-50" at bounding box center [406, 287] width 10 height 10
radio input "true"
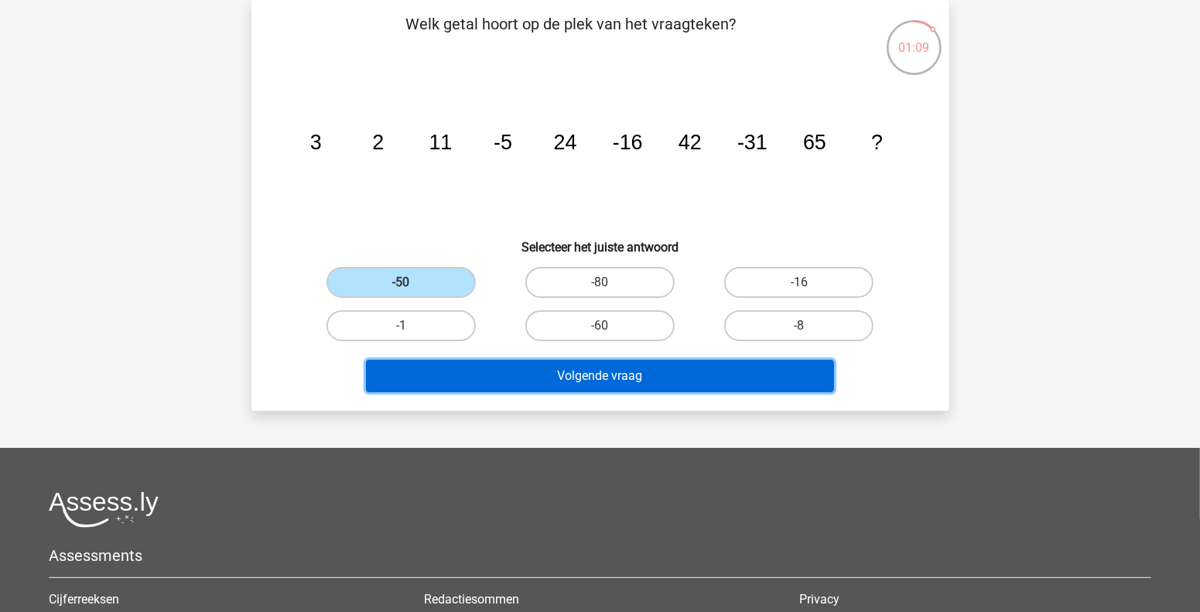
click at [455, 370] on button "Volgende vraag" at bounding box center [600, 376] width 468 height 32
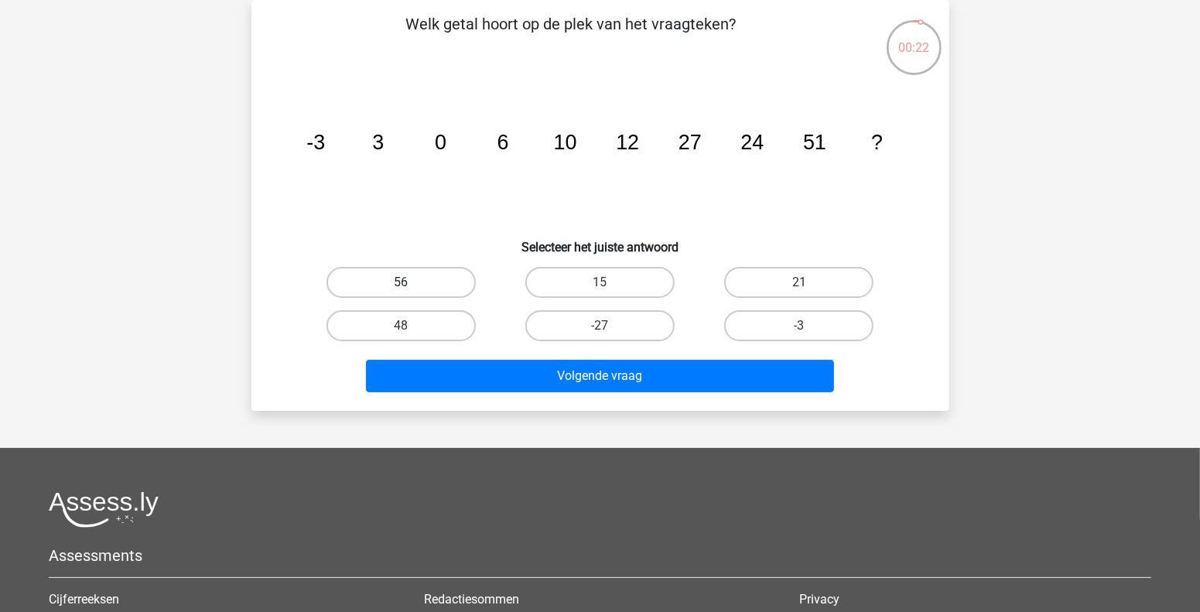
click at [412, 284] on label "56" at bounding box center [401, 282] width 149 height 31
click at [411, 284] on input "56" at bounding box center [406, 287] width 10 height 10
radio input "true"
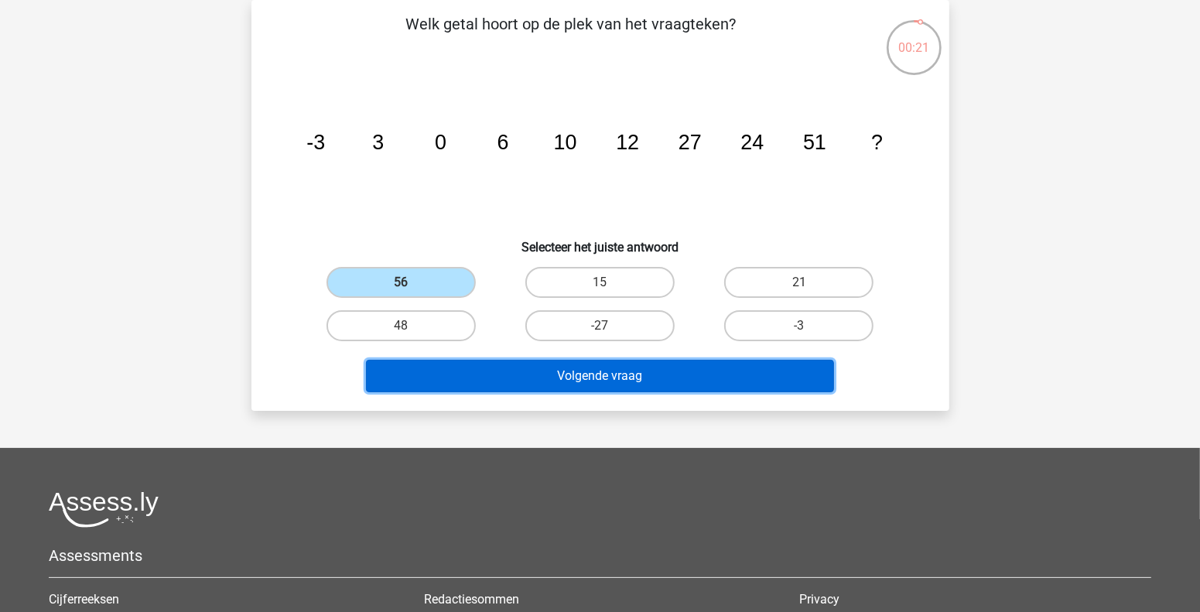
click at [547, 384] on button "Volgende vraag" at bounding box center [600, 376] width 468 height 32
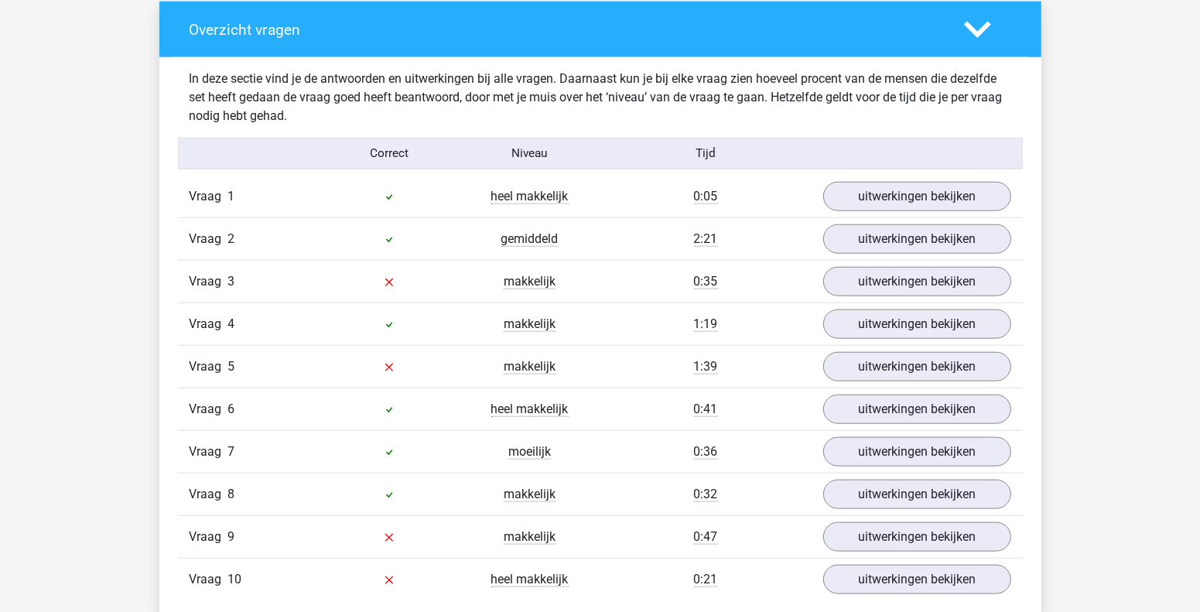
scroll to position [1237, 0]
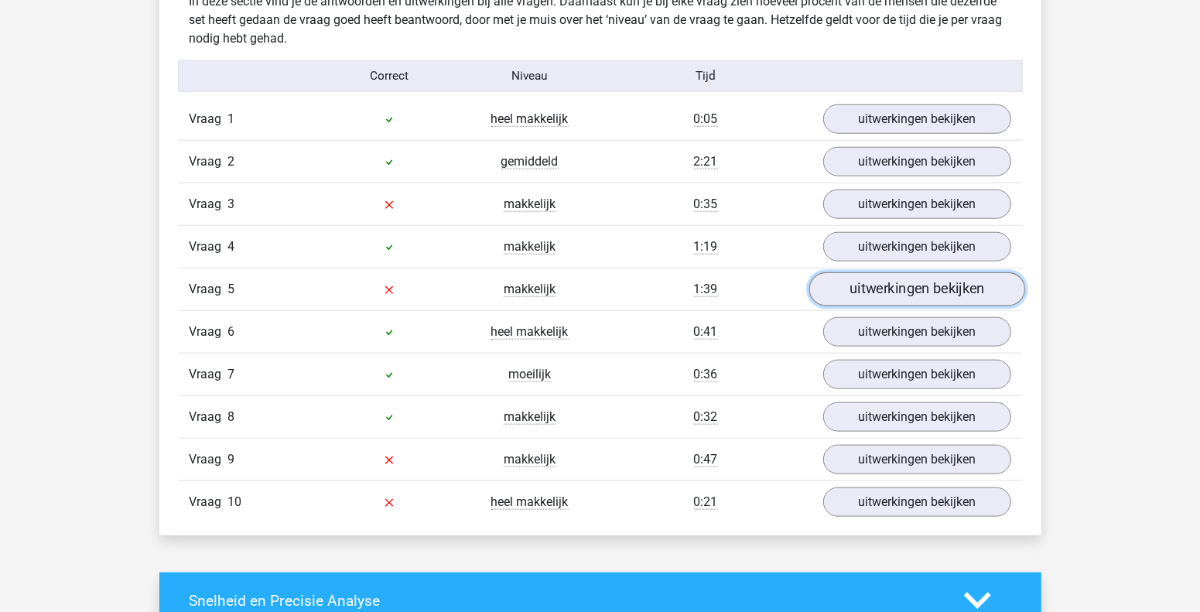
click at [860, 290] on link "uitwerkingen bekijken" at bounding box center [917, 289] width 216 height 34
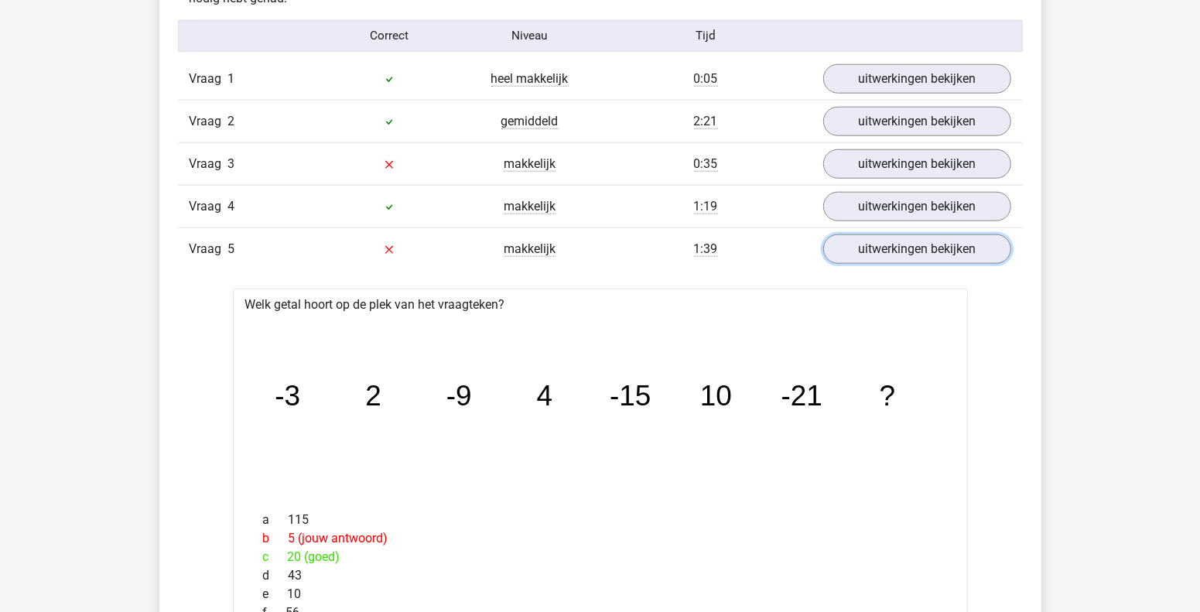
scroll to position [1315, 0]
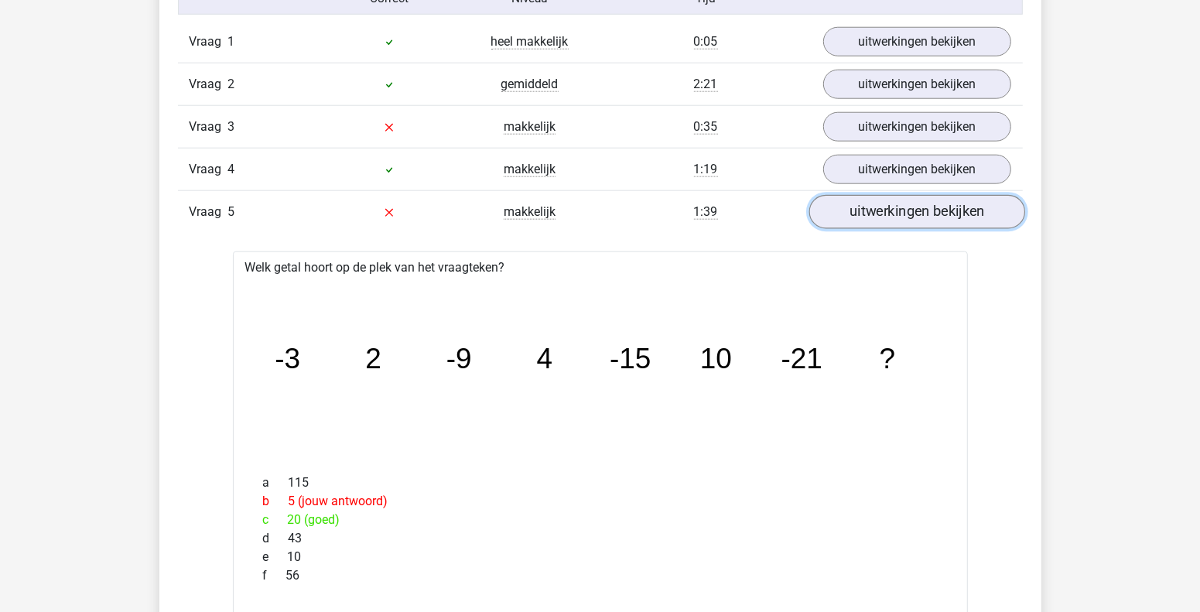
click at [853, 205] on link "uitwerkingen bekijken" at bounding box center [917, 212] width 216 height 34
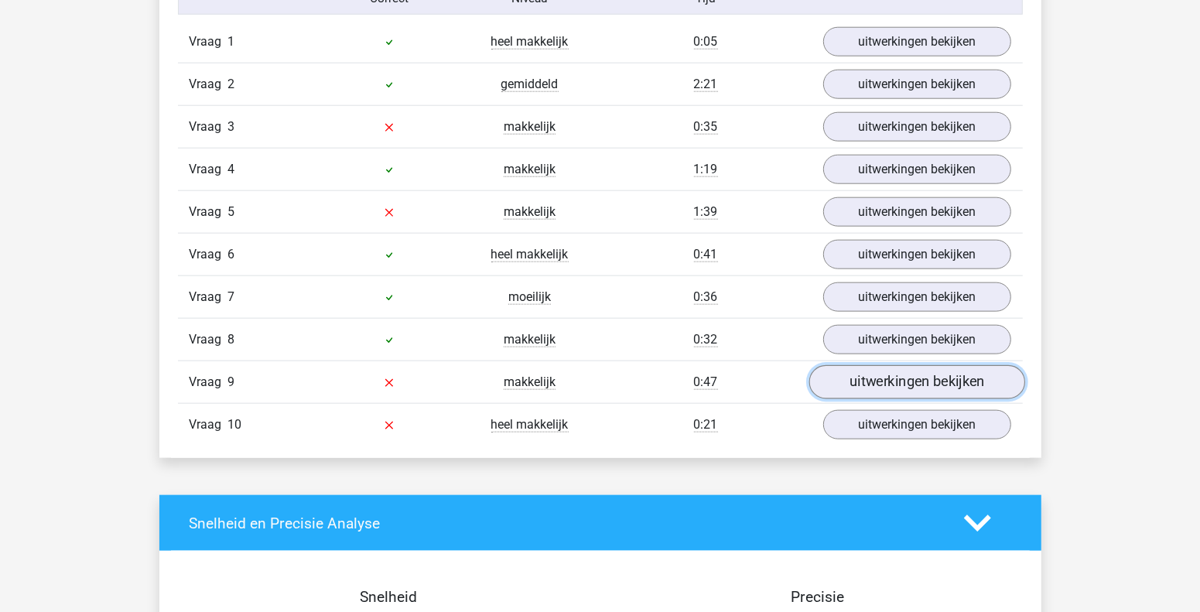
click at [847, 385] on link "uitwerkingen bekijken" at bounding box center [917, 382] width 216 height 34
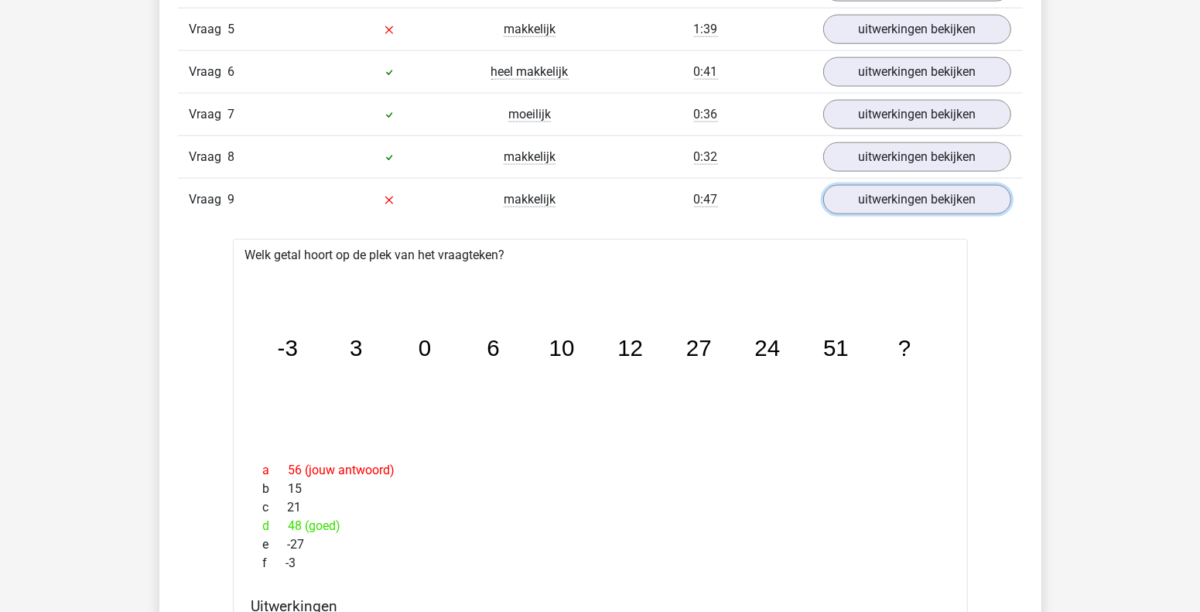
scroll to position [1469, 0]
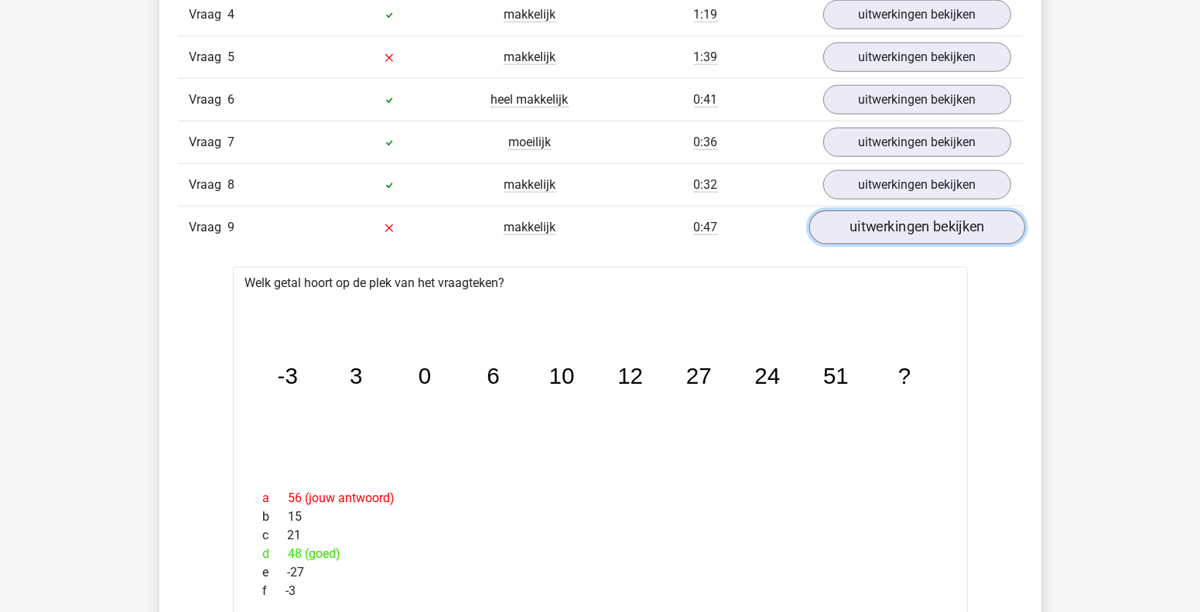
click at [892, 230] on link "uitwerkingen bekijken" at bounding box center [917, 227] width 216 height 34
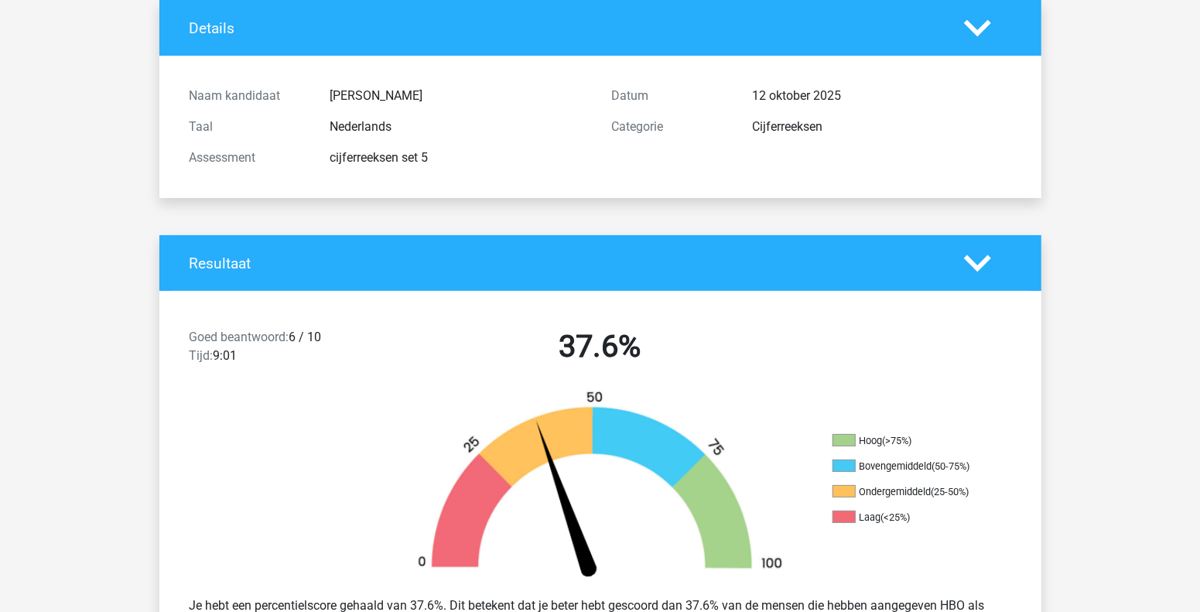
scroll to position [0, 0]
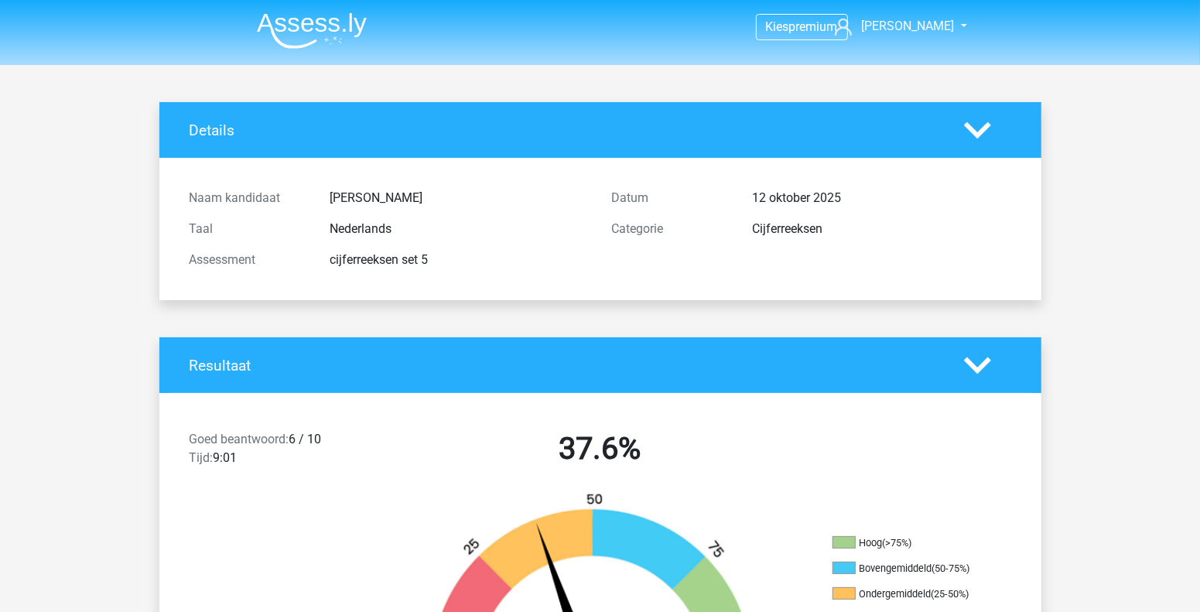
click at [315, 29] on img at bounding box center [312, 30] width 110 height 36
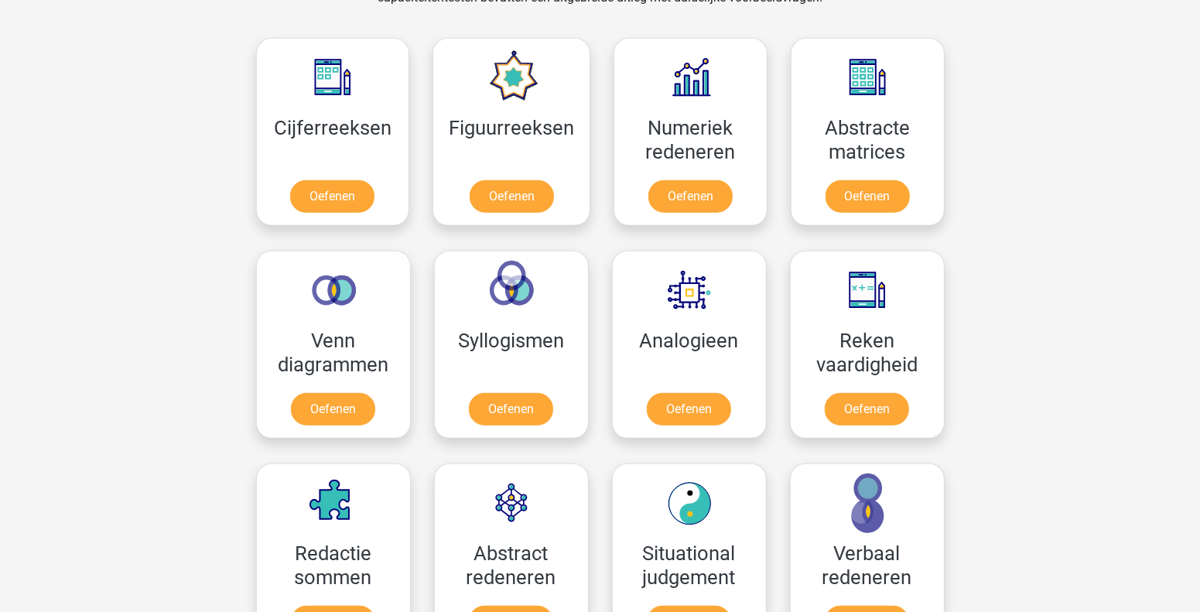
scroll to position [773, 0]
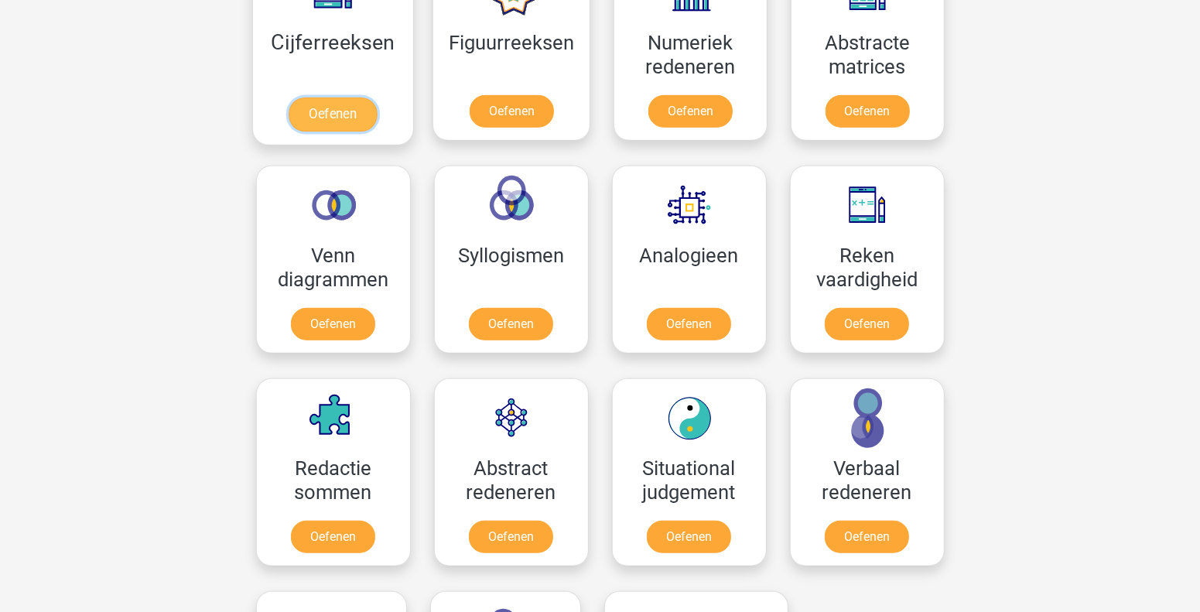
click at [377, 97] on link "Oefenen" at bounding box center [333, 114] width 88 height 34
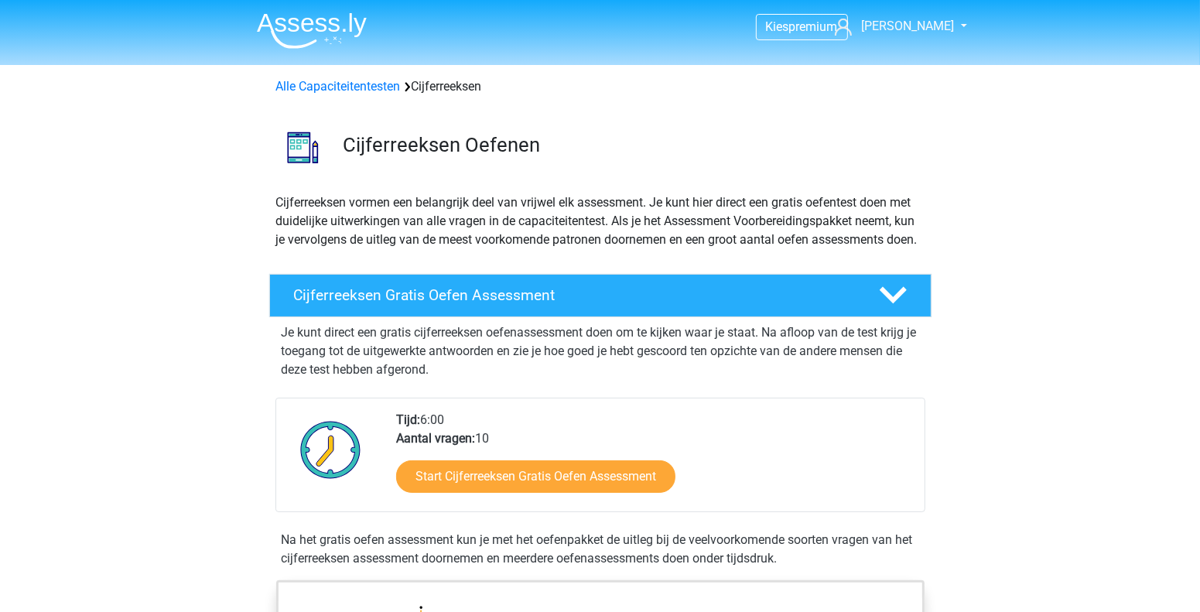
click at [292, 27] on img at bounding box center [312, 30] width 110 height 36
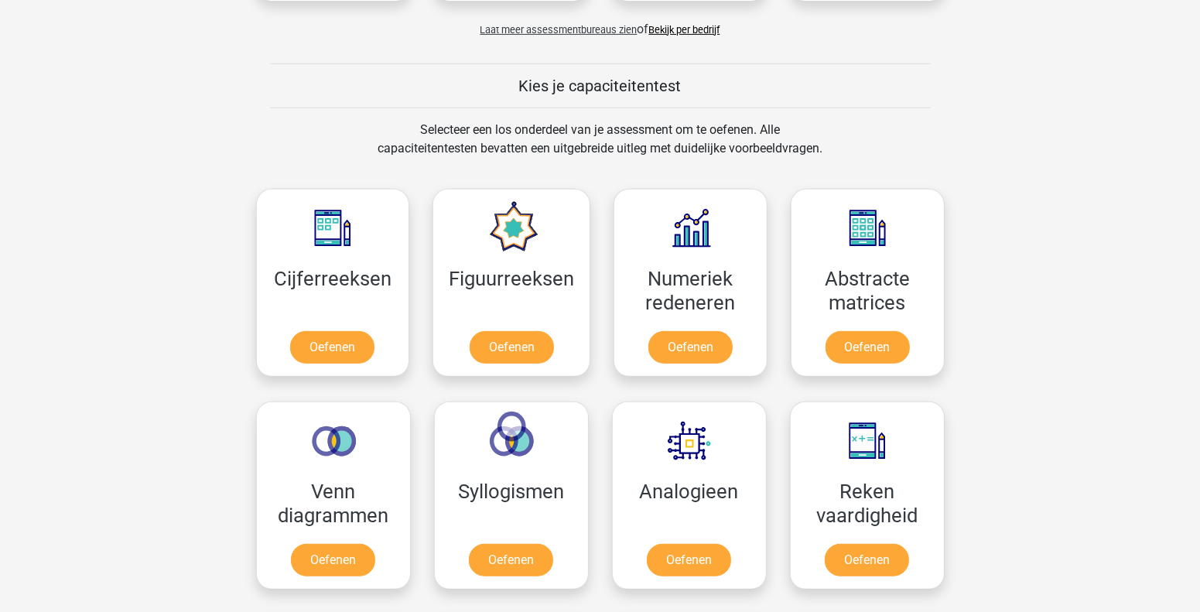
scroll to position [541, 0]
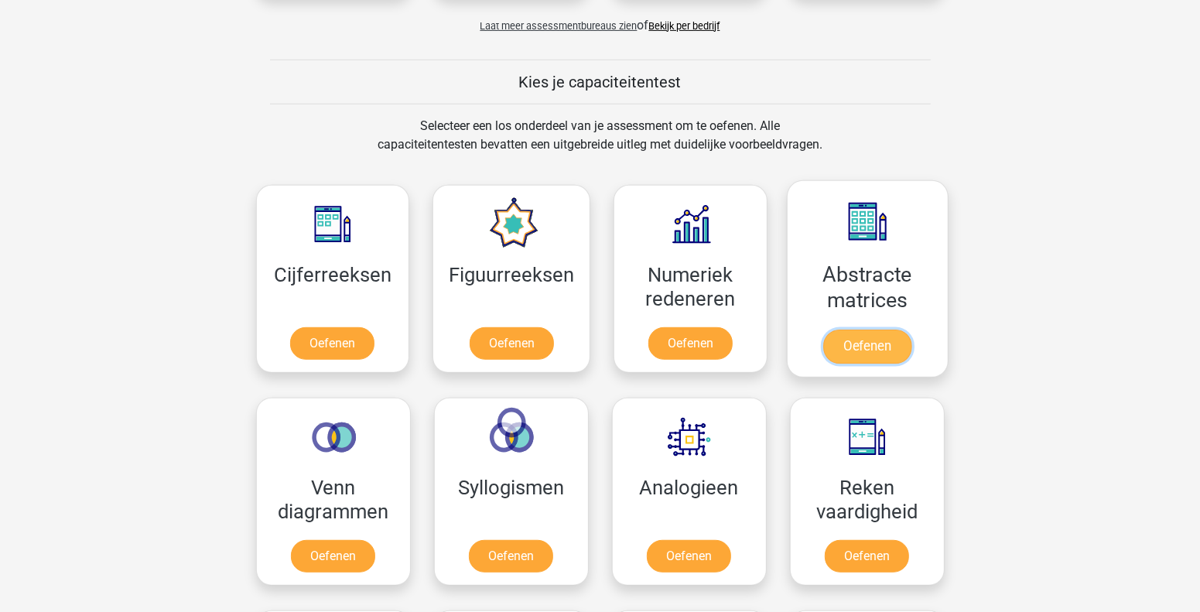
click at [871, 348] on link "Oefenen" at bounding box center [867, 347] width 88 height 34
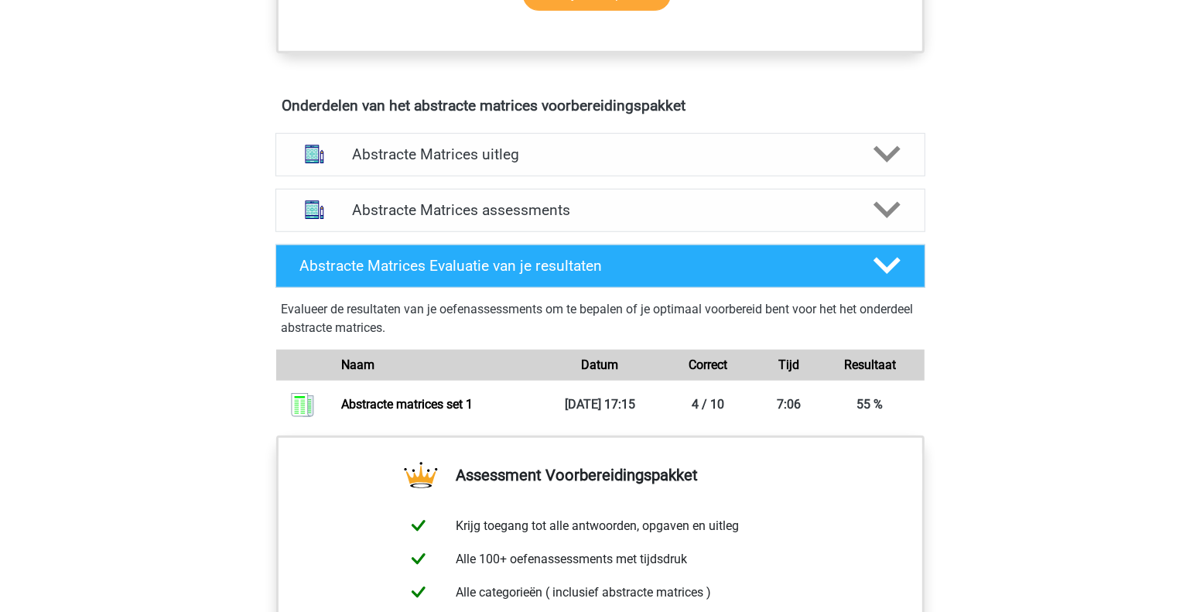
scroll to position [851, 0]
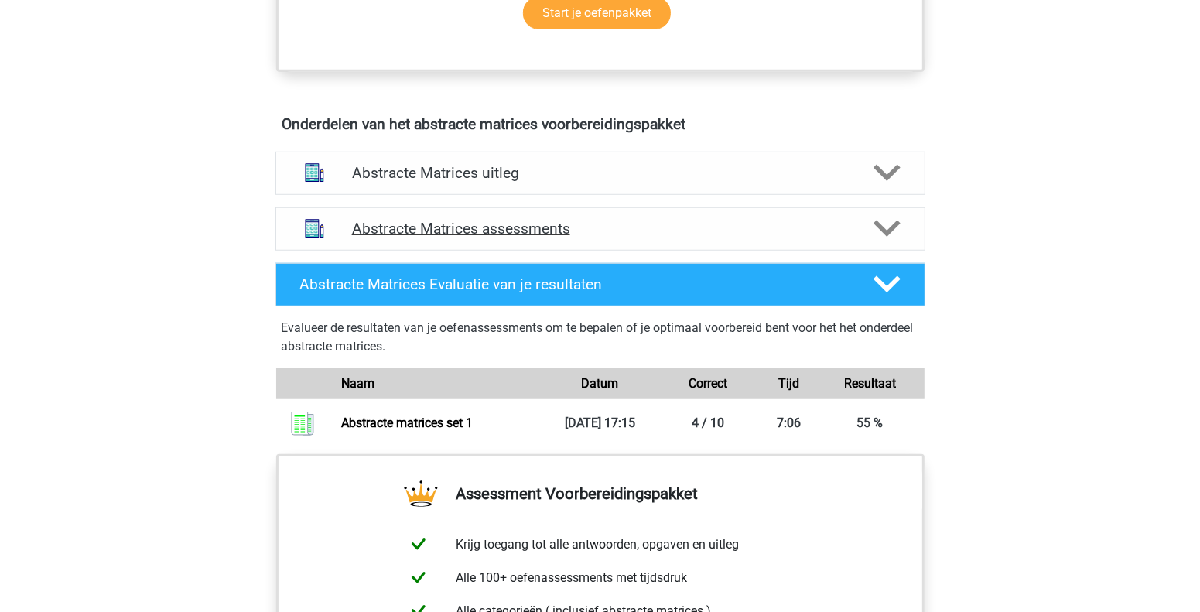
click at [880, 224] on polygon at bounding box center [887, 229] width 27 height 17
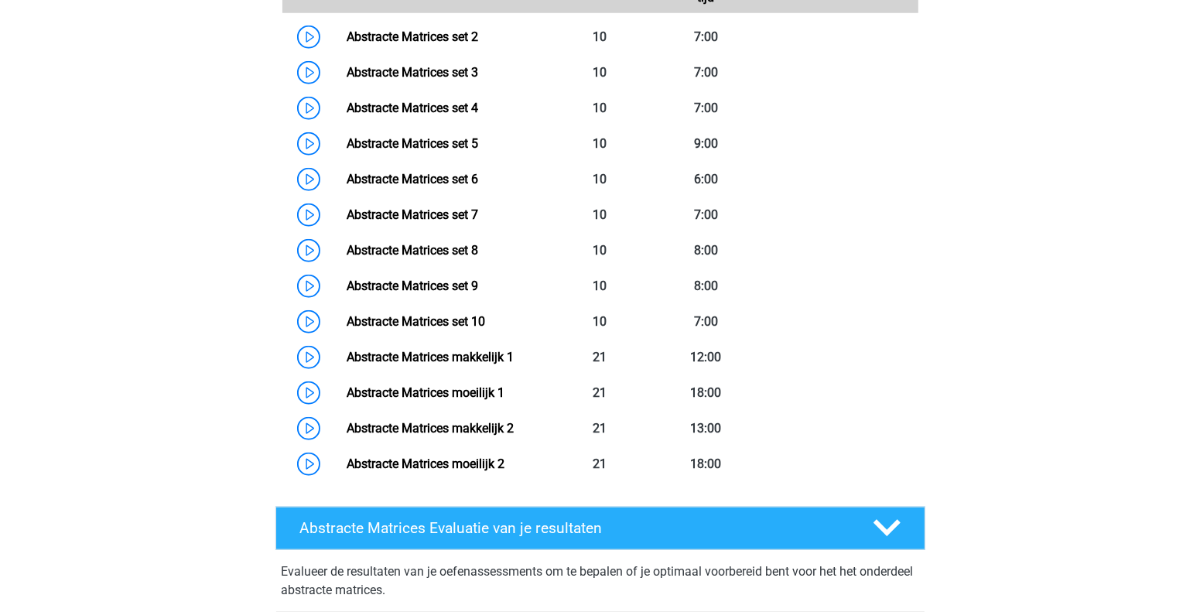
scroll to position [1237, 0]
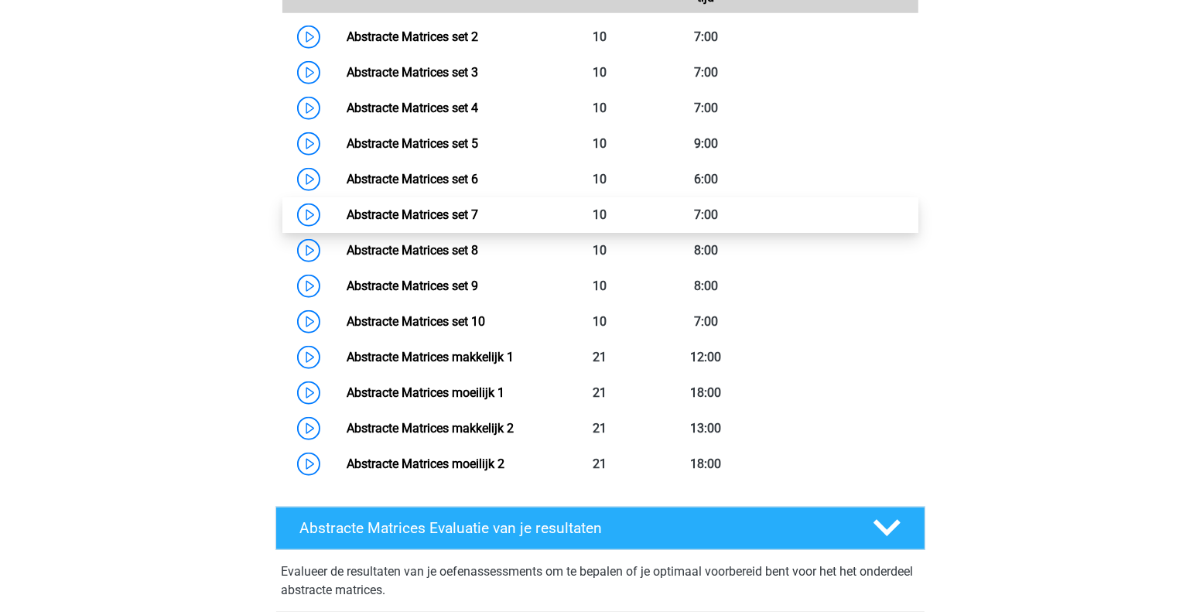
click at [413, 210] on link "Abstracte Matrices set 7" at bounding box center [413, 214] width 132 height 15
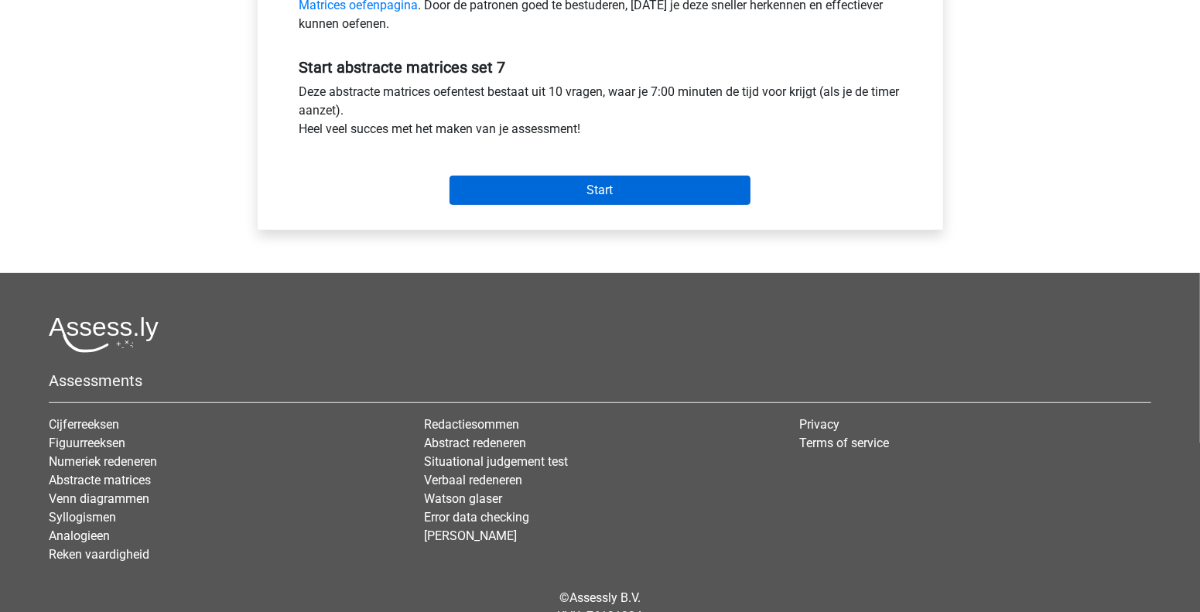
scroll to position [464, 0]
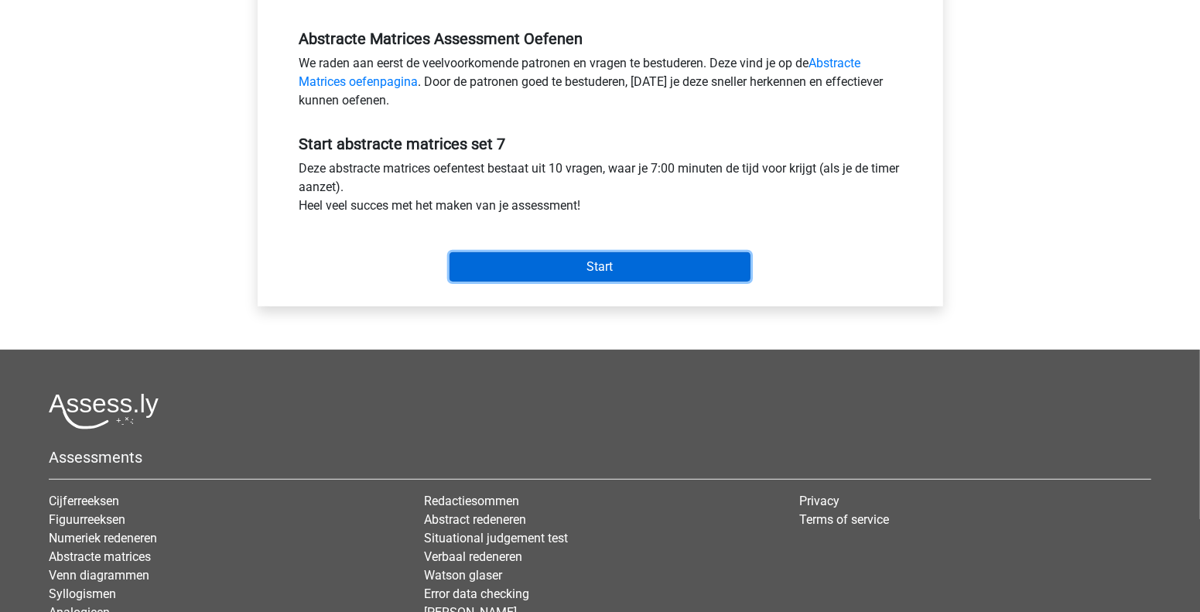
click at [604, 255] on input "Start" at bounding box center [600, 266] width 301 height 29
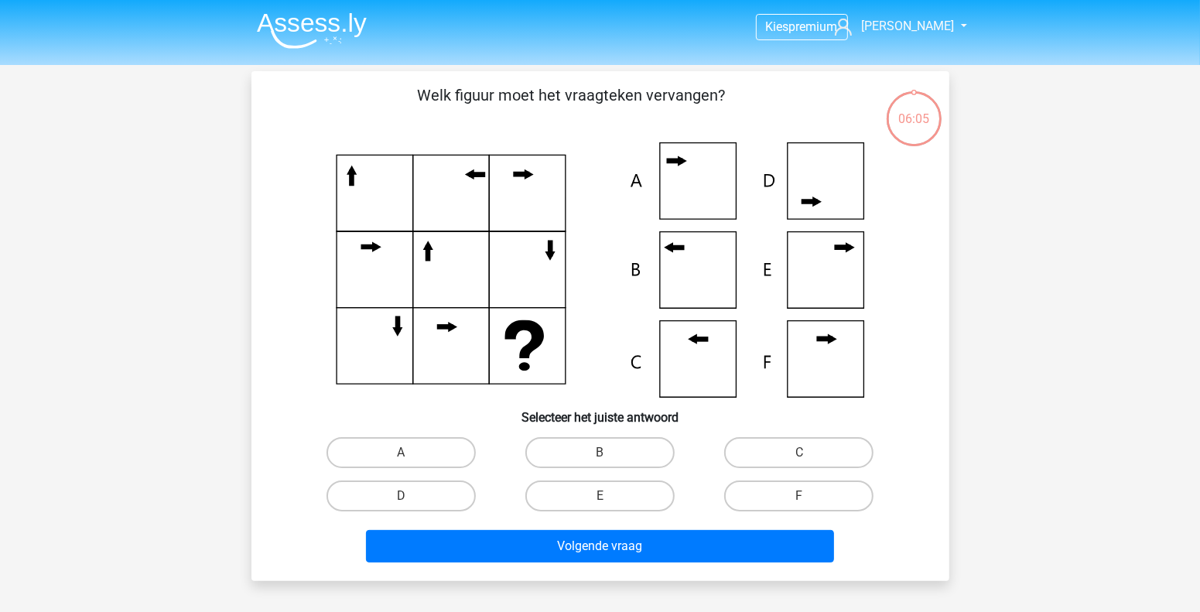
click at [704, 340] on icon at bounding box center [699, 340] width 11 height 0
click at [775, 438] on label "C" at bounding box center [798, 452] width 149 height 31
click at [799, 453] on input "C" at bounding box center [804, 458] width 10 height 10
radio input "true"
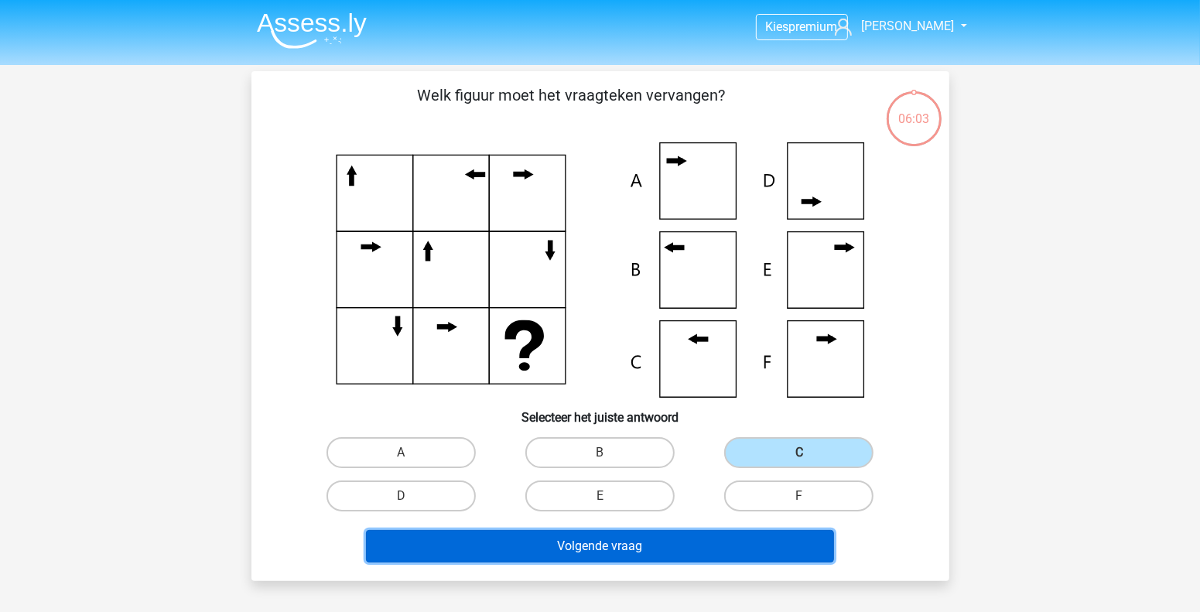
click at [658, 550] on button "Volgende vraag" at bounding box center [600, 546] width 468 height 32
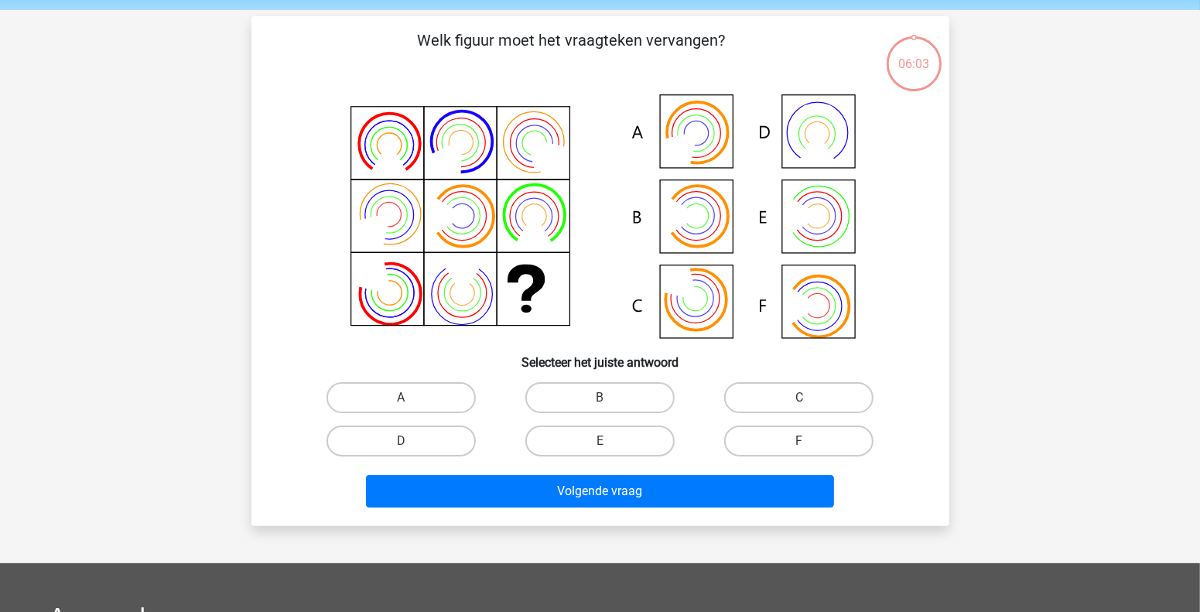
scroll to position [71, 0]
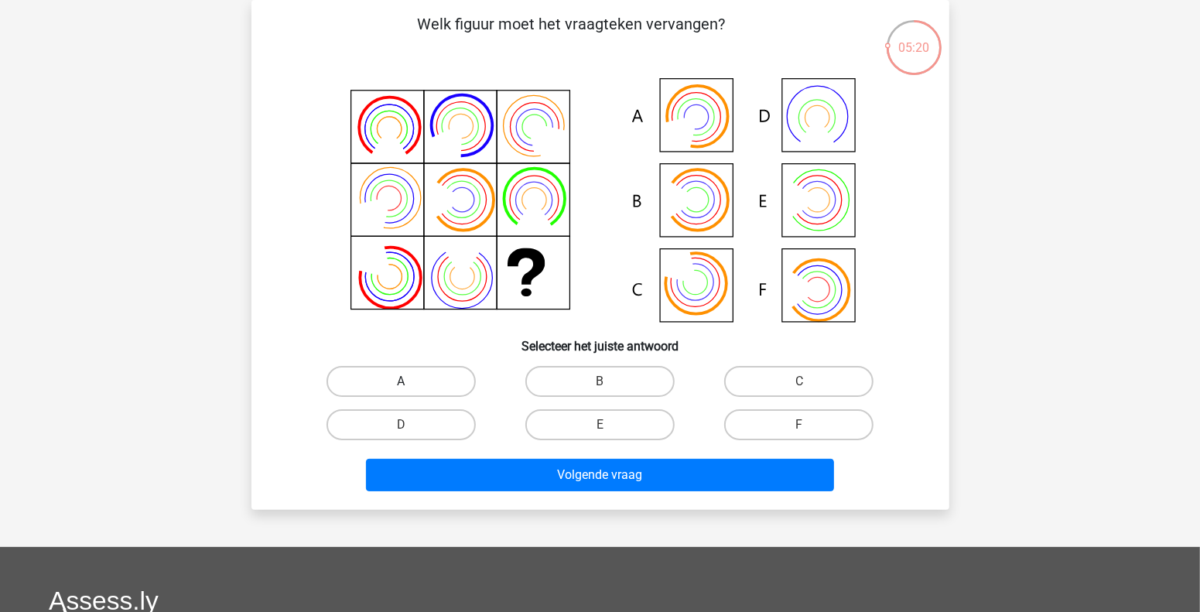
click at [435, 377] on label "A" at bounding box center [401, 381] width 149 height 31
click at [411, 381] on input "A" at bounding box center [406, 386] width 10 height 10
radio input "true"
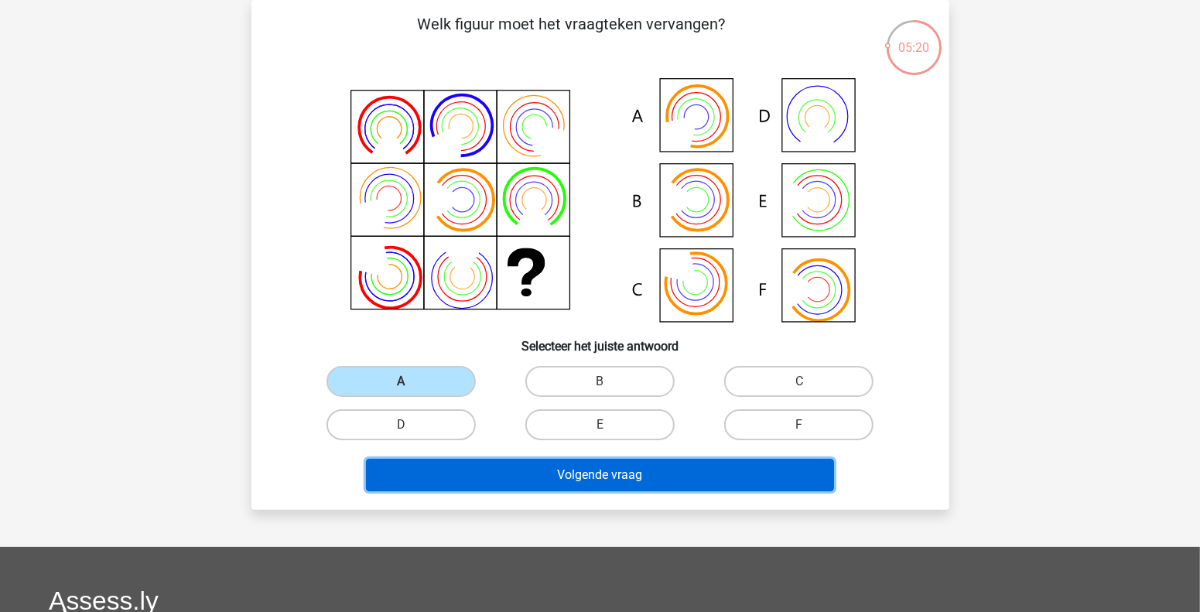
drag, startPoint x: 481, startPoint y: 472, endPoint x: 510, endPoint y: 476, distance: 28.9
click at [483, 472] on button "Volgende vraag" at bounding box center [600, 475] width 468 height 32
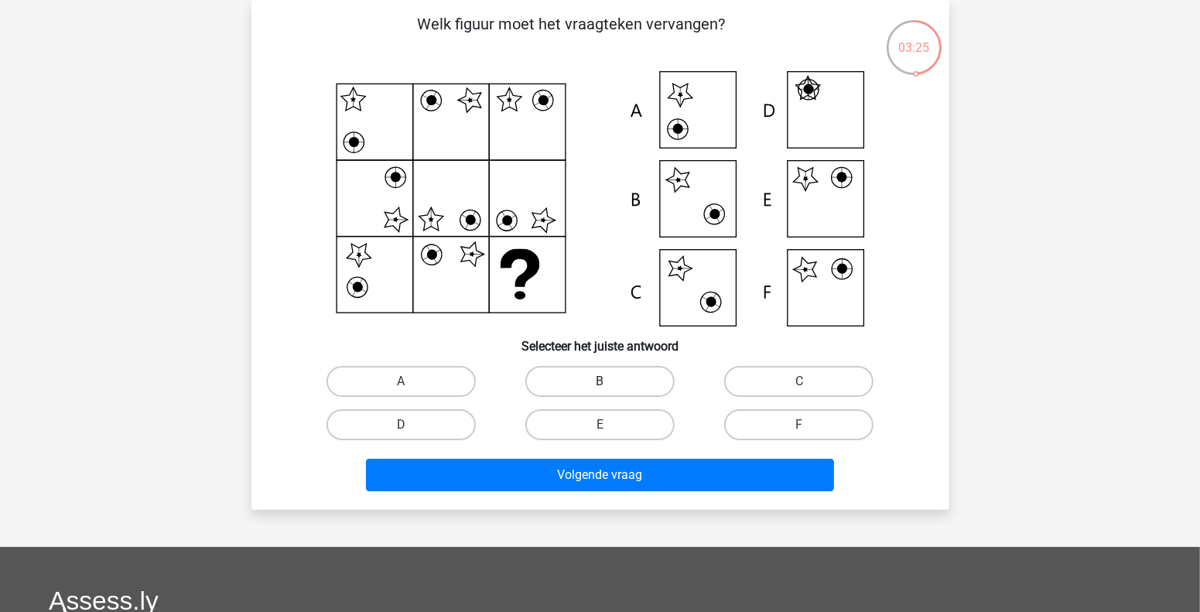
click at [600, 379] on label "B" at bounding box center [599, 381] width 149 height 31
click at [600, 381] on input "B" at bounding box center [605, 386] width 10 height 10
radio input "true"
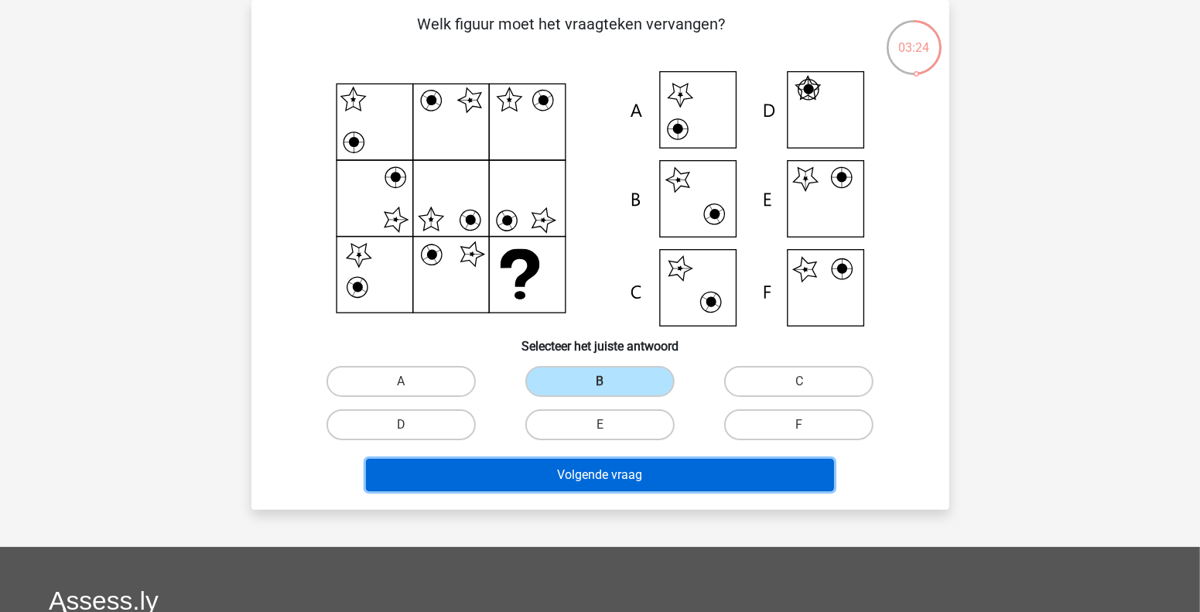
click at [626, 470] on button "Volgende vraag" at bounding box center [600, 475] width 468 height 32
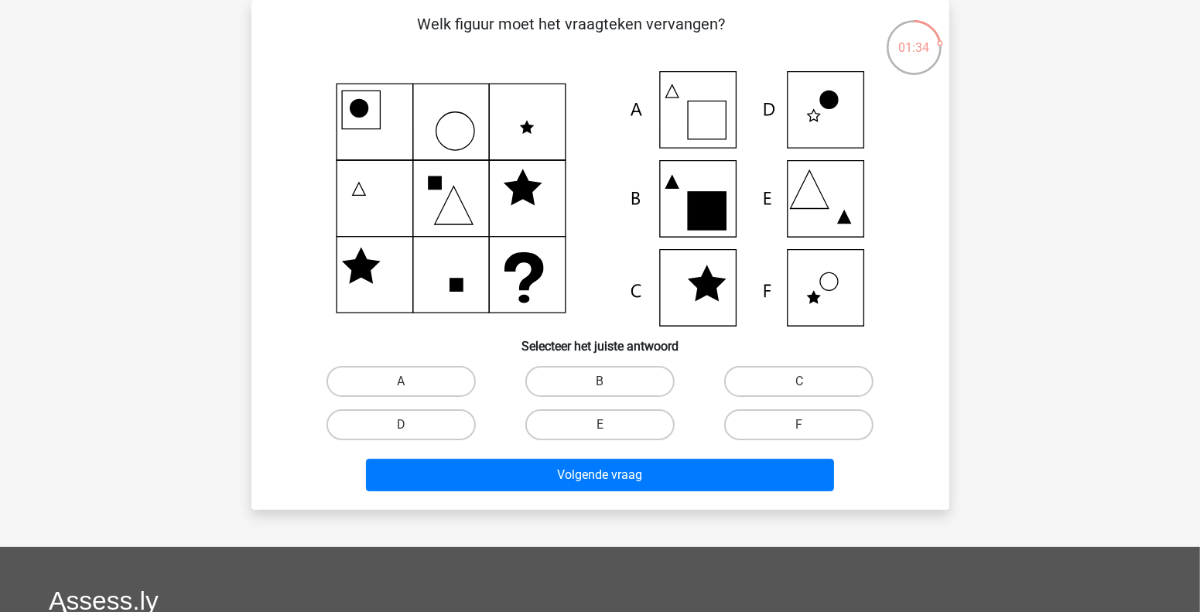
click at [712, 118] on icon at bounding box center [601, 198] width 624 height 255
click at [439, 381] on label "A" at bounding box center [401, 381] width 149 height 31
click at [411, 381] on input "A" at bounding box center [406, 386] width 10 height 10
radio input "true"
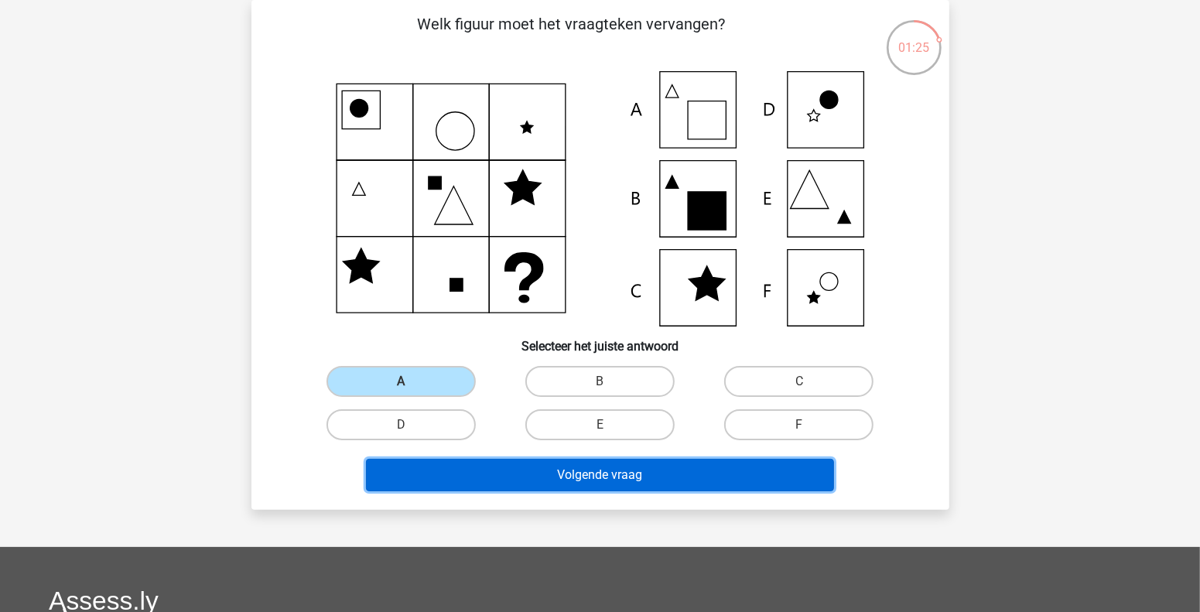
click at [505, 471] on button "Volgende vraag" at bounding box center [600, 475] width 468 height 32
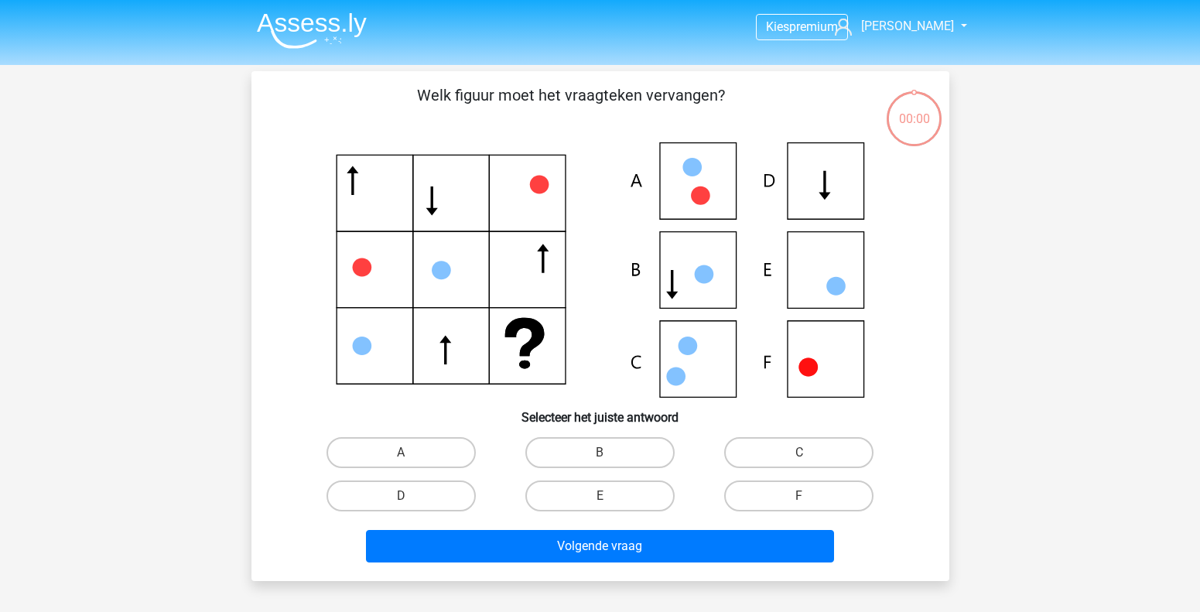
scroll to position [71, 0]
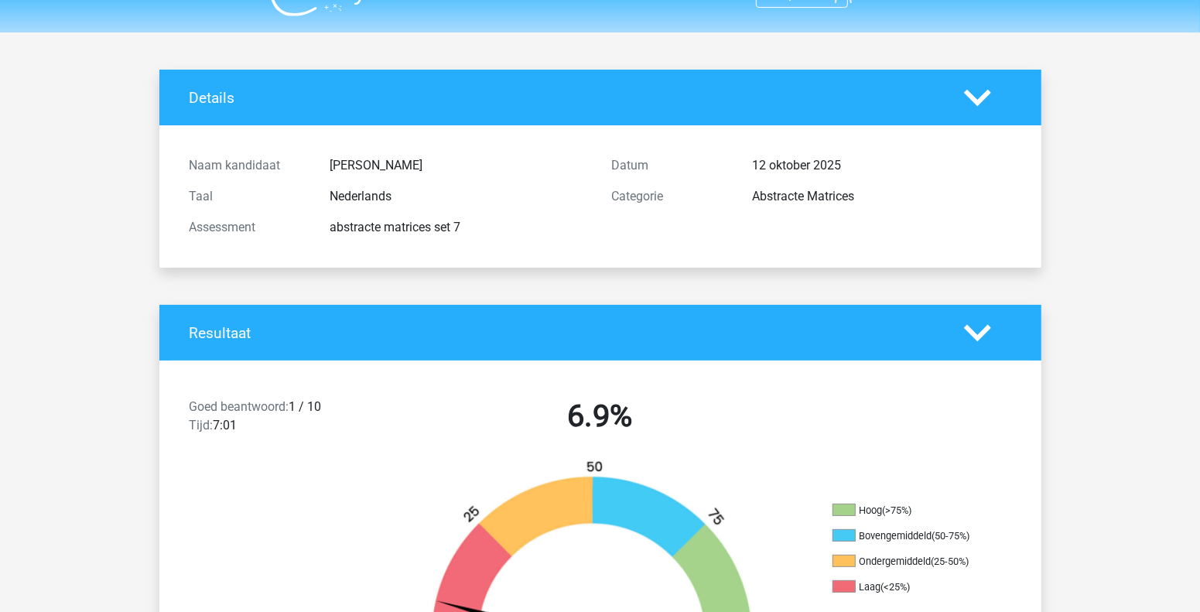
scroll to position [5, 0]
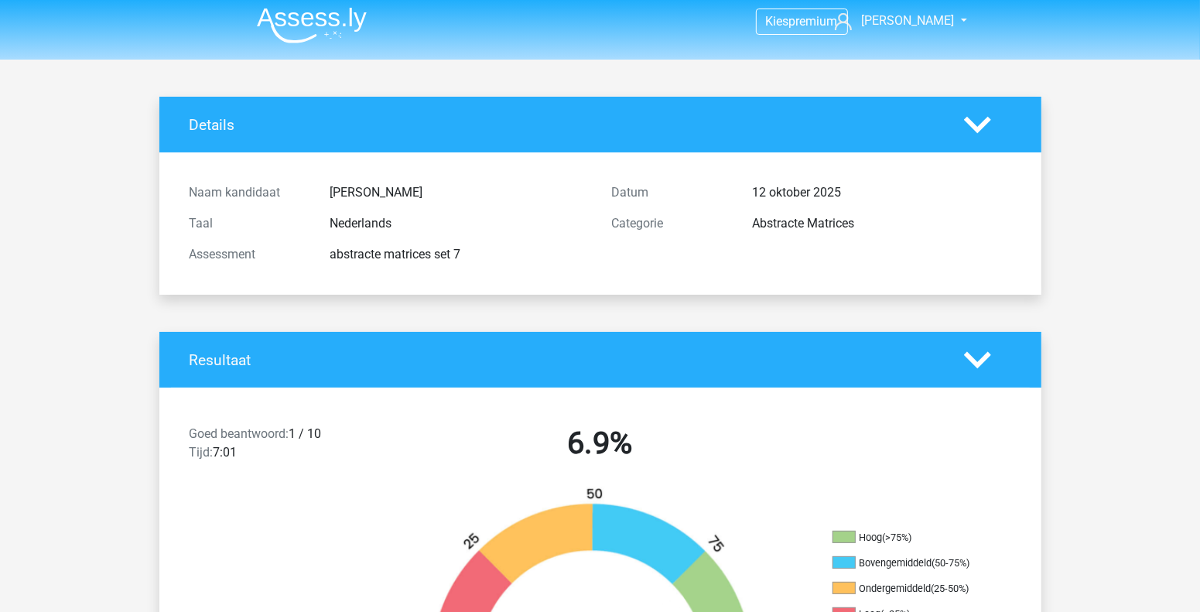
click at [302, 31] on img at bounding box center [312, 25] width 110 height 36
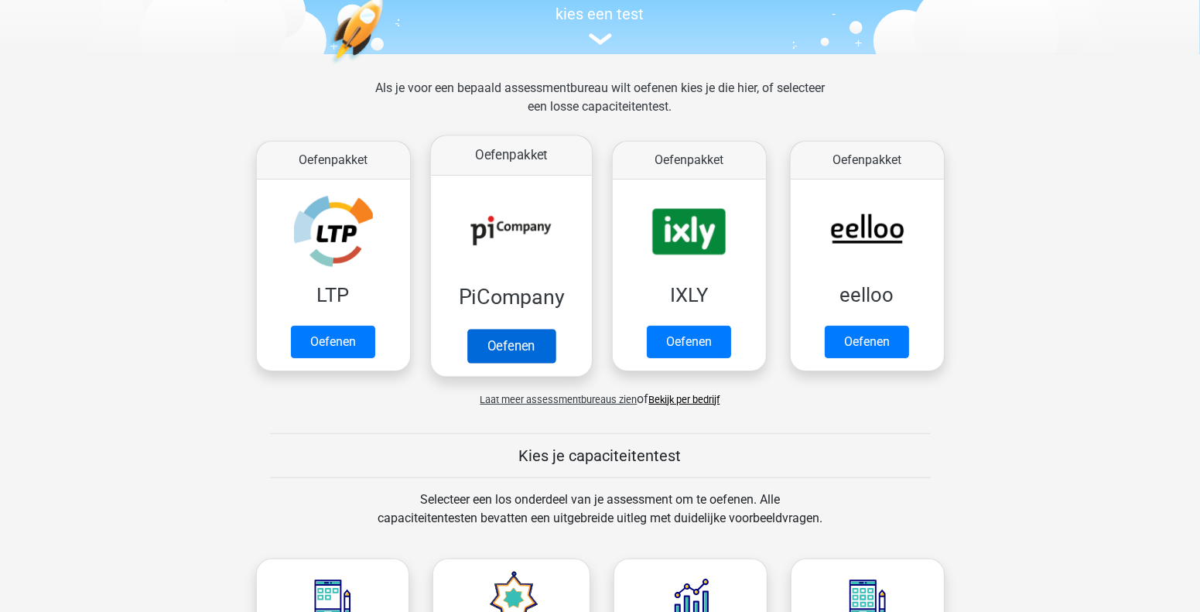
scroll to position [386, 0]
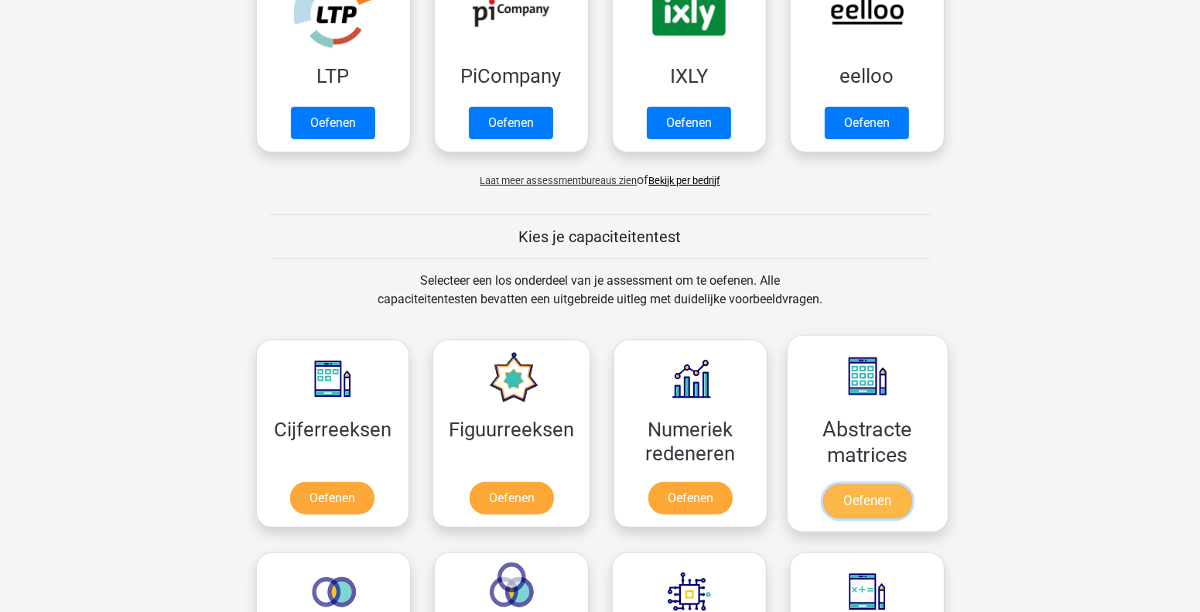
click at [860, 484] on link "Oefenen" at bounding box center [867, 501] width 88 height 34
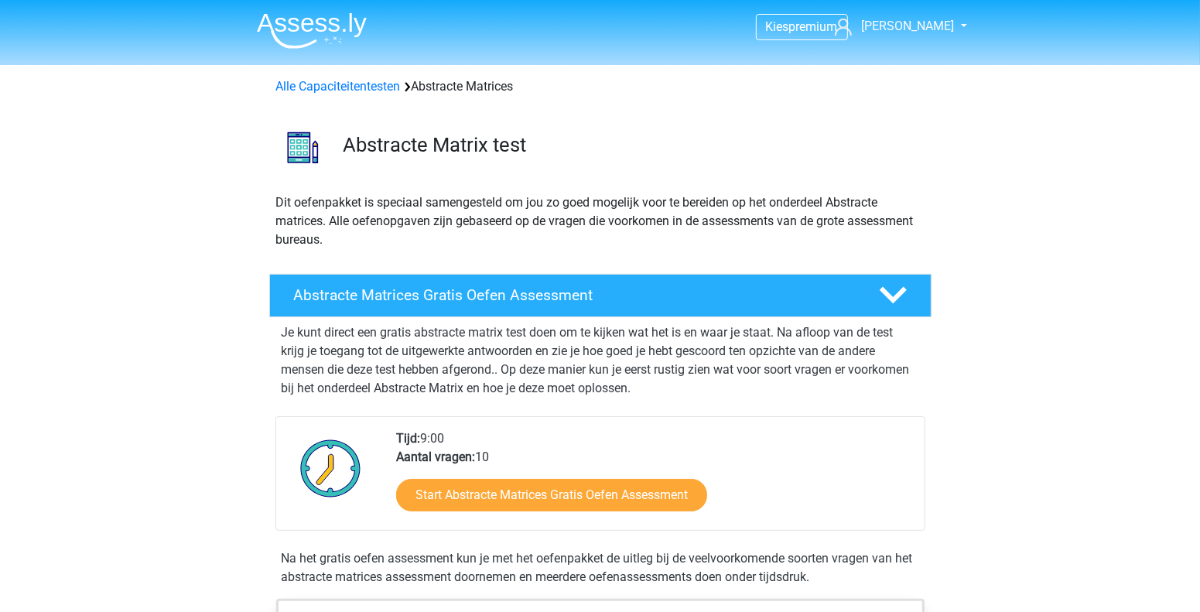
click at [319, 31] on img at bounding box center [312, 30] width 110 height 36
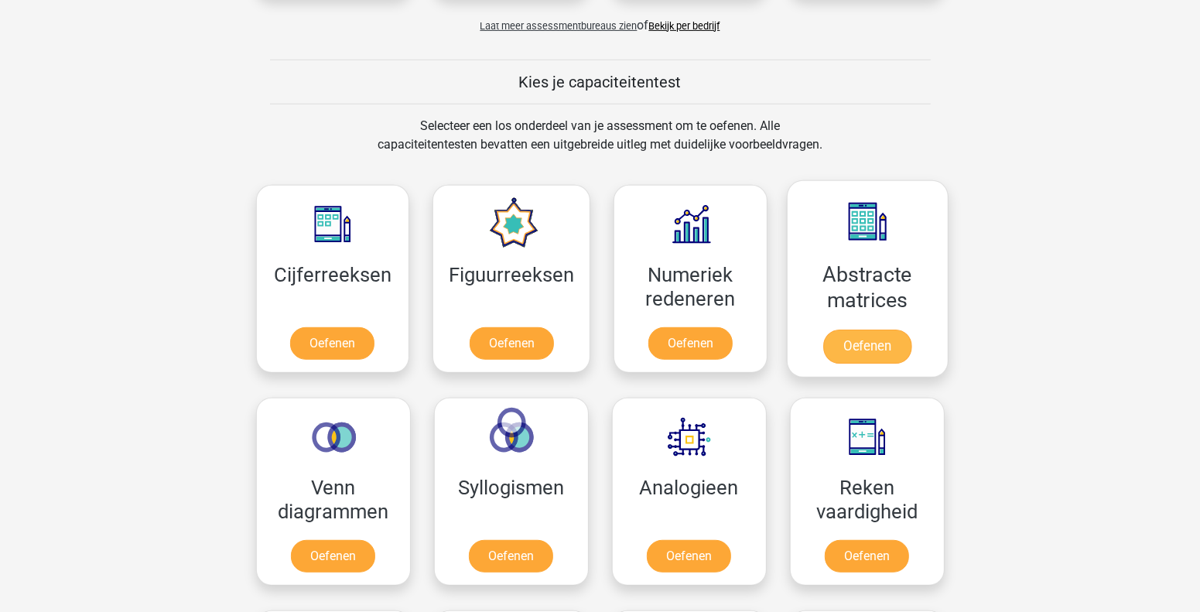
scroll to position [541, 0]
click at [880, 344] on link "Oefenen" at bounding box center [867, 347] width 88 height 34
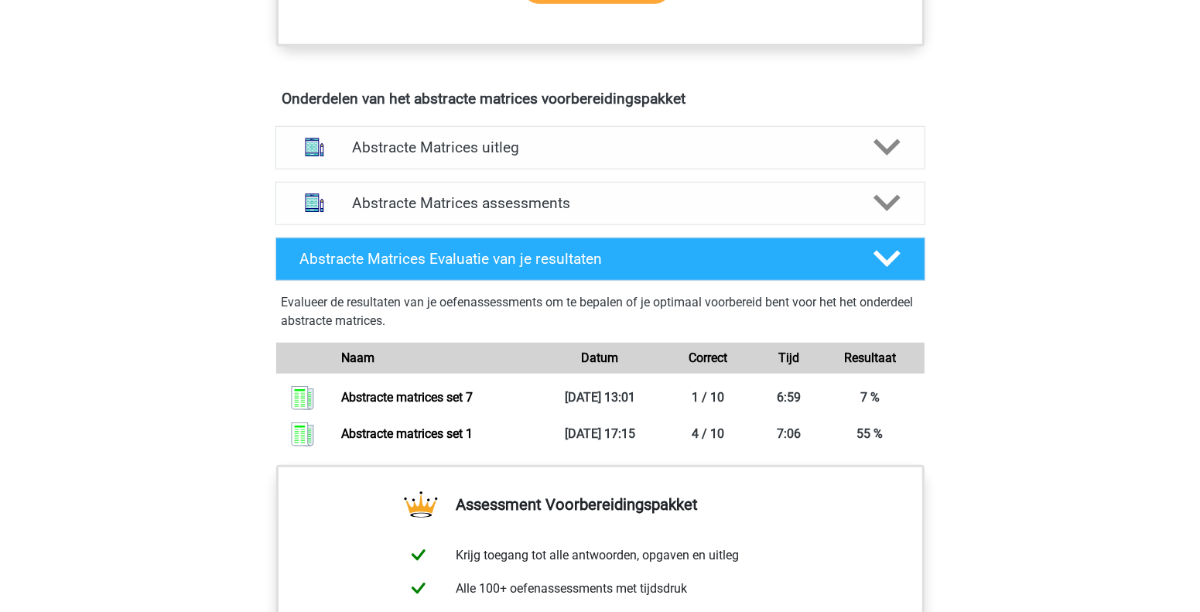
scroll to position [773, 0]
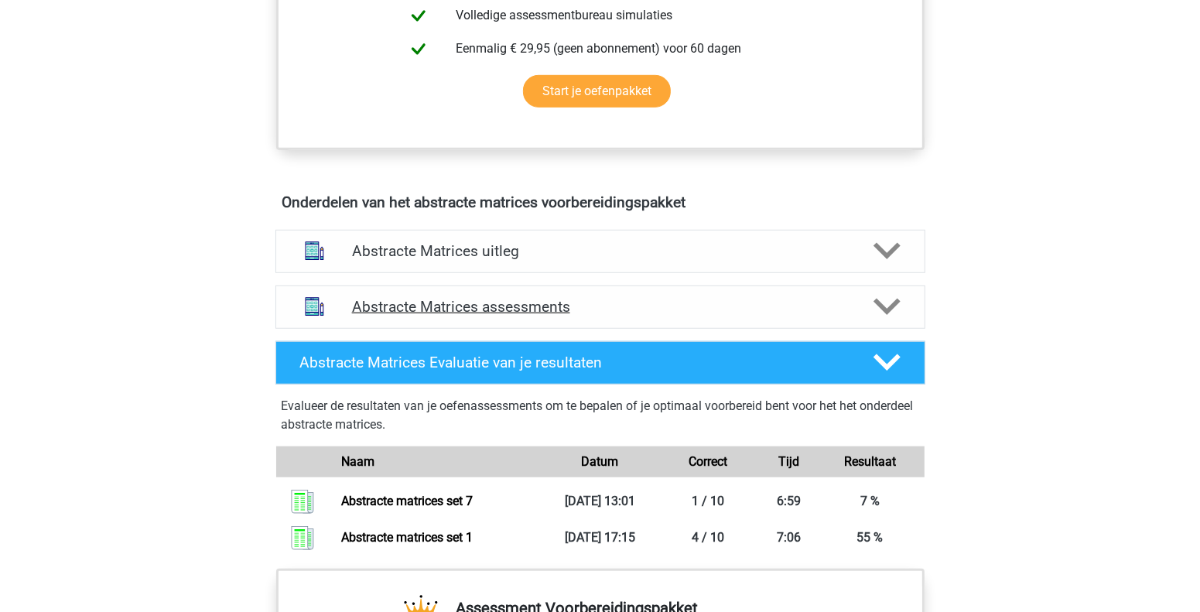
click at [857, 304] on div "Abstracte Matrices assessments" at bounding box center [600, 307] width 520 height 18
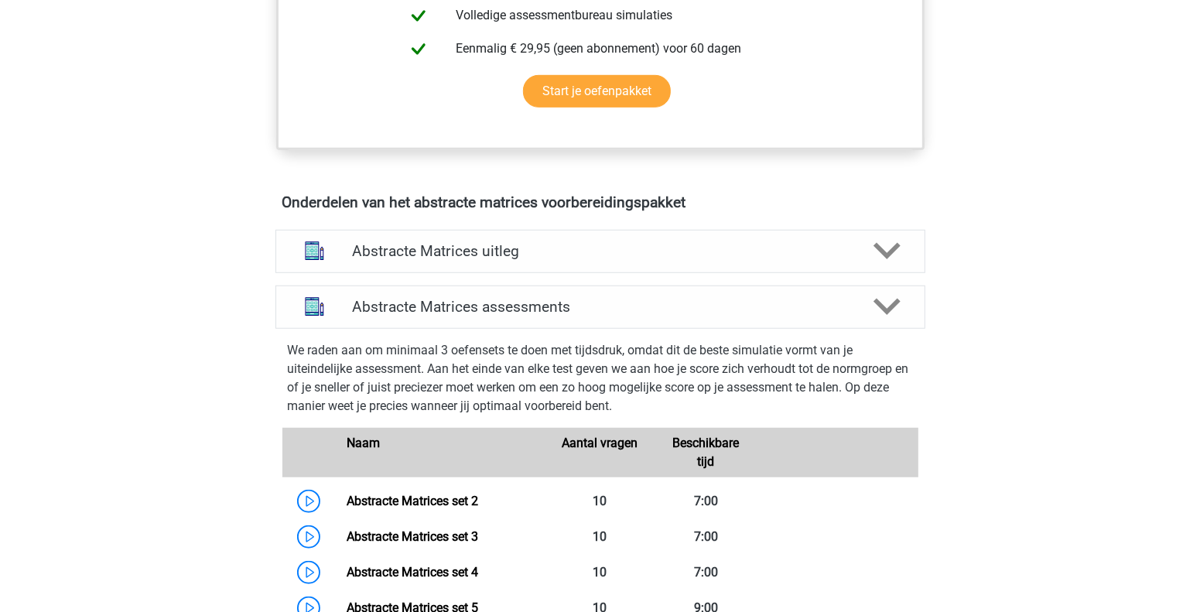
scroll to position [1083, 0]
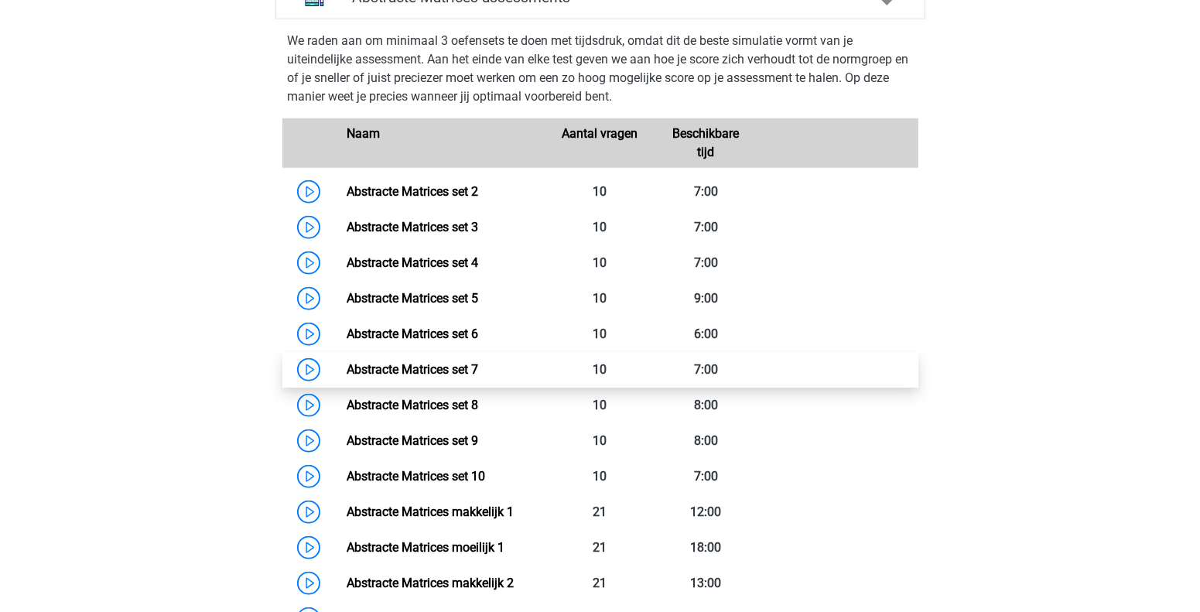
click at [418, 364] on link "Abstracte Matrices set 7" at bounding box center [413, 369] width 132 height 15
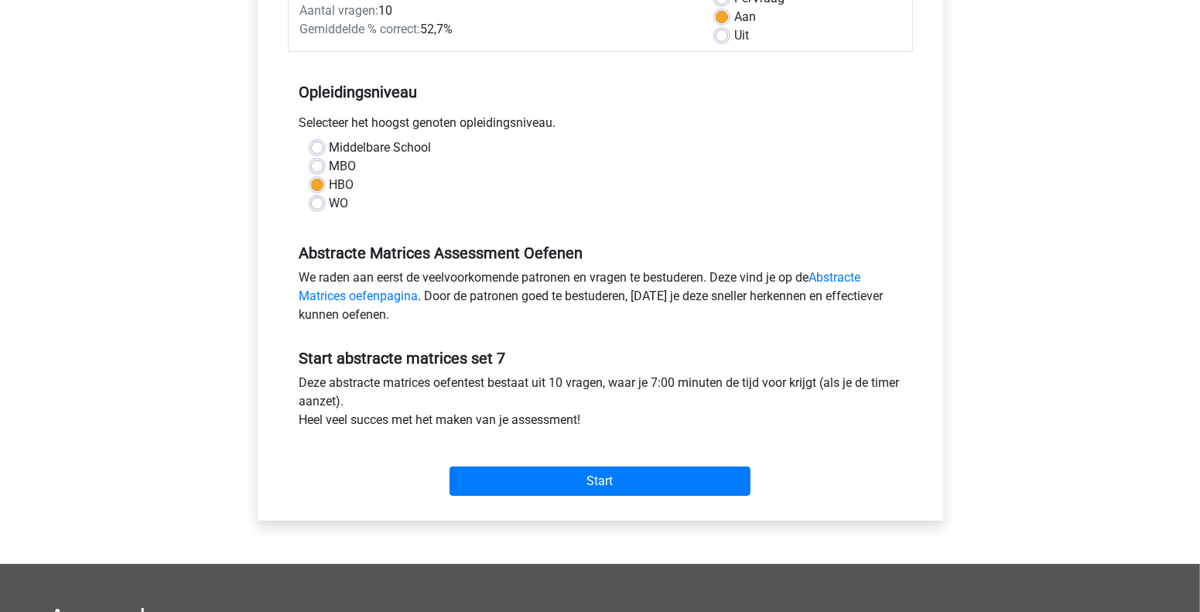
scroll to position [386, 0]
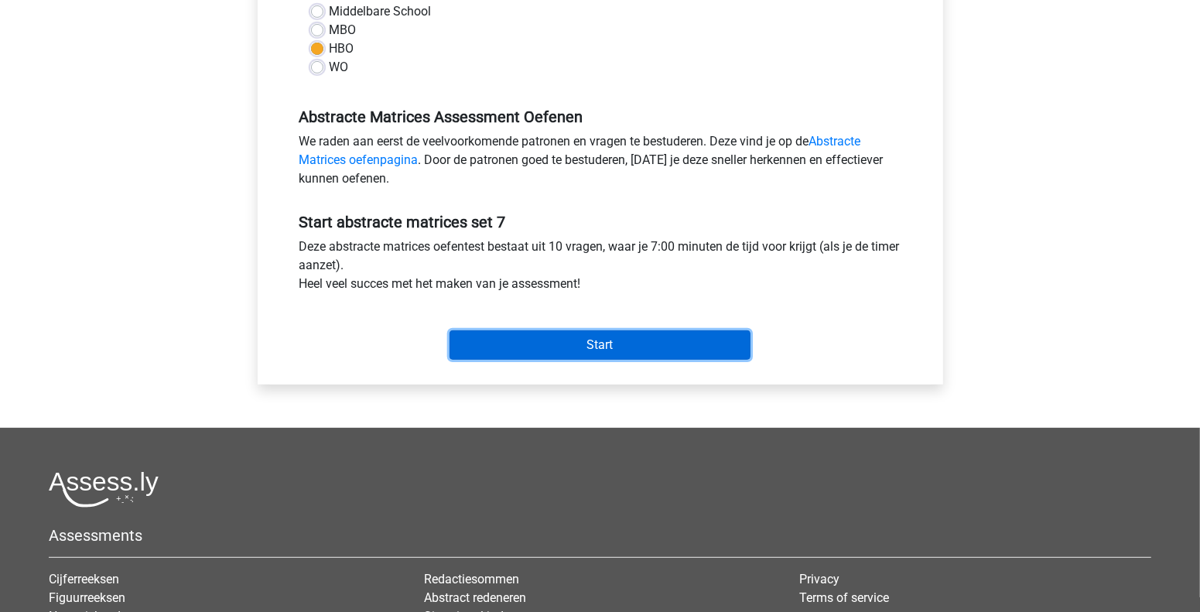
click at [576, 342] on input "Start" at bounding box center [600, 344] width 301 height 29
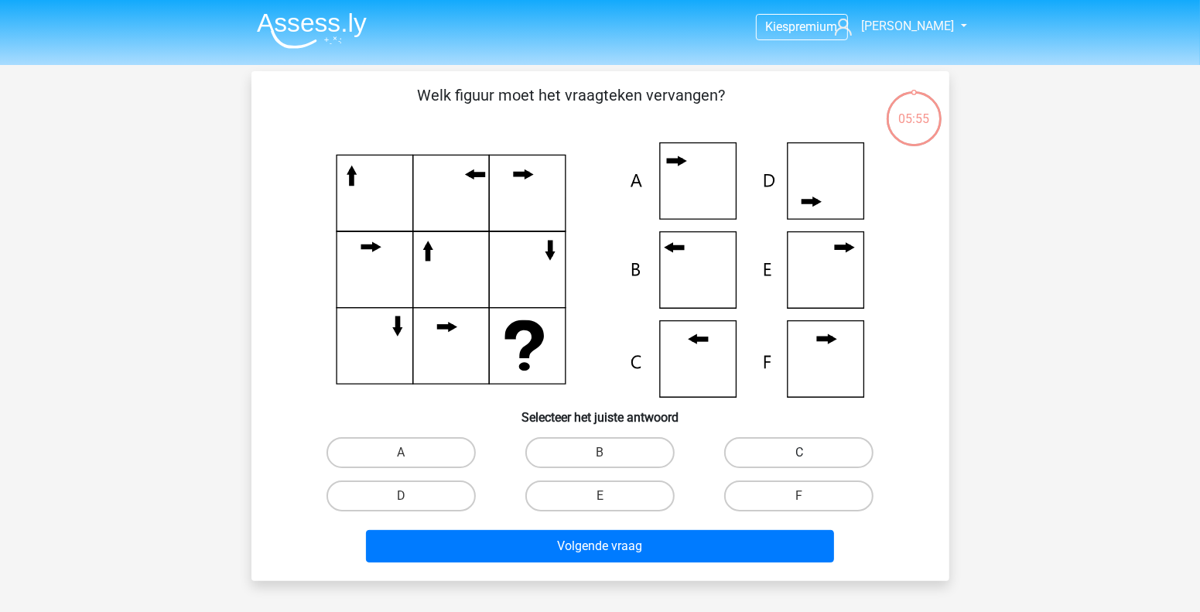
drag, startPoint x: 843, startPoint y: 435, endPoint x: 823, endPoint y: 452, distance: 25.8
click at [836, 440] on div "C" at bounding box center [799, 452] width 199 height 43
click at [823, 452] on label "C" at bounding box center [798, 452] width 149 height 31
click at [809, 453] on input "C" at bounding box center [804, 458] width 10 height 10
radio input "true"
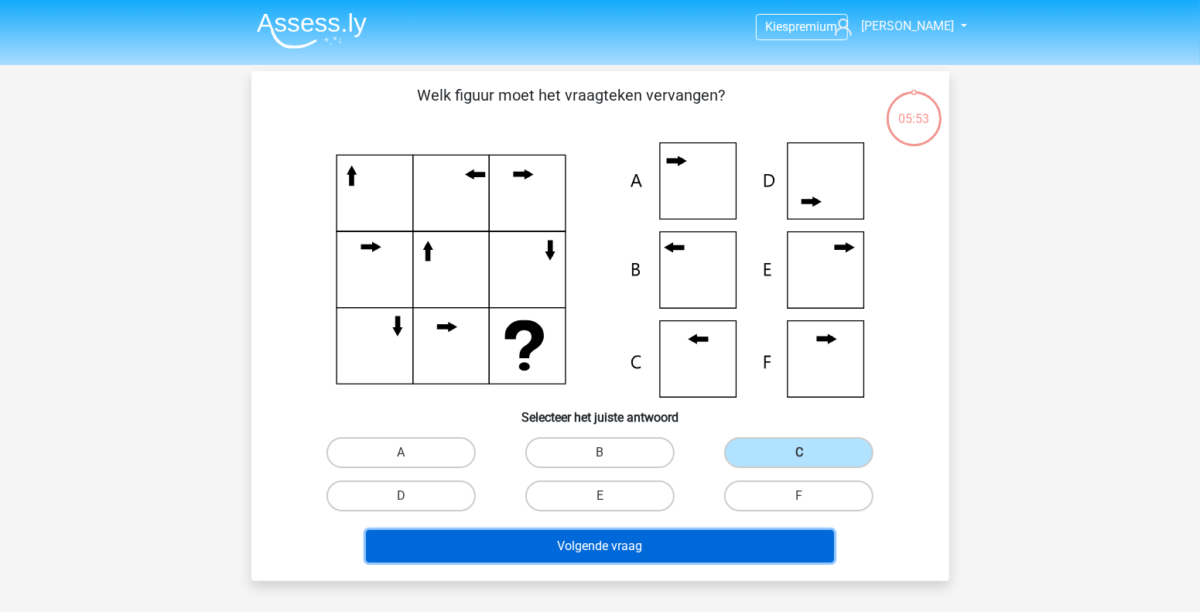
click at [703, 542] on button "Volgende vraag" at bounding box center [600, 546] width 468 height 32
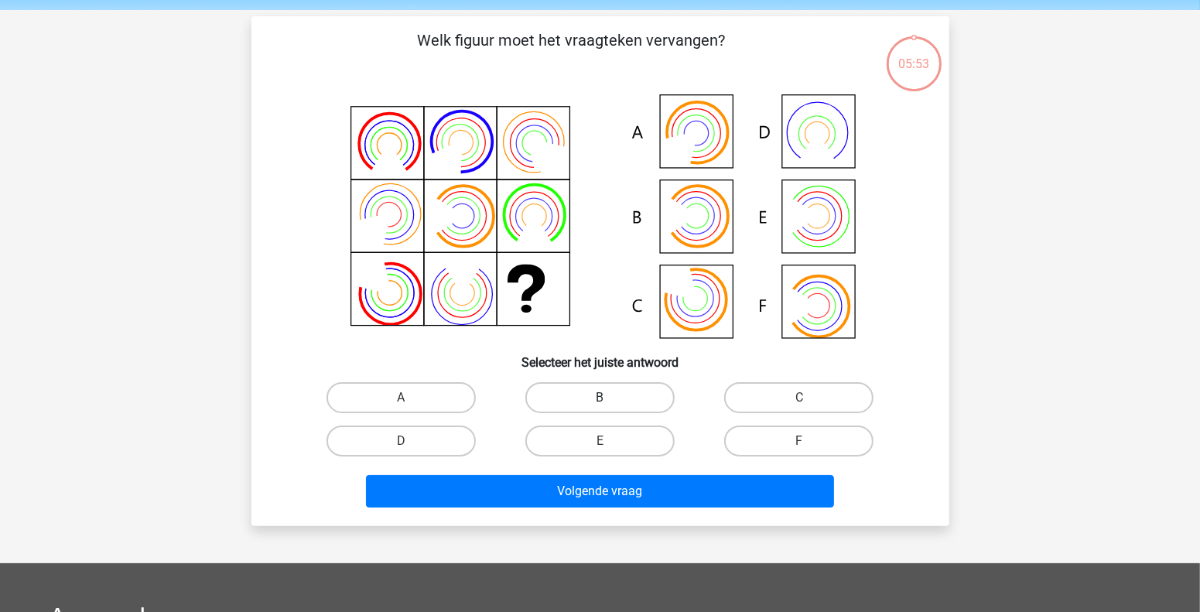
scroll to position [71, 0]
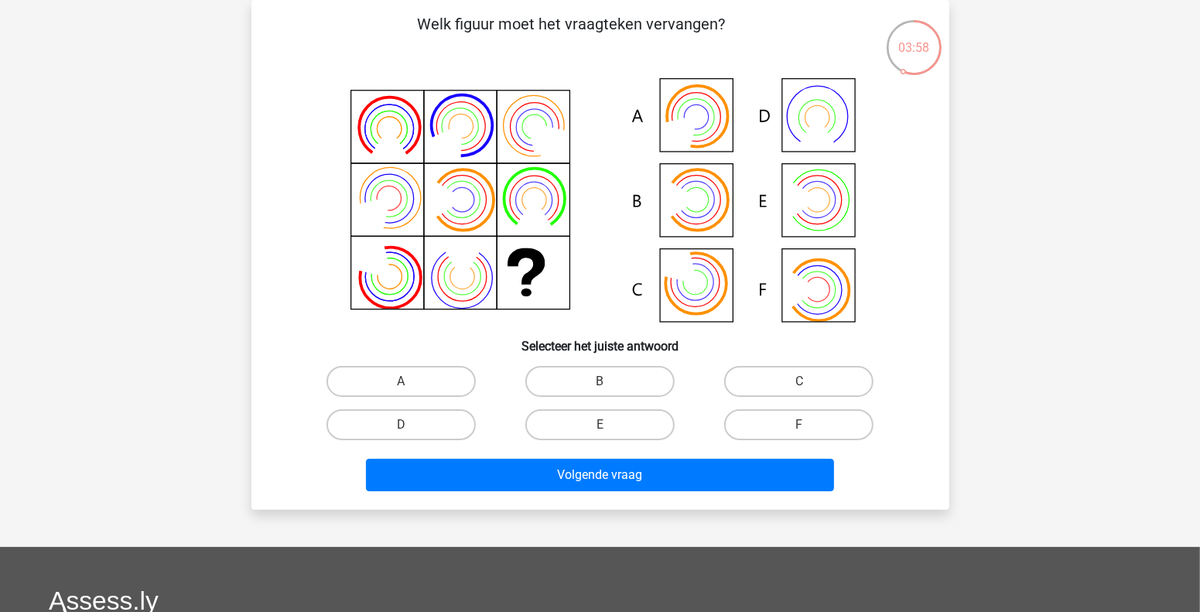
click at [816, 278] on circle at bounding box center [817, 290] width 24 height 24
click at [795, 421] on label "F" at bounding box center [798, 424] width 149 height 31
click at [799, 425] on input "F" at bounding box center [804, 430] width 10 height 10
radio input "true"
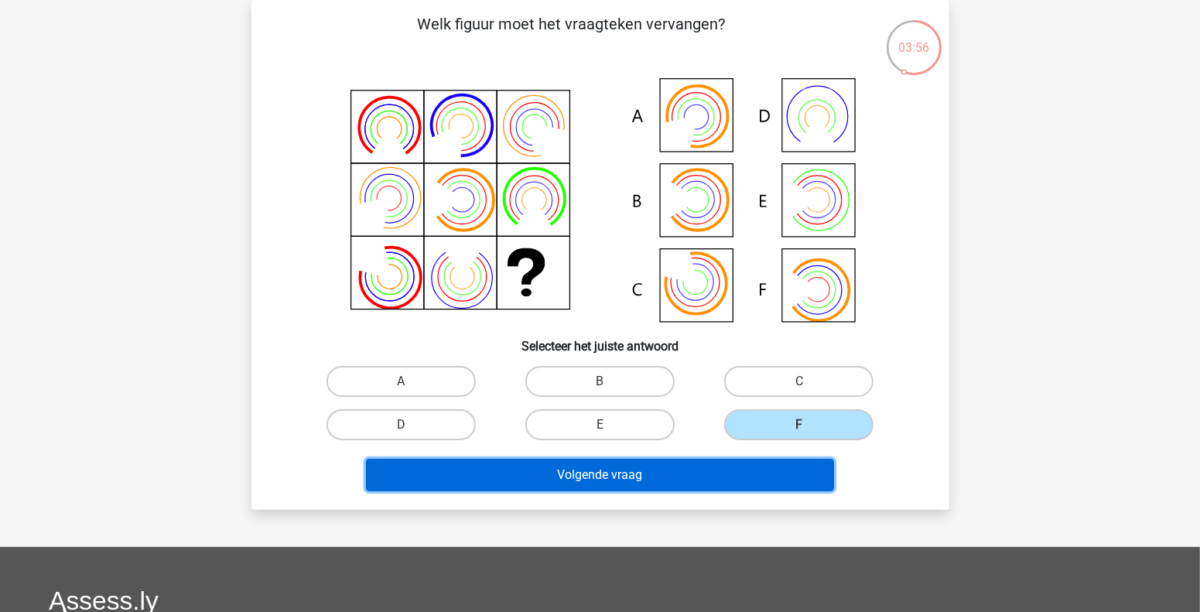
click at [724, 477] on button "Volgende vraag" at bounding box center [600, 475] width 468 height 32
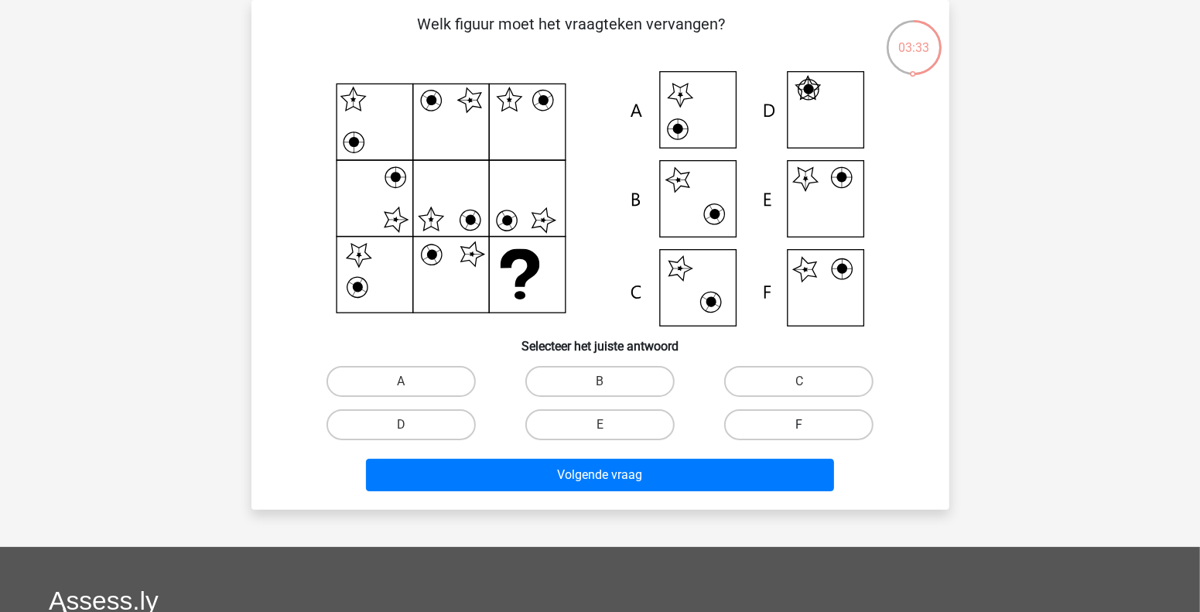
click at [813, 427] on label "F" at bounding box center [798, 424] width 149 height 31
click at [809, 427] on input "F" at bounding box center [804, 430] width 10 height 10
radio input "true"
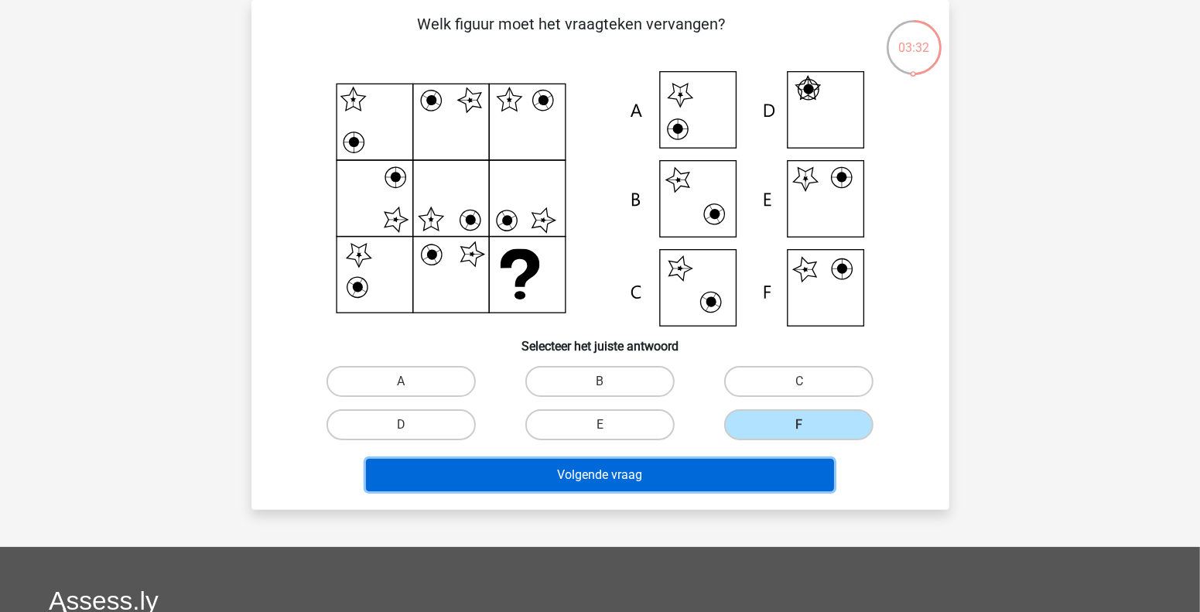
click at [669, 470] on button "Volgende vraag" at bounding box center [600, 475] width 468 height 32
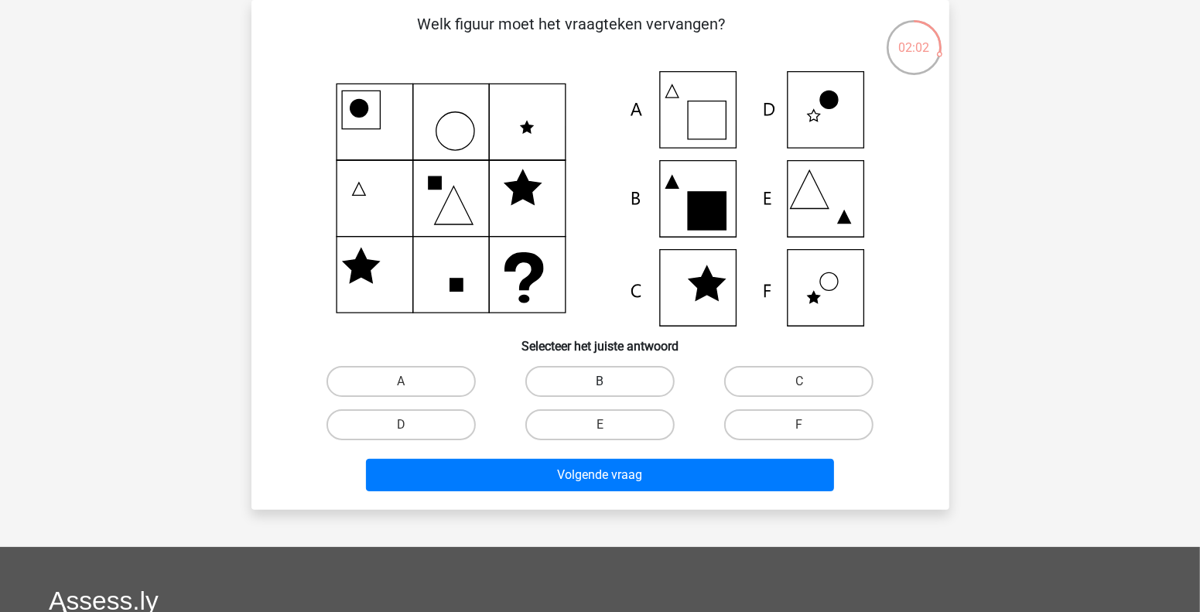
click at [612, 378] on label "B" at bounding box center [599, 381] width 149 height 31
click at [610, 381] on input "B" at bounding box center [605, 386] width 10 height 10
radio input "true"
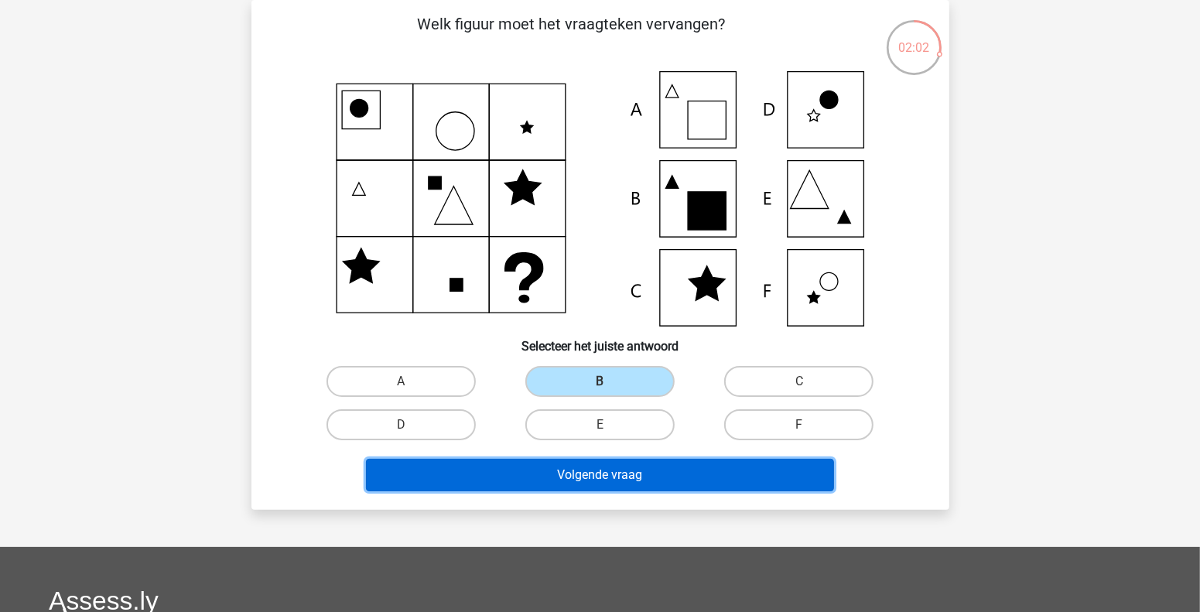
click at [614, 474] on button "Volgende vraag" at bounding box center [600, 475] width 468 height 32
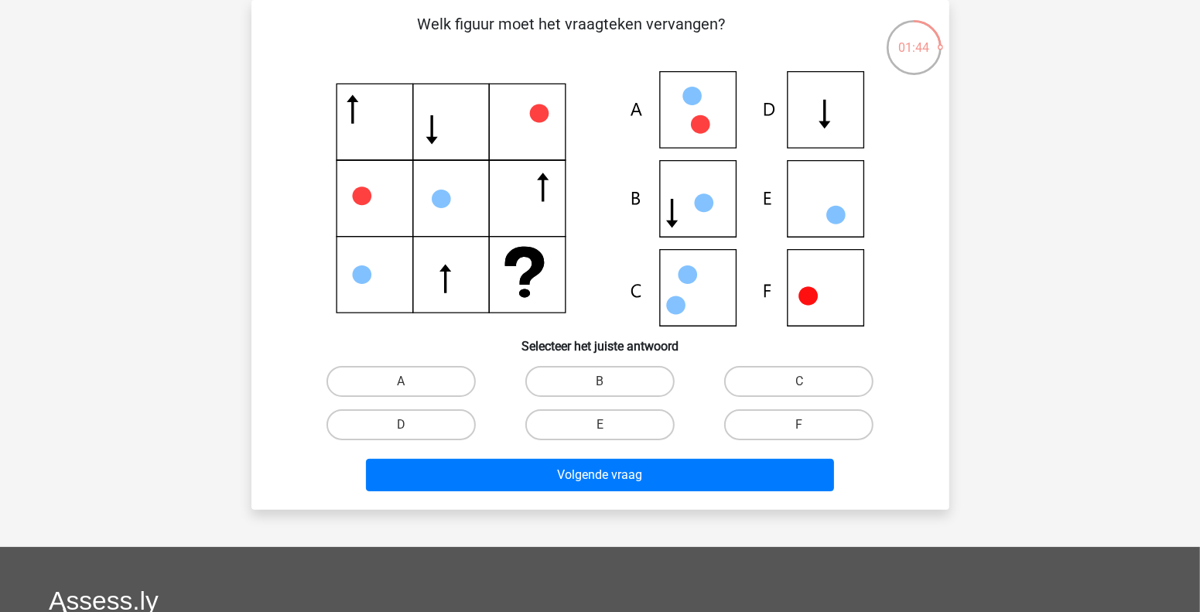
click at [815, 110] on icon at bounding box center [601, 198] width 624 height 255
click at [433, 420] on label "D" at bounding box center [401, 424] width 149 height 31
click at [411, 425] on input "D" at bounding box center [406, 430] width 10 height 10
radio input "true"
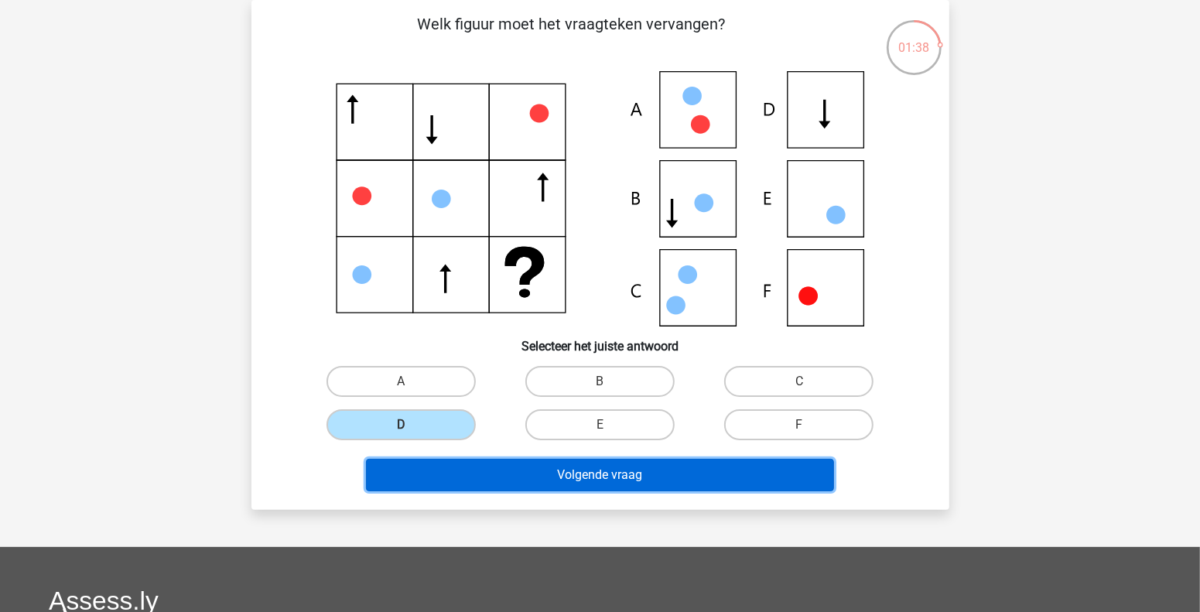
click at [617, 478] on button "Volgende vraag" at bounding box center [600, 475] width 468 height 32
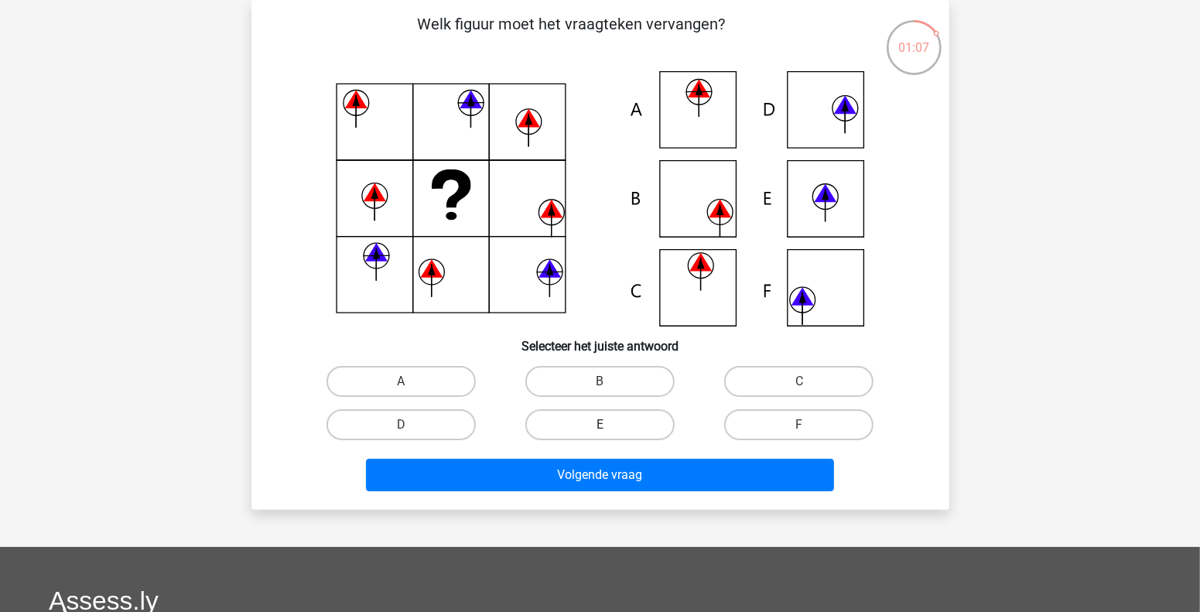
click at [624, 432] on label "E" at bounding box center [599, 424] width 149 height 31
click at [610, 432] on input "E" at bounding box center [605, 430] width 10 height 10
radio input "true"
click at [624, 454] on div "Volgende vraag" at bounding box center [600, 471] width 648 height 51
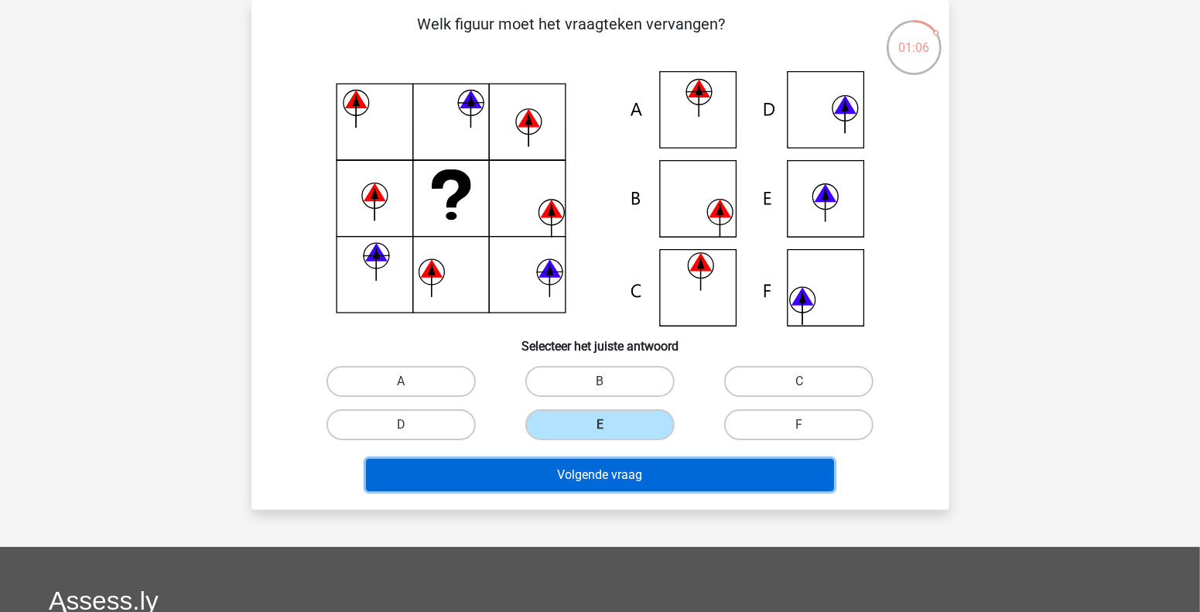
click at [632, 472] on button "Volgende vraag" at bounding box center [600, 475] width 468 height 32
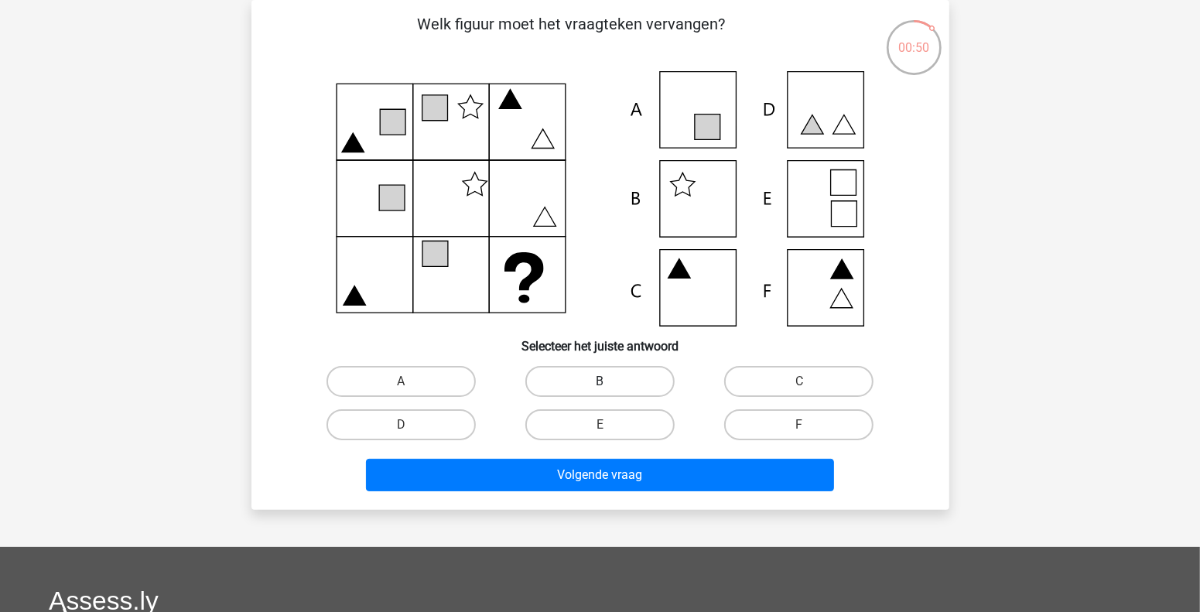
click at [611, 381] on label "B" at bounding box center [599, 381] width 149 height 31
click at [610, 381] on input "B" at bounding box center [605, 386] width 10 height 10
radio input "true"
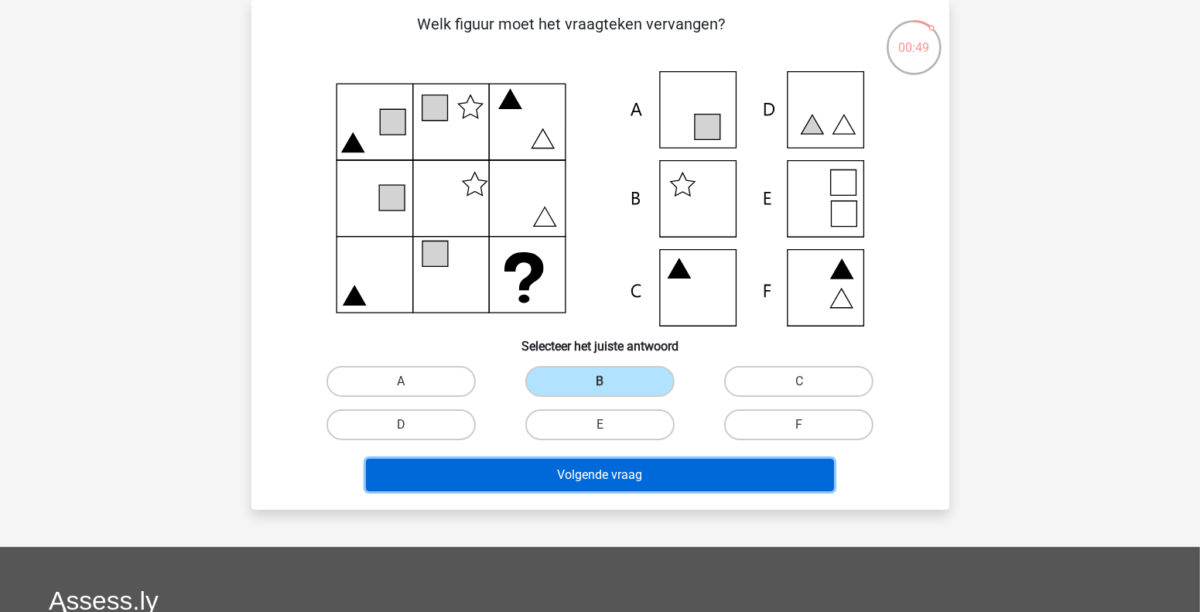
click at [625, 459] on button "Volgende vraag" at bounding box center [600, 475] width 468 height 32
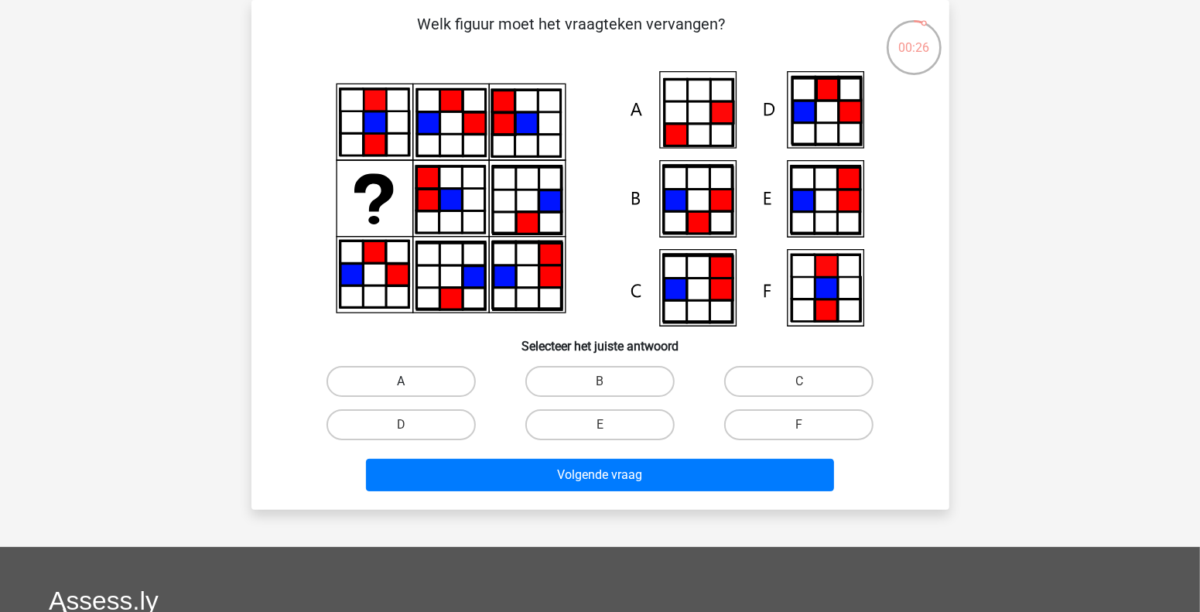
click at [417, 378] on label "A" at bounding box center [401, 381] width 149 height 31
click at [411, 381] on input "A" at bounding box center [406, 386] width 10 height 10
radio input "true"
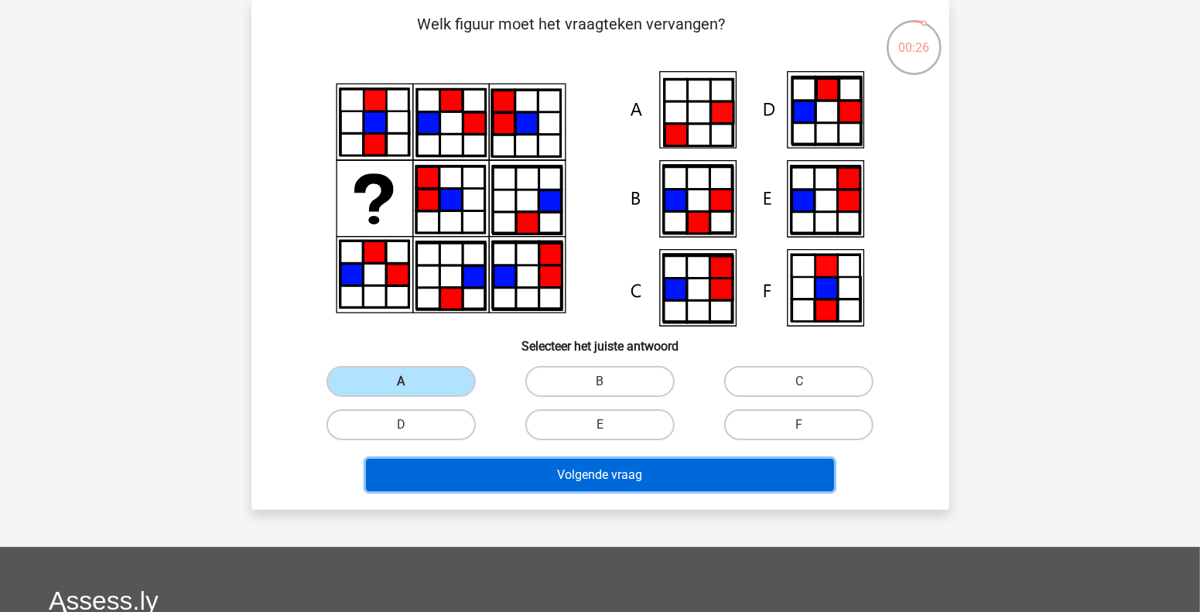
click at [554, 478] on button "Volgende vraag" at bounding box center [600, 475] width 468 height 32
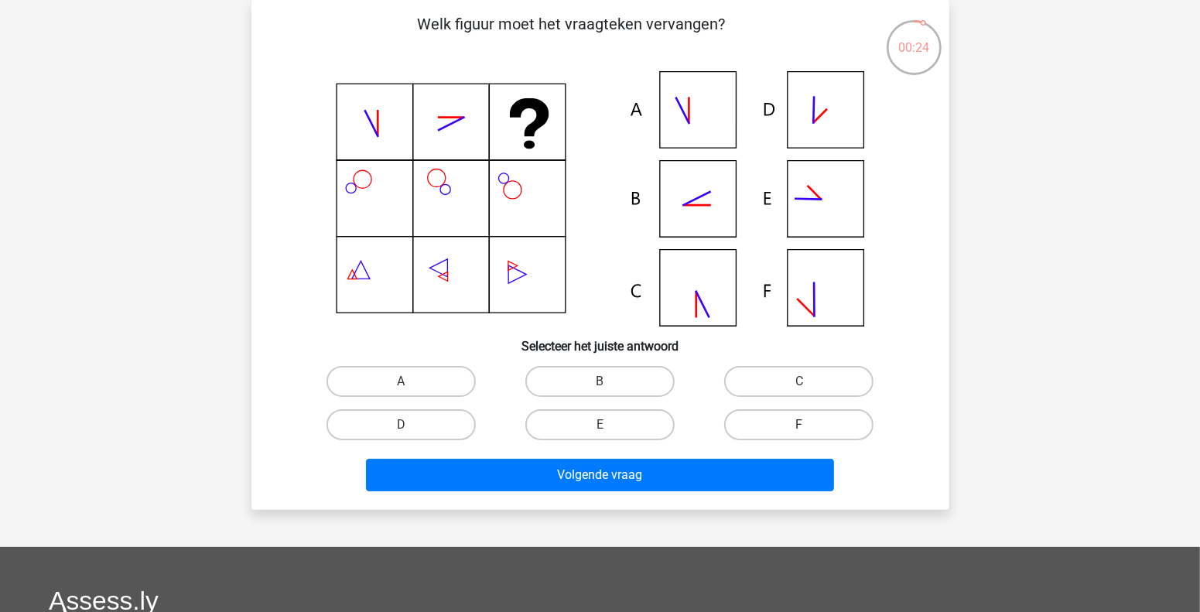
click at [790, 425] on label "F" at bounding box center [798, 424] width 149 height 31
click at [799, 425] on input "F" at bounding box center [804, 430] width 10 height 10
radio input "true"
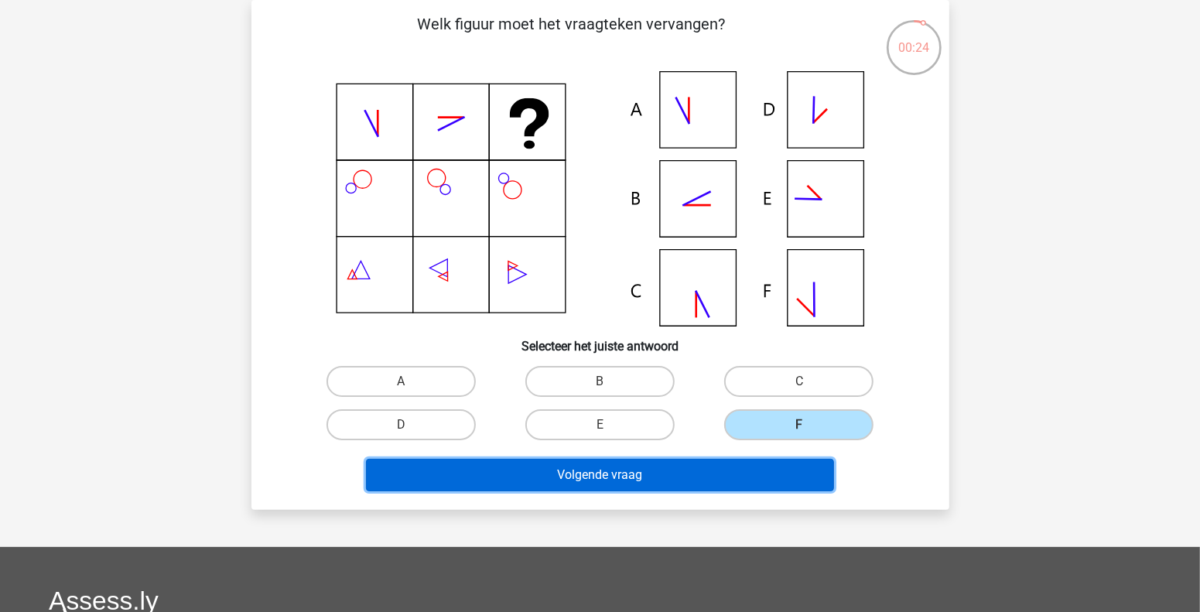
click at [713, 477] on button "Volgende vraag" at bounding box center [600, 475] width 468 height 32
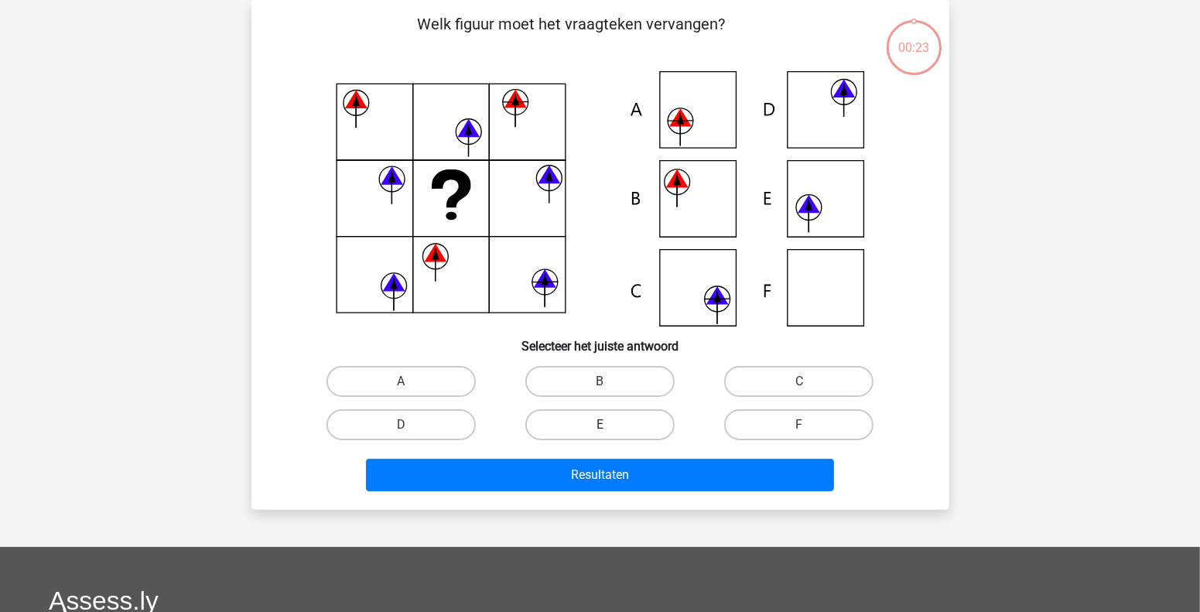
click at [624, 415] on label "E" at bounding box center [599, 424] width 149 height 31
click at [610, 425] on input "E" at bounding box center [605, 430] width 10 height 10
radio input "true"
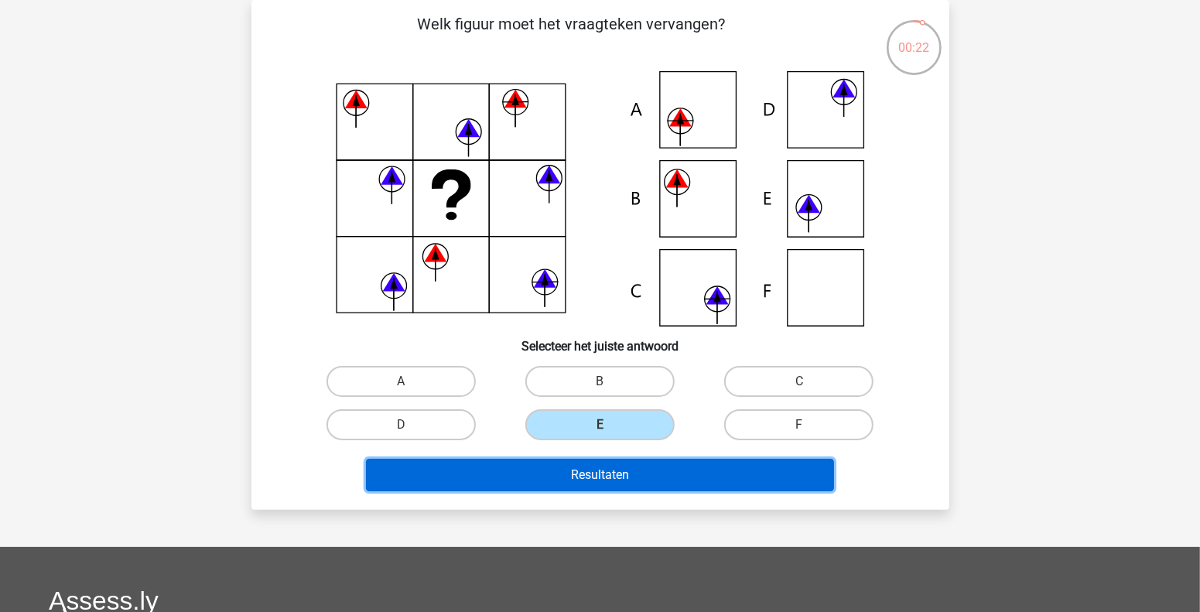
click at [640, 487] on button "Resultaten" at bounding box center [600, 475] width 468 height 32
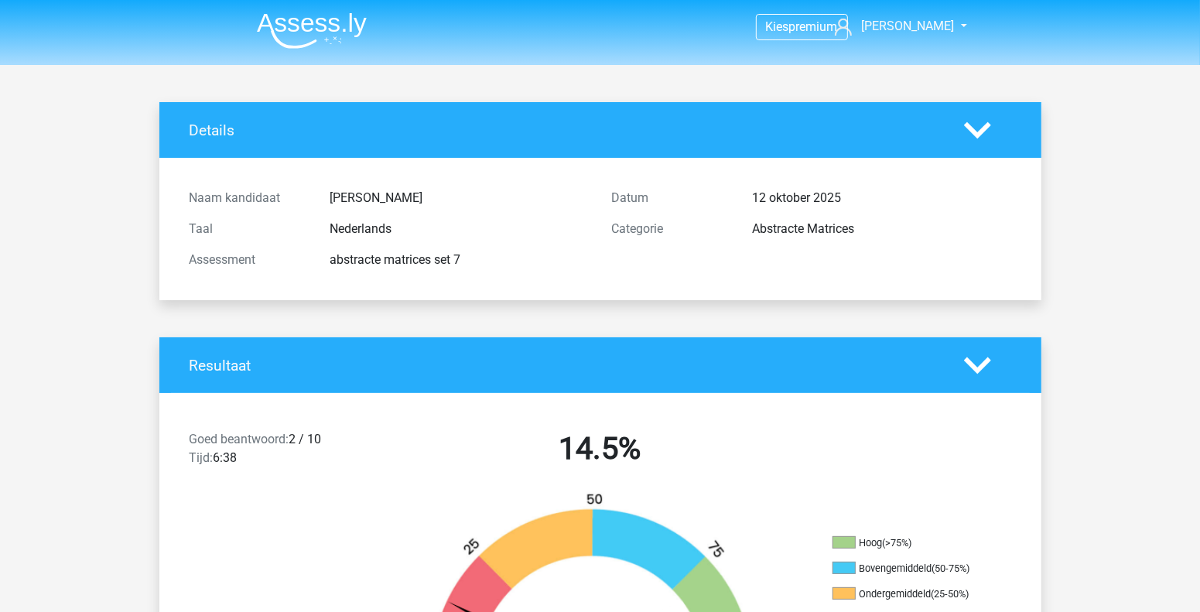
drag, startPoint x: 308, startPoint y: 15, endPoint x: 437, endPoint y: 92, distance: 150.2
click at [308, 15] on img at bounding box center [312, 30] width 110 height 36
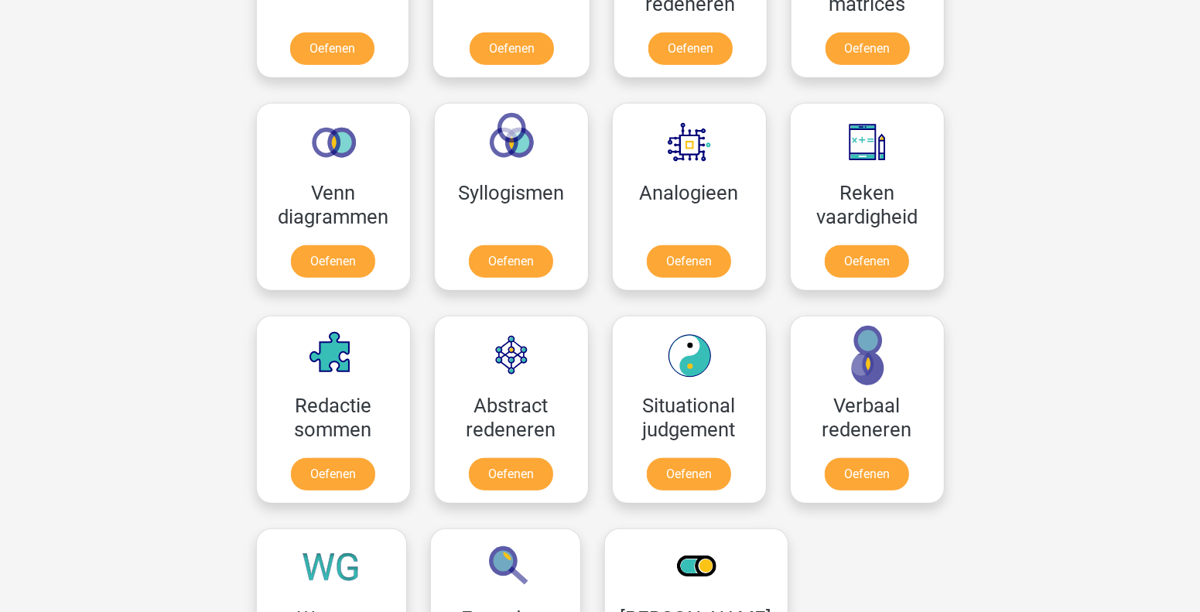
scroll to position [929, 0]
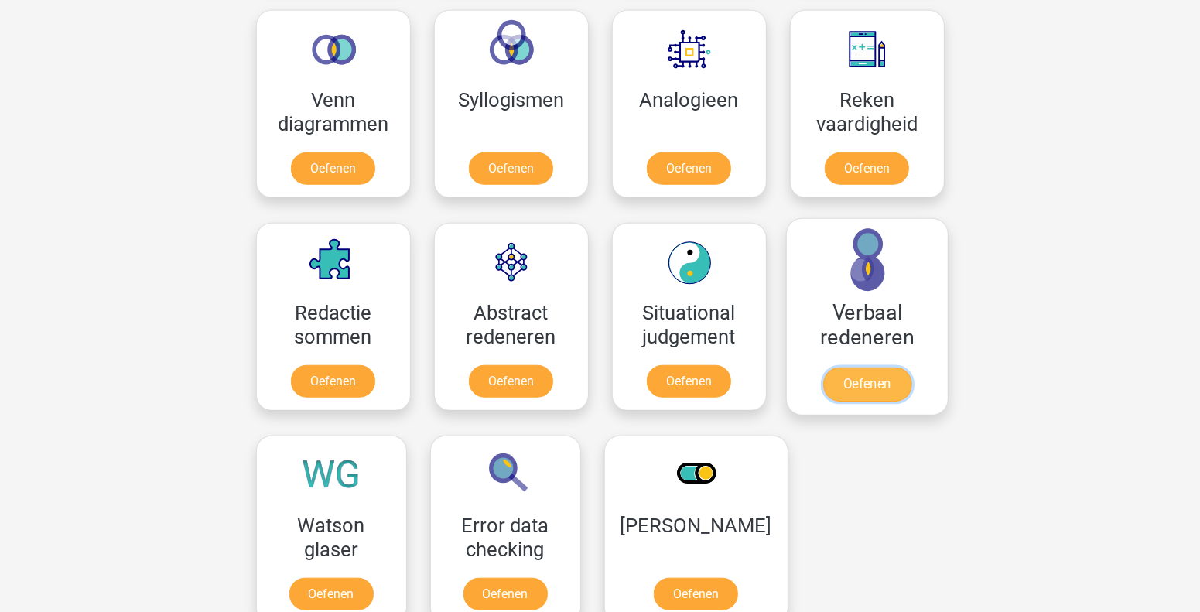
drag, startPoint x: 872, startPoint y: 381, endPoint x: 934, endPoint y: 418, distance: 71.8
click at [873, 381] on link "Oefenen" at bounding box center [867, 381] width 84 height 32
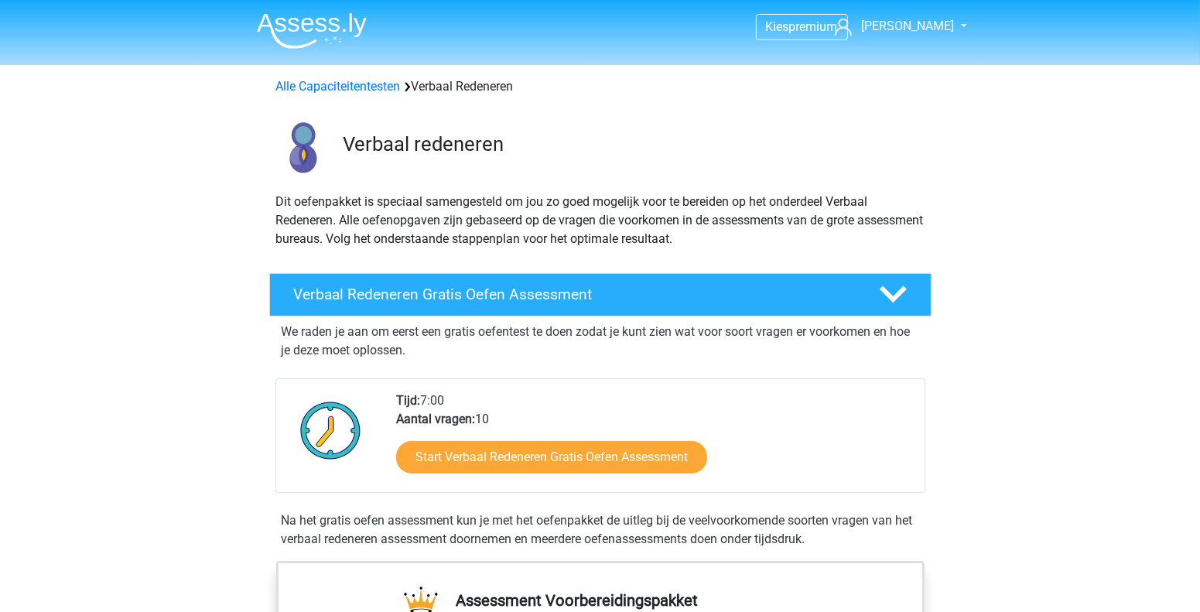
click at [293, 19] on img at bounding box center [312, 30] width 110 height 36
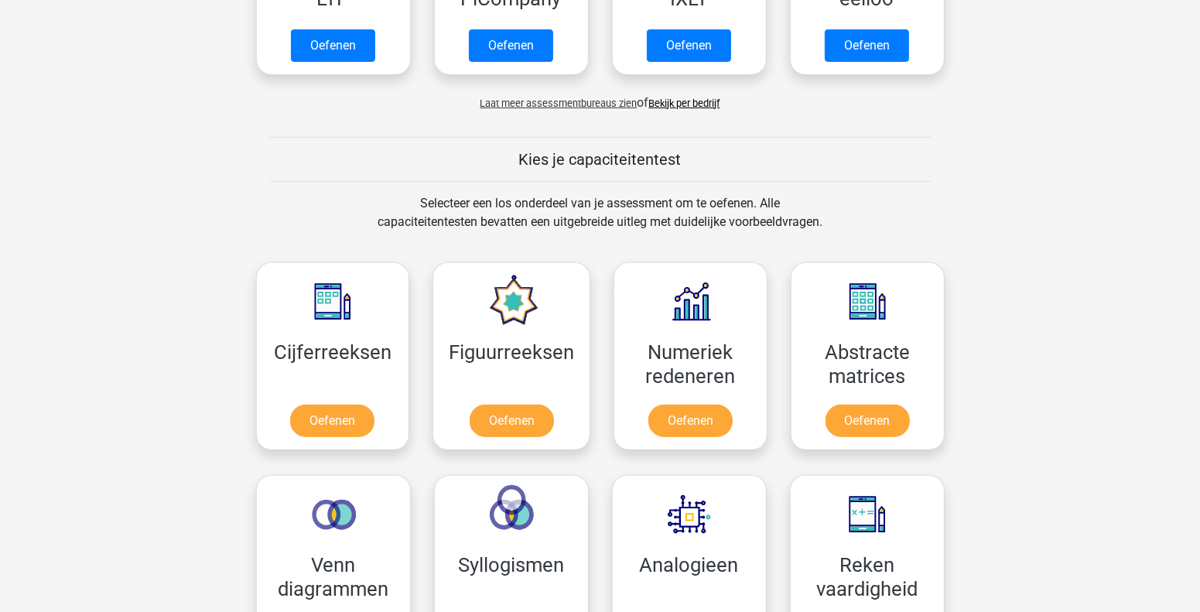
scroll to position [464, 0]
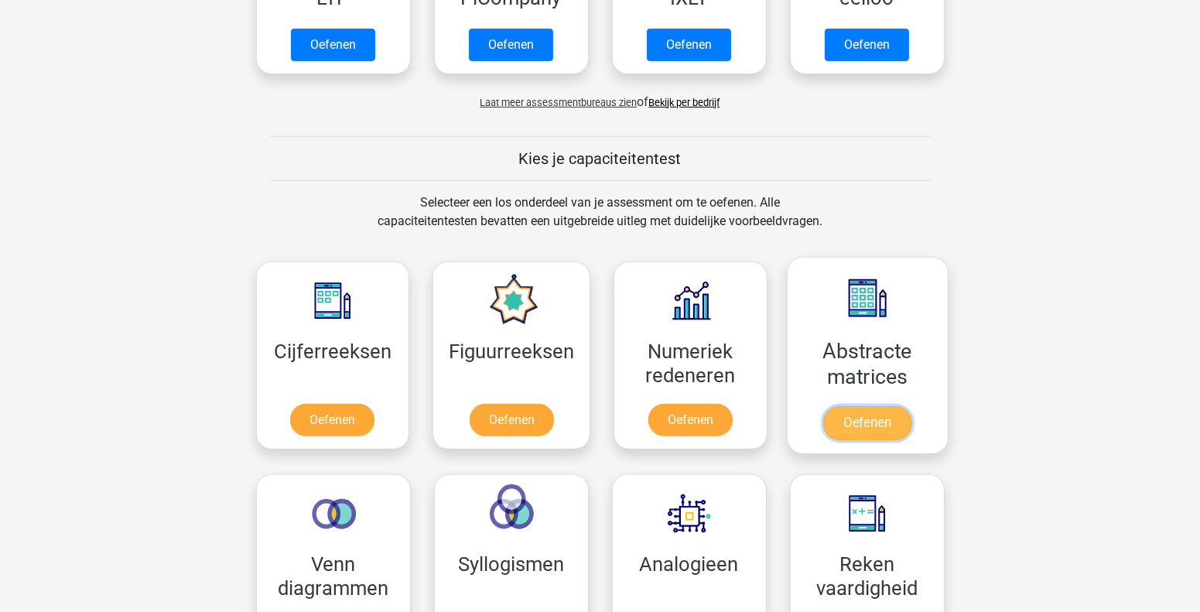
click at [874, 406] on link "Oefenen" at bounding box center [867, 423] width 88 height 34
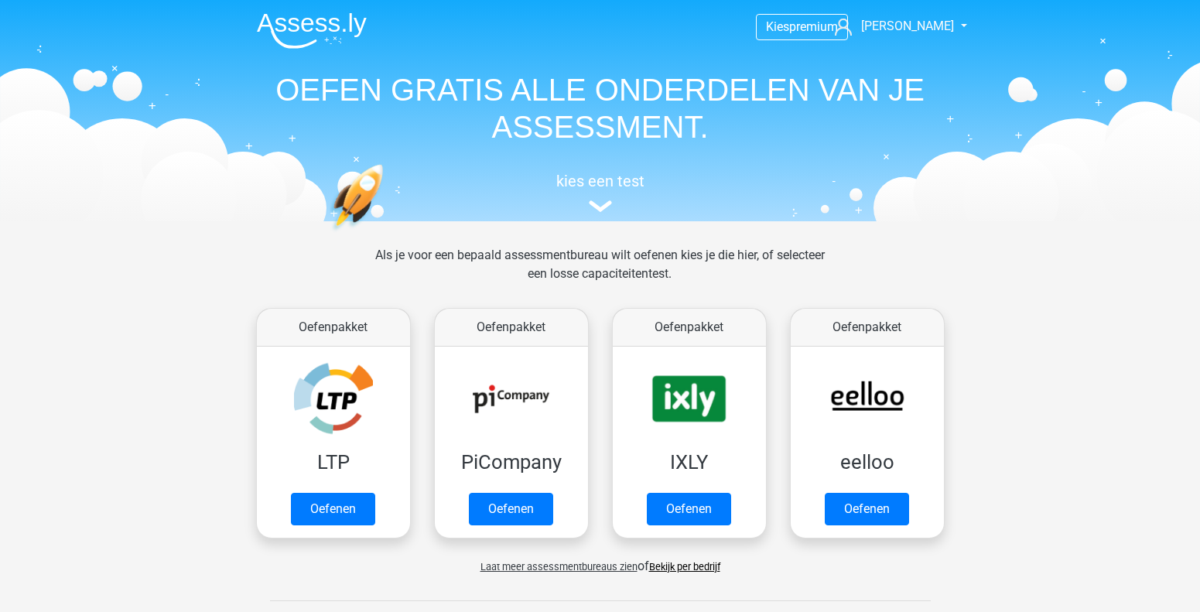
scroll to position [464, 0]
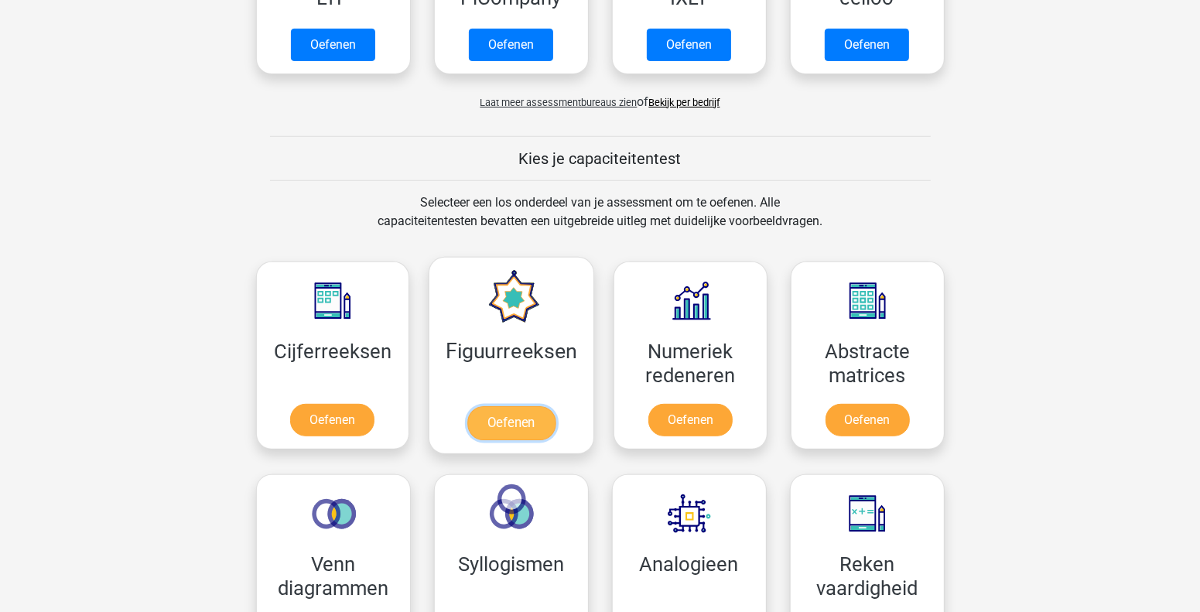
click at [508, 406] on link "Oefenen" at bounding box center [511, 423] width 88 height 34
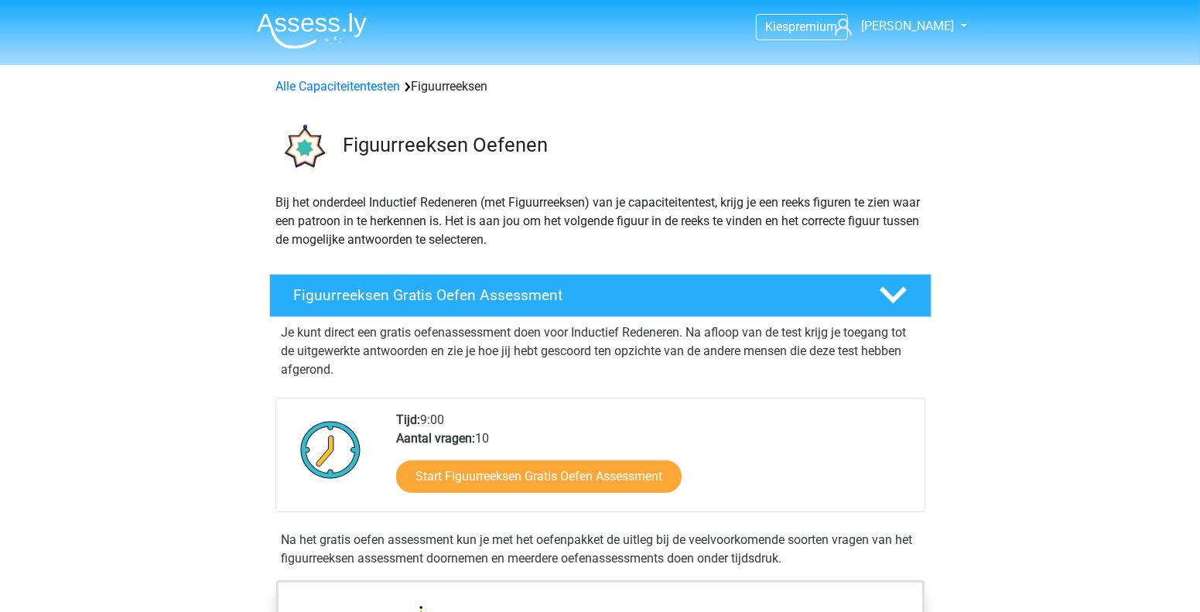
click at [294, 20] on img at bounding box center [312, 30] width 110 height 36
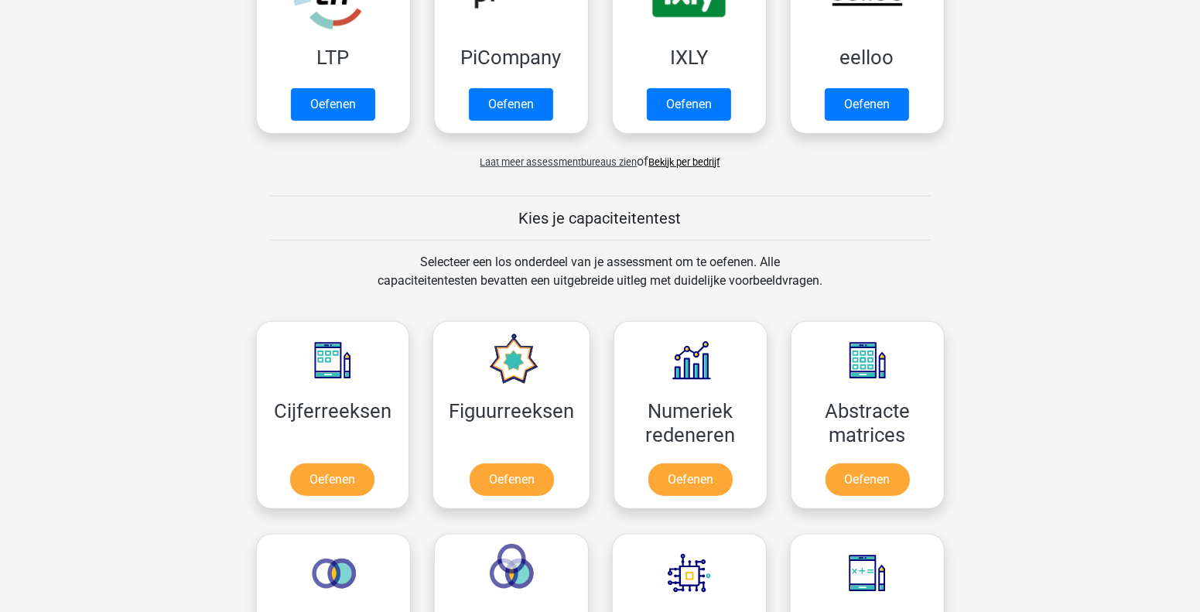
scroll to position [464, 0]
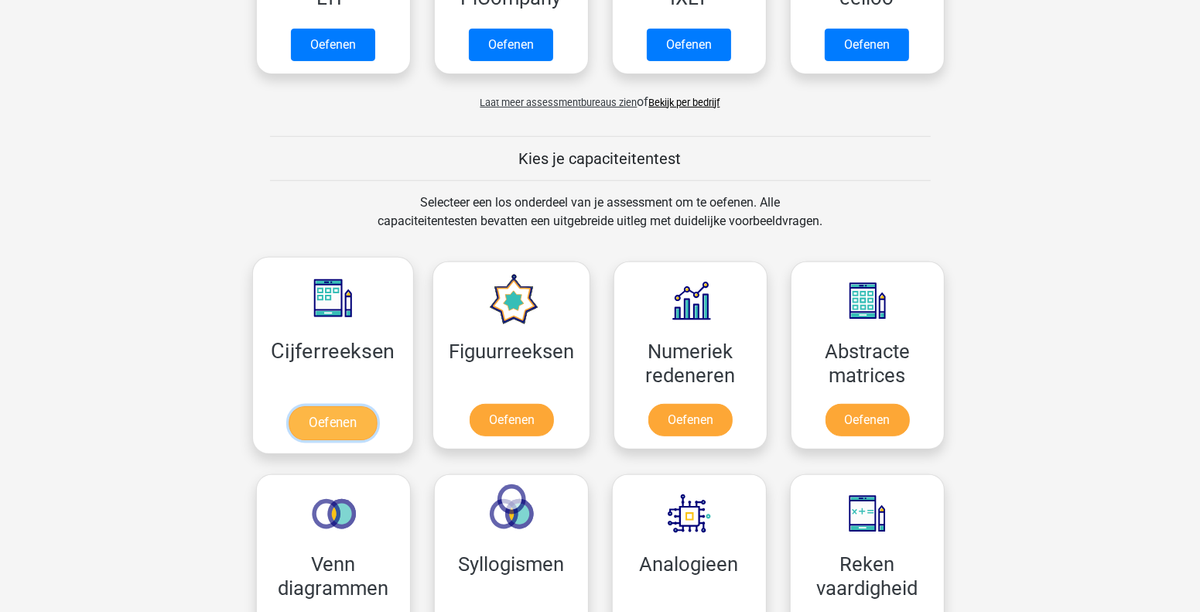
click at [347, 406] on link "Oefenen" at bounding box center [333, 423] width 88 height 34
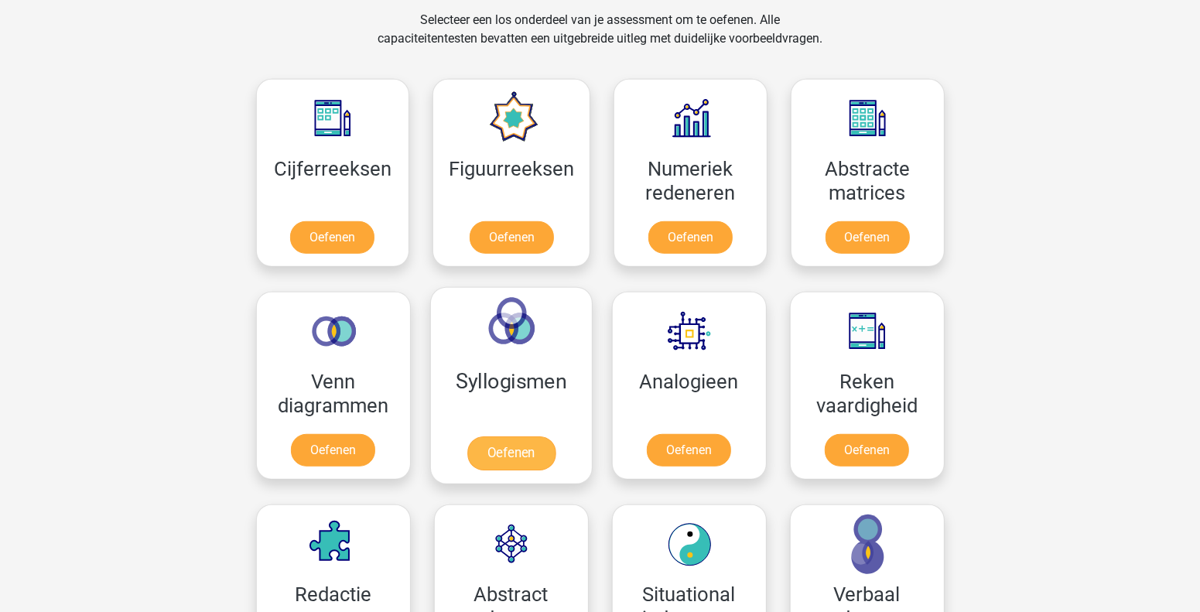
scroll to position [619, 0]
